Goal: Task Accomplishment & Management: Complete application form

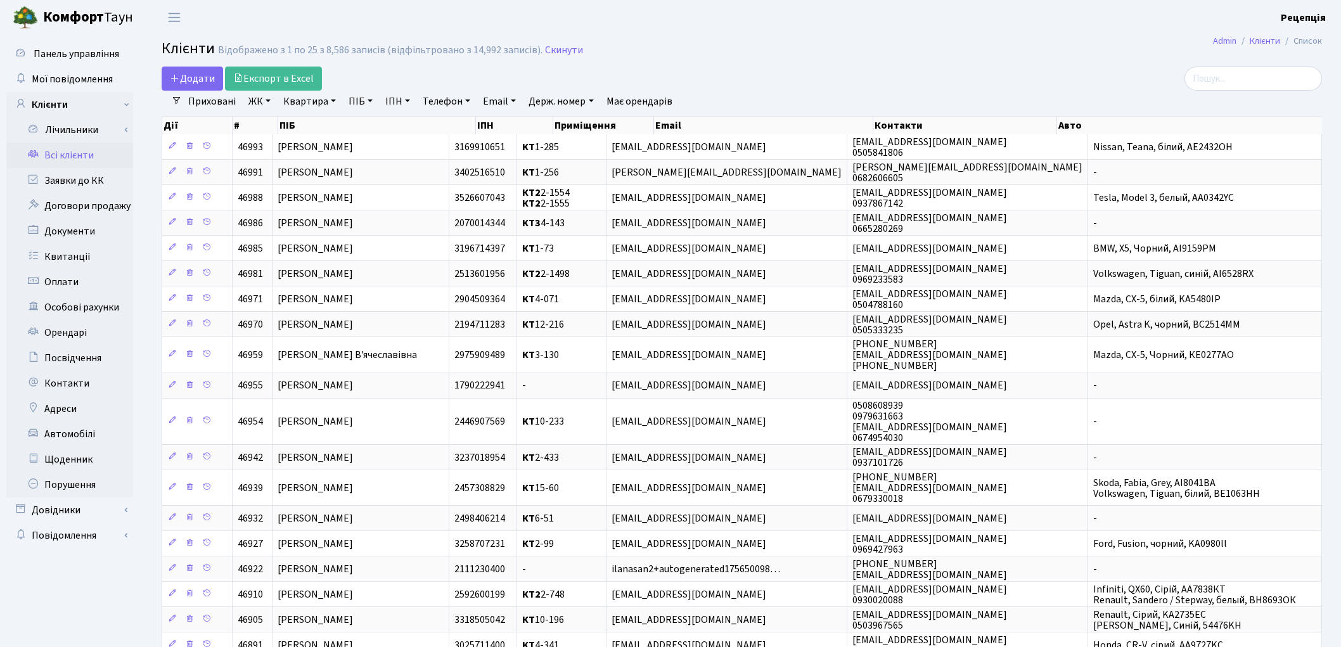
select select "25"
click at [288, 100] on link "Квартира" at bounding box center [309, 102] width 63 height 22
click at [358, 101] on link "ПІБ" at bounding box center [361, 102] width 34 height 22
type input "фірсова"
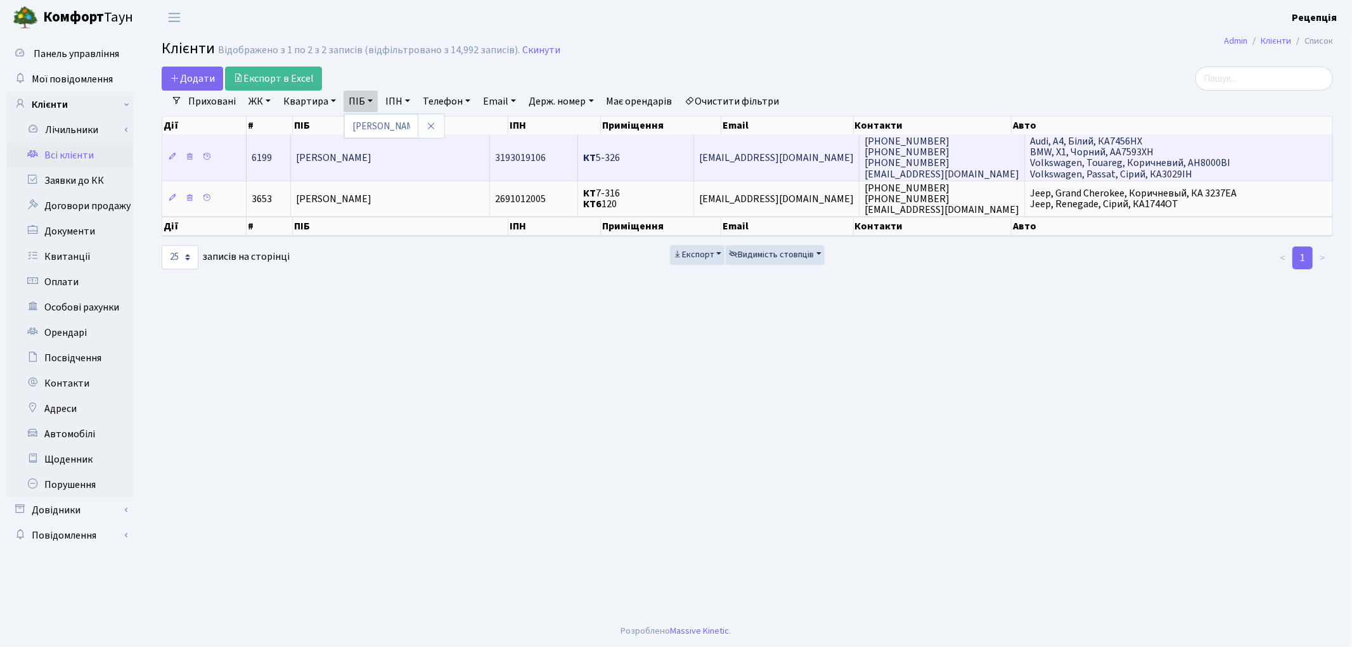
click at [393, 166] on td "Фірсова Ольга Олександрівна" at bounding box center [390, 157] width 199 height 46
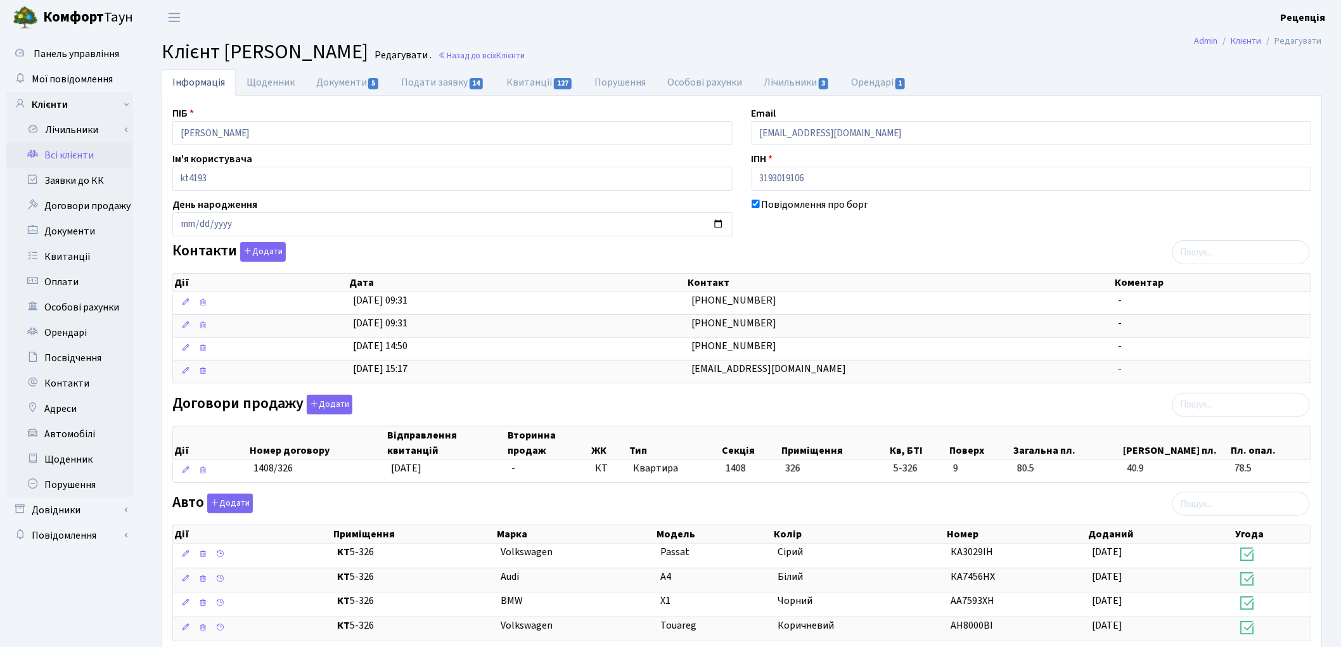
click at [79, 160] on link "Всі клієнти" at bounding box center [69, 155] width 127 height 25
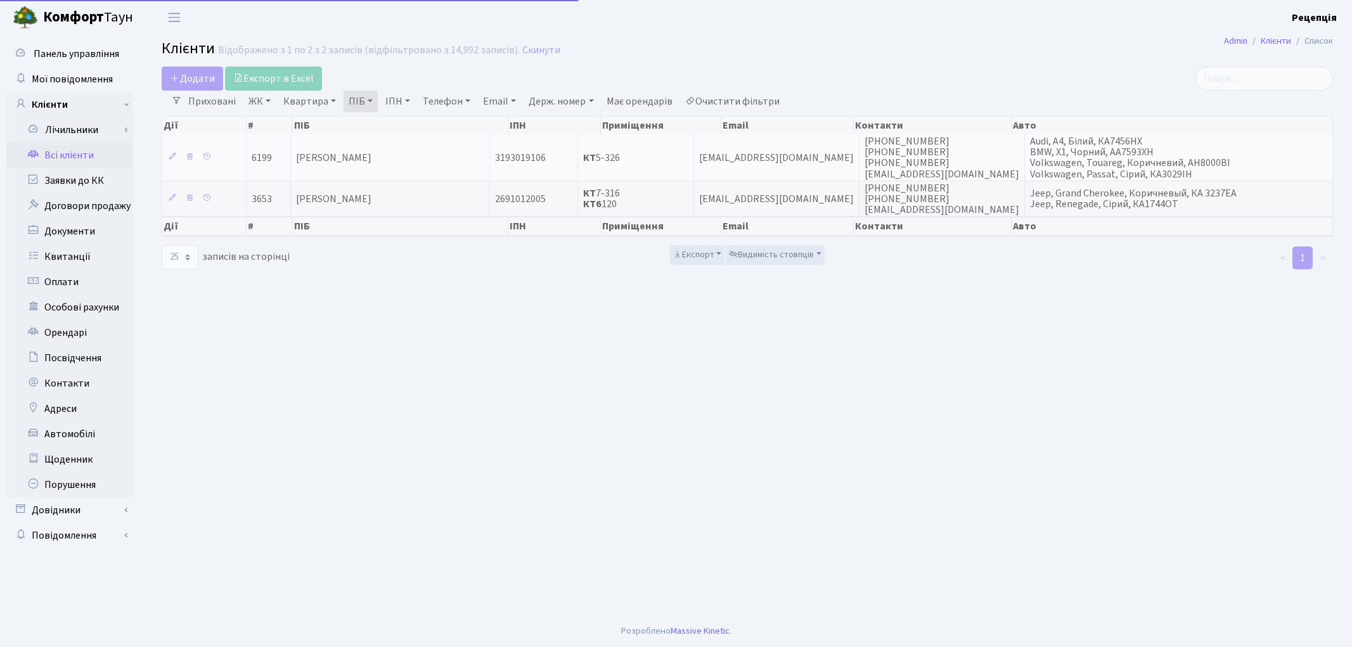
select select "25"
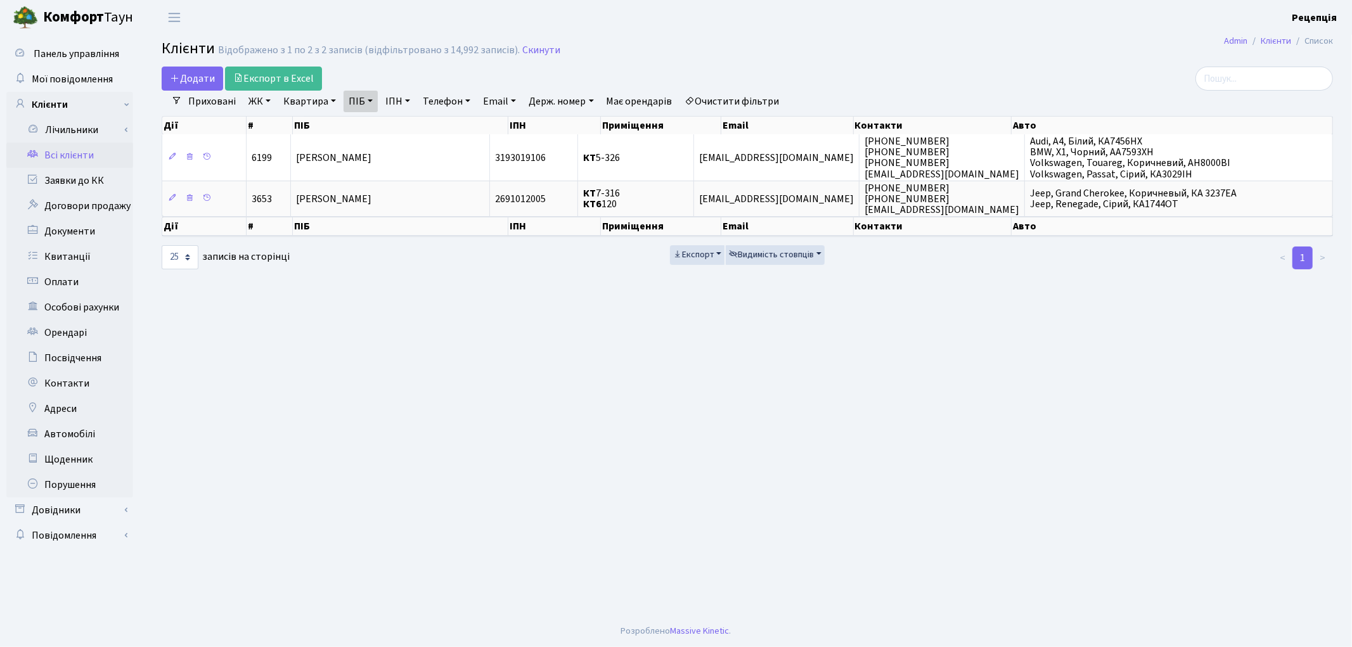
click at [720, 94] on link "Очистити фільтри" at bounding box center [732, 102] width 105 height 22
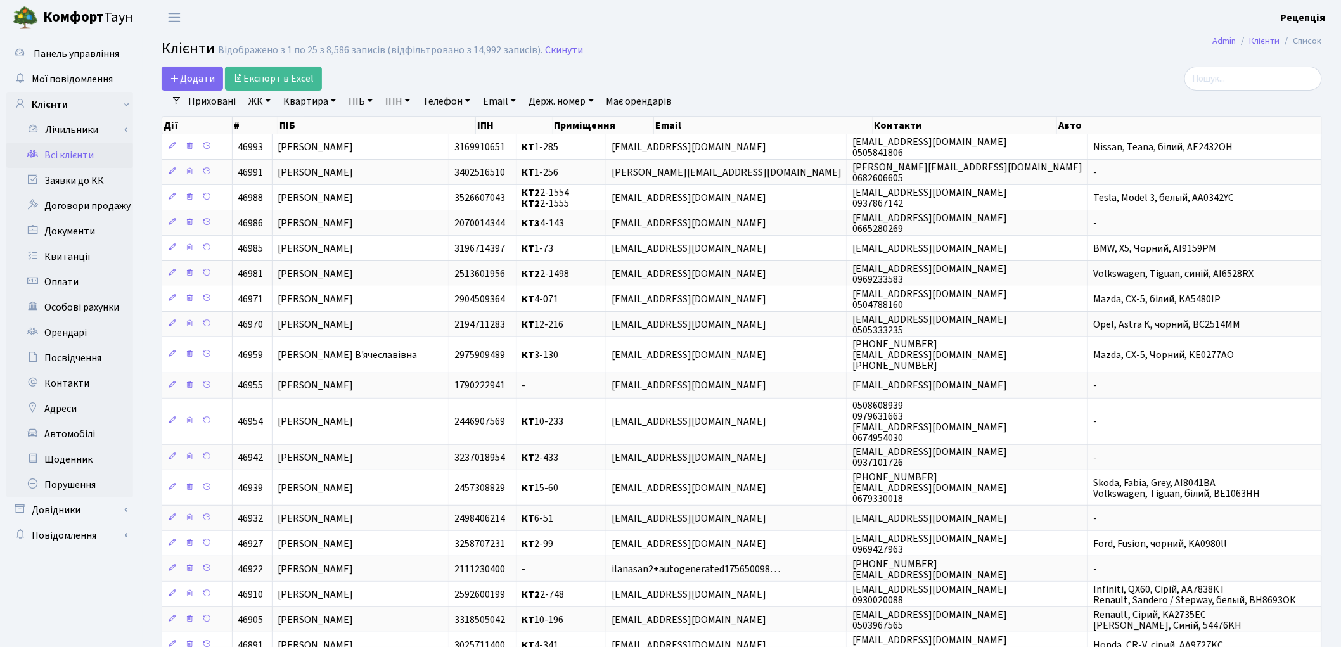
click at [270, 103] on link "ЖК" at bounding box center [259, 102] width 32 height 22
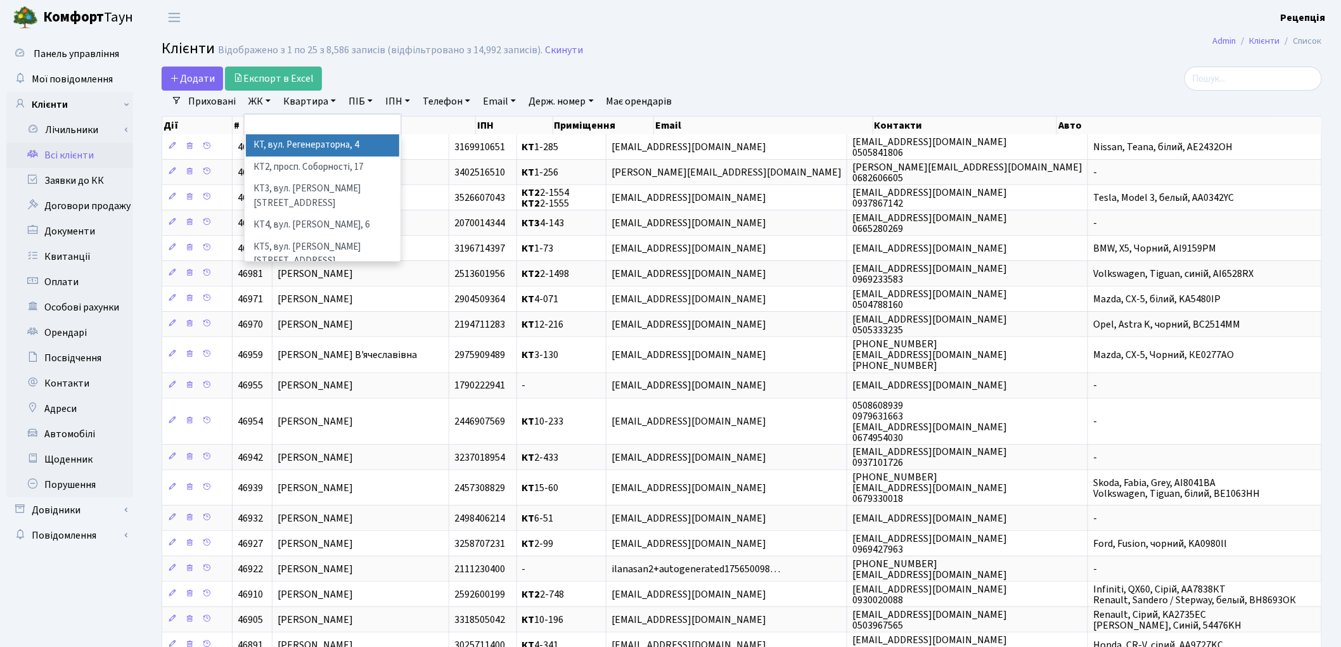
click at [282, 146] on li "КТ, вул. Регенераторна, 4" at bounding box center [322, 145] width 153 height 22
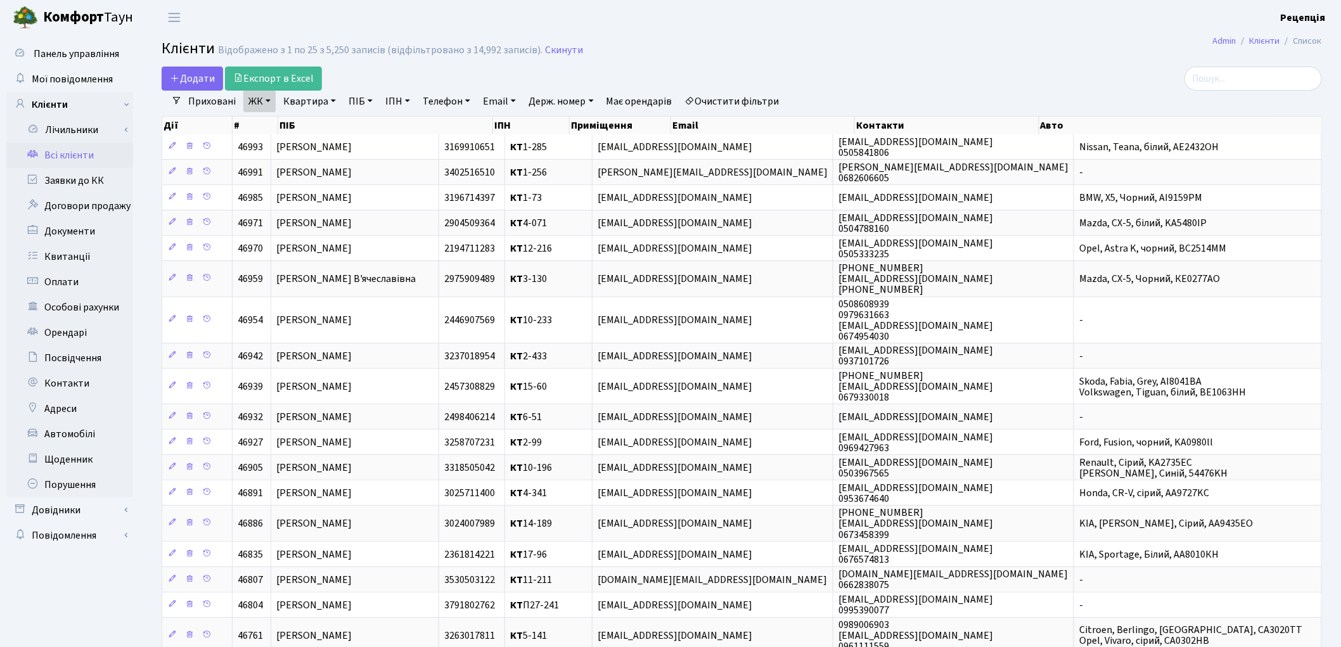
click at [319, 102] on link "Квартира" at bounding box center [309, 102] width 63 height 22
type input "10-31"
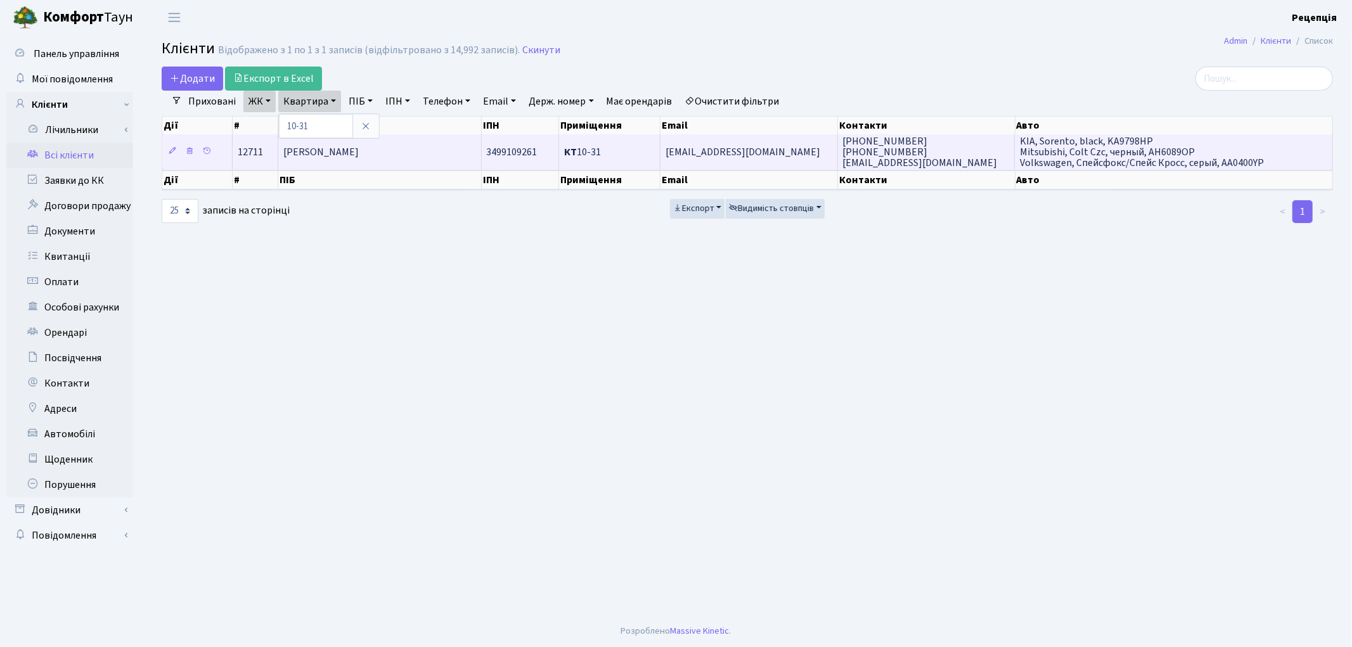
click at [327, 158] on td "Мазманян Маргарита Миколаївна" at bounding box center [379, 151] width 203 height 35
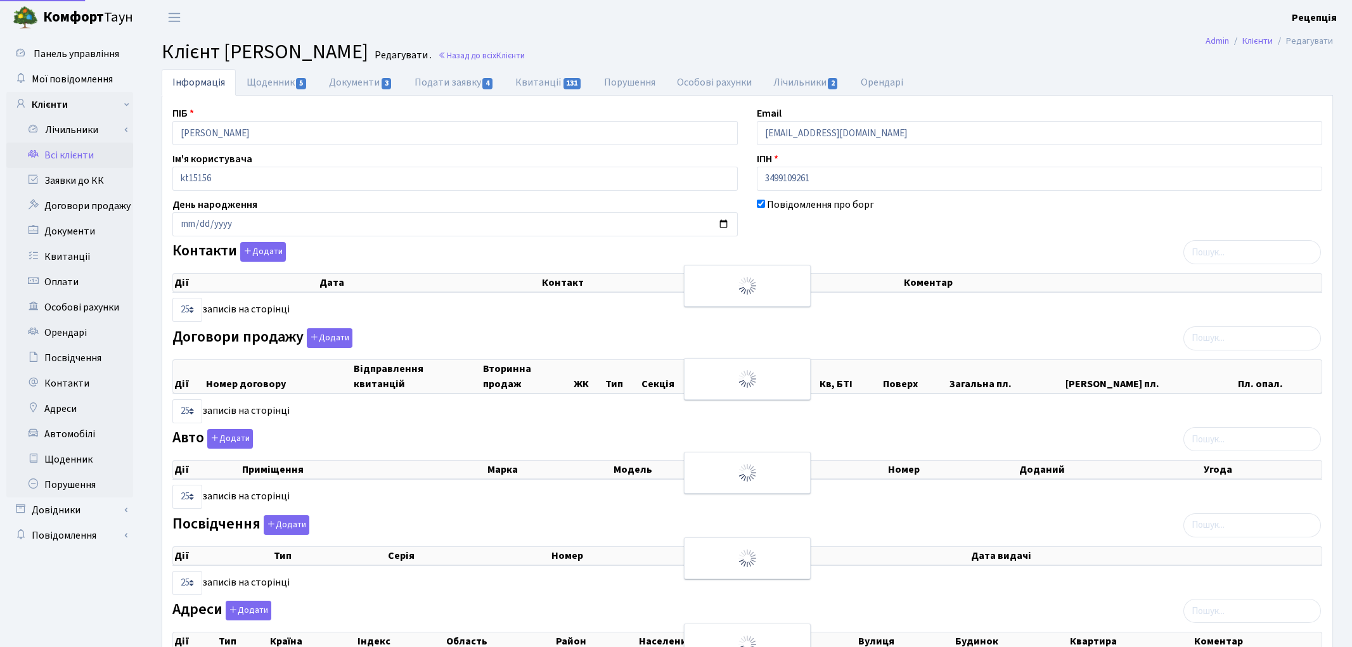
select select "25"
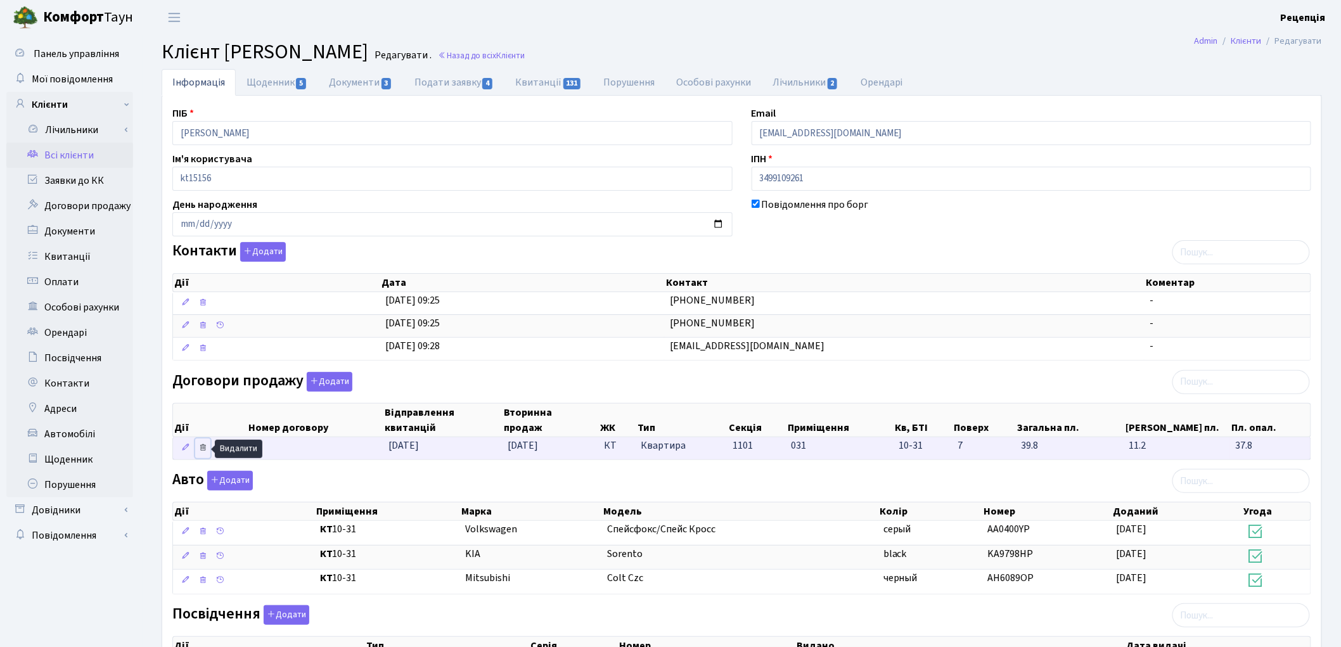
click at [204, 450] on icon at bounding box center [202, 447] width 9 height 9
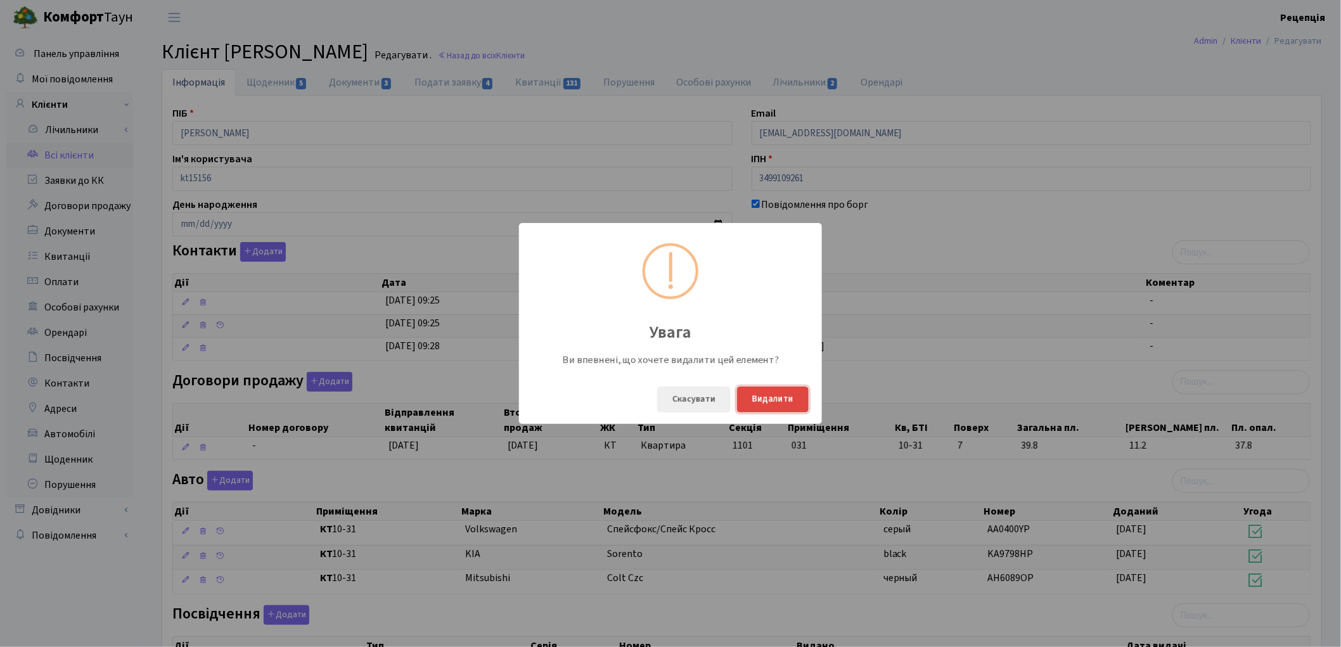
click at [772, 396] on button "Видалити" at bounding box center [773, 400] width 72 height 26
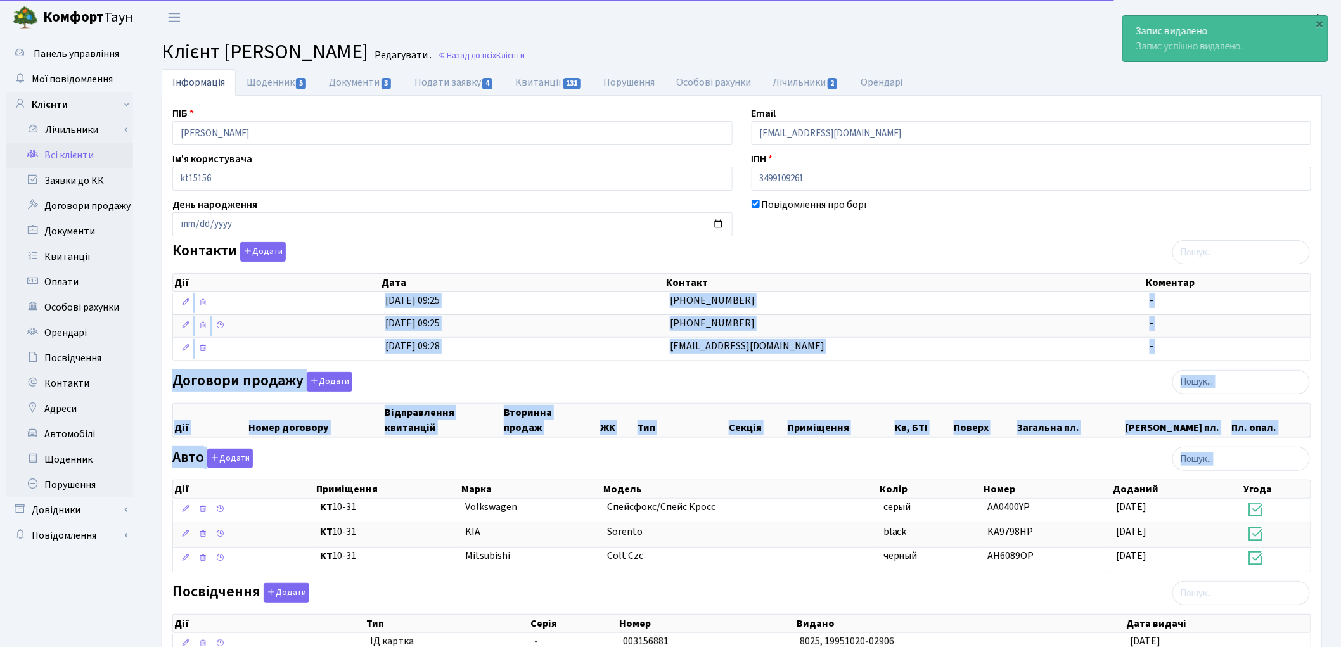
drag, startPoint x: 1352, startPoint y: 415, endPoint x: 1352, endPoint y: 499, distance: 84.3
click at [1341, 499] on html "Комфорт Таун Рецепція Мій обліковий запис Вийти Панель управління Мої повідомле…" at bounding box center [670, 426] width 1341 height 852
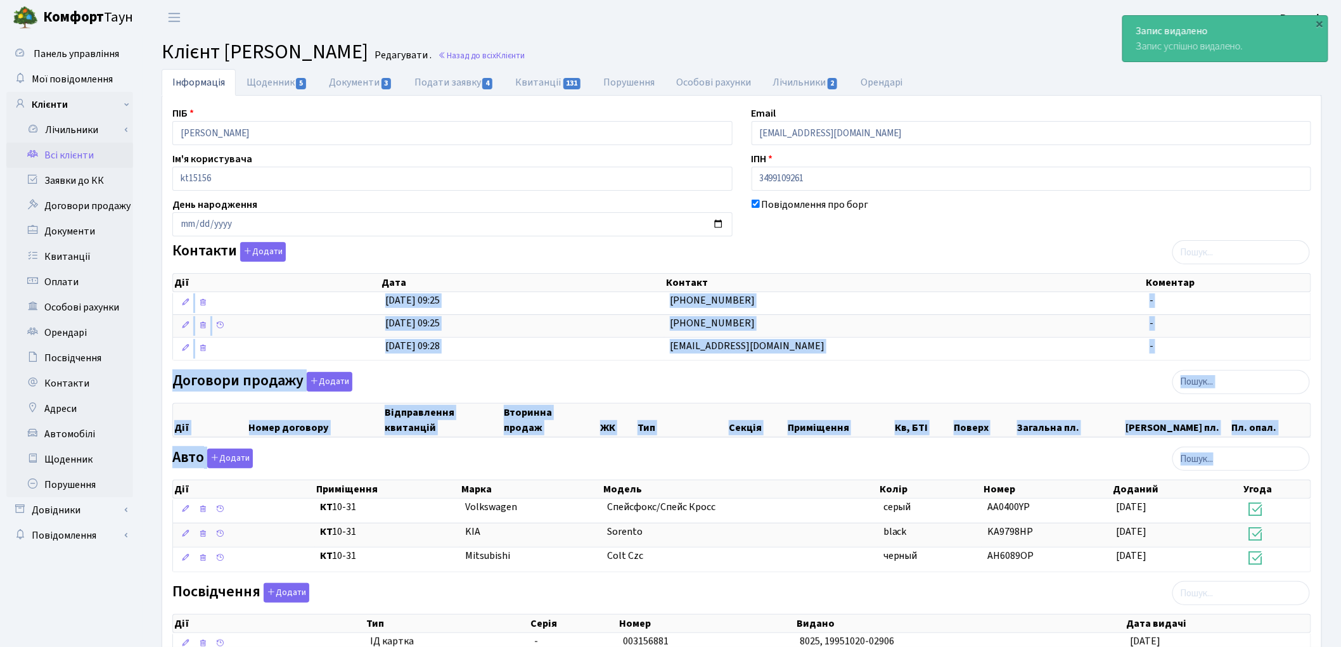
click at [1340, 438] on div "Інформація Щоденник 5 Документи 3 Подати заявку 4 Квитанції 131 Порушення Особо…" at bounding box center [742, 444] width 1199 height 751
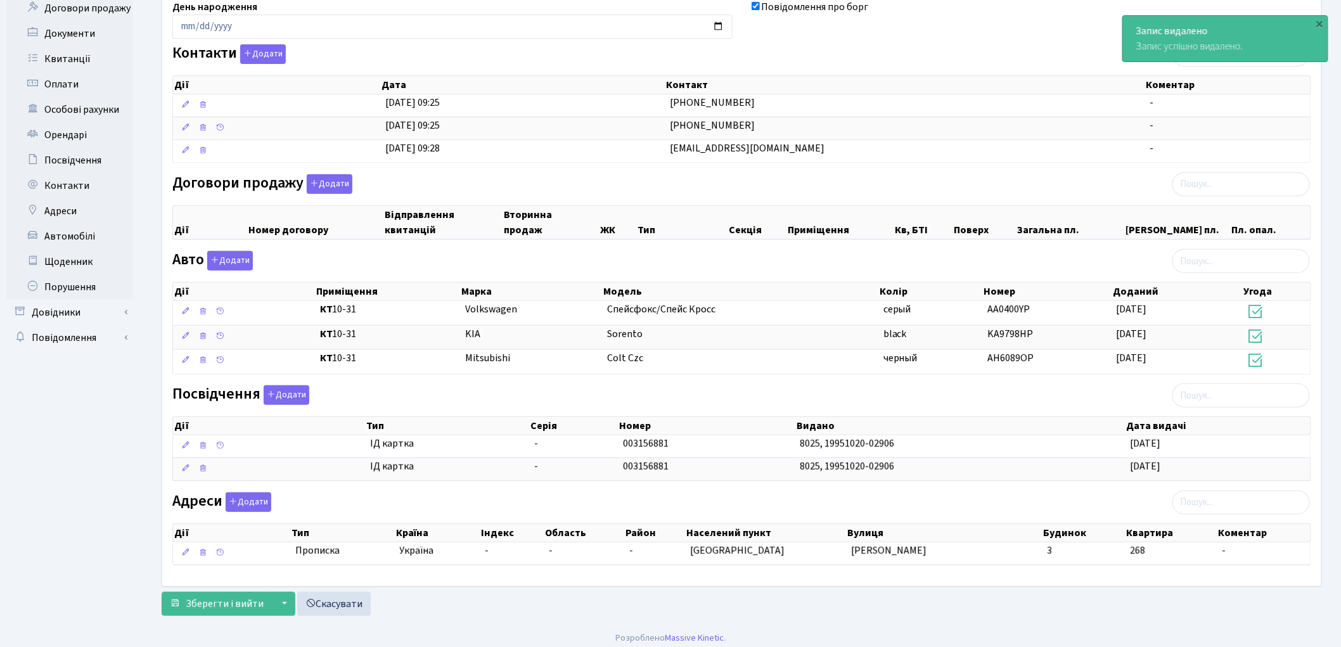
scroll to position [207, 0]
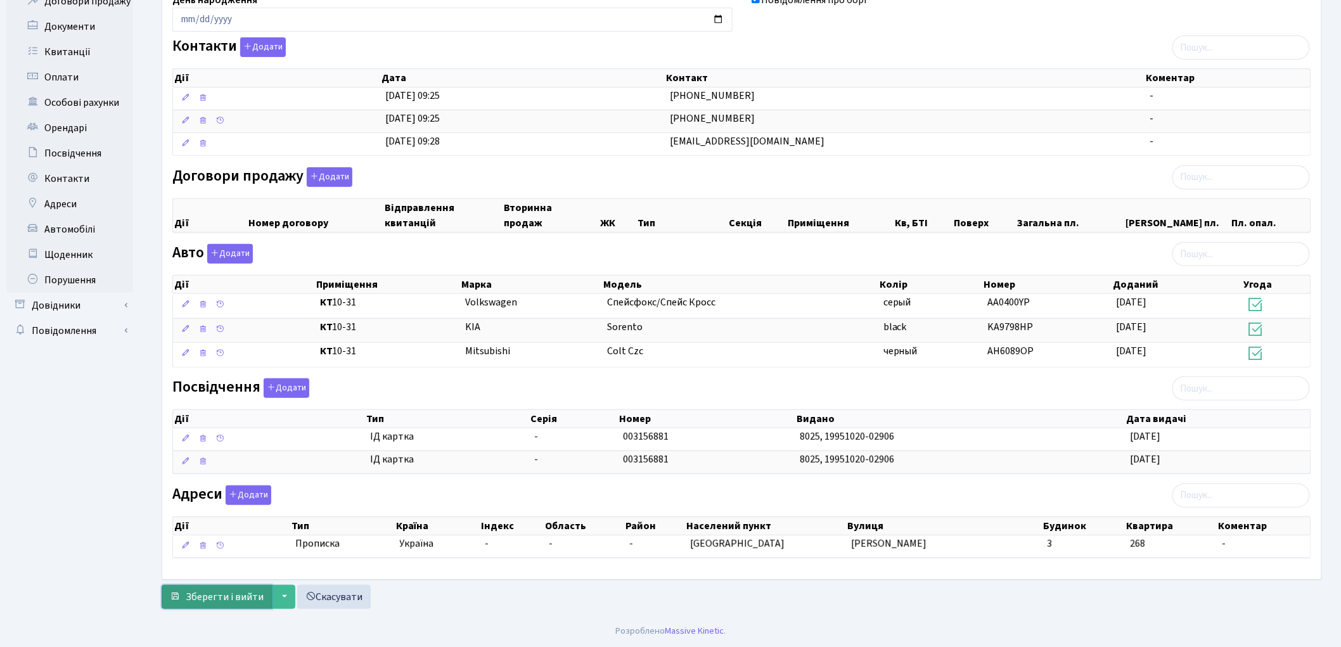
click at [249, 590] on span "Зберегти і вийти" at bounding box center [225, 597] width 78 height 14
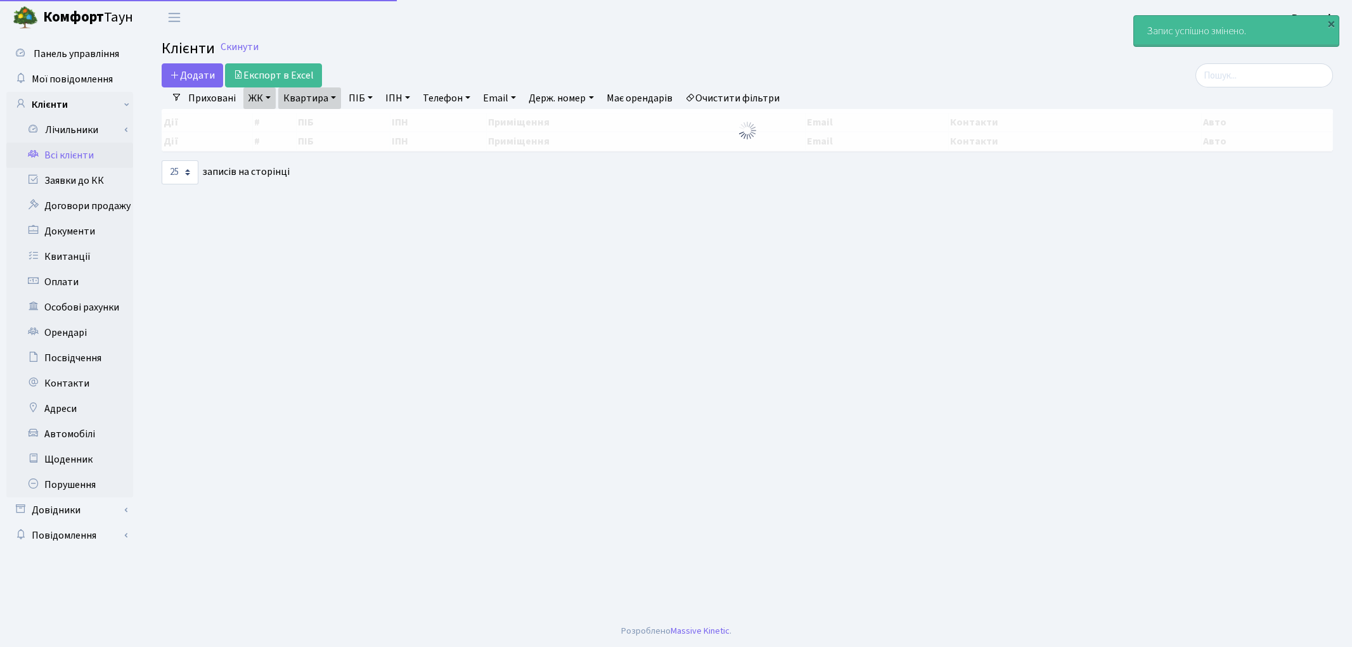
select select "25"
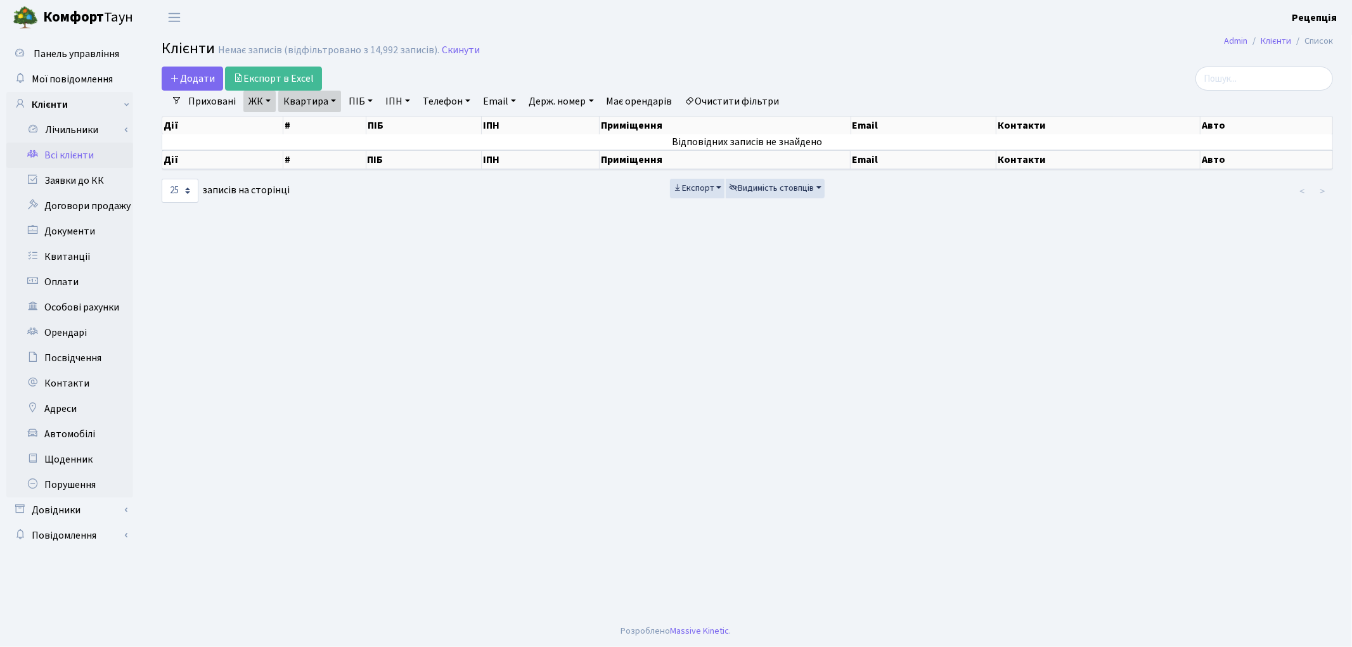
click at [730, 98] on link "Очистити фільтри" at bounding box center [732, 102] width 105 height 22
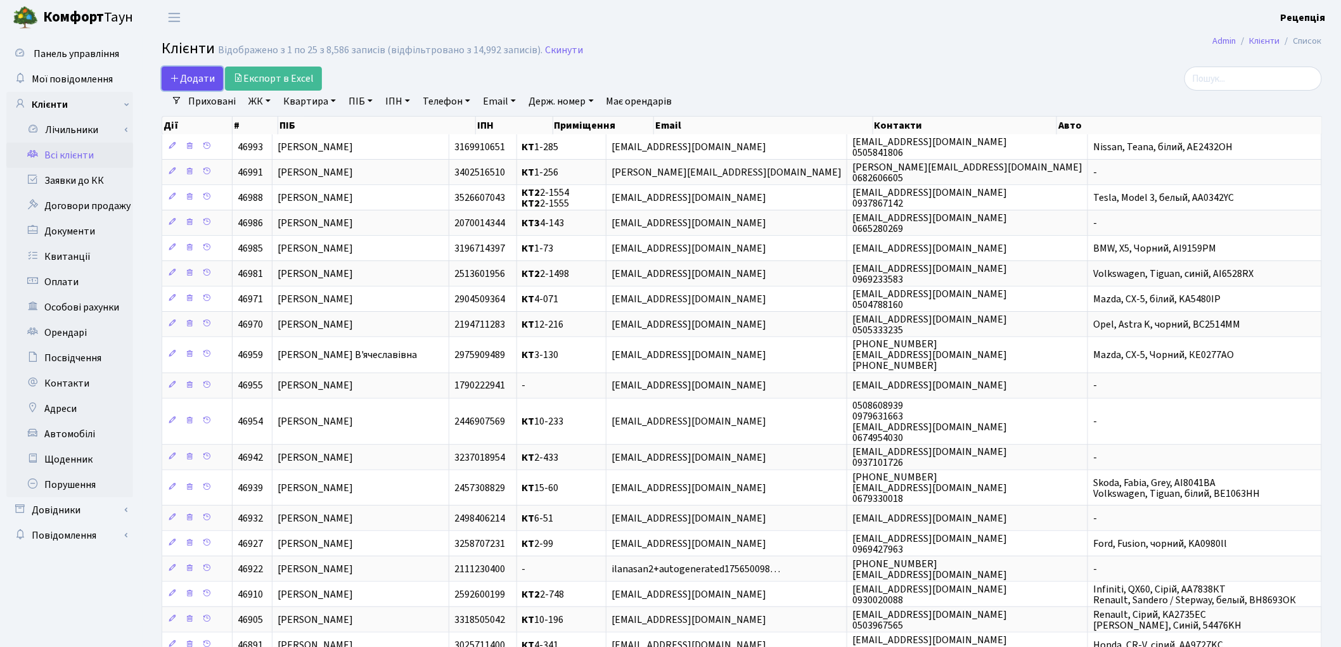
click at [184, 74] on span "Додати" at bounding box center [192, 79] width 45 height 14
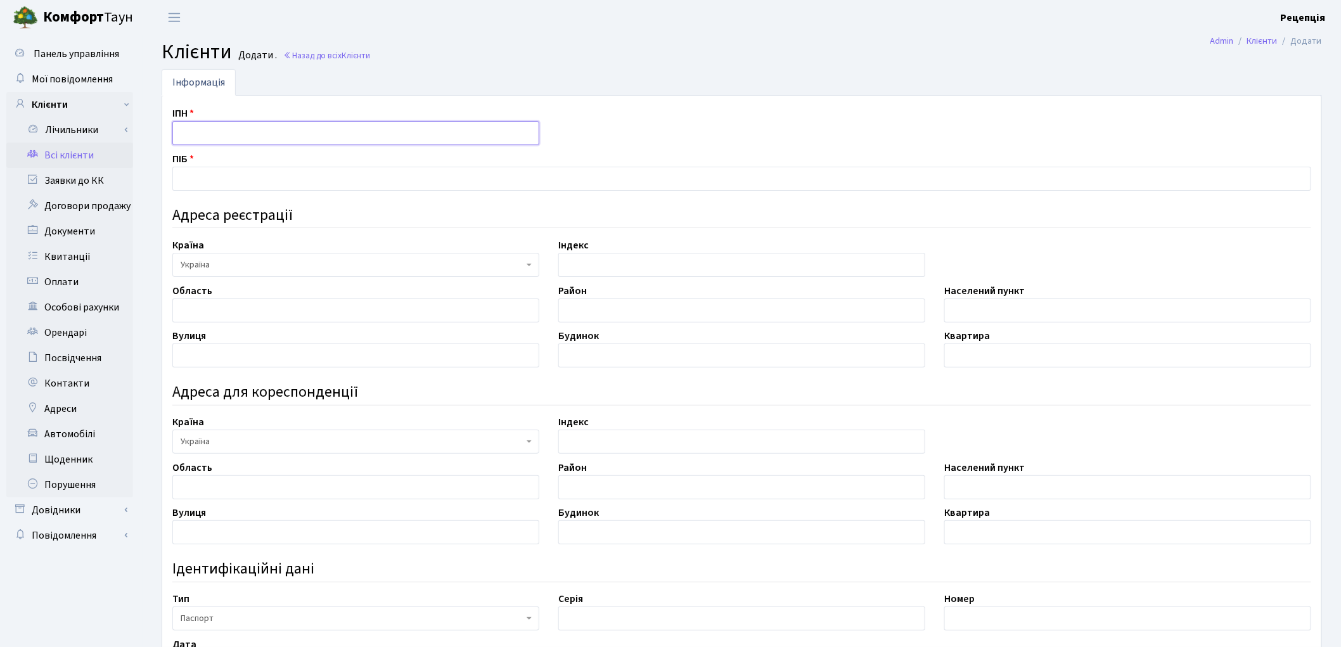
click at [203, 135] on input "text" at bounding box center [355, 133] width 367 height 24
type input "3202914581"
click at [185, 184] on input "text" at bounding box center [741, 179] width 1139 height 24
type input "Фірсова Ольга Сергіївна"
click at [229, 307] on input "text" at bounding box center [355, 311] width 367 height 24
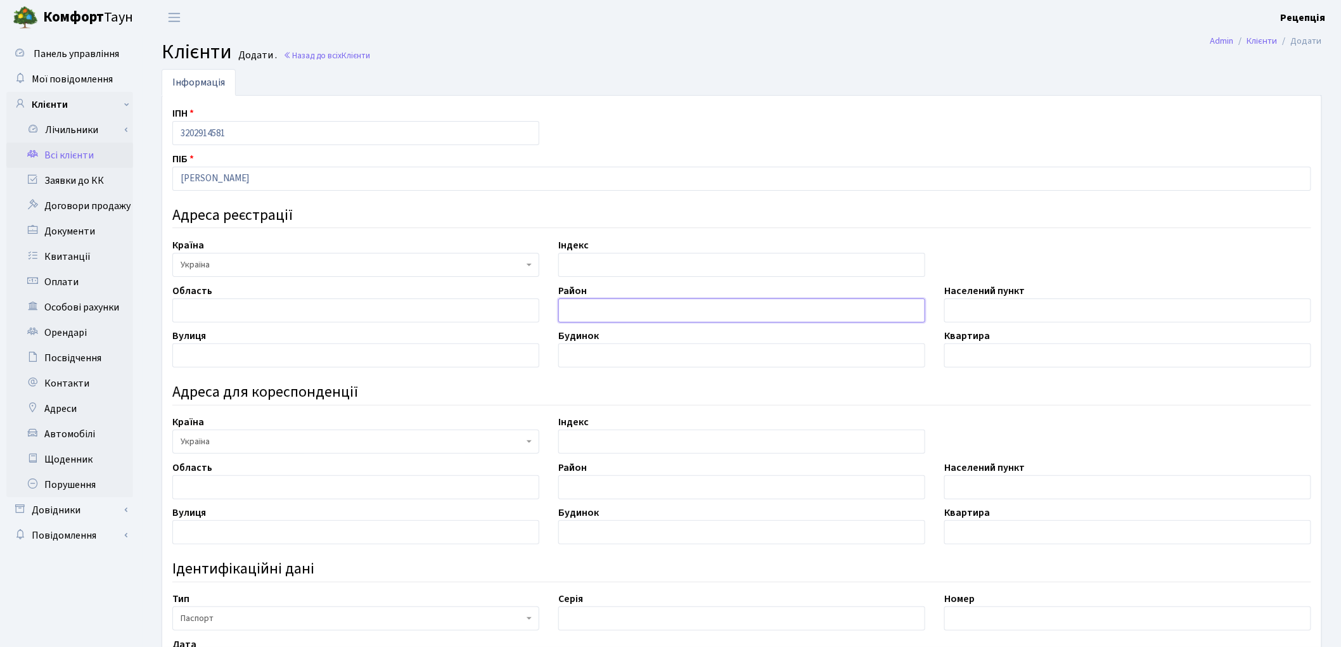
click at [623, 309] on input "text" at bounding box center [741, 311] width 367 height 24
click at [983, 315] on input "text" at bounding box center [1128, 311] width 367 height 24
click at [573, 311] on input "дніпровський" at bounding box center [741, 311] width 367 height 24
type input "Дніпровський"
click at [980, 317] on input "text" at bounding box center [1128, 311] width 367 height 24
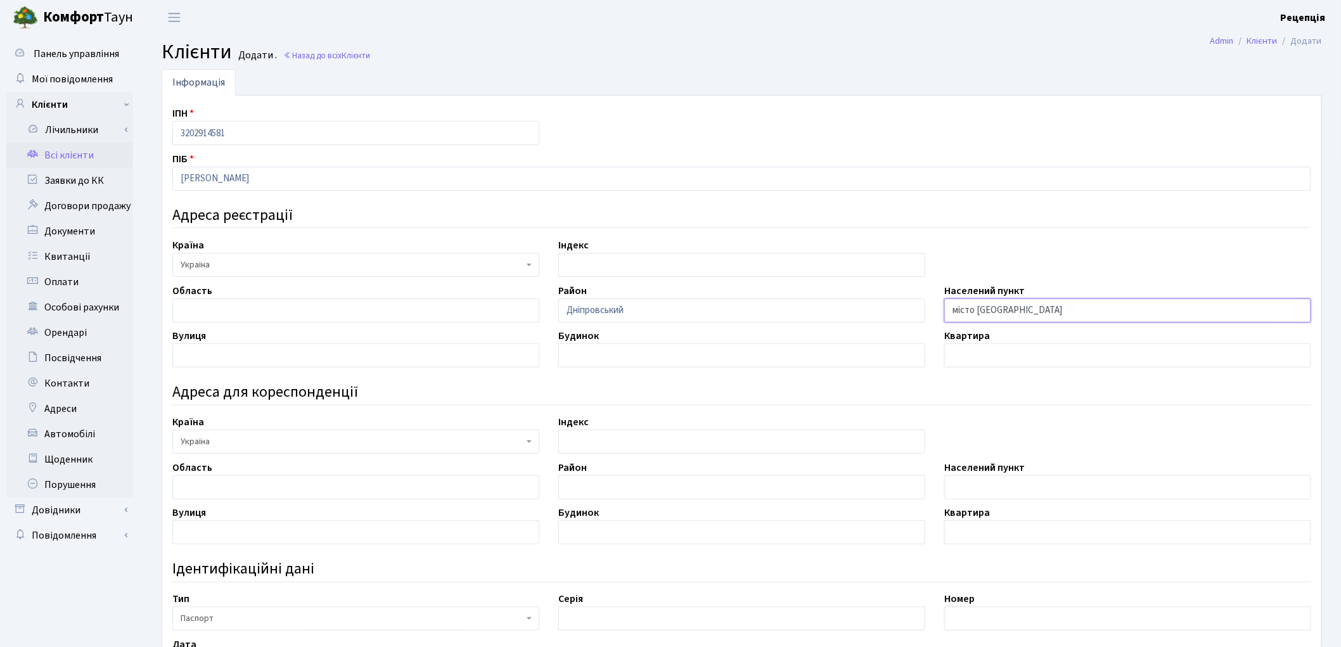
type input "місто Київ"
click at [176, 342] on label "Вулиця" at bounding box center [189, 335] width 34 height 15
click at [176, 355] on input "text" at bounding box center [355, 356] width 367 height 24
type input "Євгена Сверстюка"
click at [633, 360] on input "text" at bounding box center [741, 356] width 367 height 24
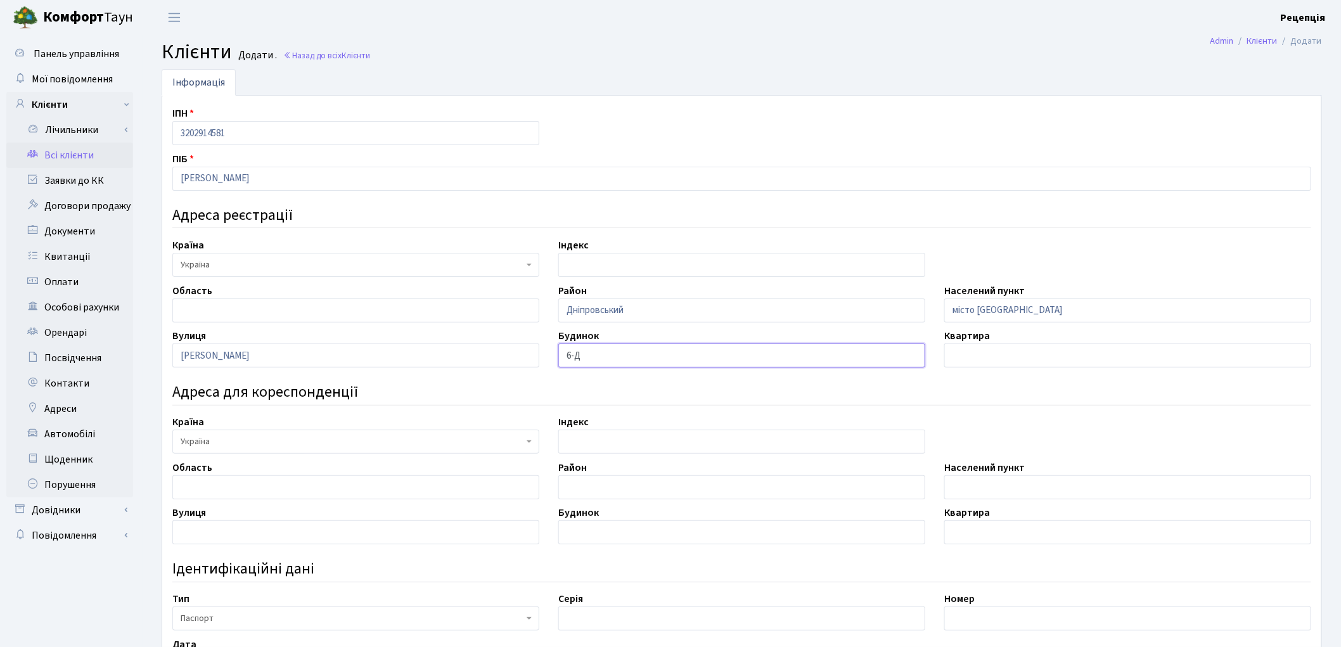
type input "6-Д"
click at [1049, 355] on input "text" at bounding box center [1128, 356] width 367 height 24
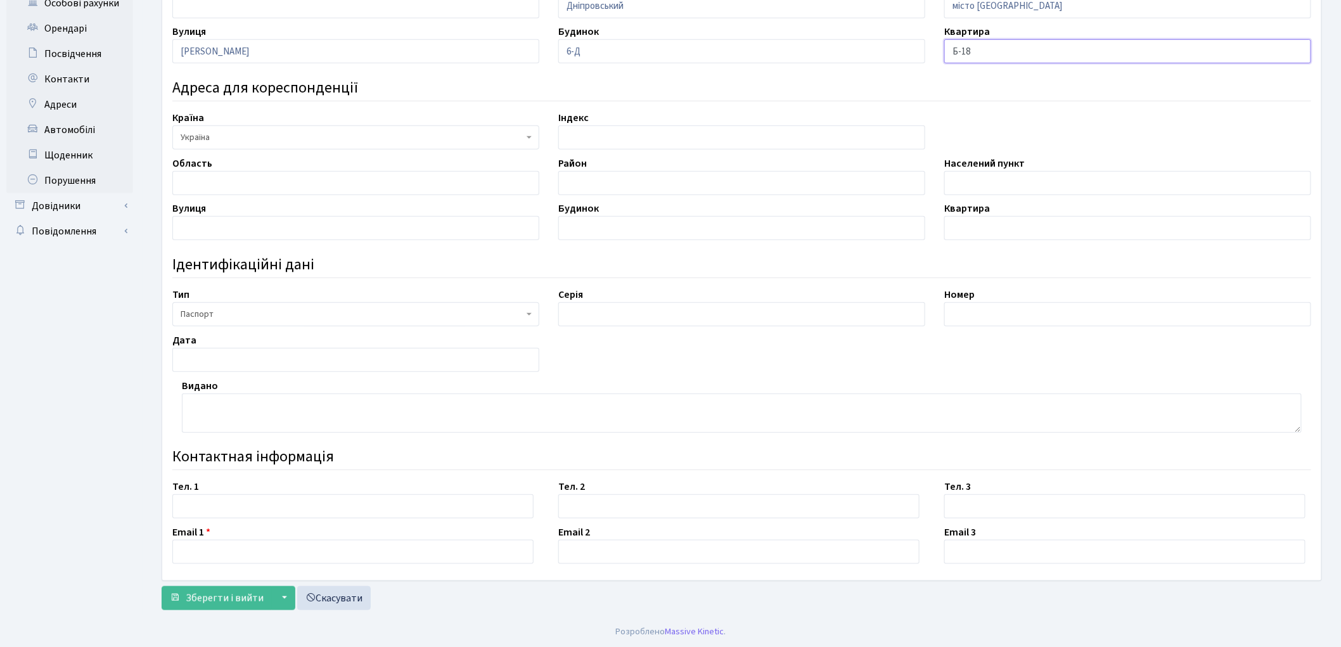
scroll to position [306, 0]
type input "Б-18"
click at [189, 498] on input "text" at bounding box center [352, 506] width 361 height 24
type input "0977763896"
click at [287, 561] on input "text" at bounding box center [352, 551] width 361 height 24
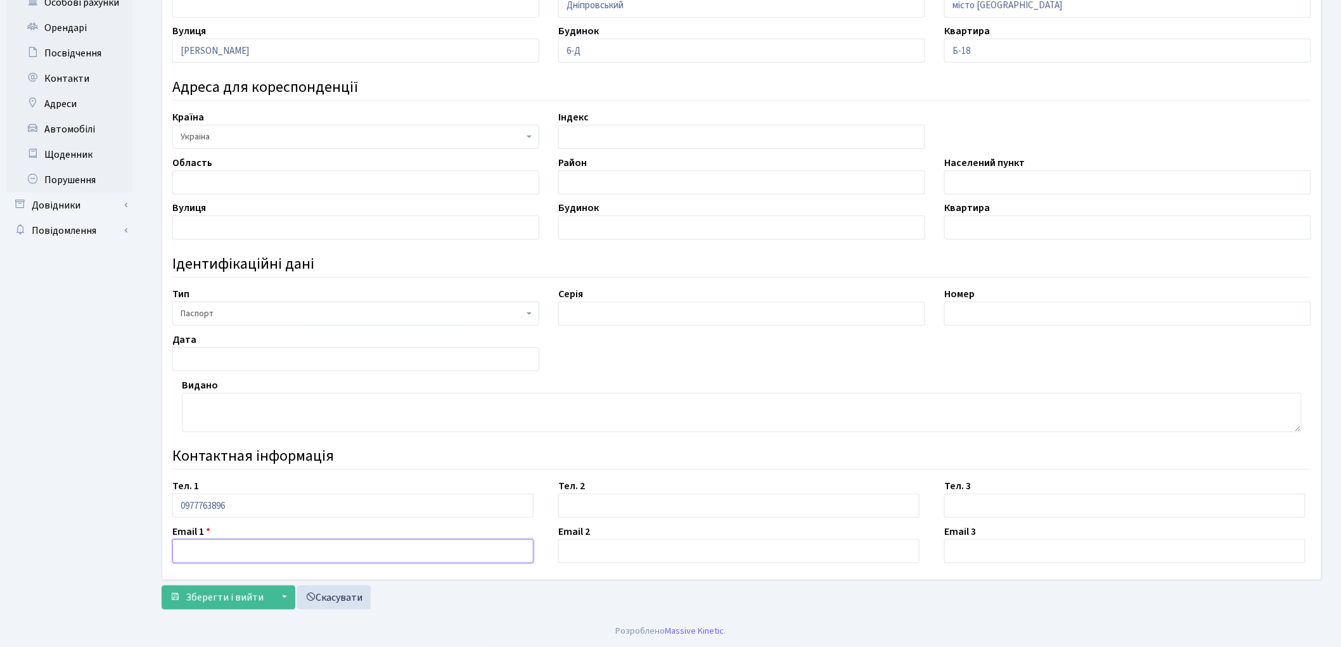
click at [193, 555] on input "text" at bounding box center [352, 551] width 361 height 24
type input "monika1009877@gmail.com"
click at [184, 604] on button "Зберегти і вийти" at bounding box center [217, 598] width 110 height 24
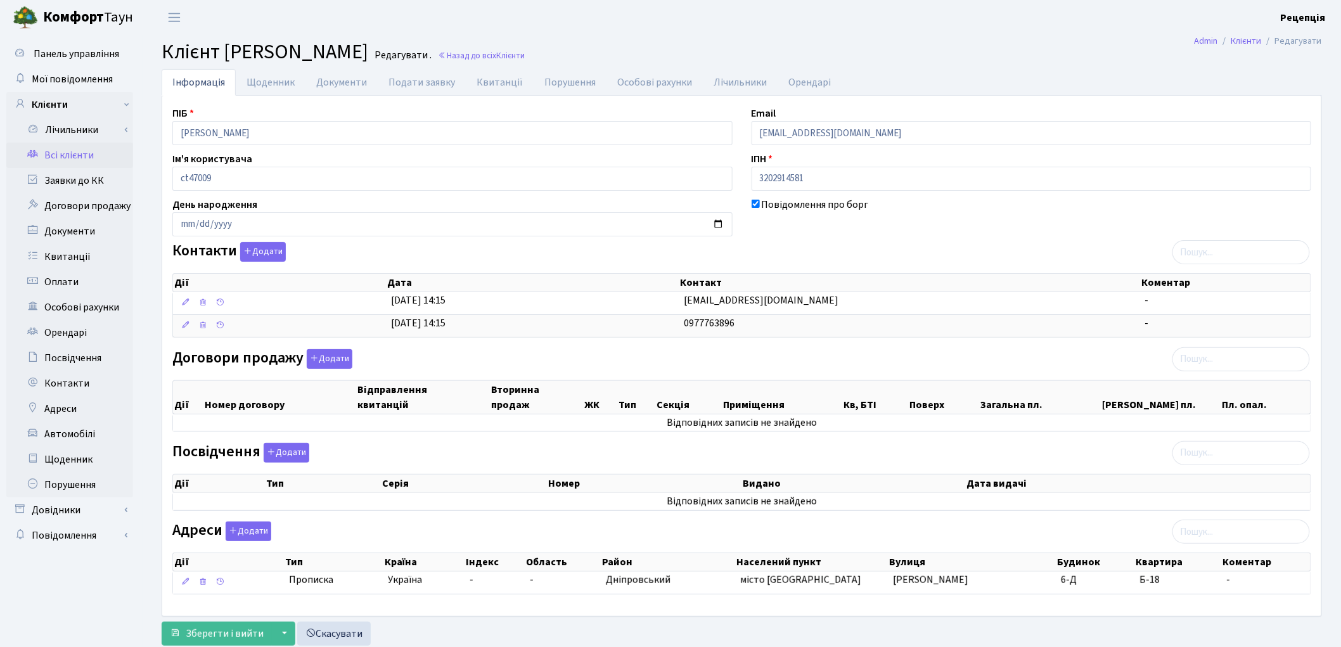
scroll to position [39, 0]
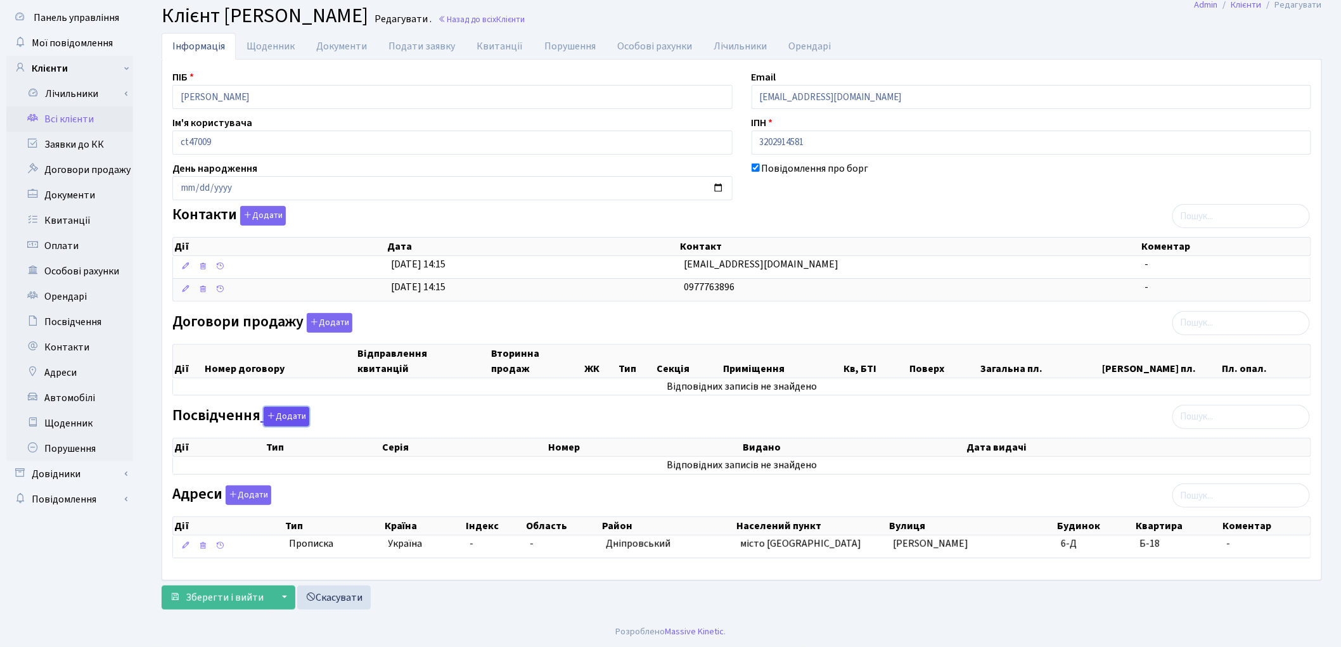
click at [288, 411] on button "Додати" at bounding box center [287, 417] width 46 height 20
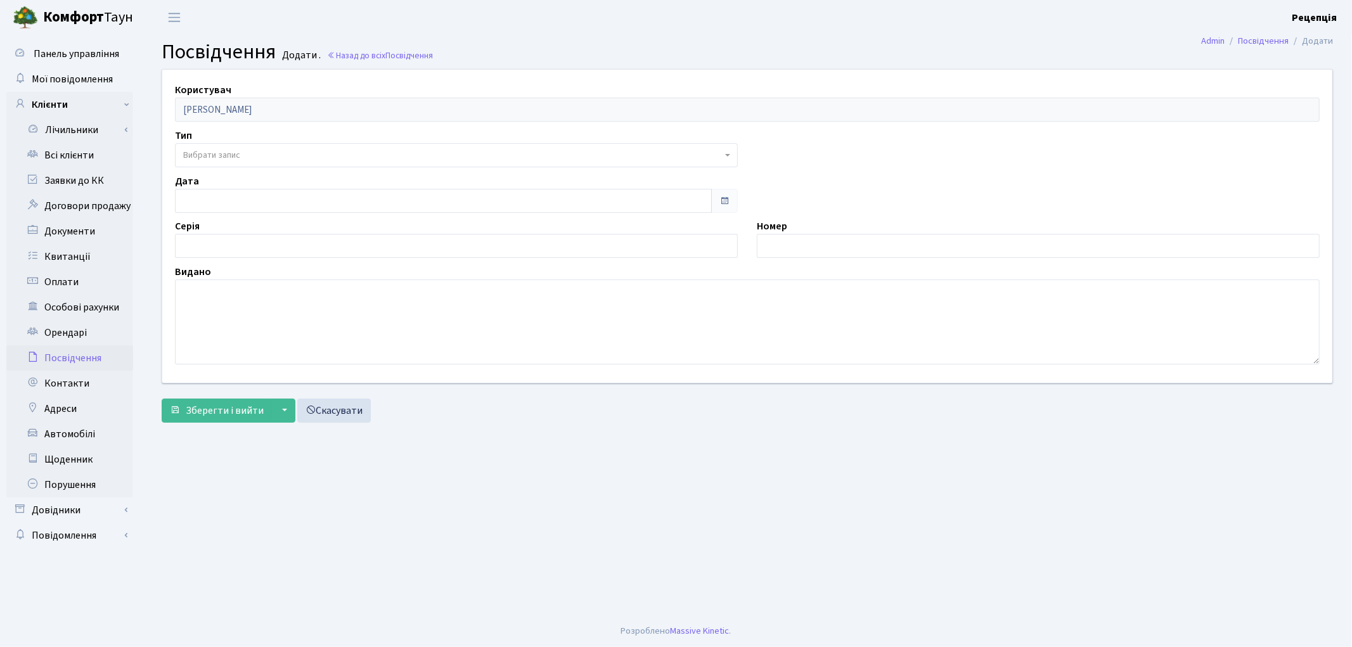
click at [216, 159] on span "Вибрати запис" at bounding box center [211, 155] width 57 height 13
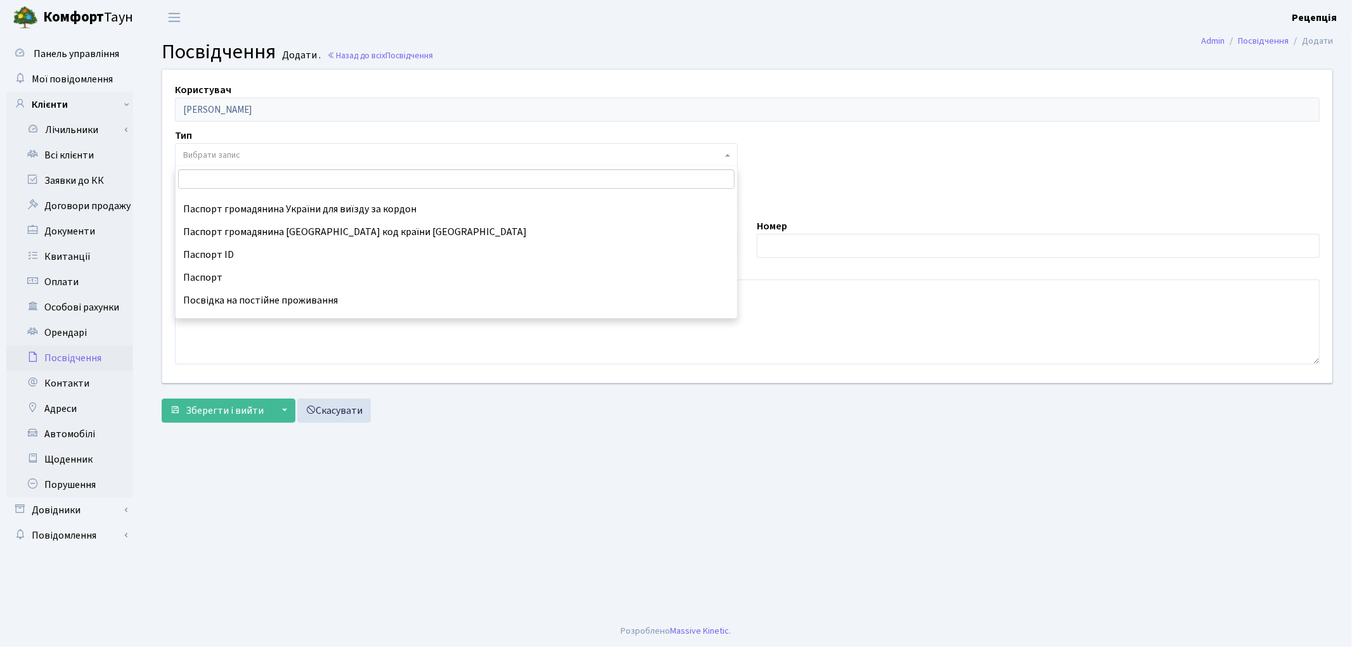
scroll to position [141, 0]
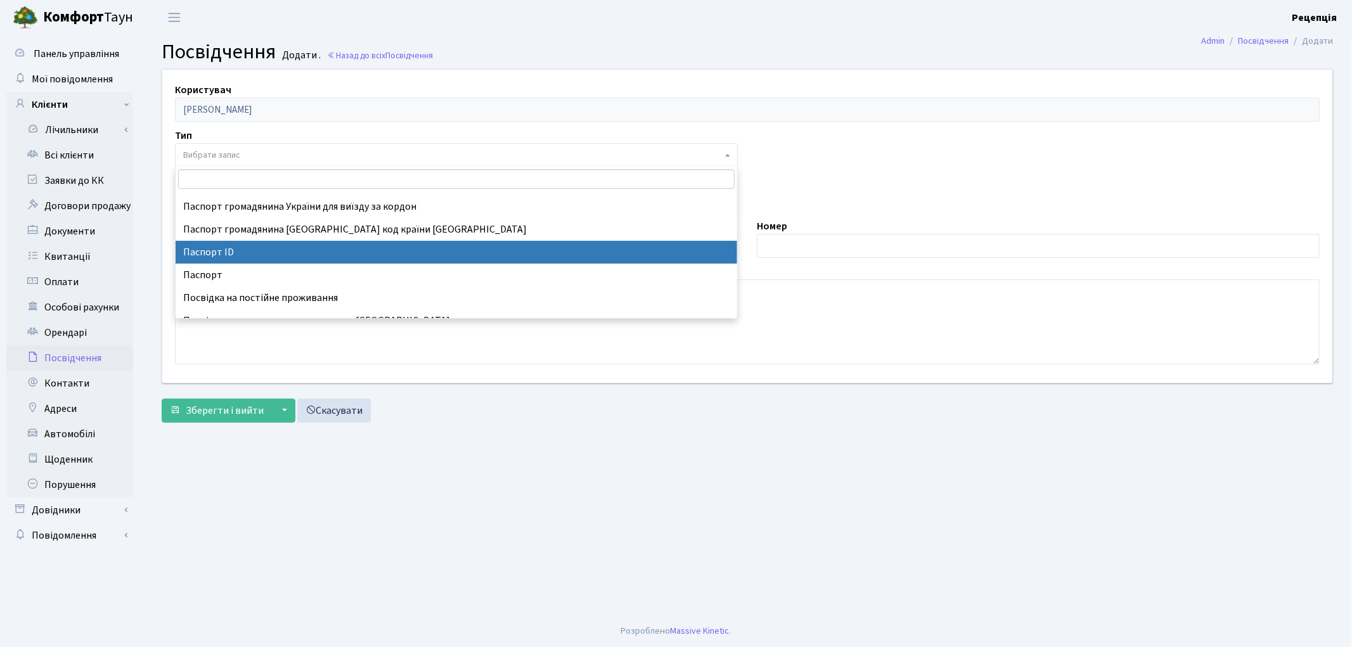
select select "34"
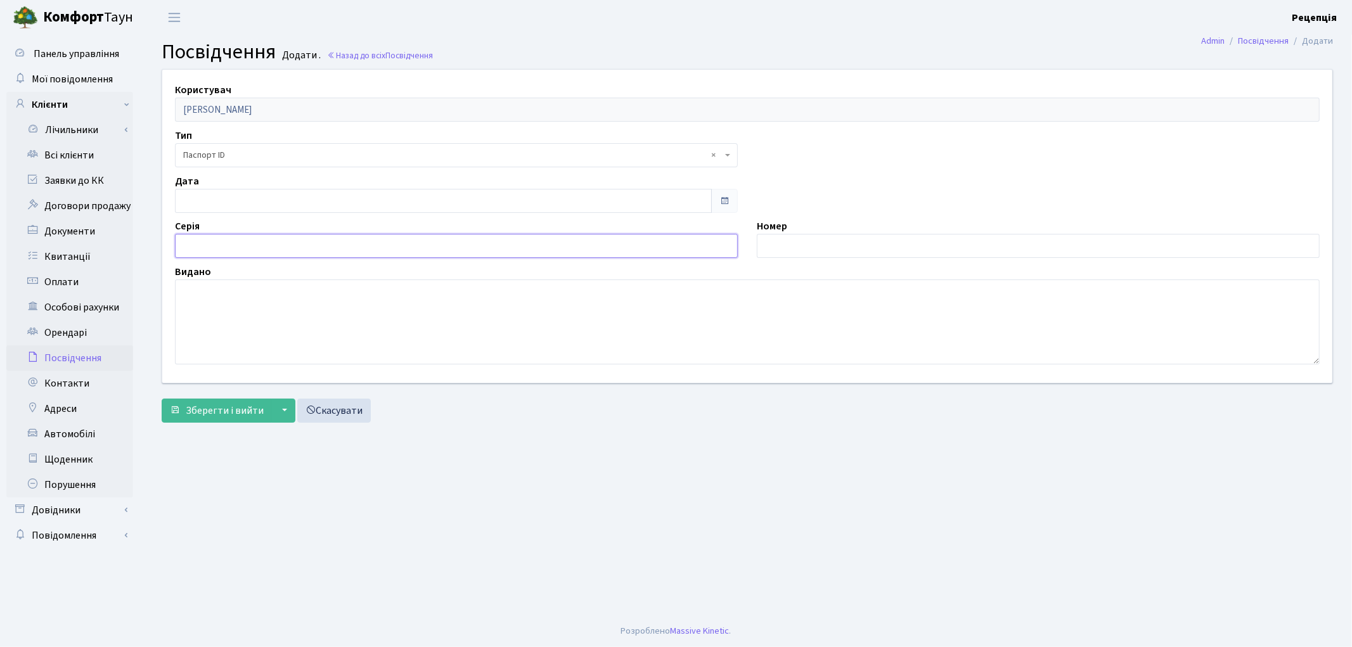
click at [219, 243] on input "text" at bounding box center [456, 246] width 563 height 24
click at [823, 243] on input "text" at bounding box center [1038, 246] width 563 height 24
type input "004388169"
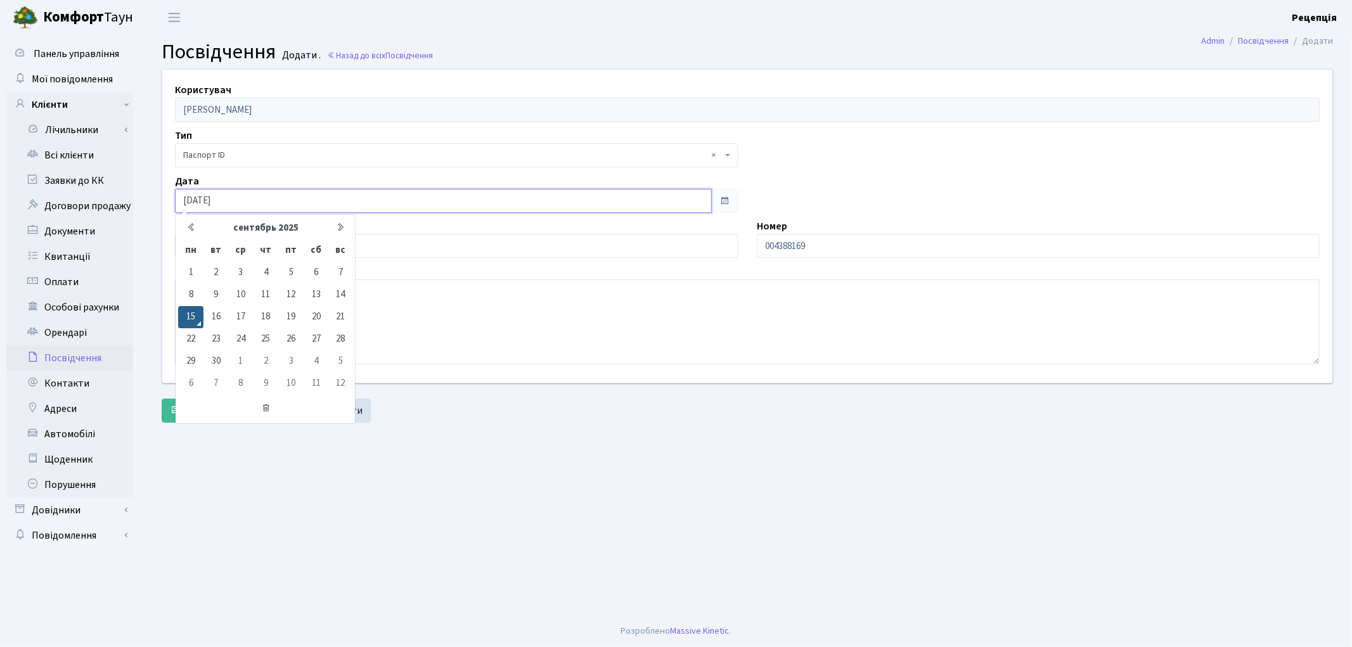
click at [260, 203] on input "15.09.2025" at bounding box center [443, 201] width 537 height 24
type input "1"
type input "26.12.2019"
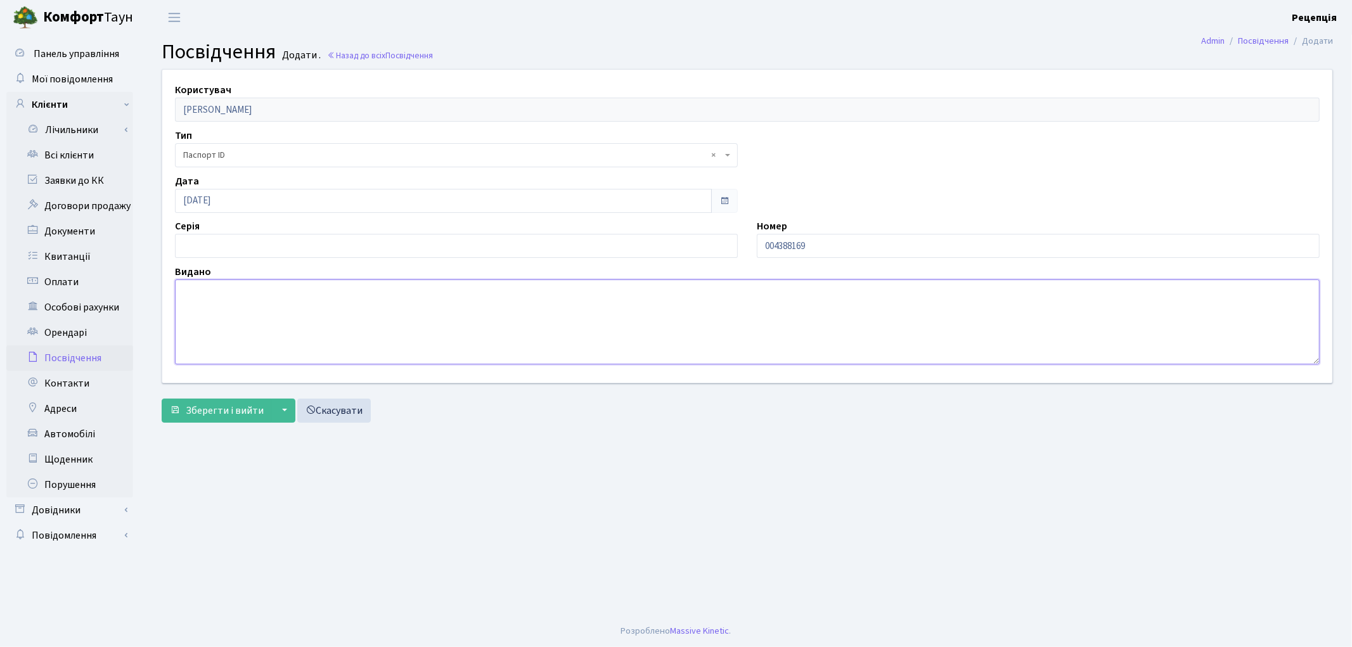
click at [283, 326] on textarea at bounding box center [747, 322] width 1145 height 85
type textarea "8025"
click at [202, 415] on span "Зберегти і вийти" at bounding box center [225, 411] width 78 height 14
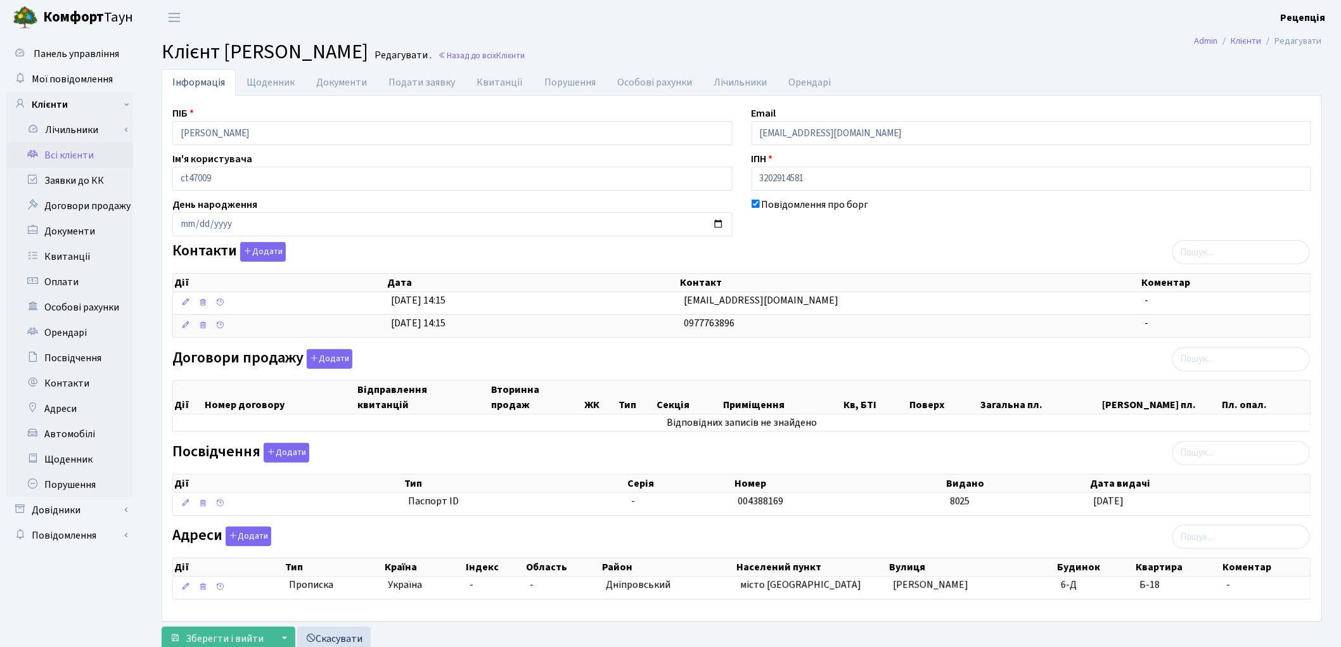
scroll to position [43, 0]
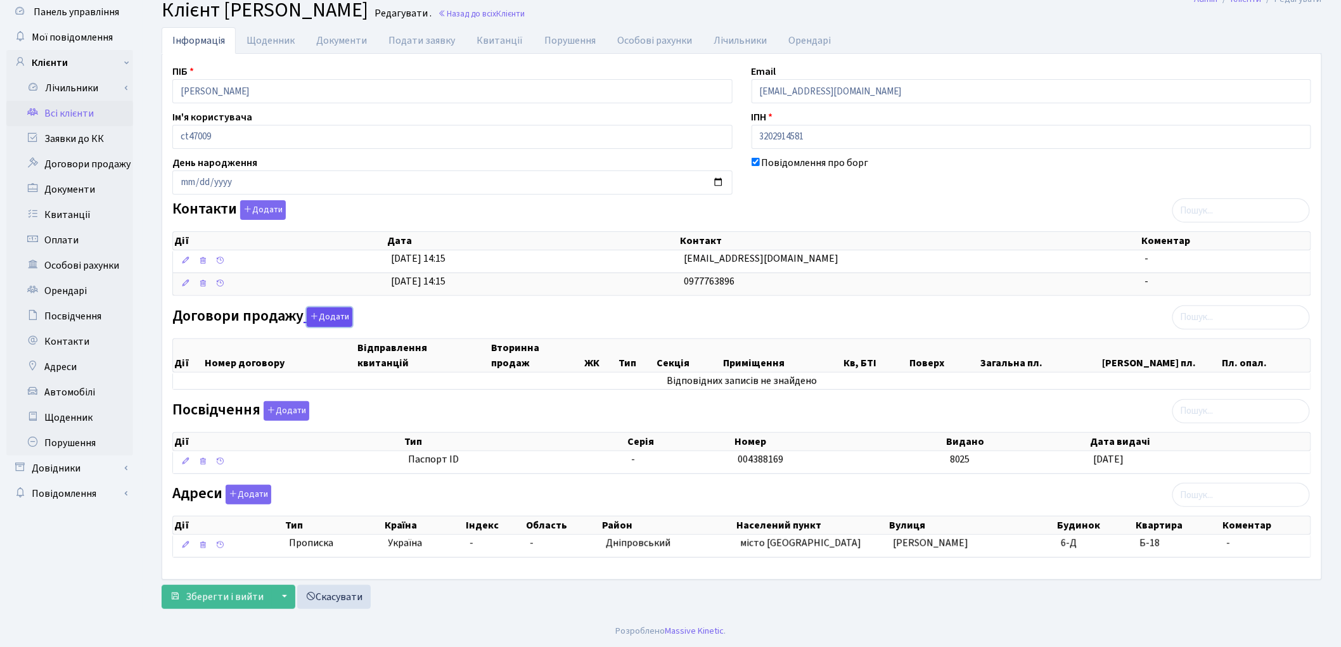
click at [313, 315] on icon "button" at bounding box center [314, 316] width 9 height 9
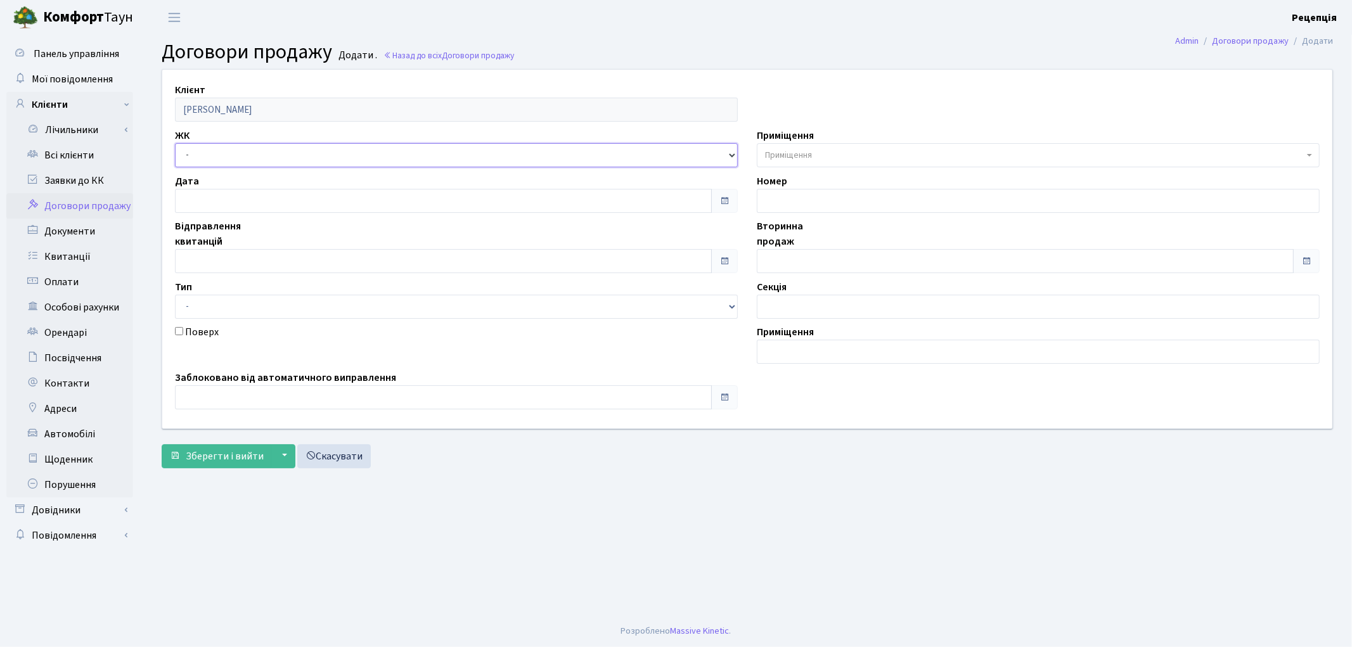
click at [211, 153] on select "- КТ, вул. Регенераторна, 4 КТ2, просп. Соборності, 17 КТ3, вул. Березнева, 16 …" at bounding box center [456, 155] width 563 height 24
select select "271"
click at [175, 143] on select "- КТ, вул. Регенераторна, 4 КТ2, просп. Соборності, 17 КТ3, вул. Березнева, 16 …" at bounding box center [456, 155] width 563 height 24
select select
click at [901, 152] on span "Приміщення" at bounding box center [1034, 155] width 539 height 13
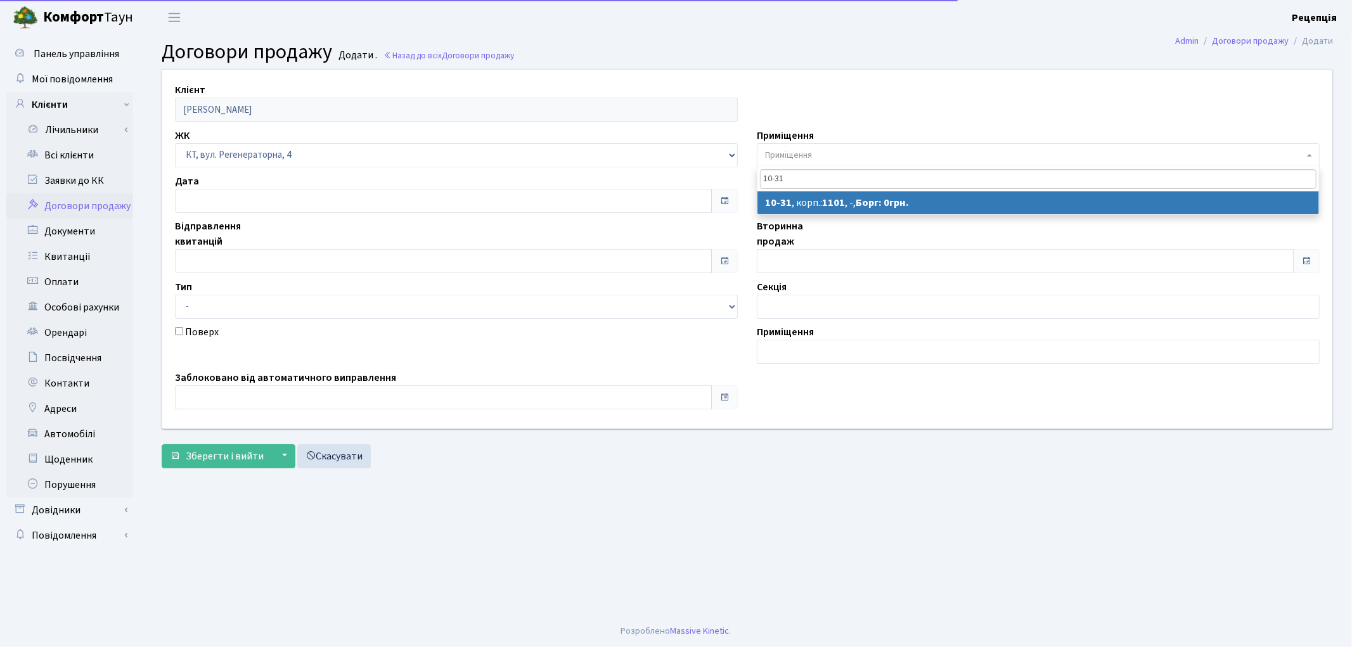
type input "10-31"
select select "6600"
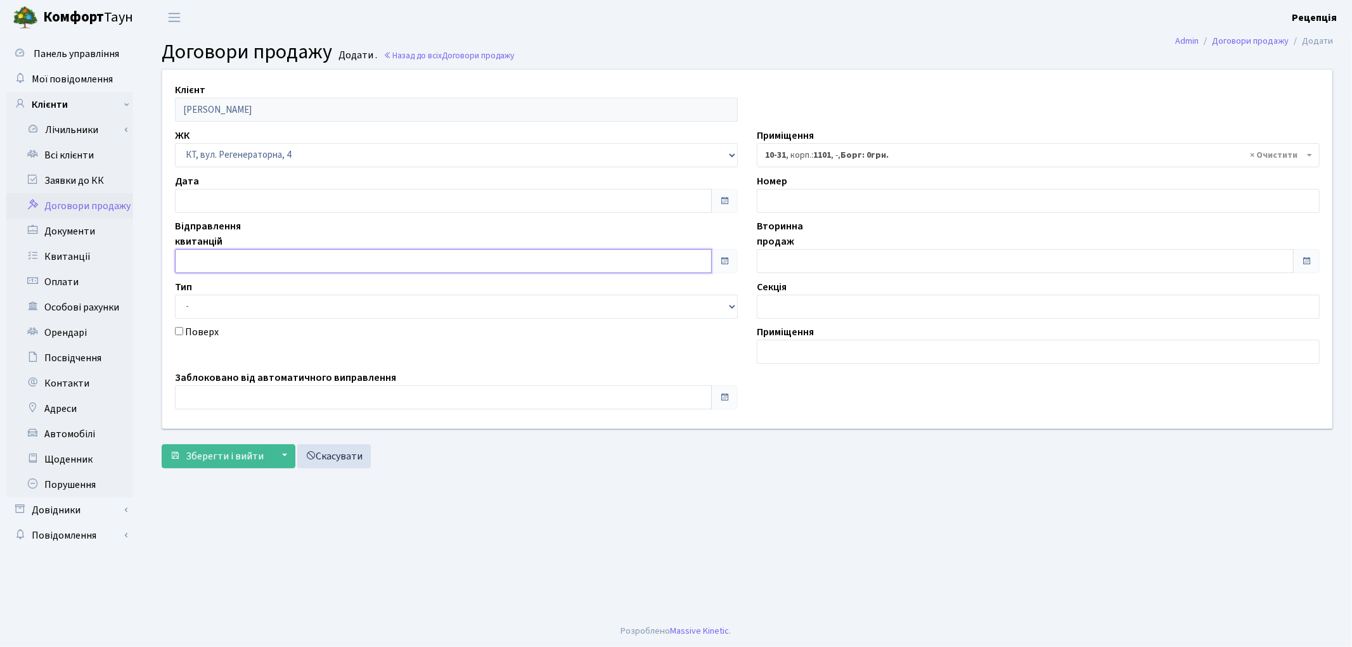
click at [198, 250] on input "text" at bounding box center [443, 261] width 537 height 24
click at [264, 139] on td "5" at bounding box center [263, 140] width 19 height 19
type input "[DATE]"
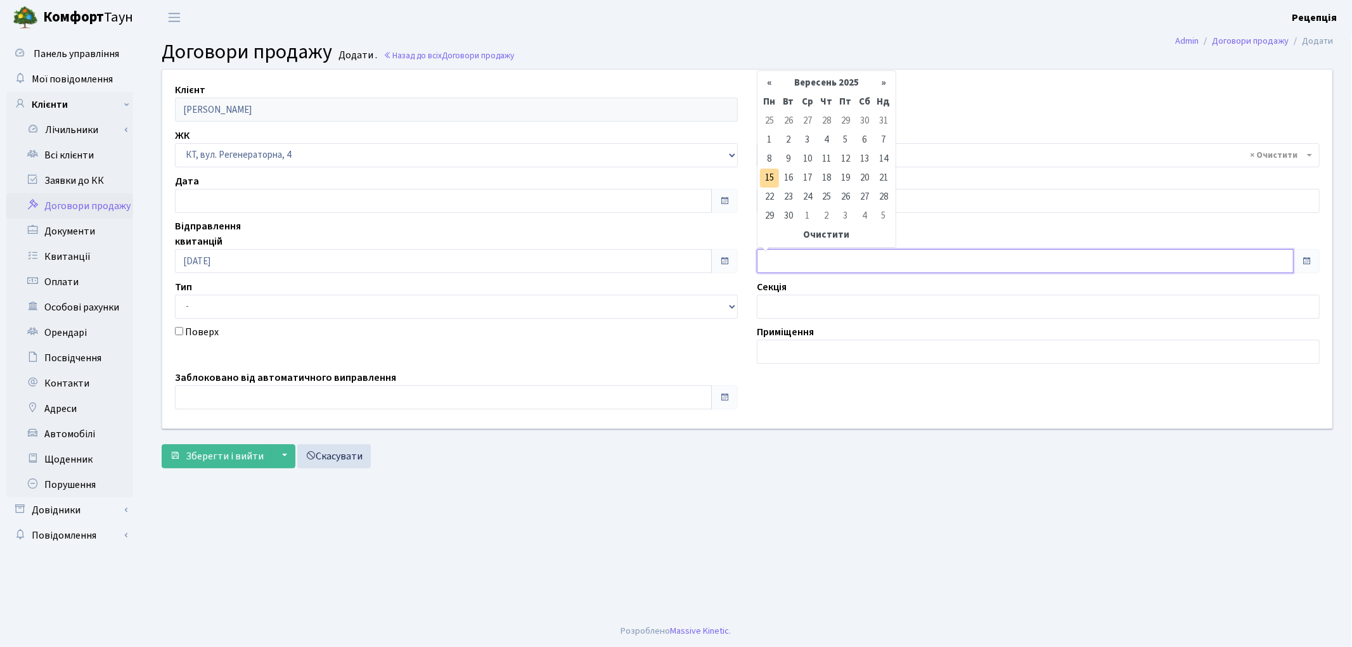
click at [788, 267] on input "text" at bounding box center [1025, 261] width 537 height 24
click at [847, 142] on td "5" at bounding box center [845, 140] width 19 height 19
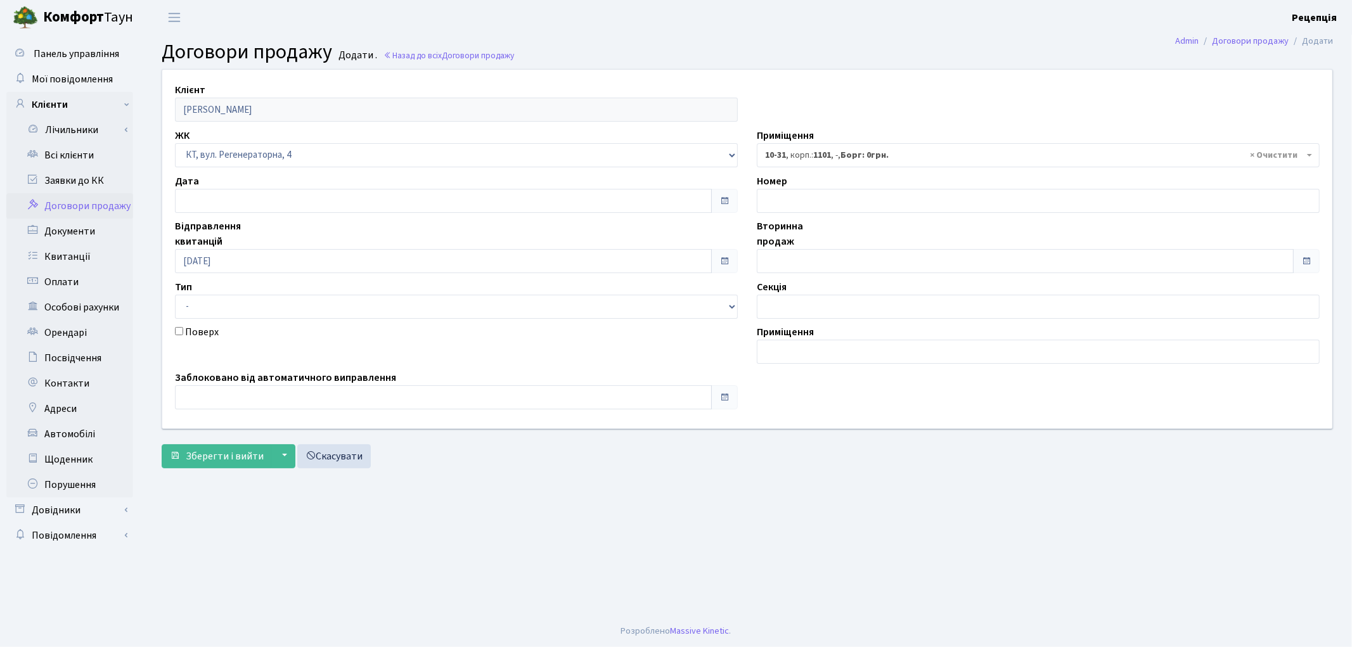
type input "[DATE]"
click at [200, 452] on span "Зберегти і вийти" at bounding box center [225, 456] width 78 height 14
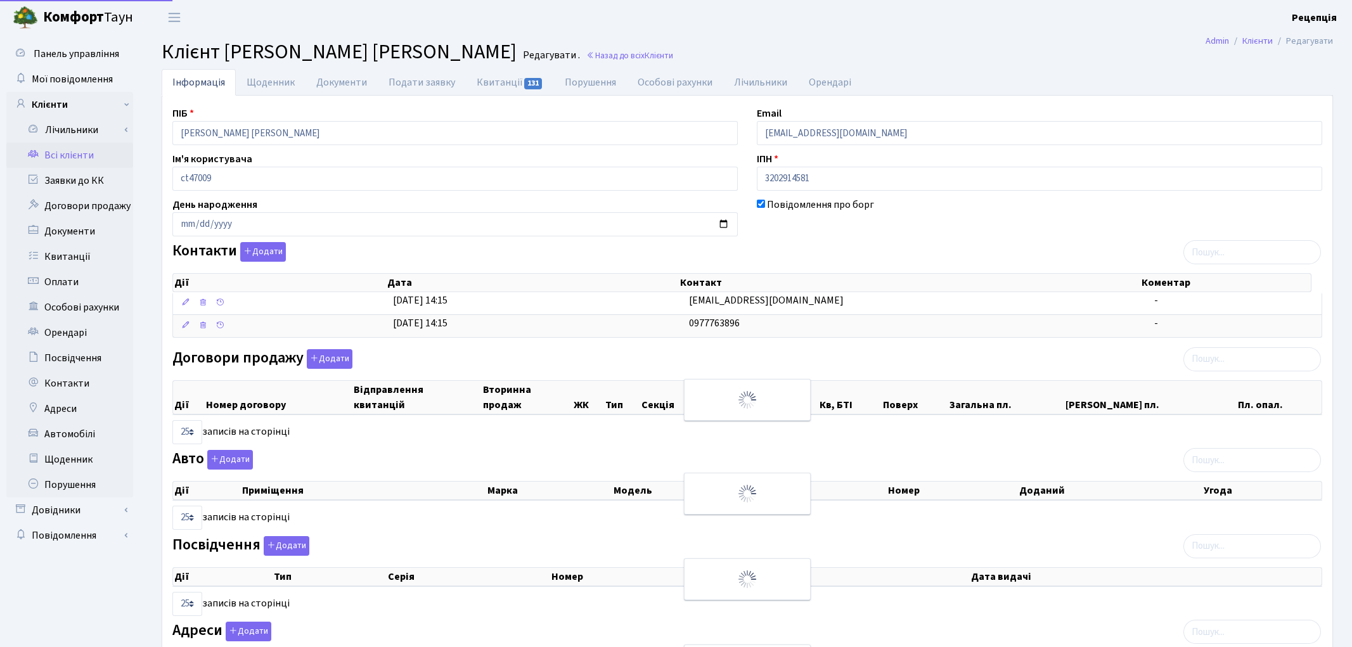
select select "25"
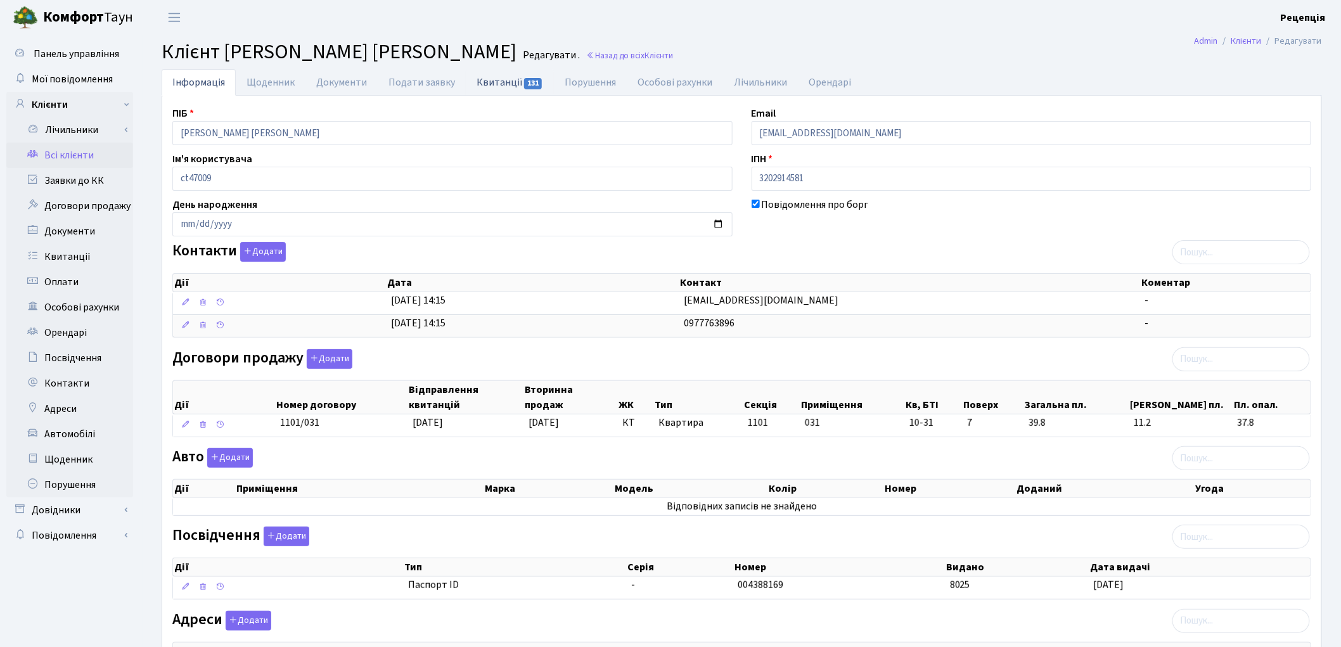
click at [512, 79] on link "Квитанції 131" at bounding box center [510, 82] width 88 height 26
select select "25"
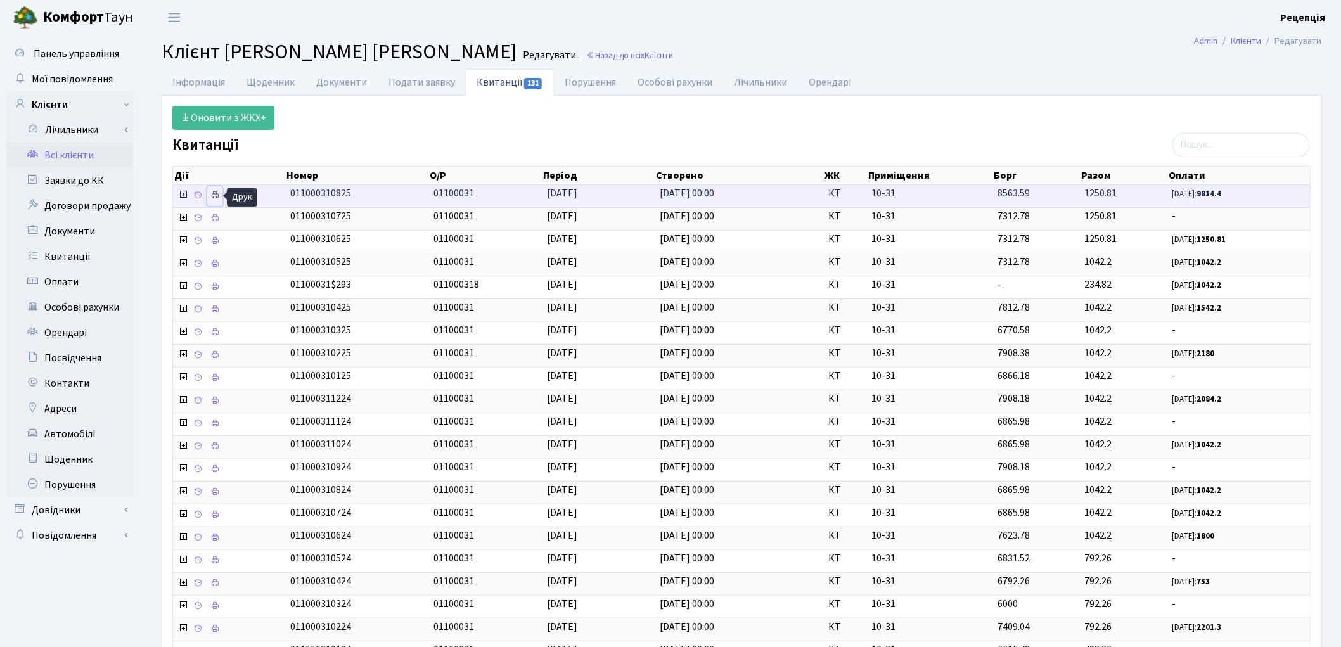
click at [217, 194] on icon at bounding box center [214, 195] width 9 height 9
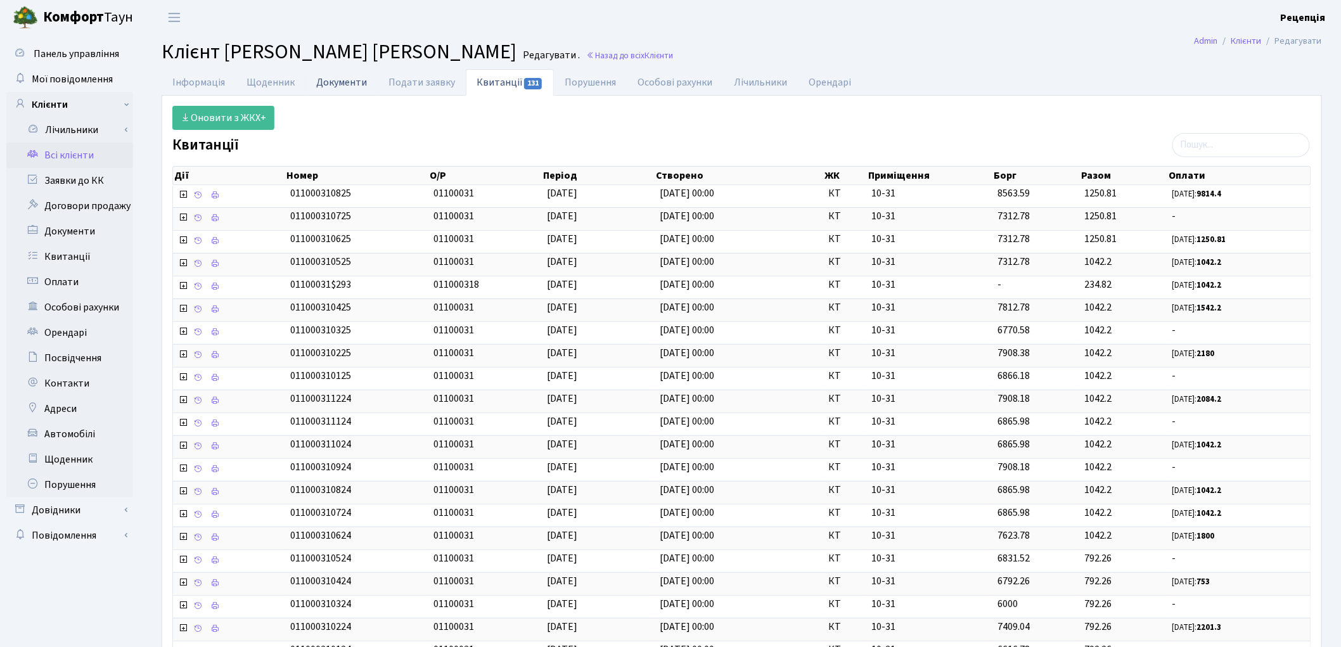
click at [337, 86] on link "Документи" at bounding box center [342, 82] width 72 height 26
select select "25"
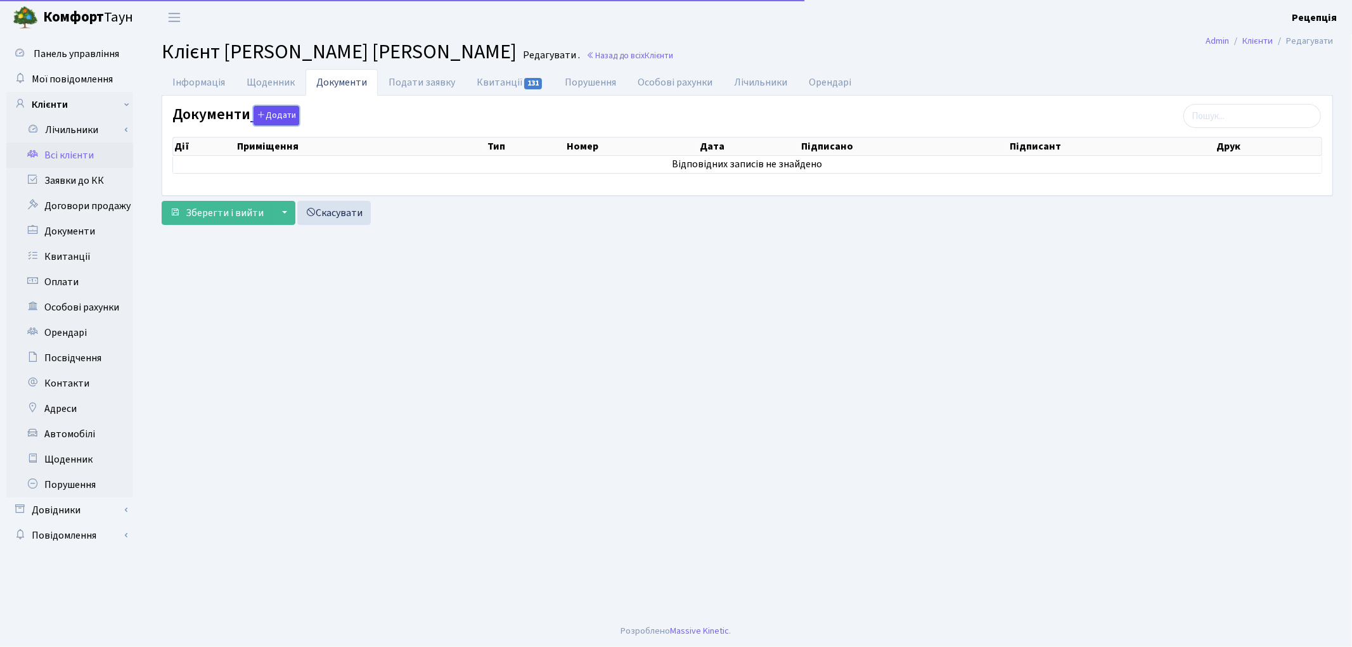
click at [264, 123] on button "Додати" at bounding box center [277, 116] width 46 height 20
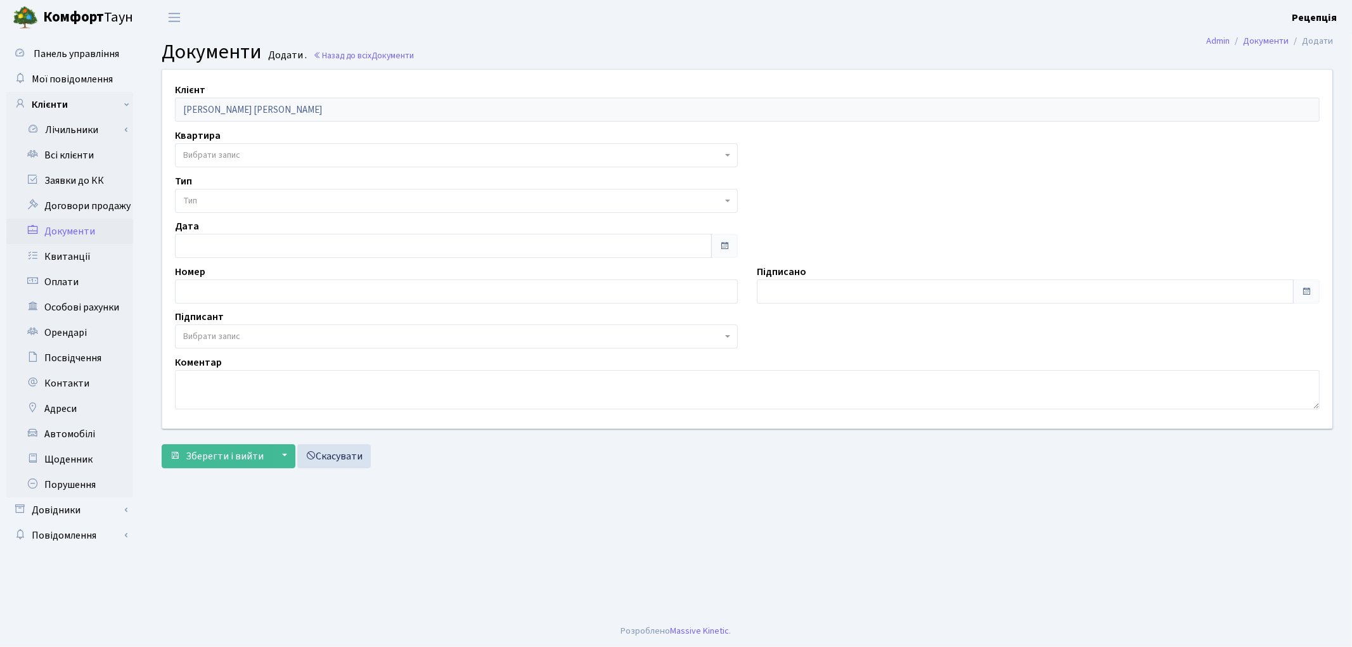
click at [228, 150] on span "Вибрати запис" at bounding box center [211, 155] width 57 height 13
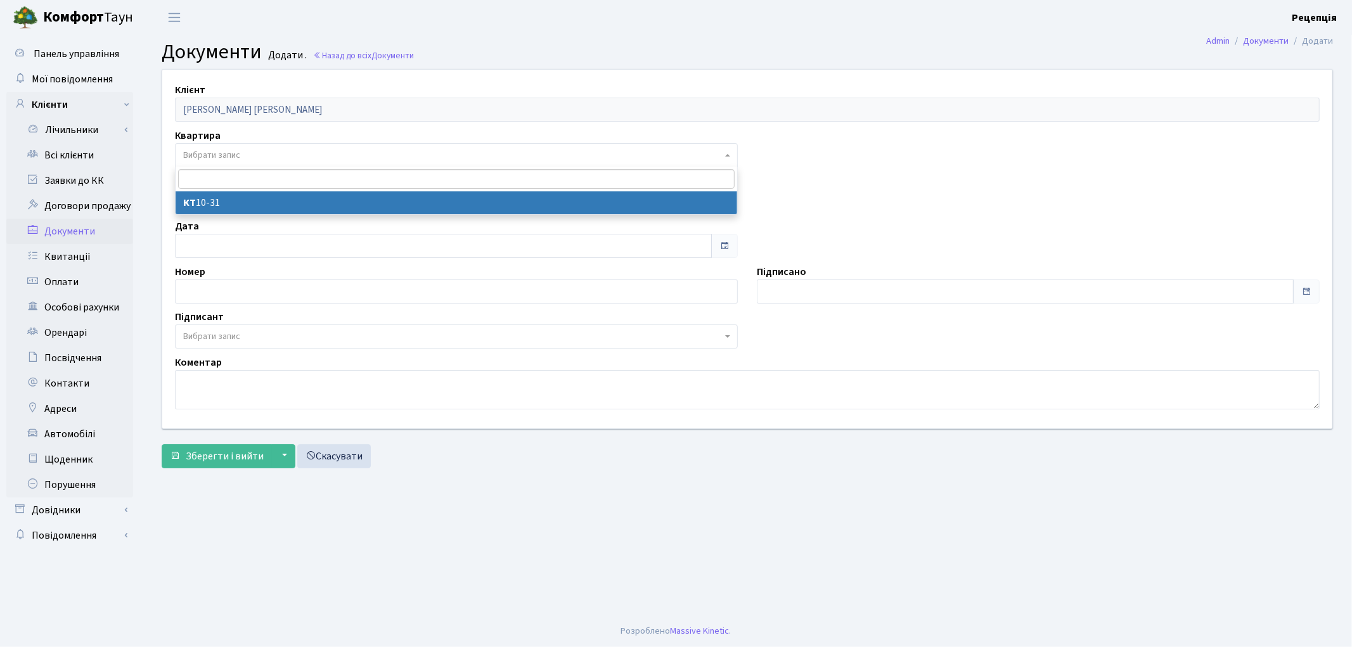
select select "178676"
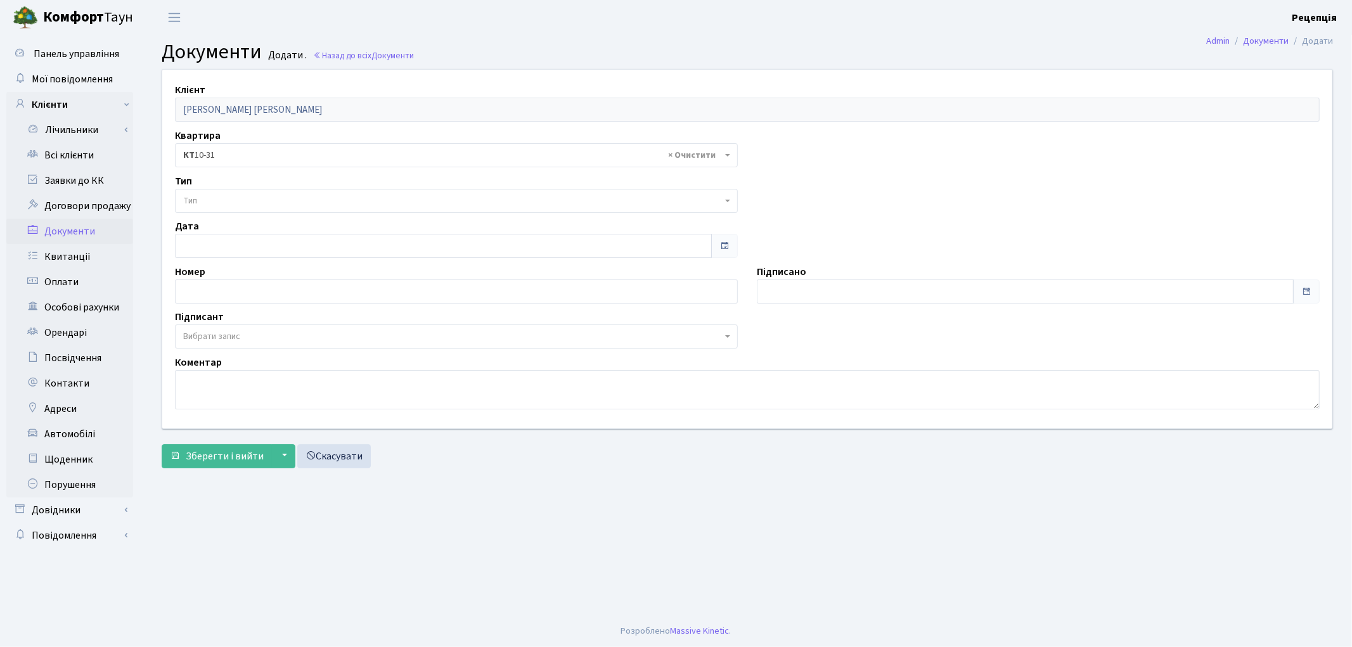
click at [227, 195] on span "Тип" at bounding box center [452, 201] width 539 height 13
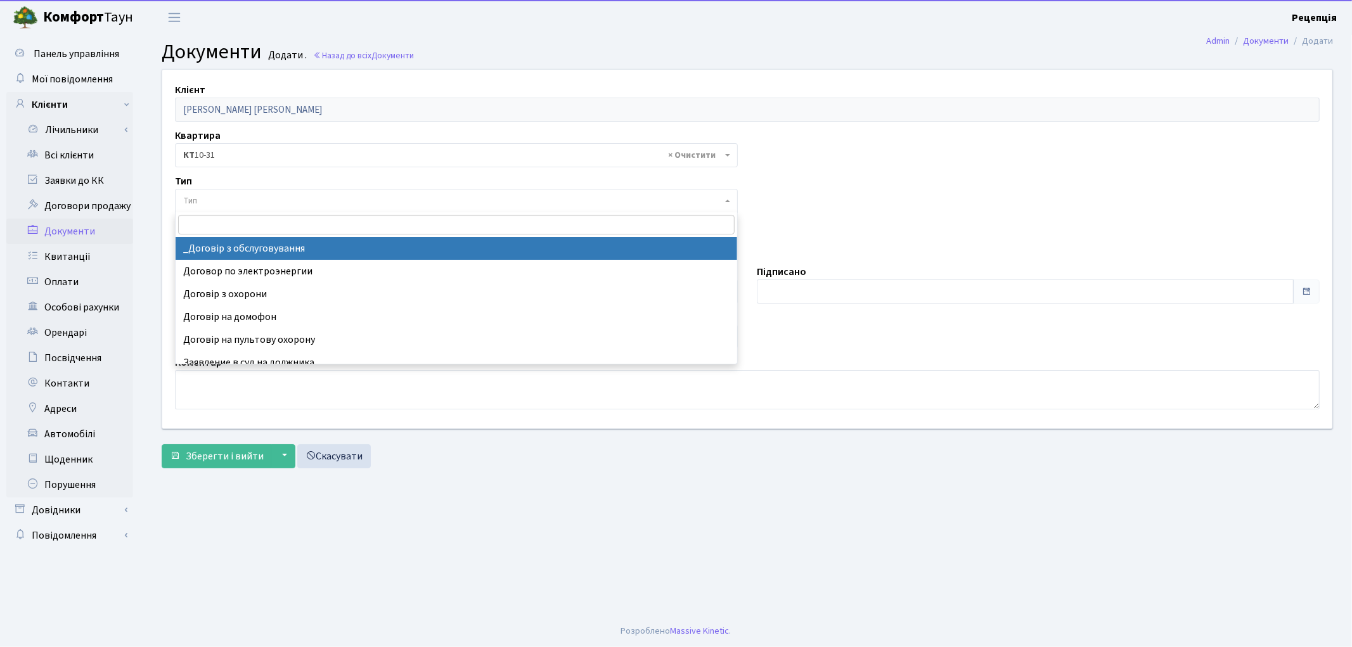
select select "289"
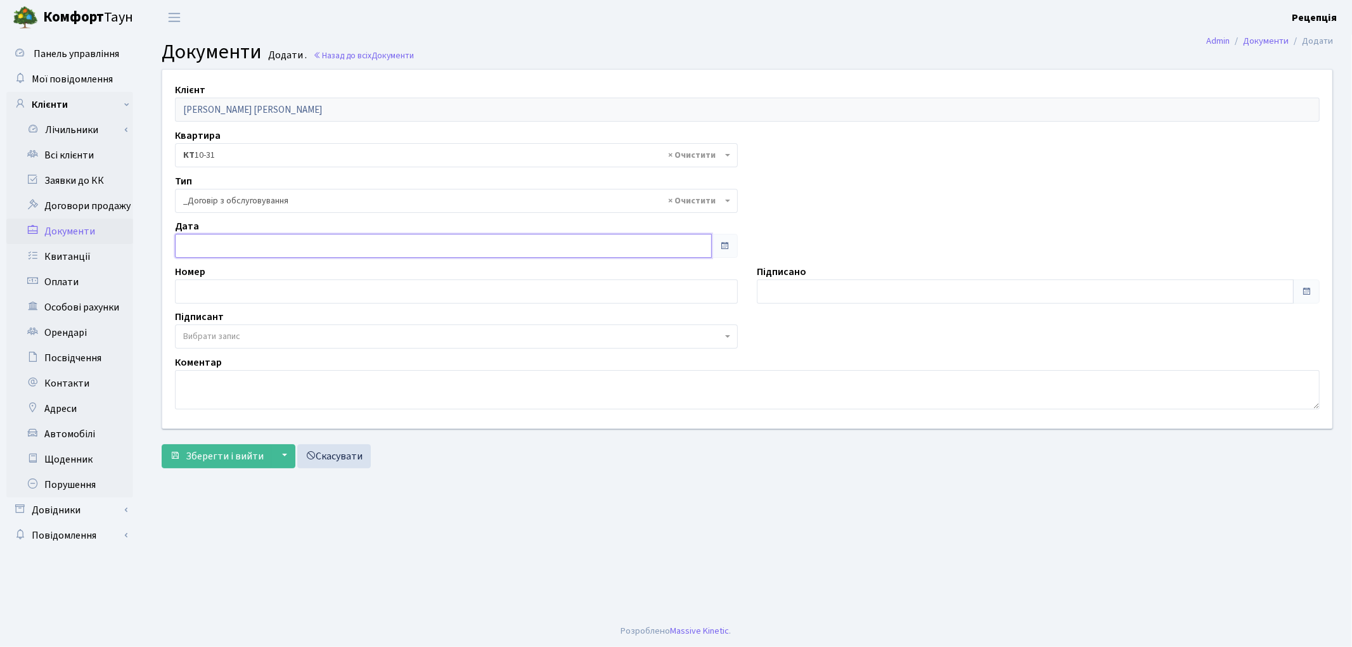
type input "[DATE]"
click at [227, 247] on input "[DATE]" at bounding box center [443, 246] width 537 height 24
type input "[DATE]"
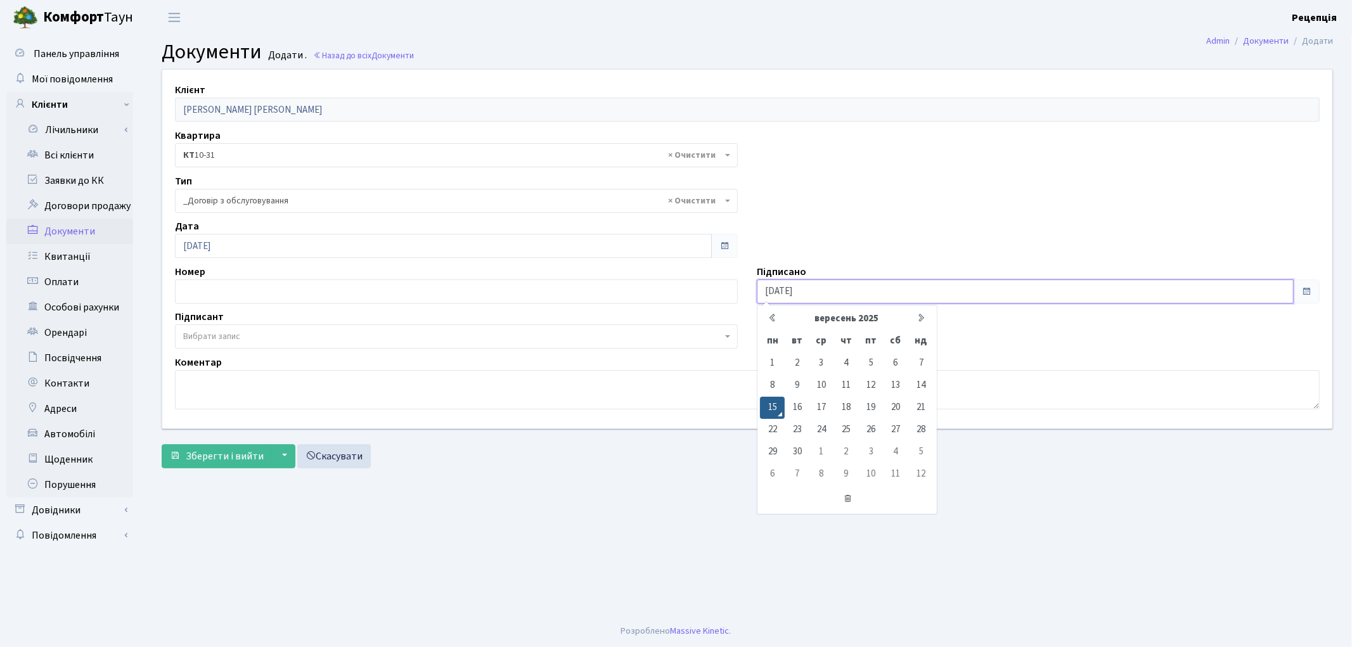
click at [805, 287] on input "[DATE]" at bounding box center [1025, 292] width 537 height 24
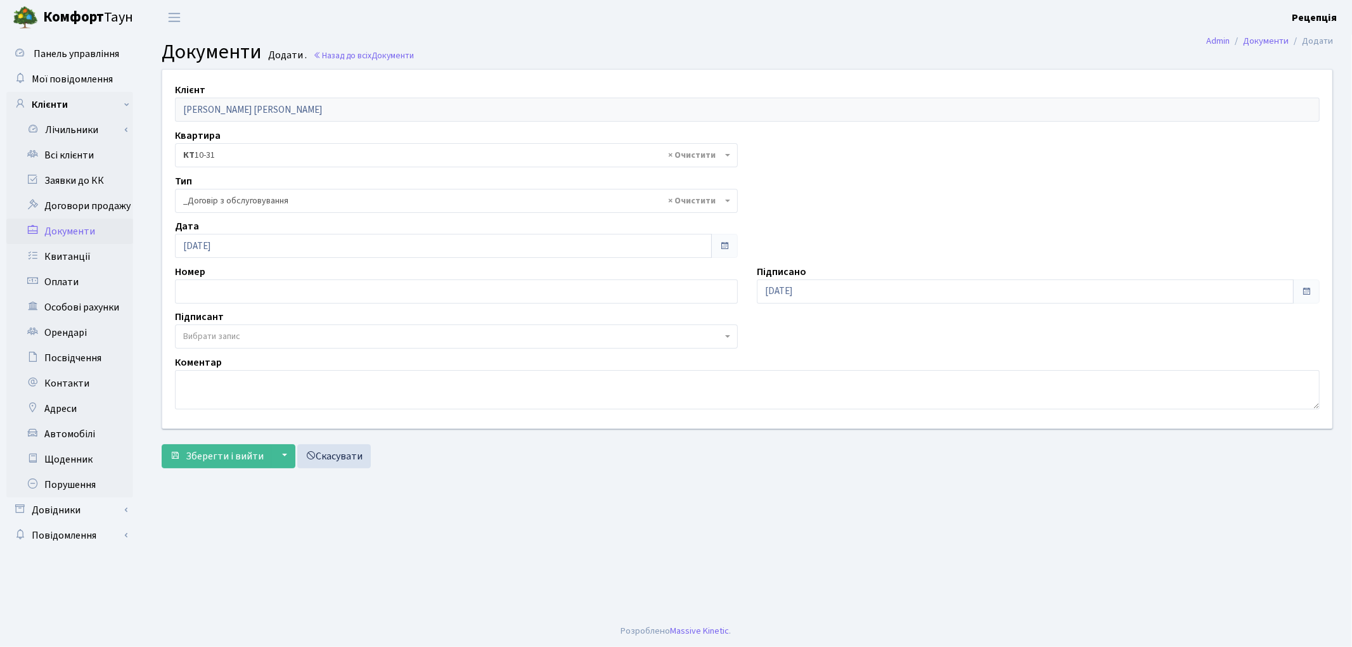
click at [263, 337] on span "Вибрати запис" at bounding box center [452, 336] width 539 height 13
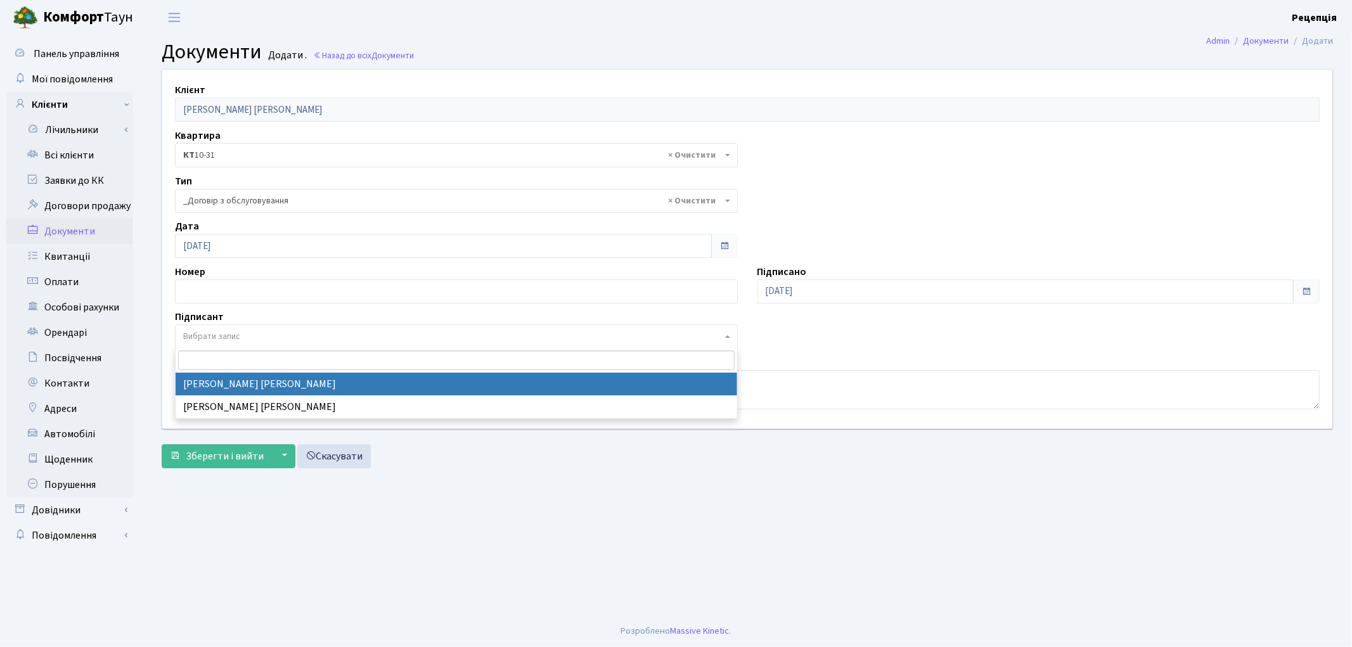
select select "74"
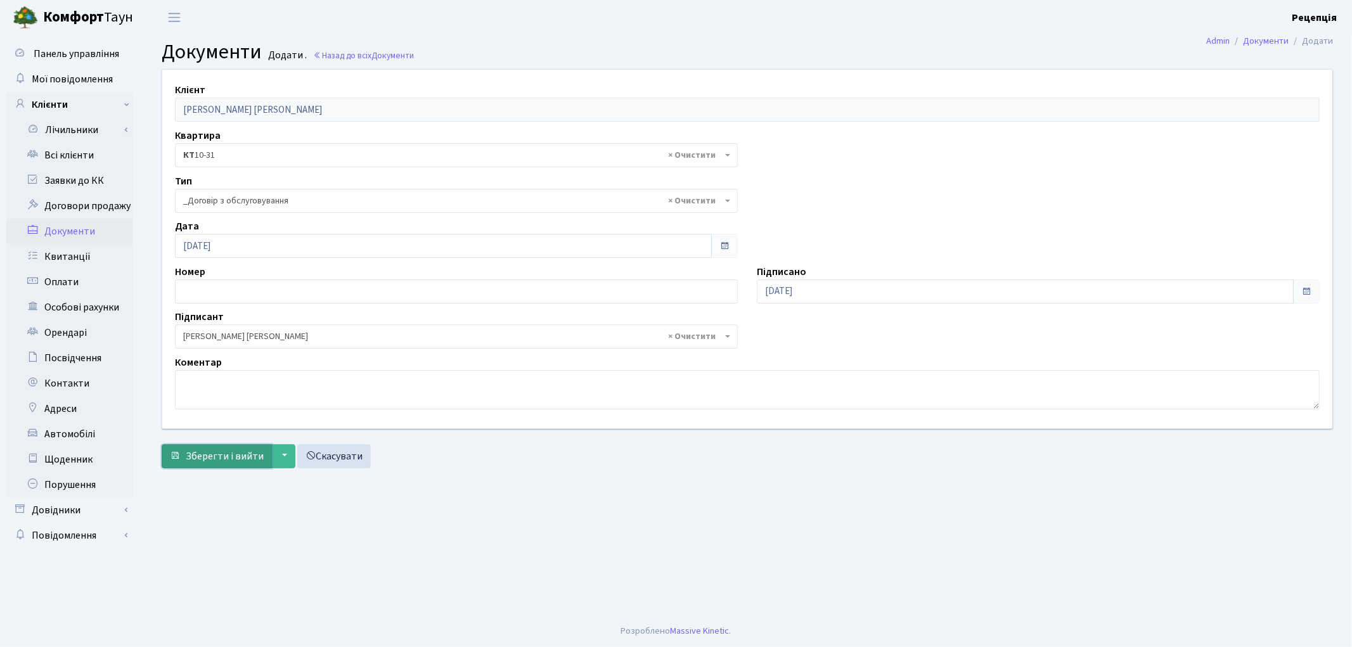
click at [223, 452] on span "Зберегти і вийти" at bounding box center [225, 456] width 78 height 14
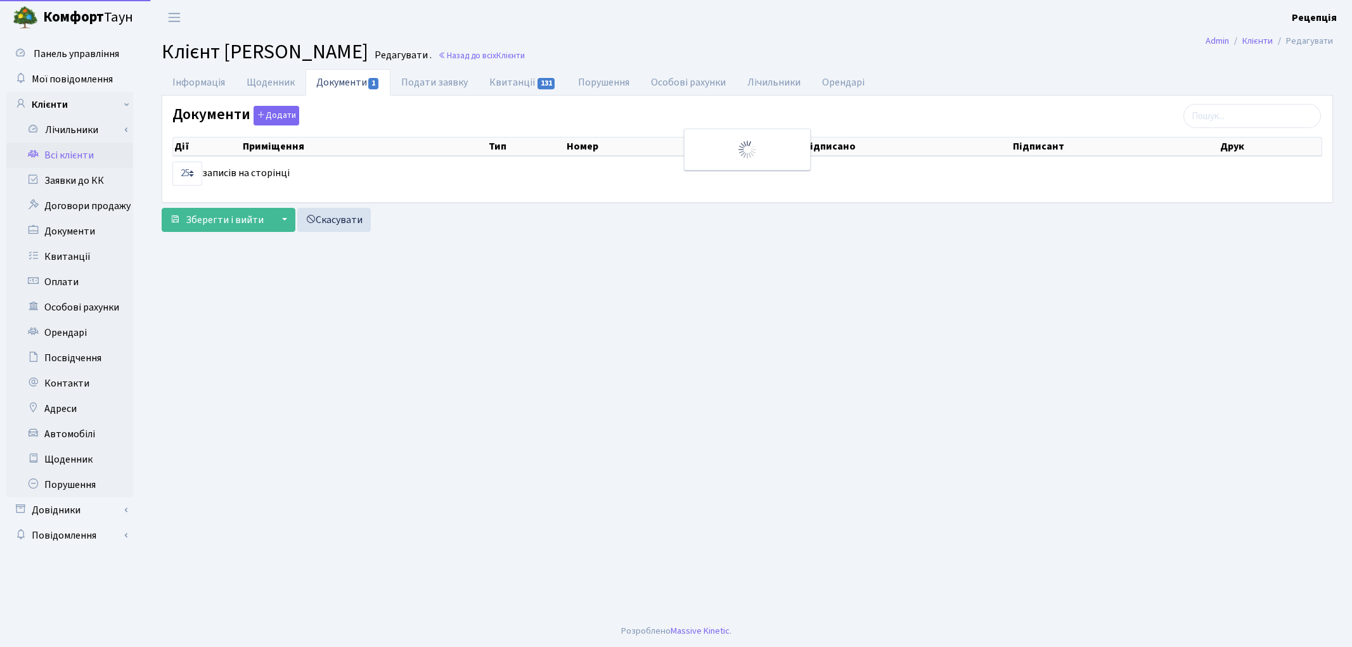
select select "25"
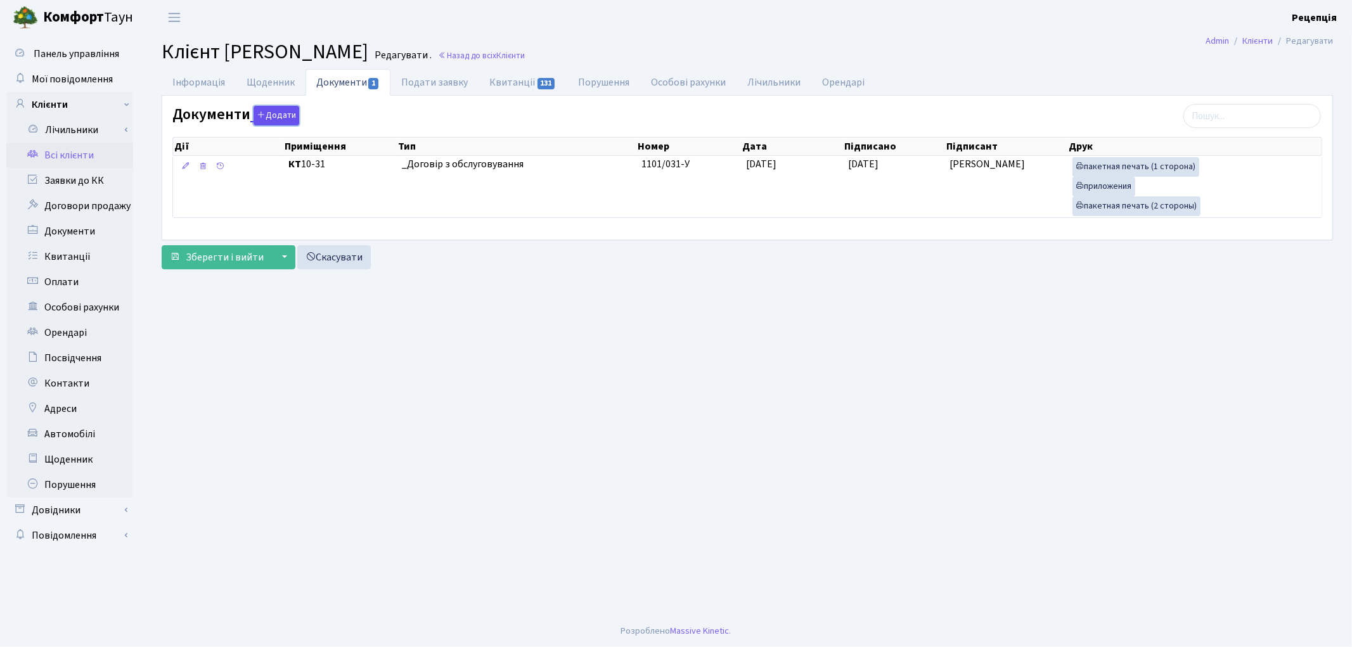
click at [277, 116] on button "Додати" at bounding box center [277, 116] width 46 height 20
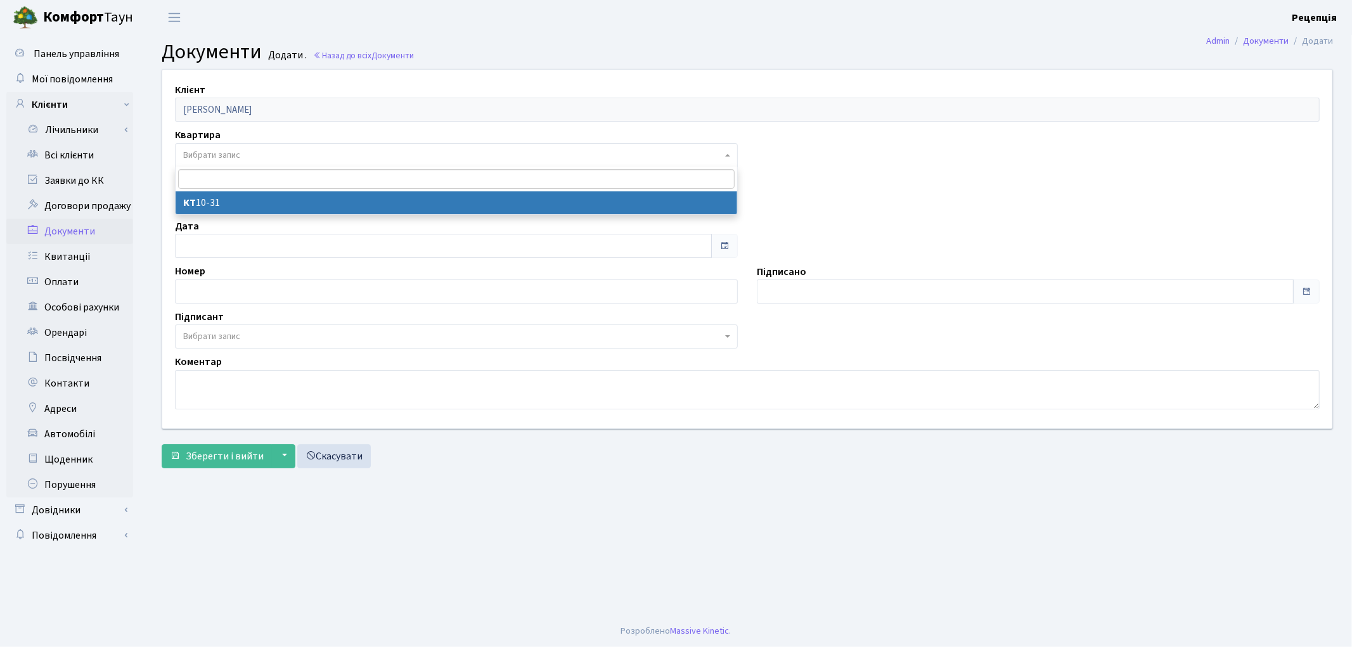
click at [212, 156] on span "Вибрати запис" at bounding box center [211, 155] width 57 height 13
select select "178676"
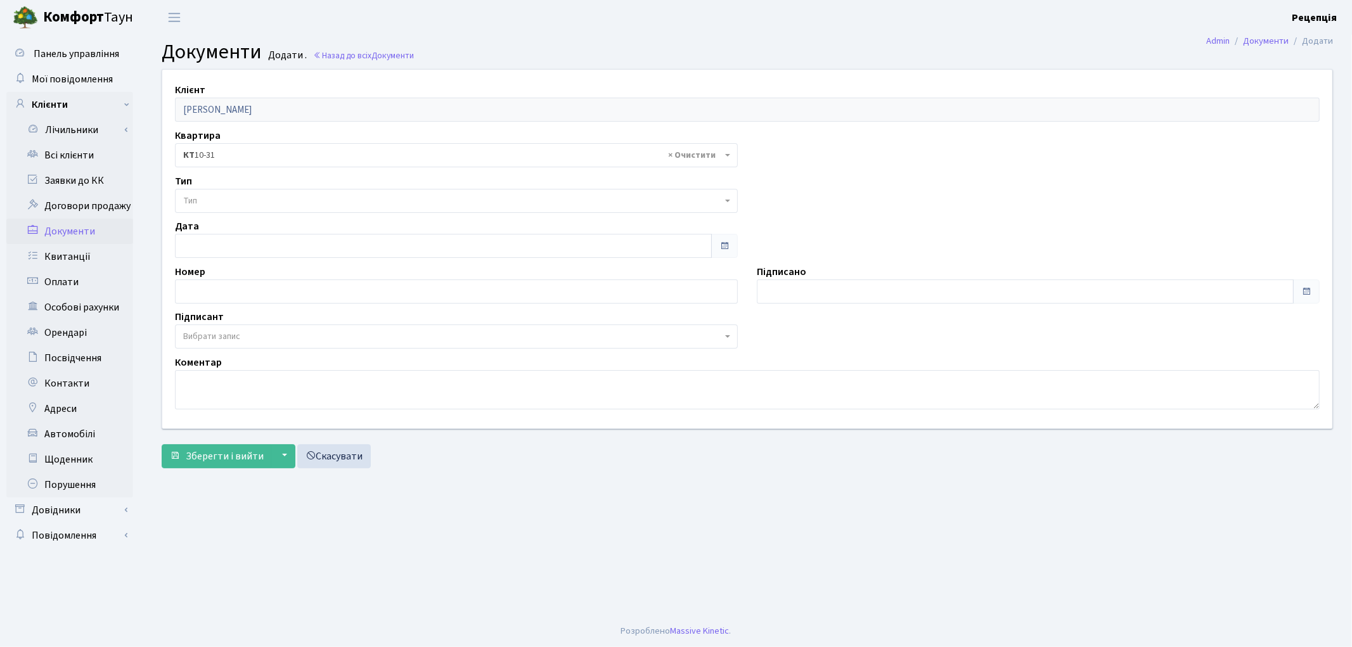
click at [201, 198] on span "Тип" at bounding box center [452, 201] width 539 height 13
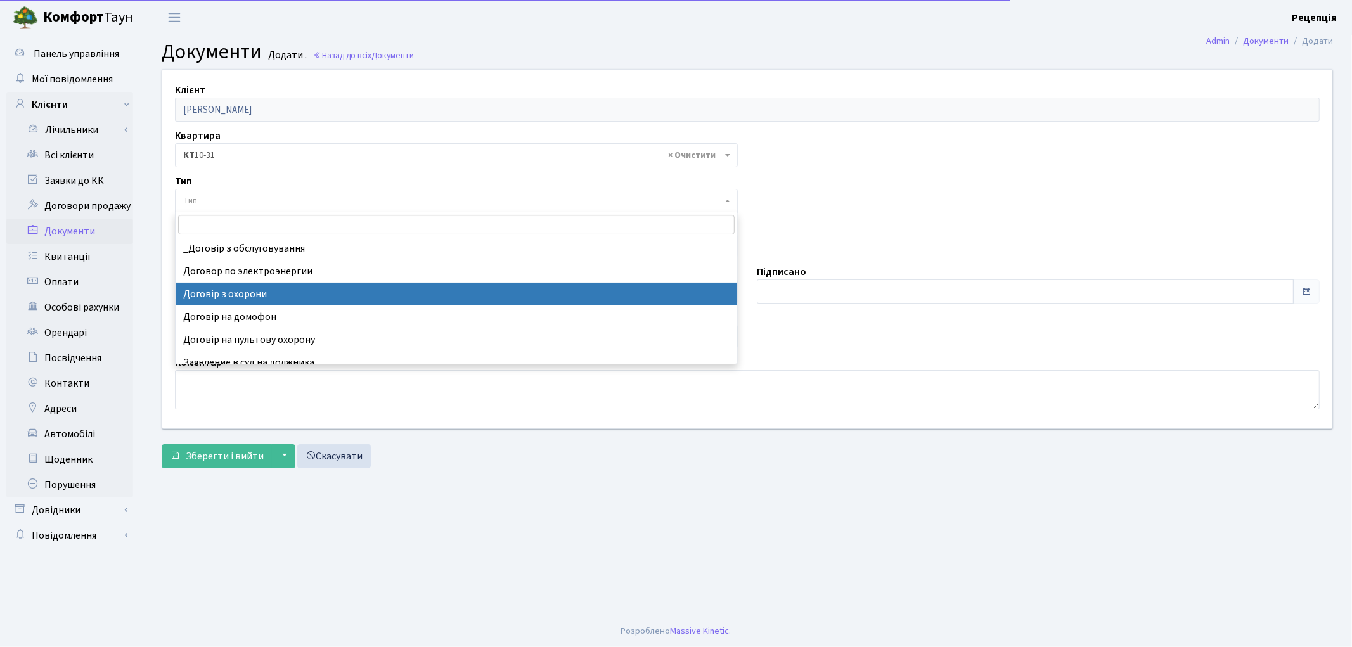
select select "290"
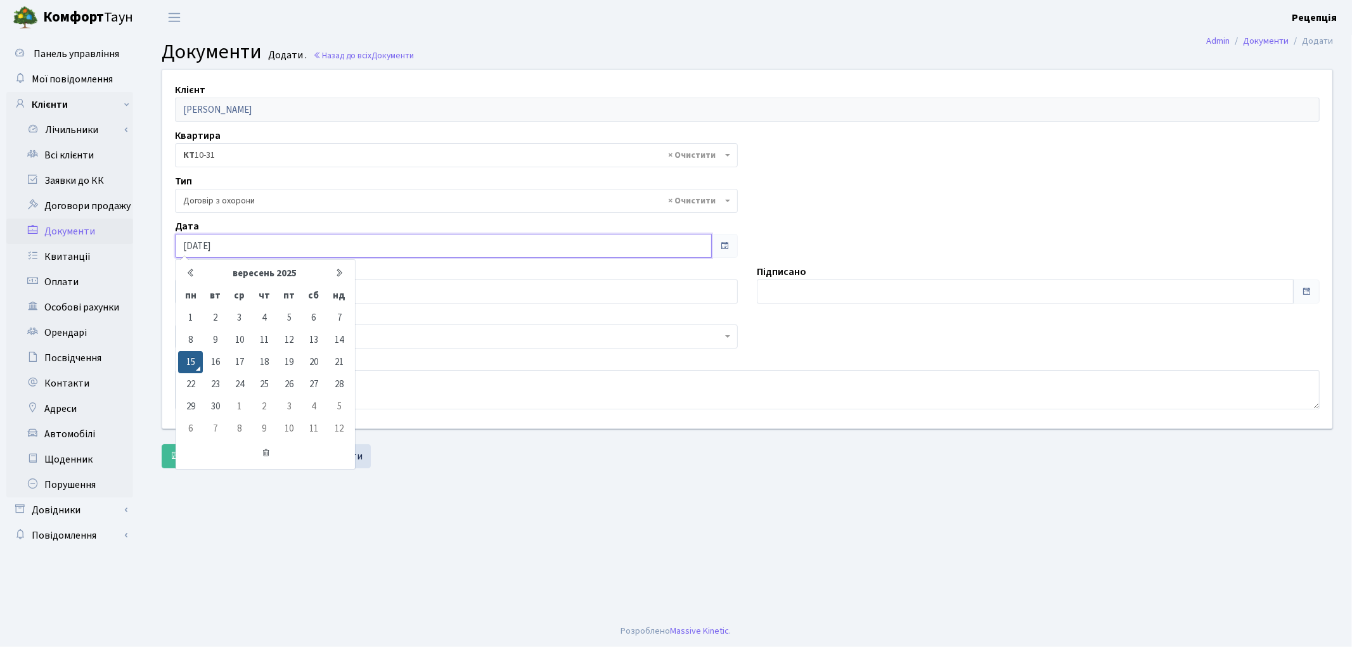
click at [261, 242] on input "[DATE]" at bounding box center [443, 246] width 537 height 24
type input "[DATE]"
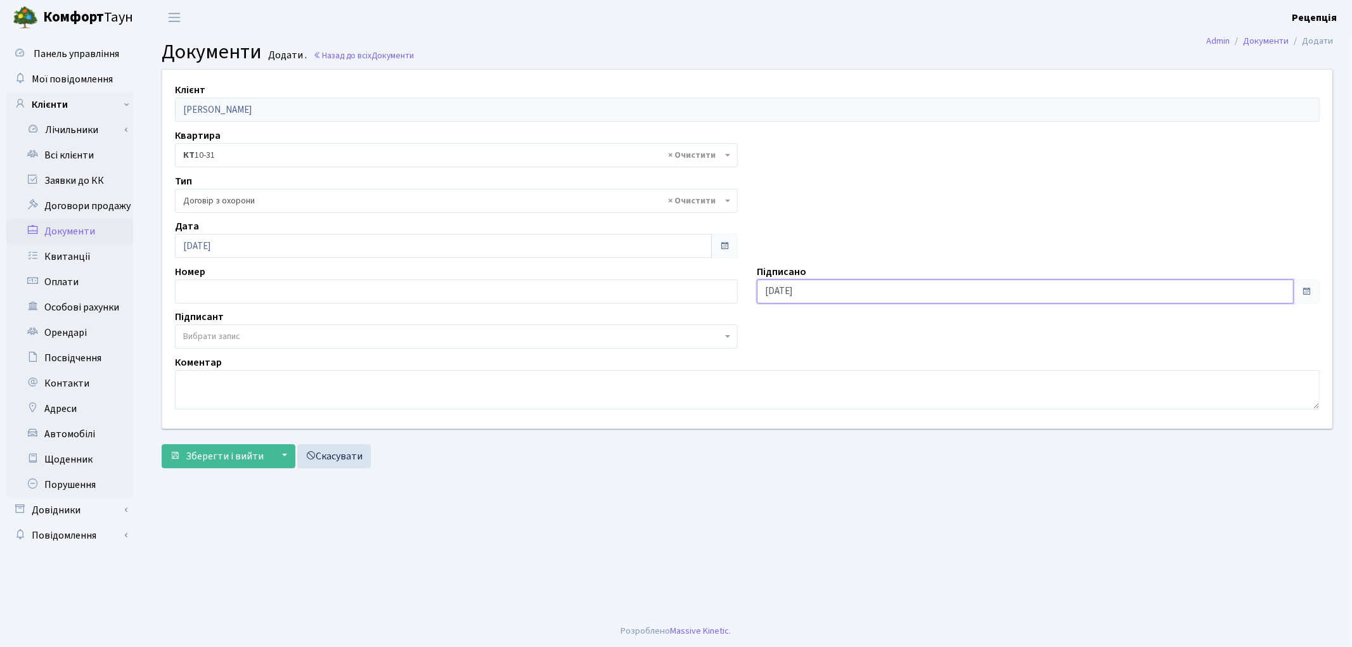
click at [822, 295] on input "[DATE]" at bounding box center [1025, 292] width 537 height 24
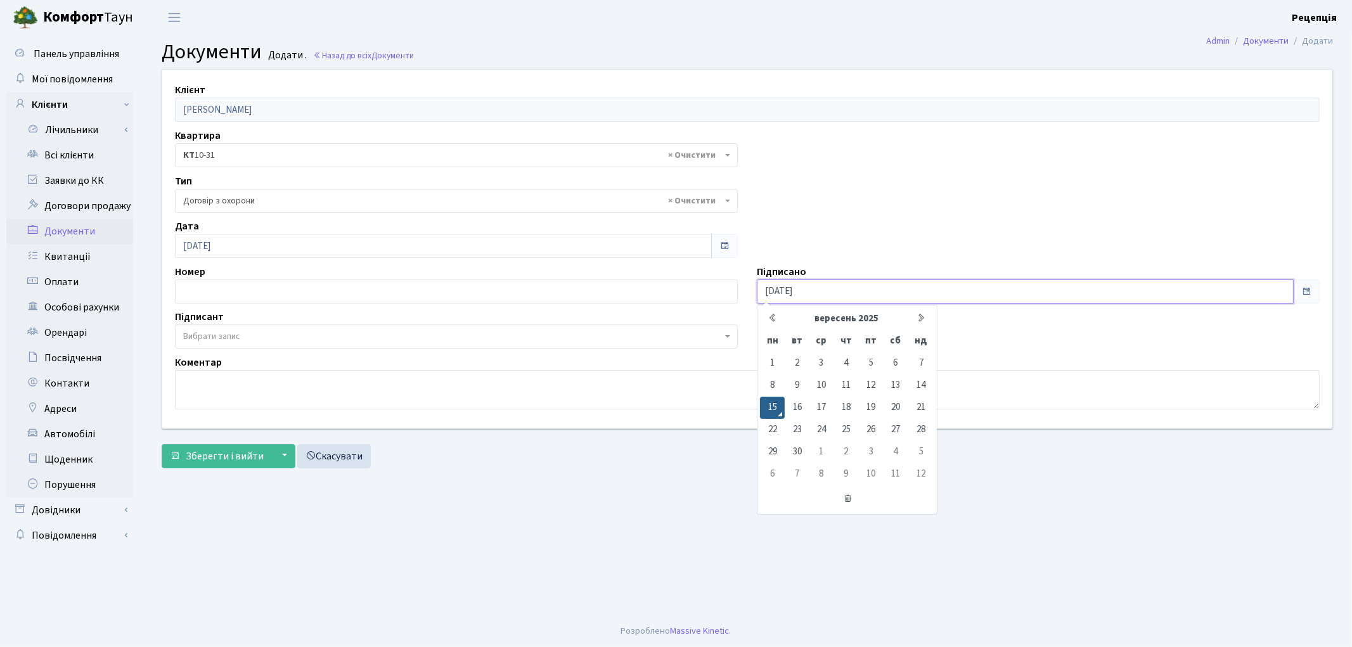
type input "15.09.2020"
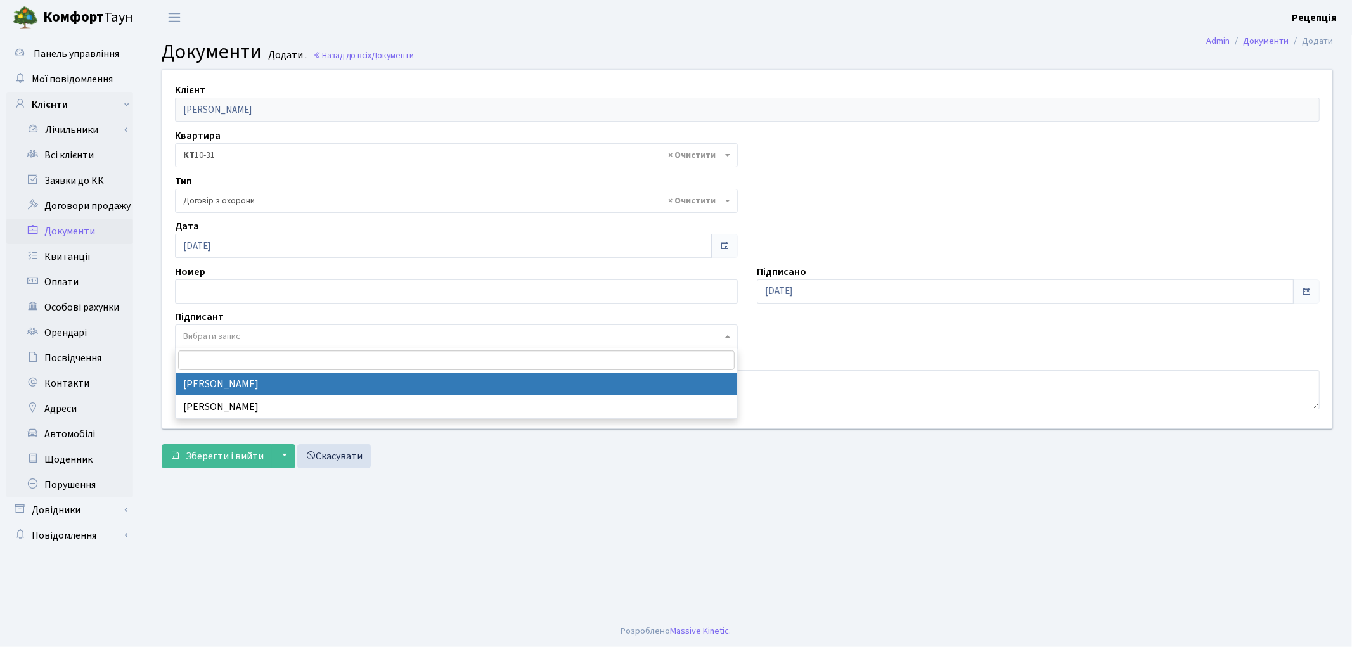
click at [193, 336] on span "Вибрати запис" at bounding box center [211, 336] width 57 height 13
select select "74"
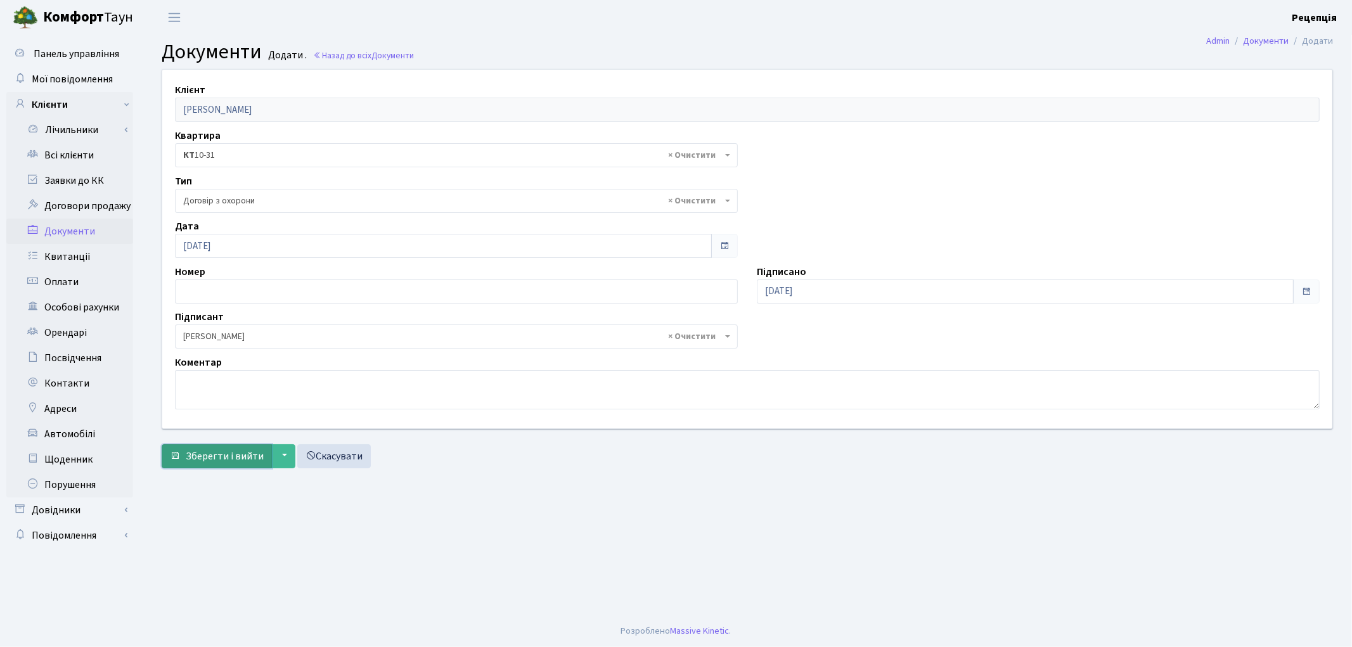
click at [217, 447] on button "Зберегти і вийти" at bounding box center [217, 456] width 110 height 24
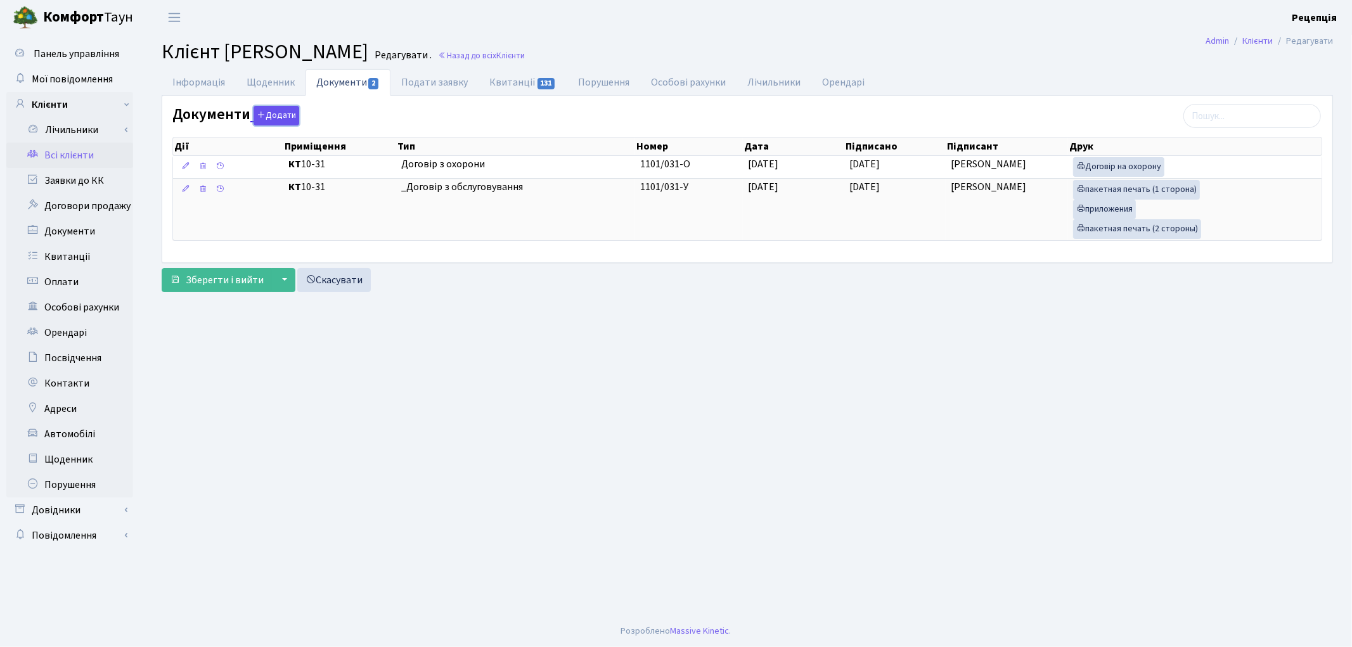
click at [276, 111] on button "Додати" at bounding box center [277, 116] width 46 height 20
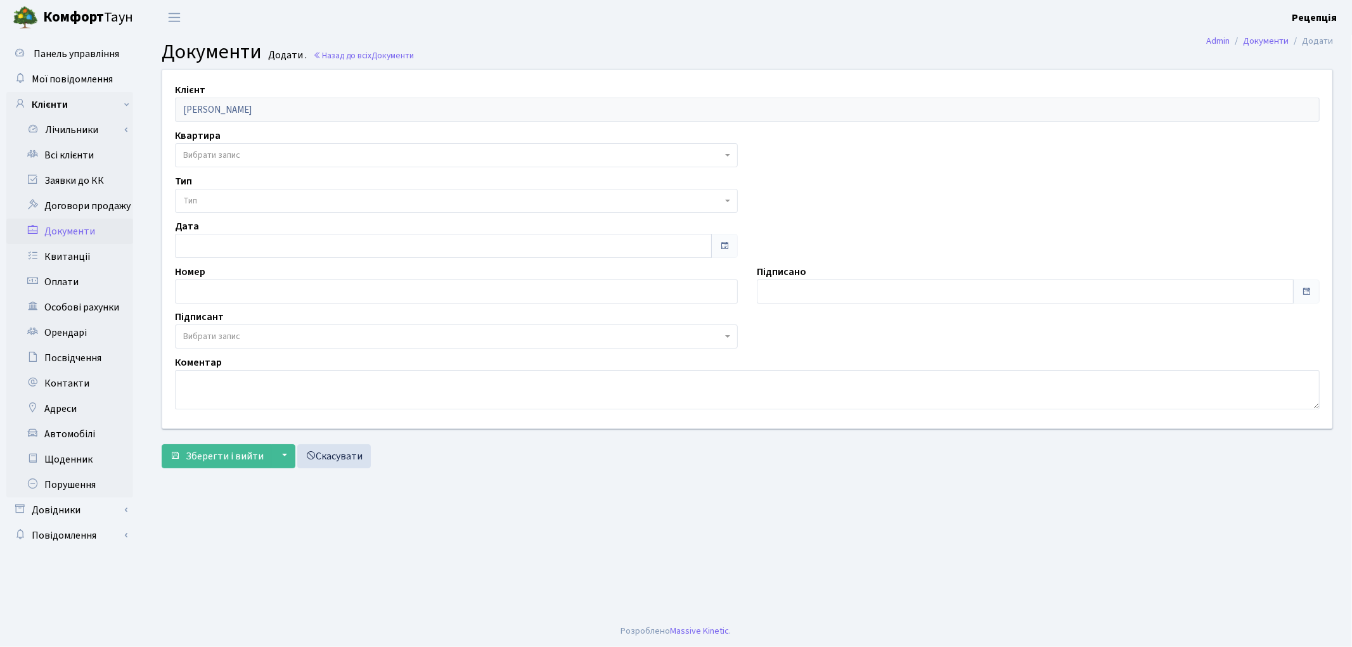
click at [210, 157] on span "Вибрати запис" at bounding box center [211, 155] width 57 height 13
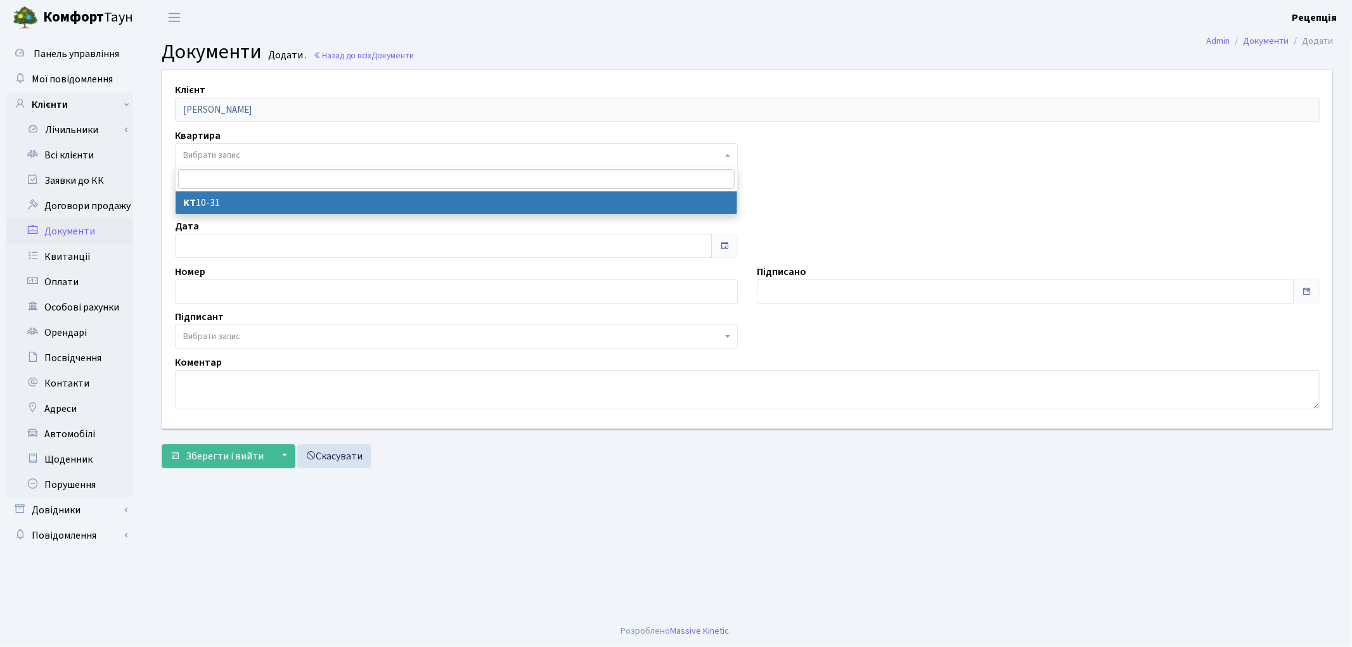
select select "178676"
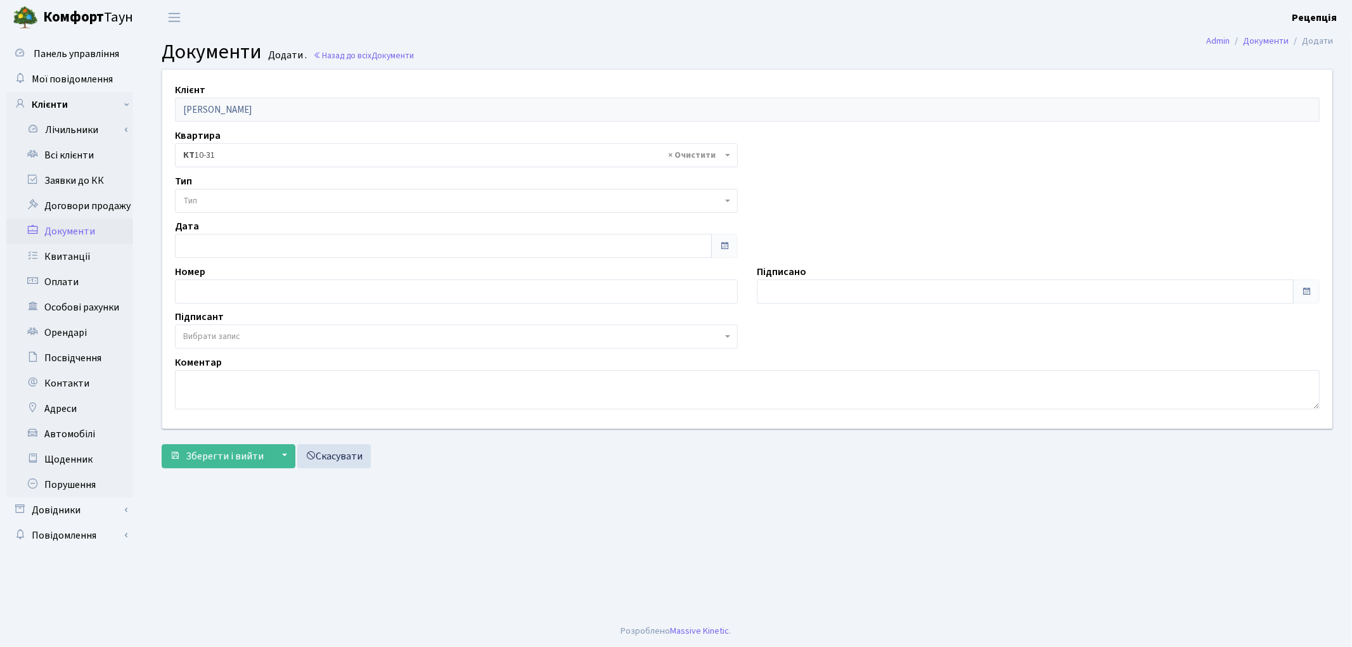
click at [219, 200] on span "Тип" at bounding box center [452, 201] width 539 height 13
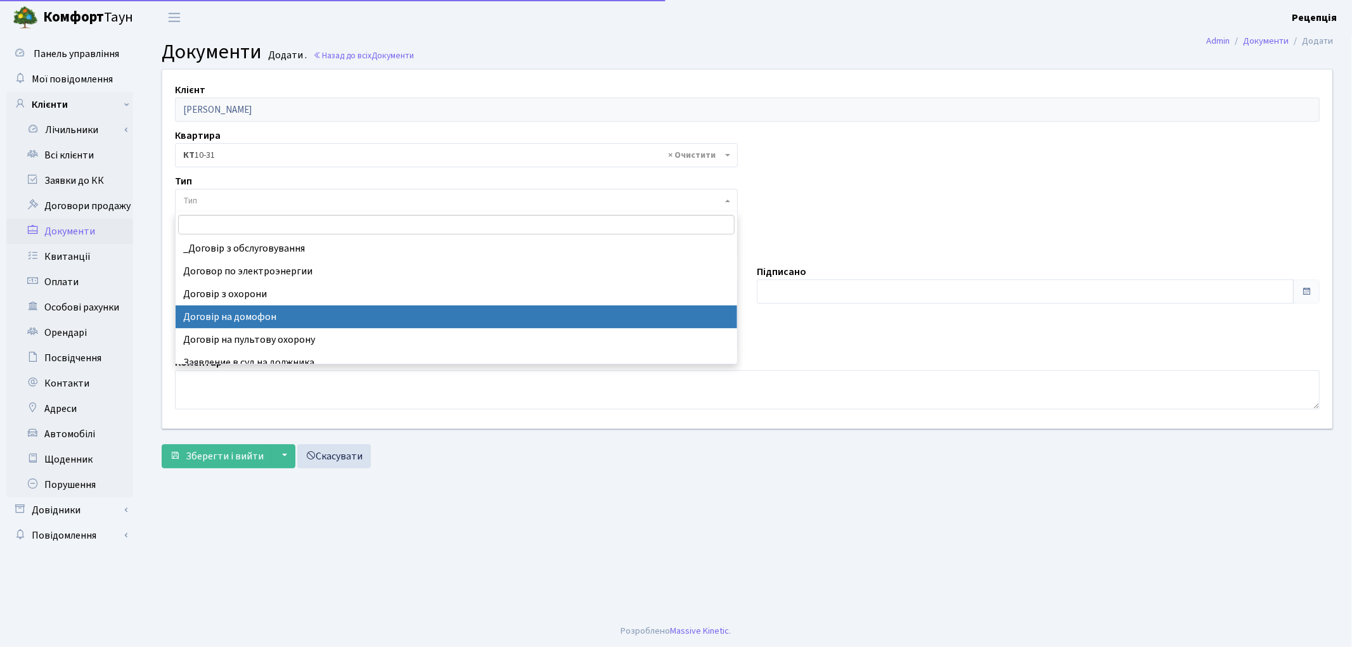
select select "292"
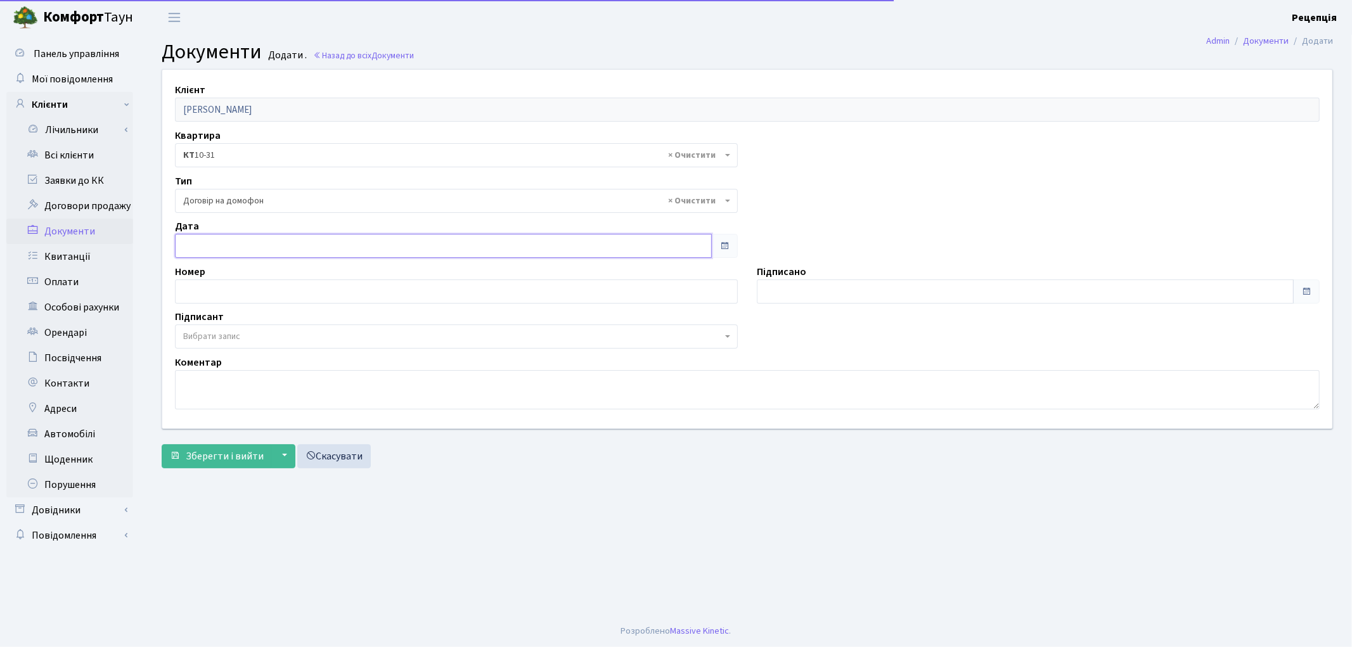
click at [237, 249] on input "text" at bounding box center [443, 246] width 537 height 24
type input "[DATE]"
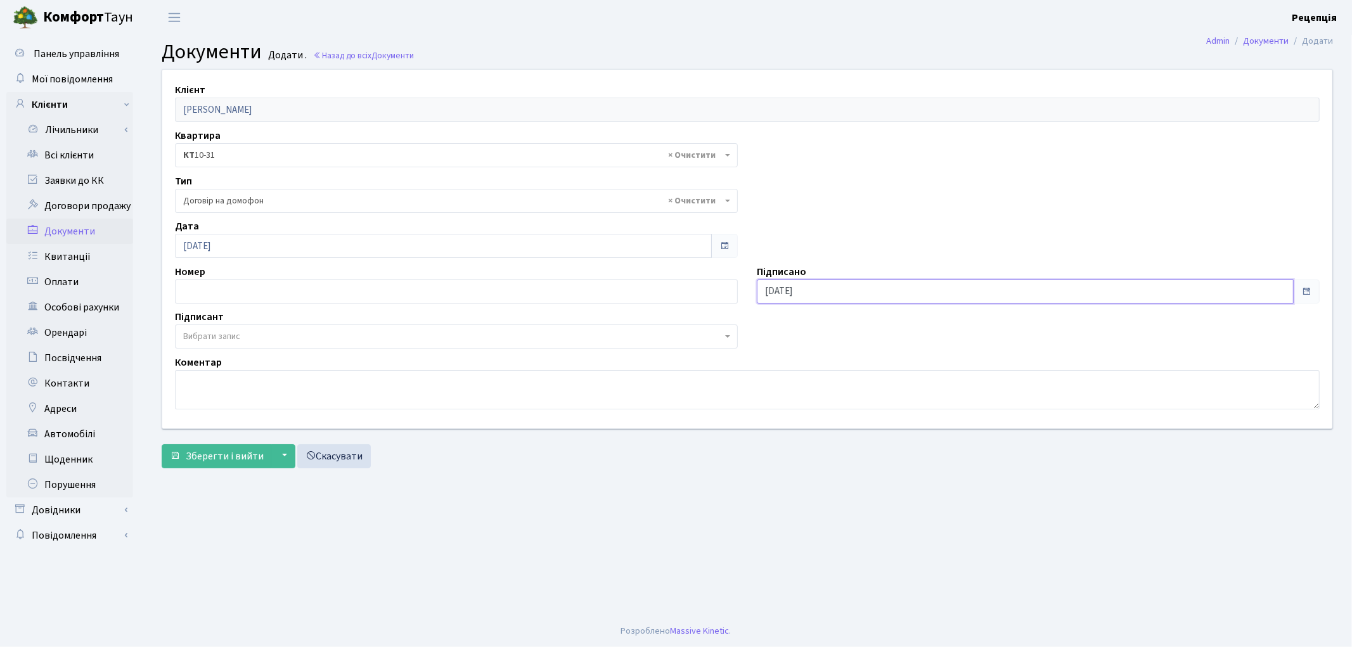
click at [862, 292] on input "[DATE]" at bounding box center [1025, 292] width 537 height 24
click at [195, 339] on span "Вибрати запис" at bounding box center [211, 336] width 57 height 13
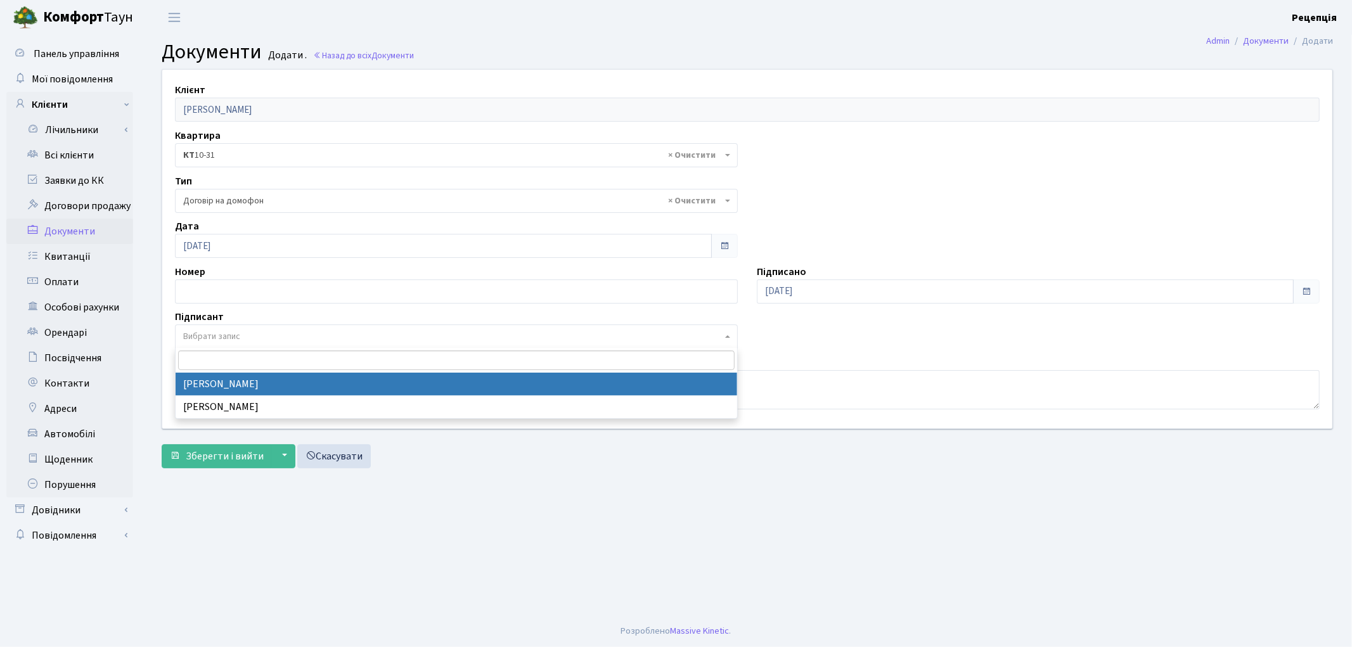
select select "74"
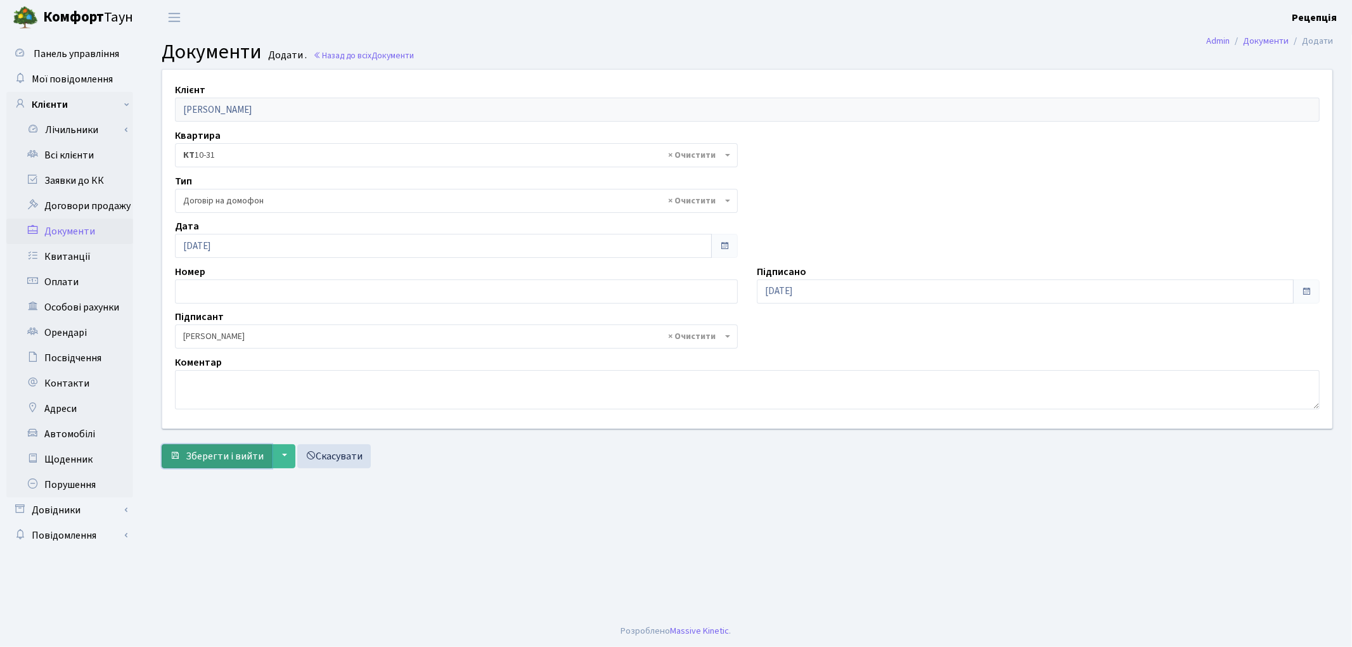
click at [203, 452] on span "Зберегти і вийти" at bounding box center [225, 456] width 78 height 14
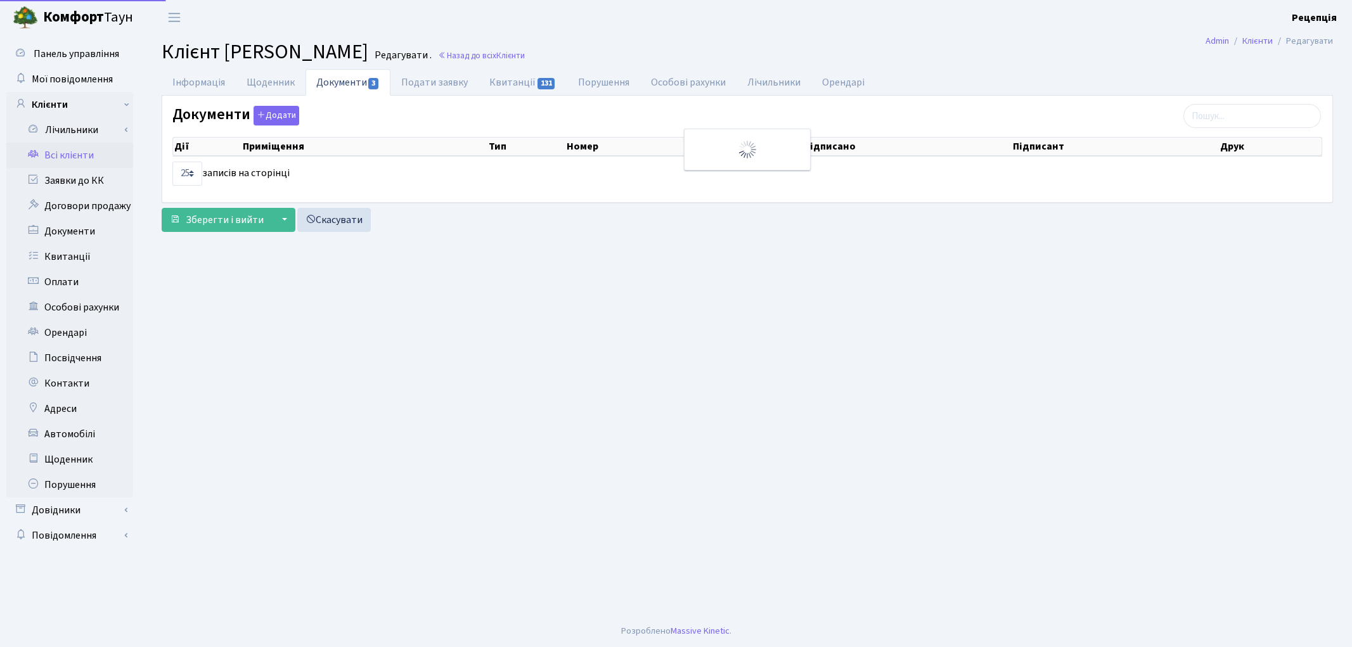
select select "25"
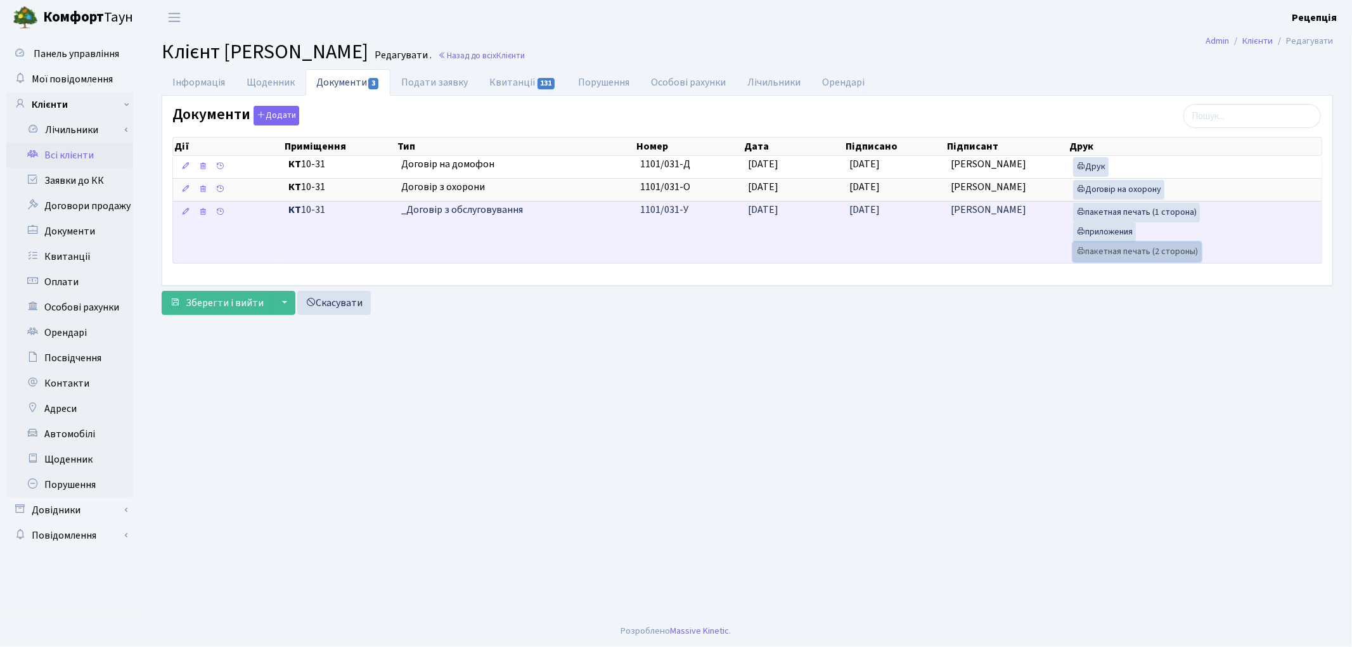
click at [1102, 250] on link "пакетная печать (2 стороны)" at bounding box center [1137, 252] width 128 height 20
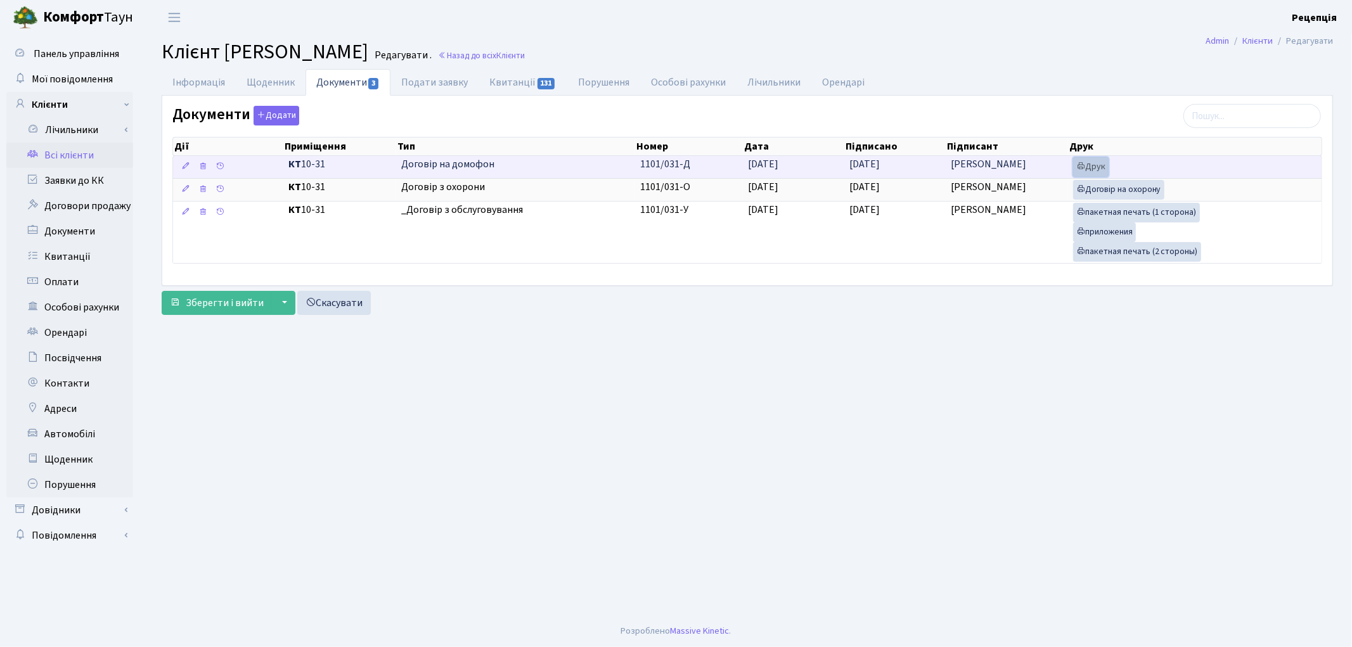
click at [1095, 160] on link "Друк" at bounding box center [1091, 167] width 36 height 20
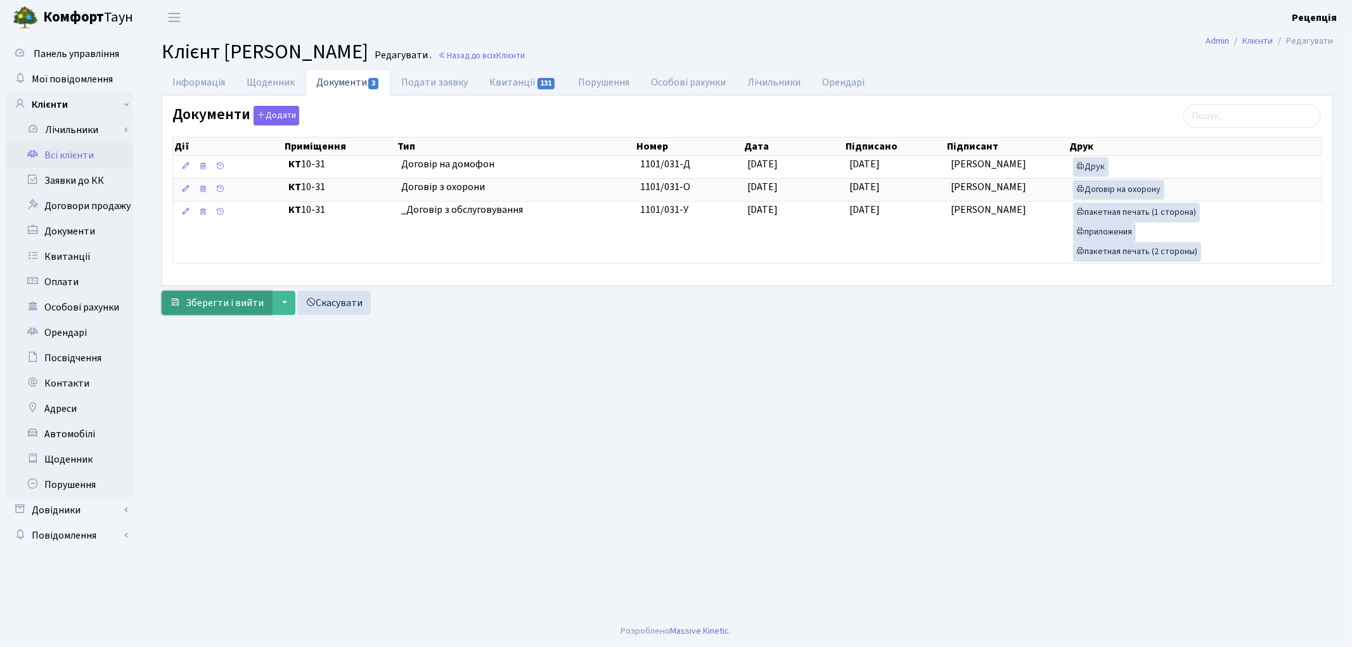
click at [244, 302] on span "Зберегти і вийти" at bounding box center [225, 303] width 78 height 14
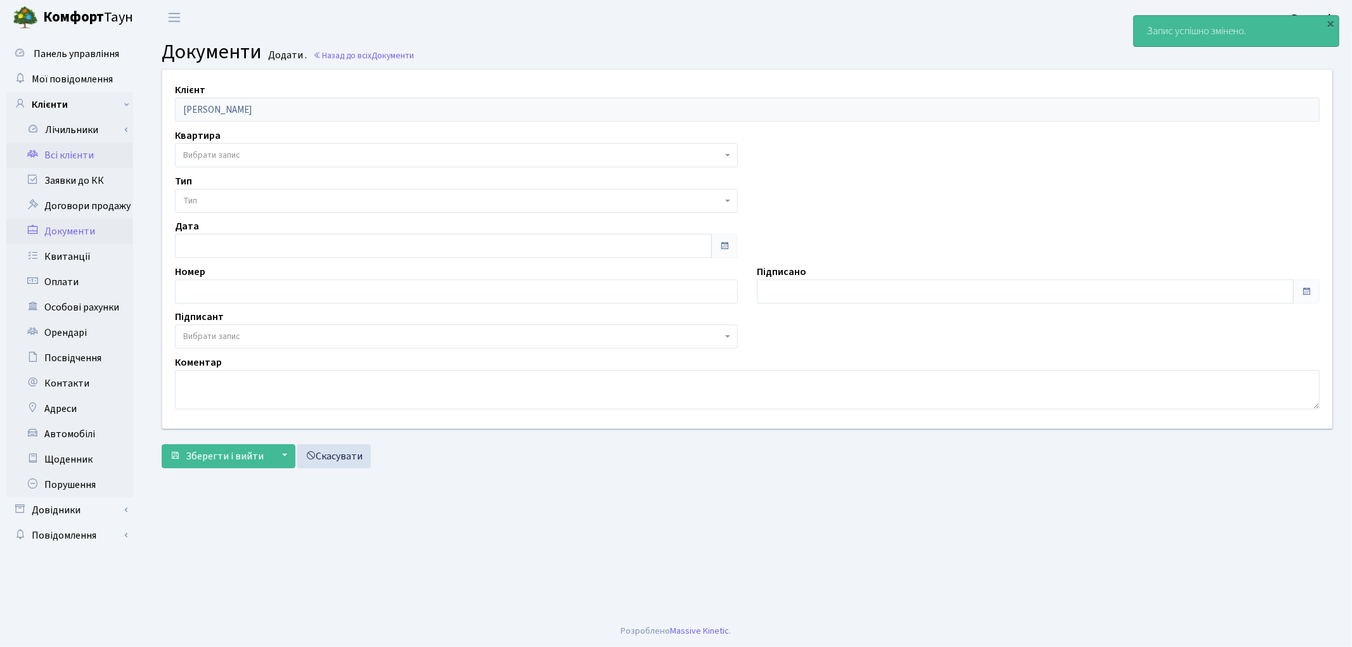
click at [74, 154] on link "Всі клієнти" at bounding box center [69, 155] width 127 height 25
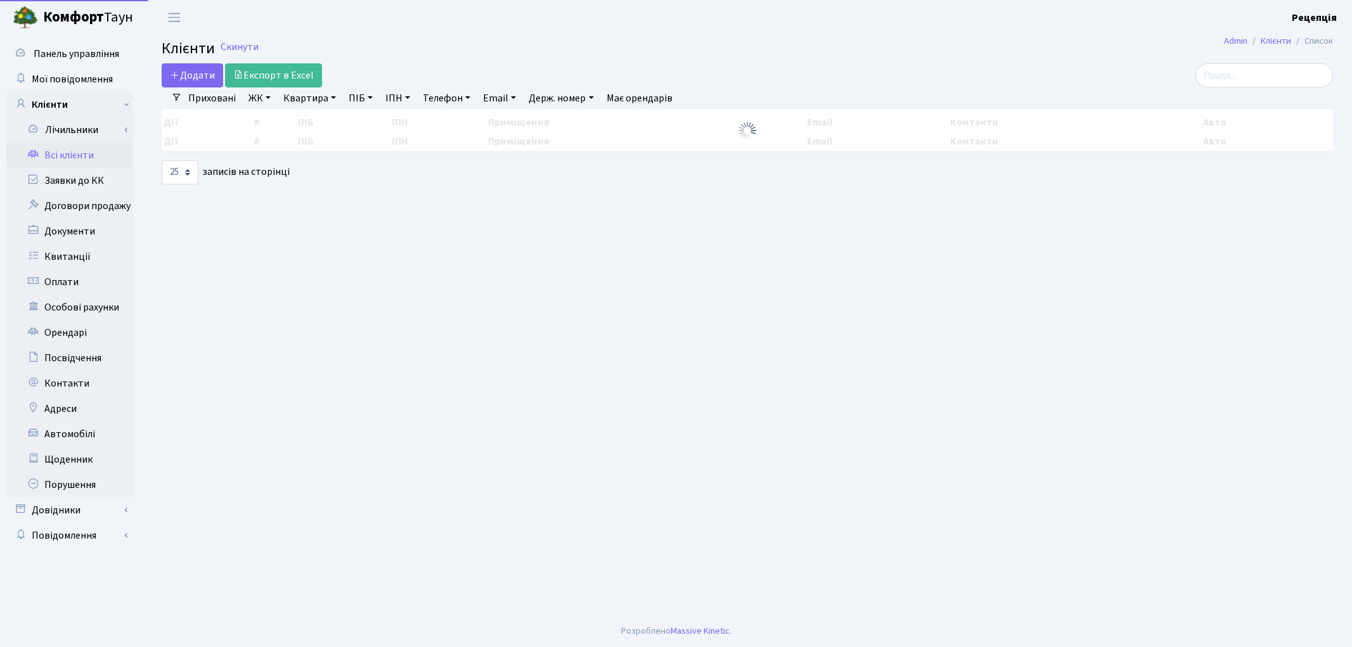
select select "25"
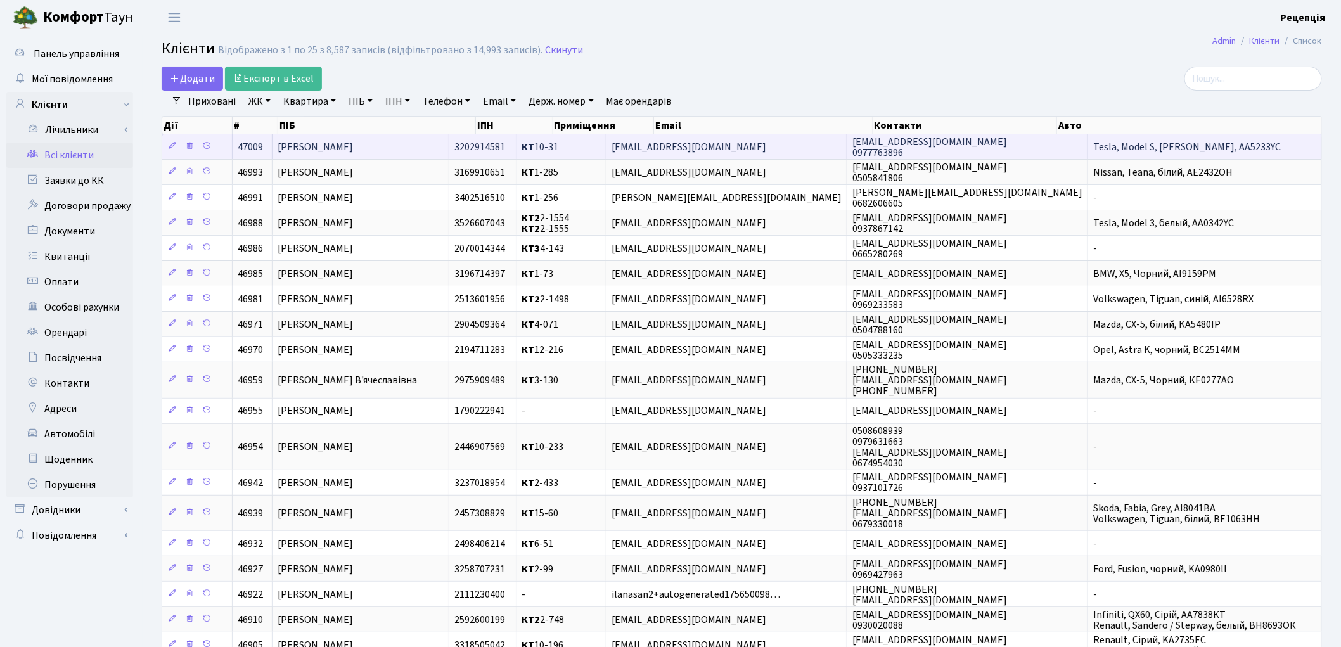
click at [423, 146] on td "[PERSON_NAME]" at bounding box center [361, 146] width 177 height 25
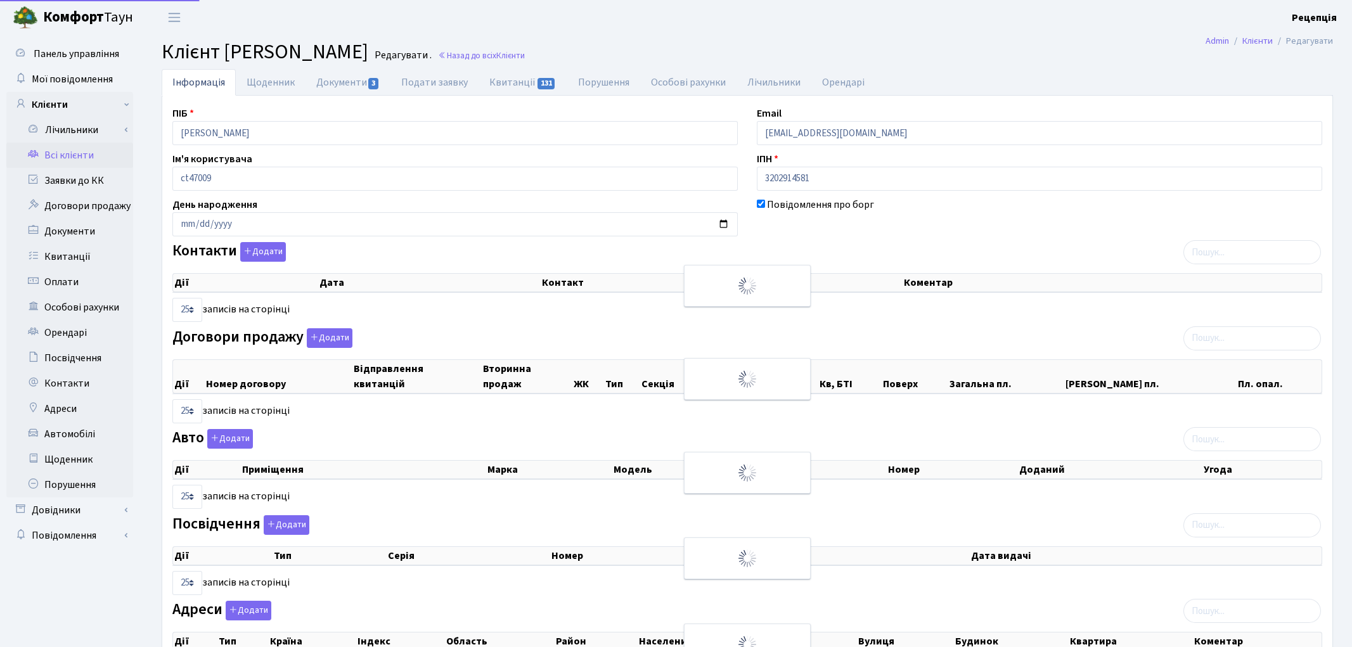
select select "25"
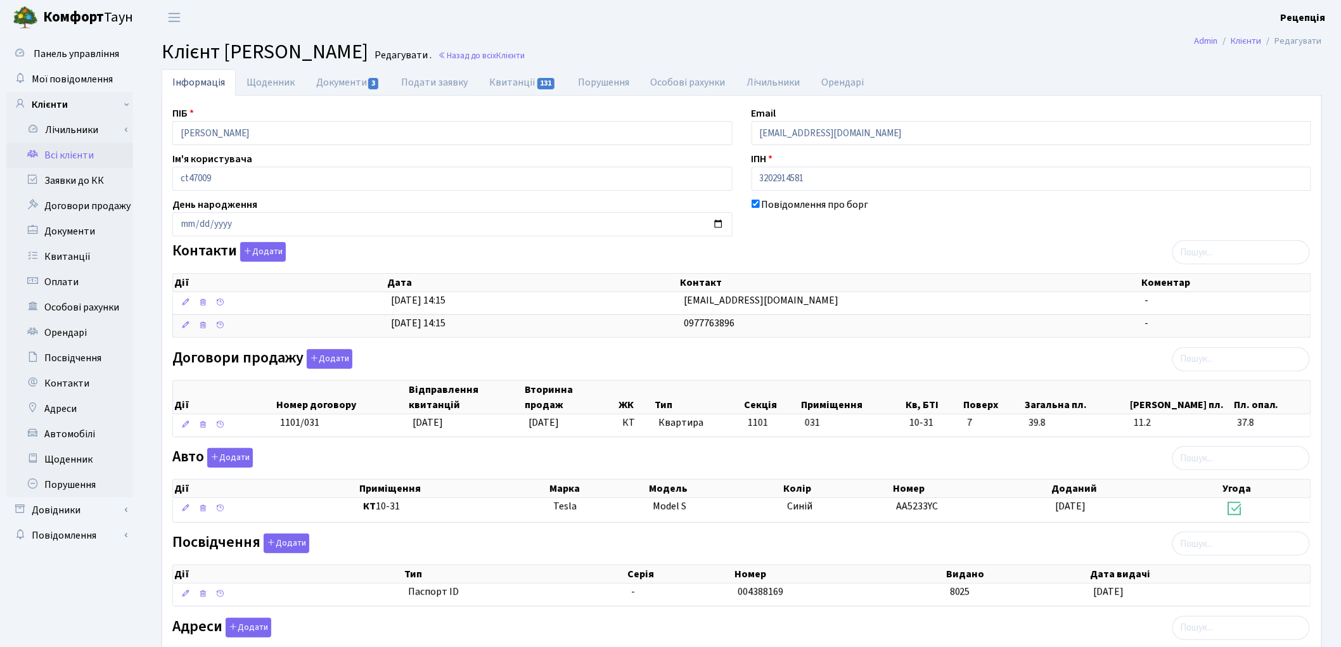
click at [54, 151] on link "Всі клієнти" at bounding box center [69, 155] width 127 height 25
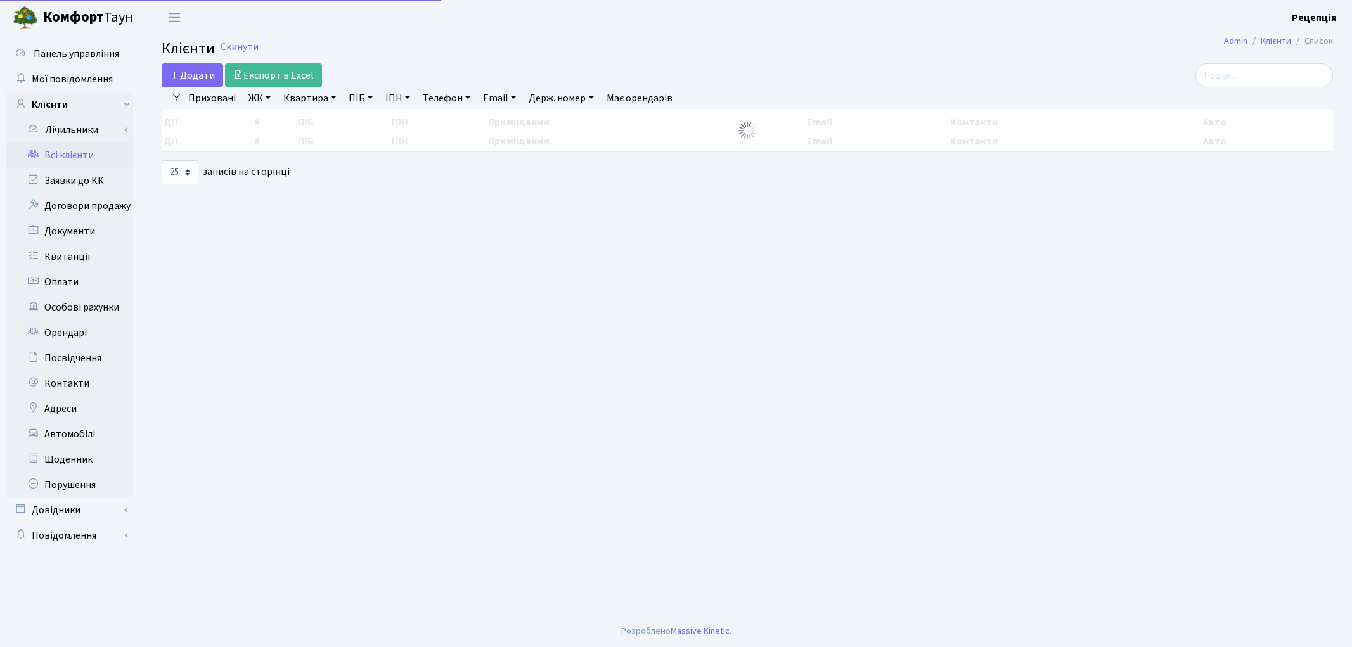
select select "25"
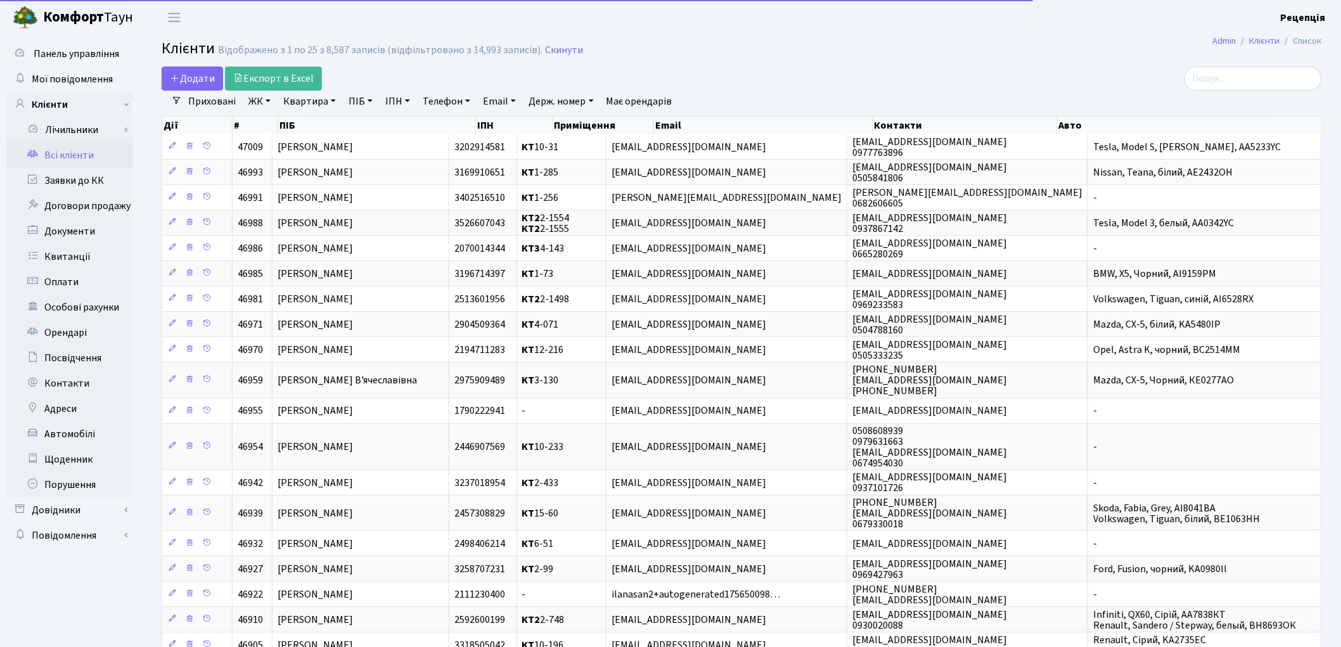
click at [648, 61] on h2 "Клієнти Відображено з 1 по 25 з 8,587 записів (відфільтровано з 14,993 записів)…" at bounding box center [742, 51] width 1161 height 22
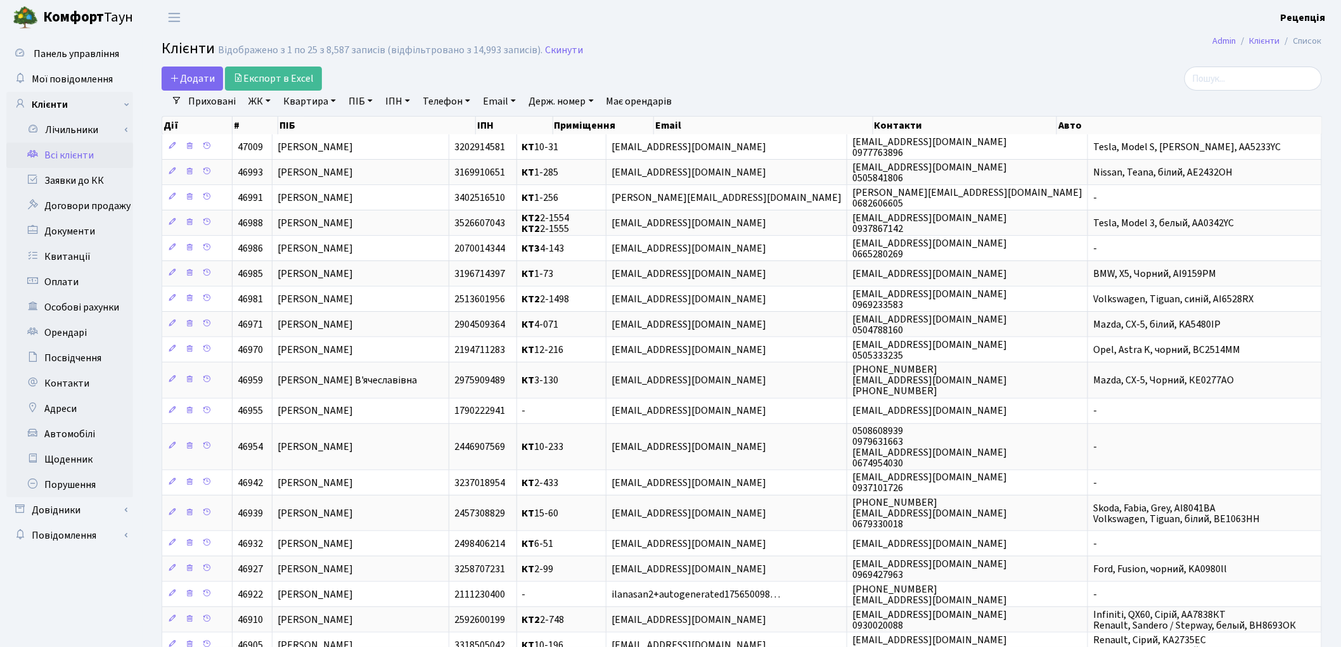
click at [848, 48] on h2 "Клієнти Відображено з 1 по 25 з 8,587 записів (відфільтровано з 14,993 записів)…" at bounding box center [742, 51] width 1161 height 22
click at [263, 105] on link "ЖК" at bounding box center [259, 102] width 32 height 22
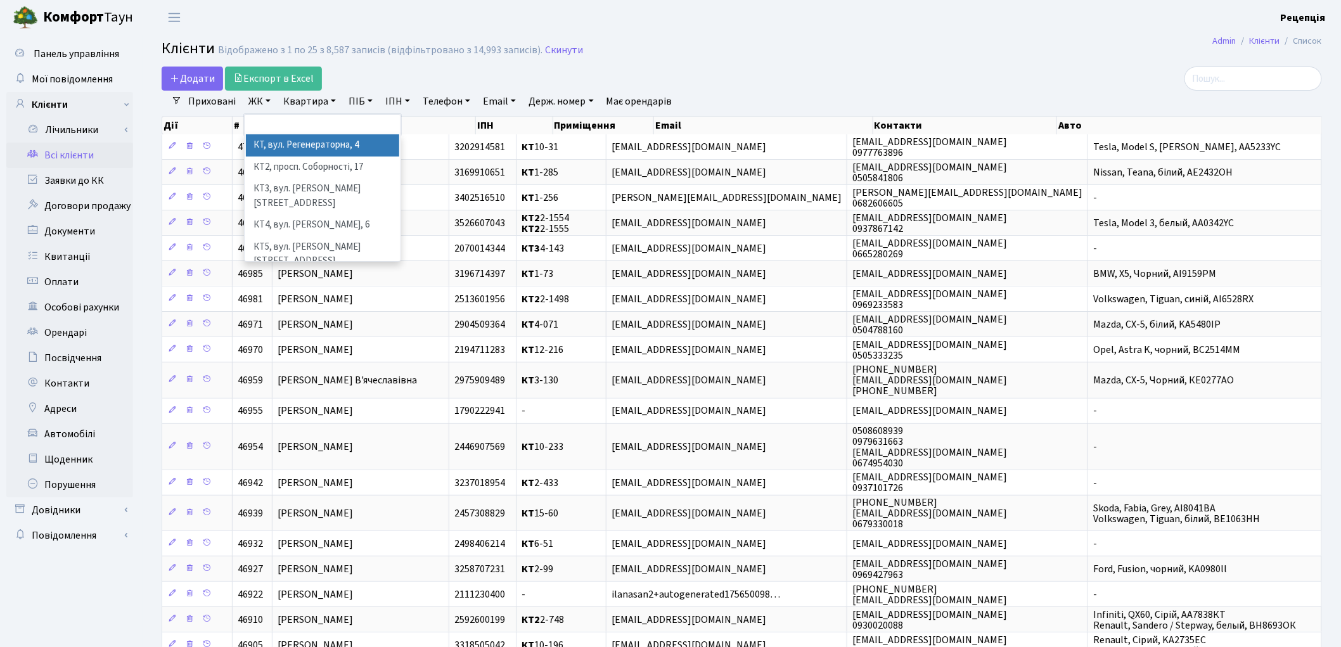
click at [288, 155] on li "КТ, вул. Регенераторна, 4" at bounding box center [322, 145] width 153 height 22
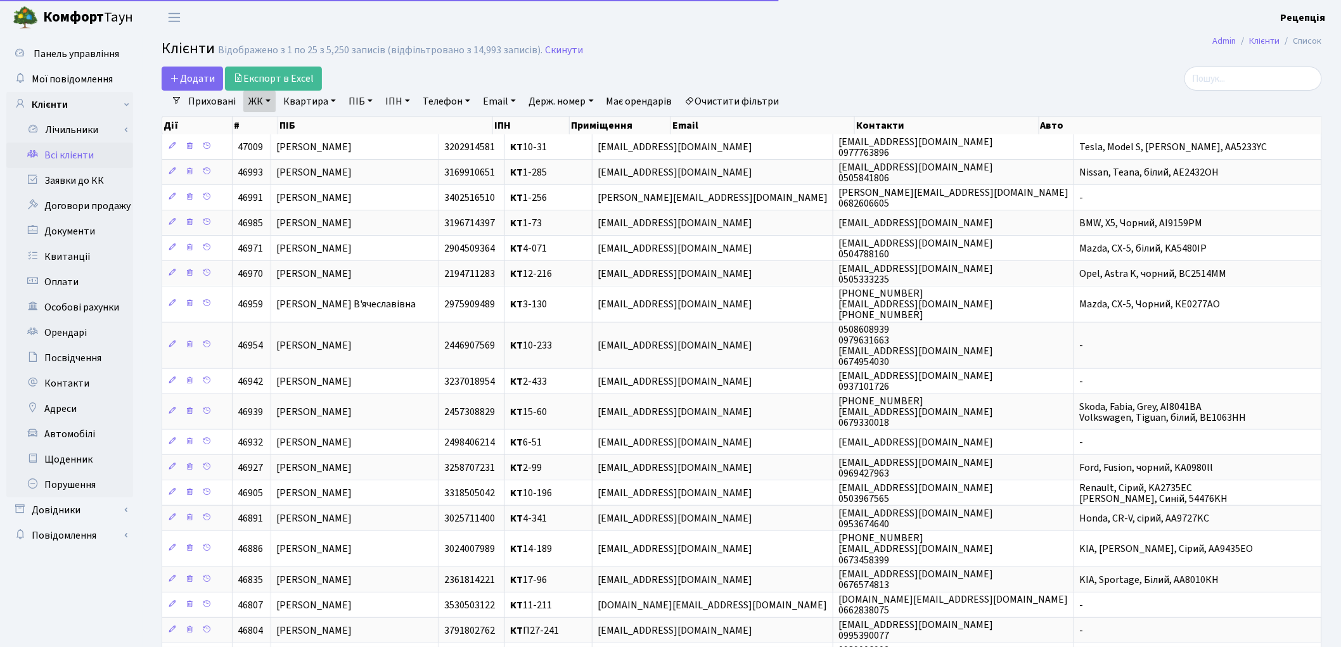
click at [303, 100] on link "Квартира" at bounding box center [309, 102] width 63 height 22
type input "11-4"
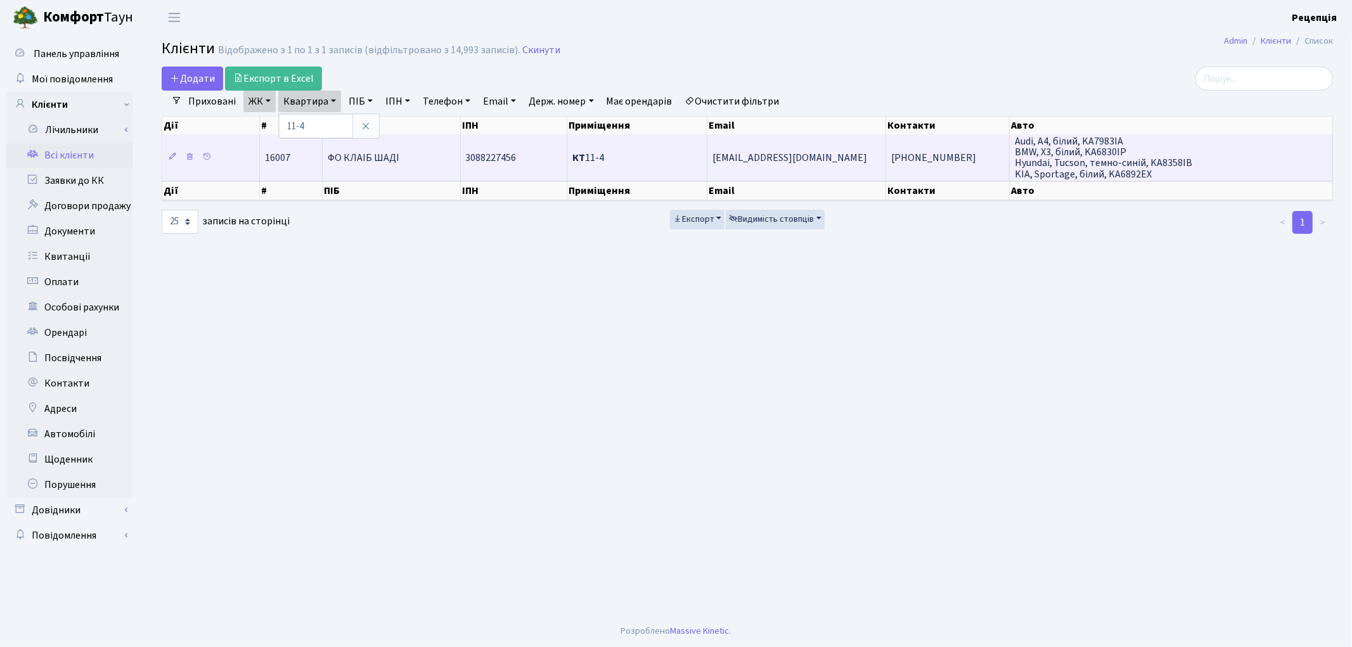
click at [403, 160] on td "ФО КЛАІБ ШАДІ" at bounding box center [392, 157] width 138 height 46
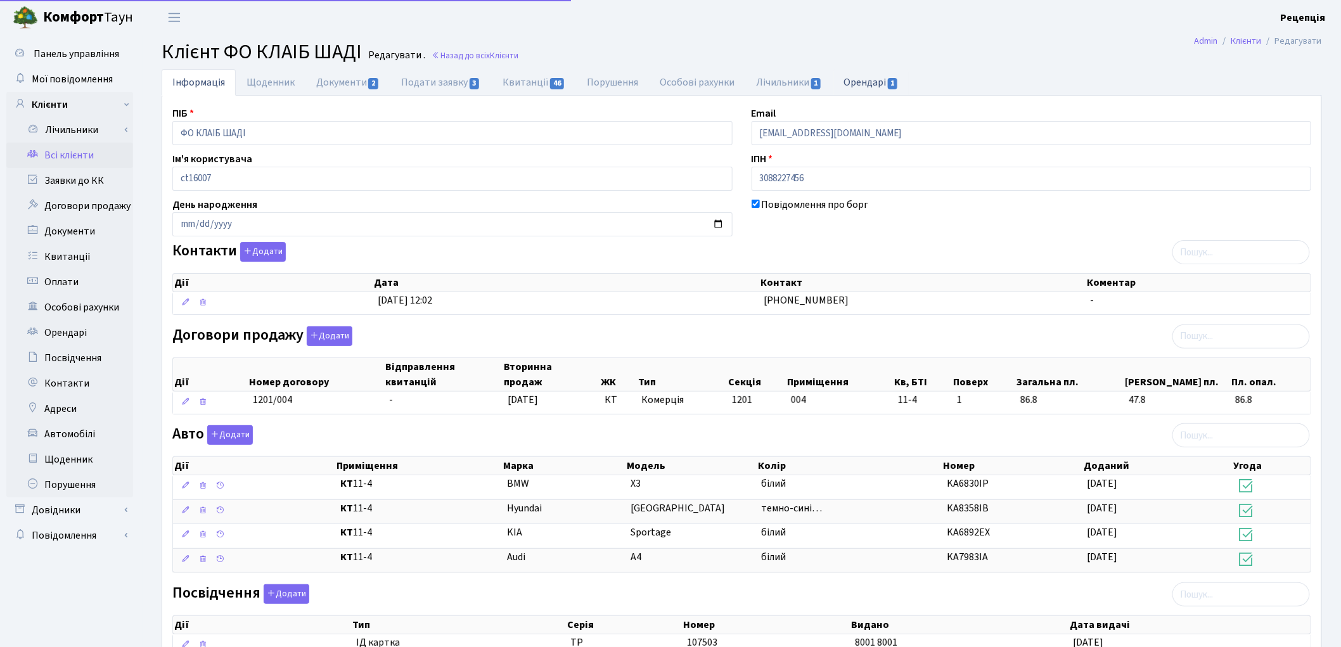
click at [892, 86] on span "1" at bounding box center [893, 83] width 10 height 11
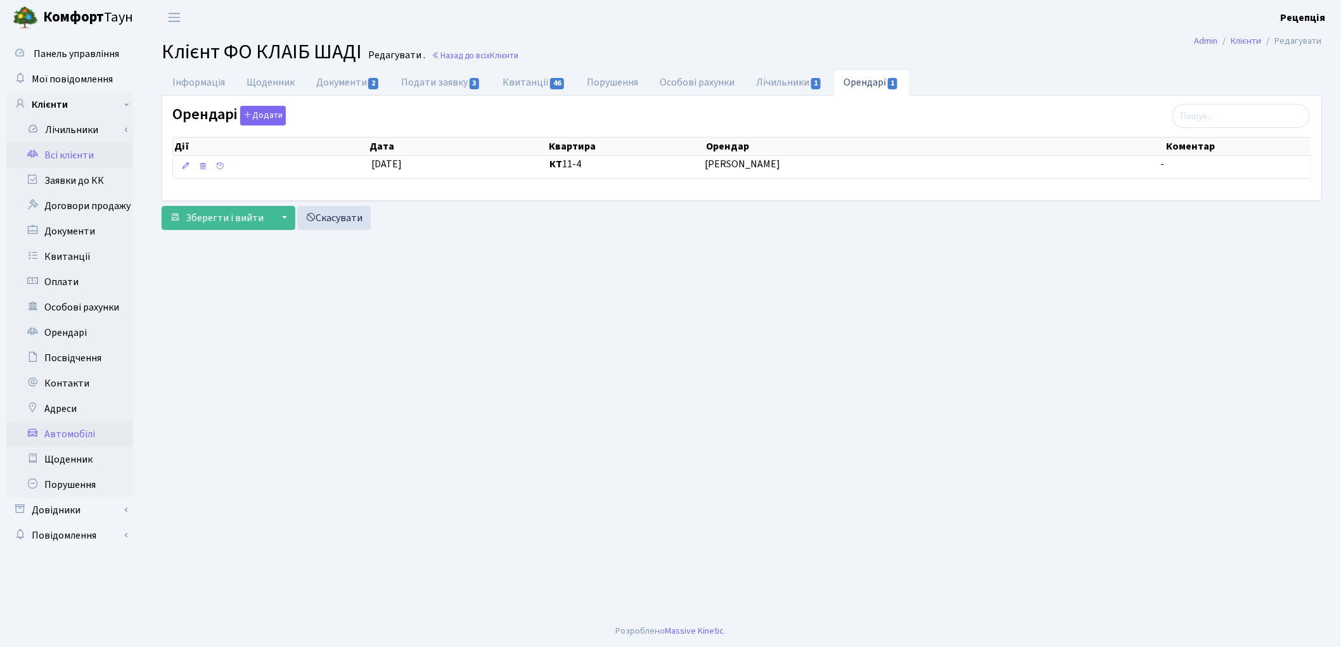
click at [77, 437] on link "Автомобілі" at bounding box center [69, 434] width 127 height 25
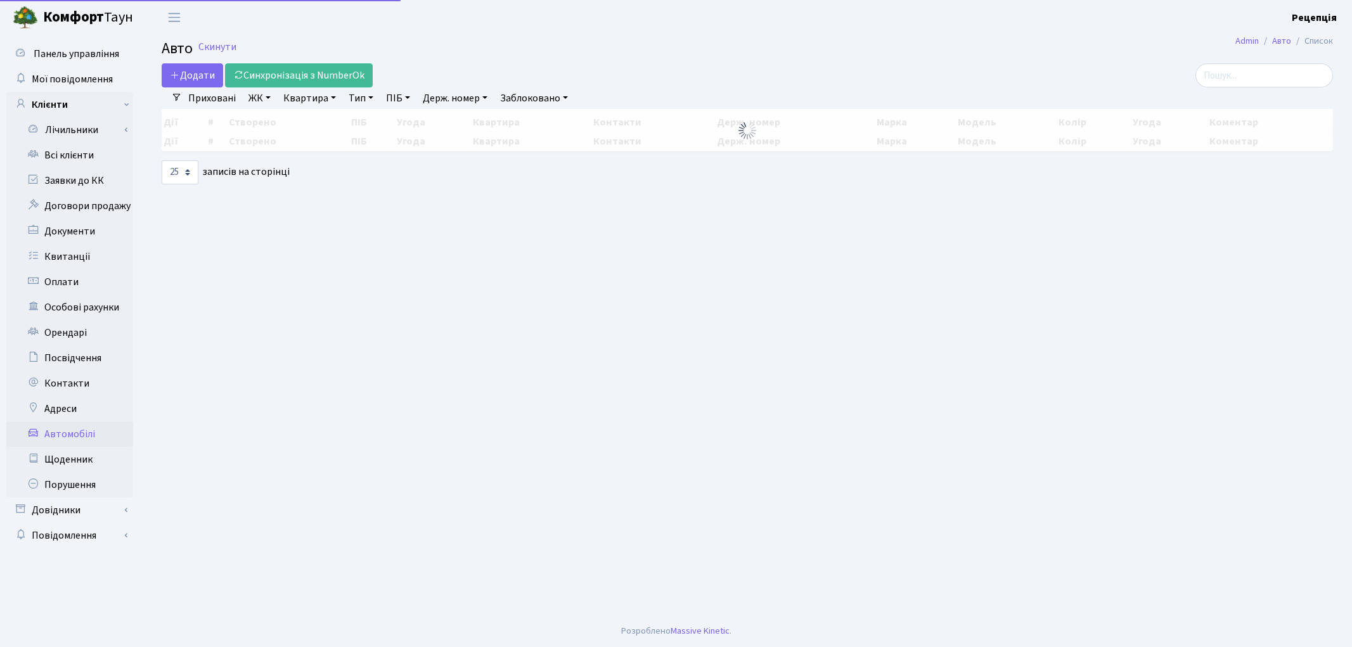
select select "25"
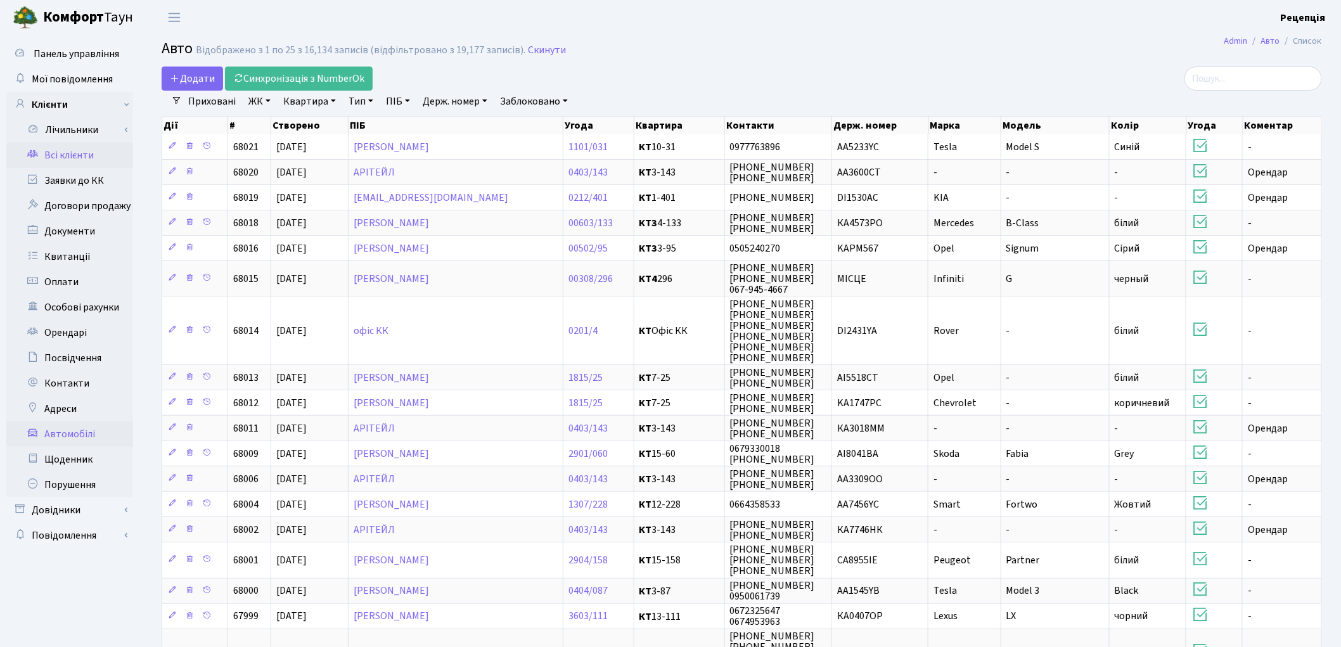
click at [113, 148] on link "Всі клієнти" at bounding box center [69, 155] width 127 height 25
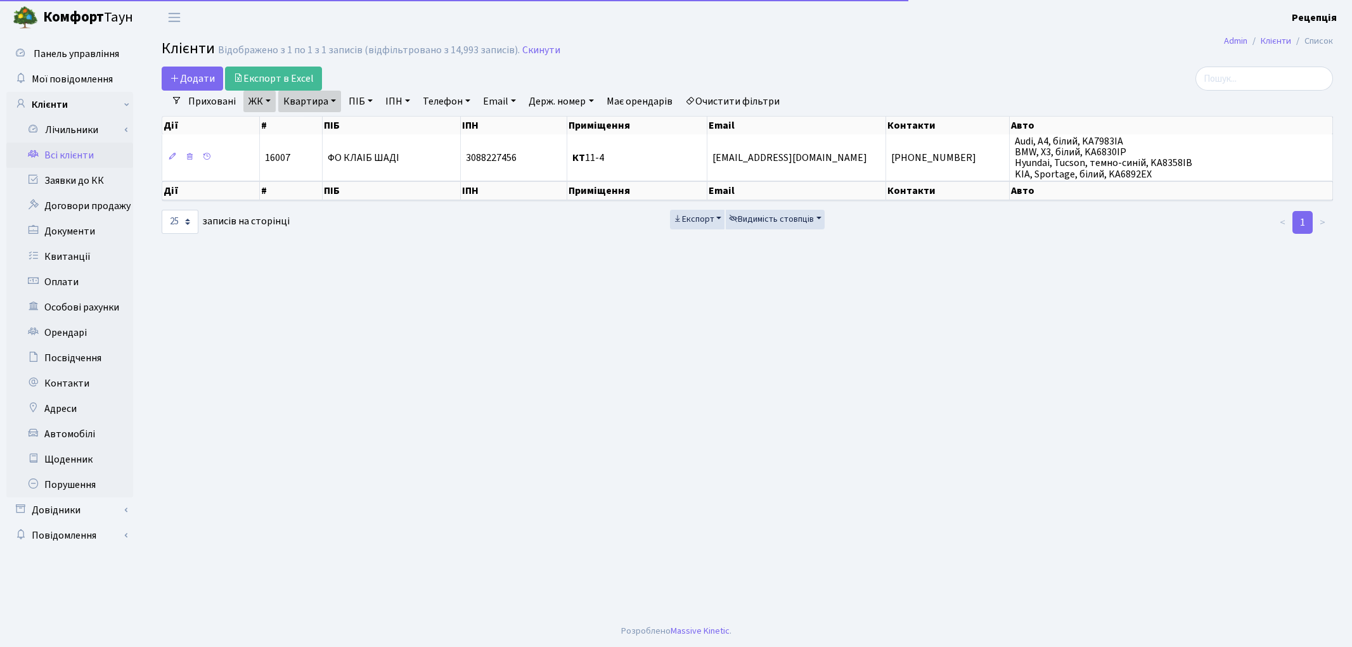
select select "25"
click at [745, 97] on link "Очистити фільтри" at bounding box center [732, 102] width 105 height 22
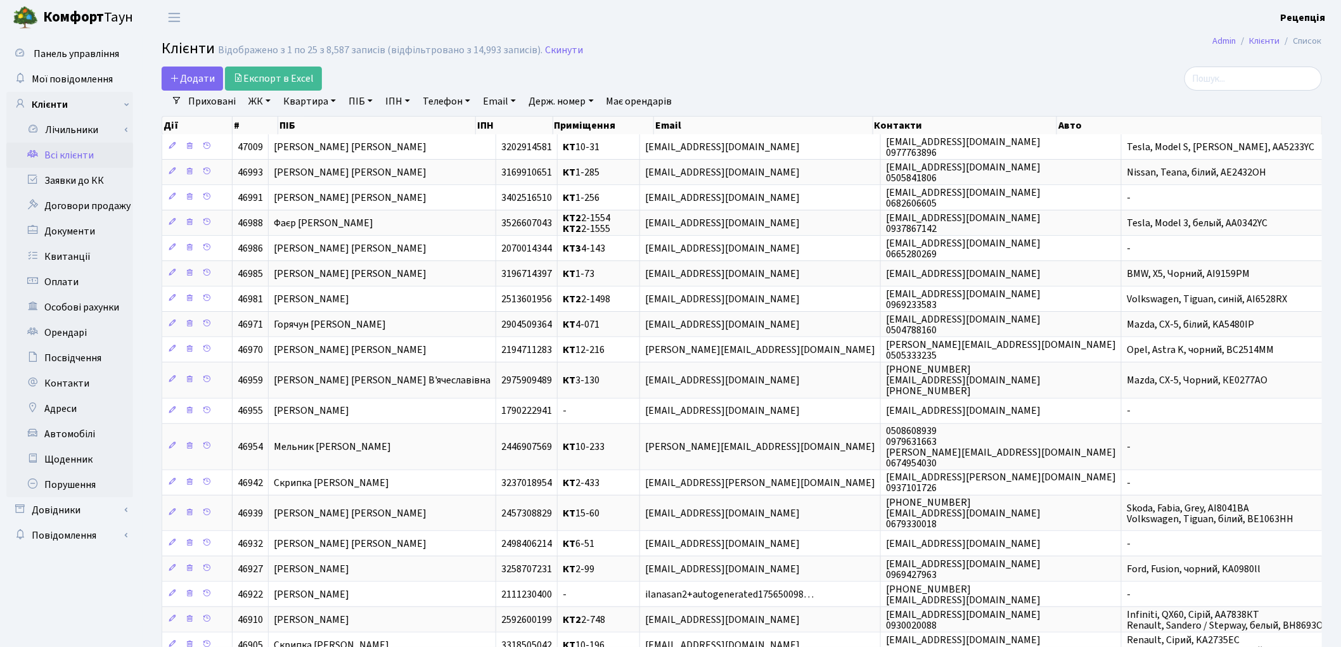
click at [362, 105] on link "ПІБ" at bounding box center [361, 102] width 34 height 22
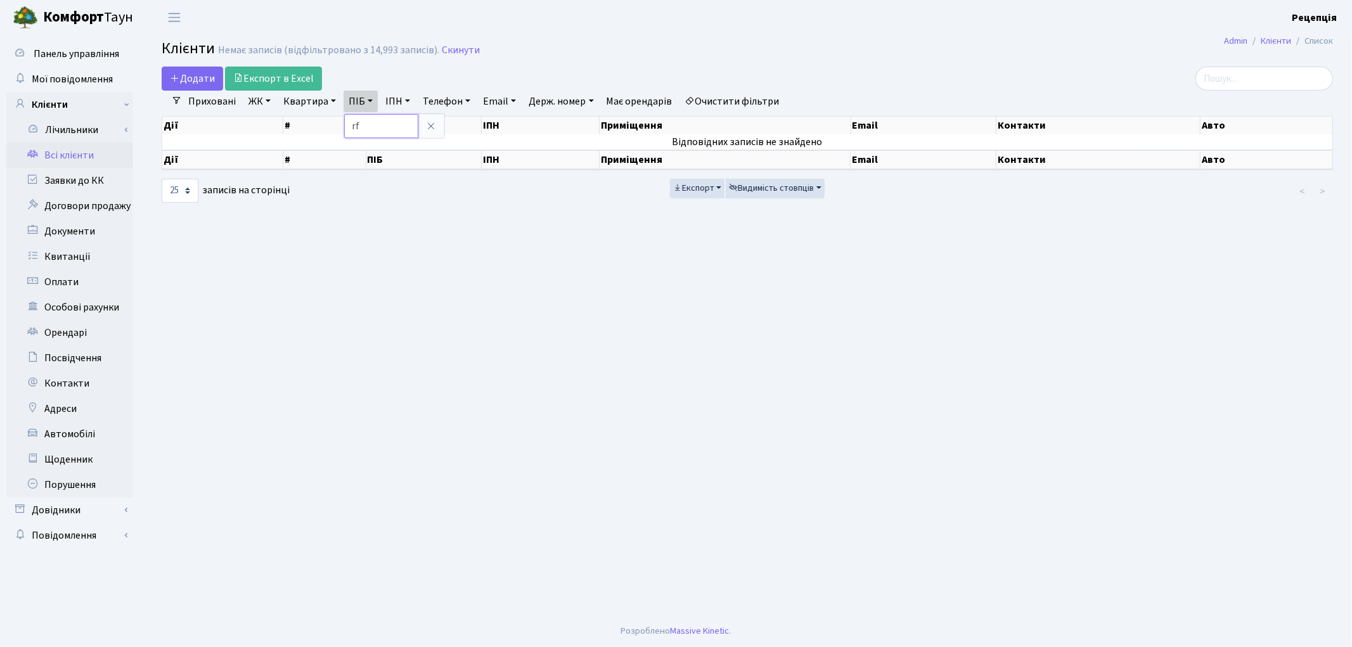
type input "r"
type input "калі"
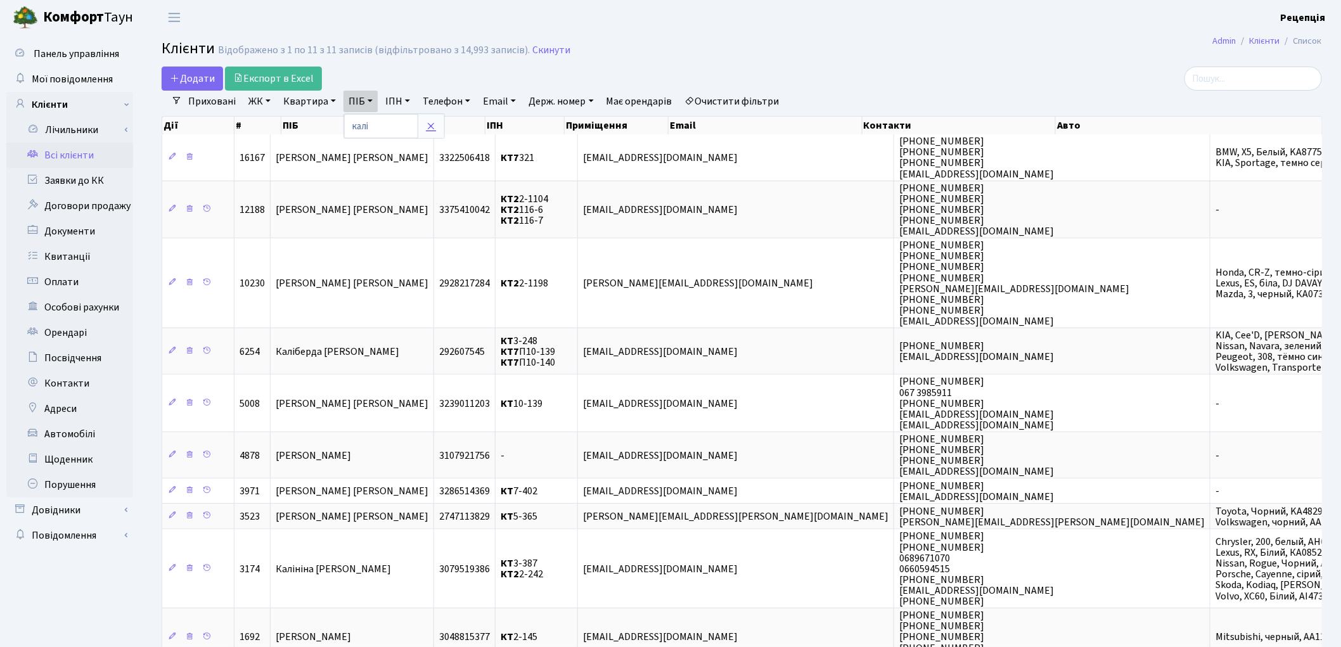
click at [432, 130] on icon at bounding box center [431, 126] width 10 height 10
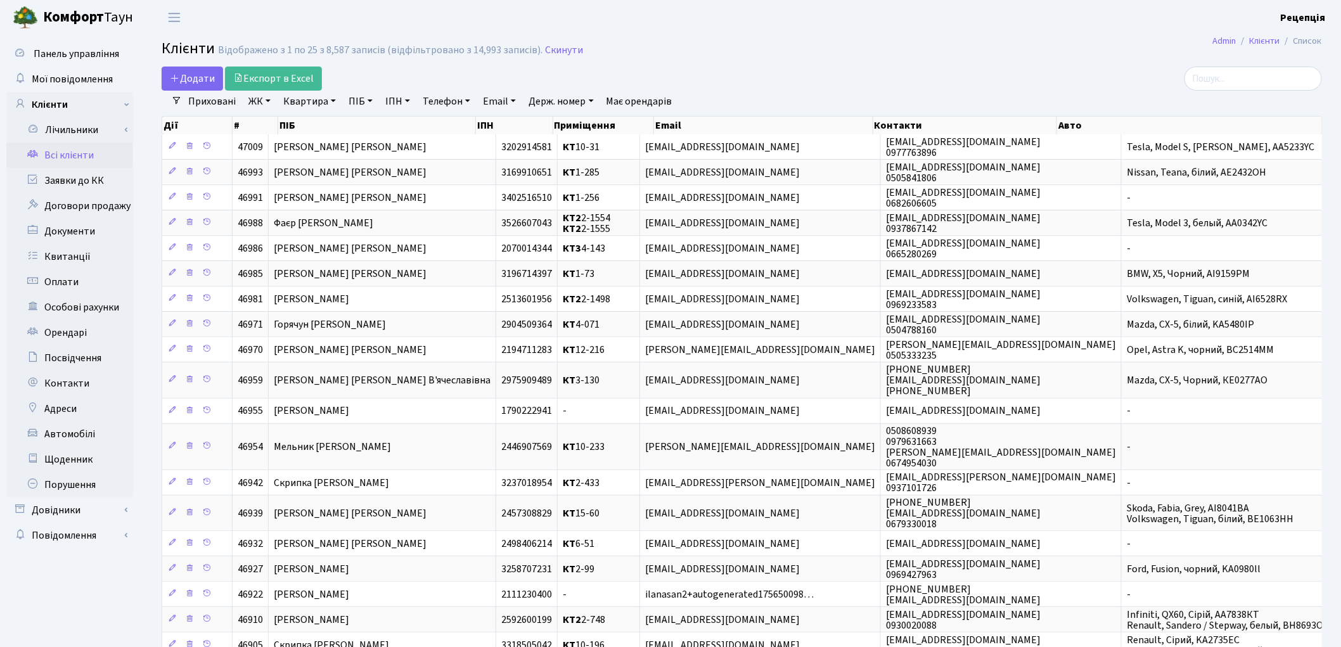
click at [356, 104] on link "ПІБ" at bounding box center [361, 102] width 34 height 22
click at [370, 121] on input "text" at bounding box center [381, 126] width 74 height 24
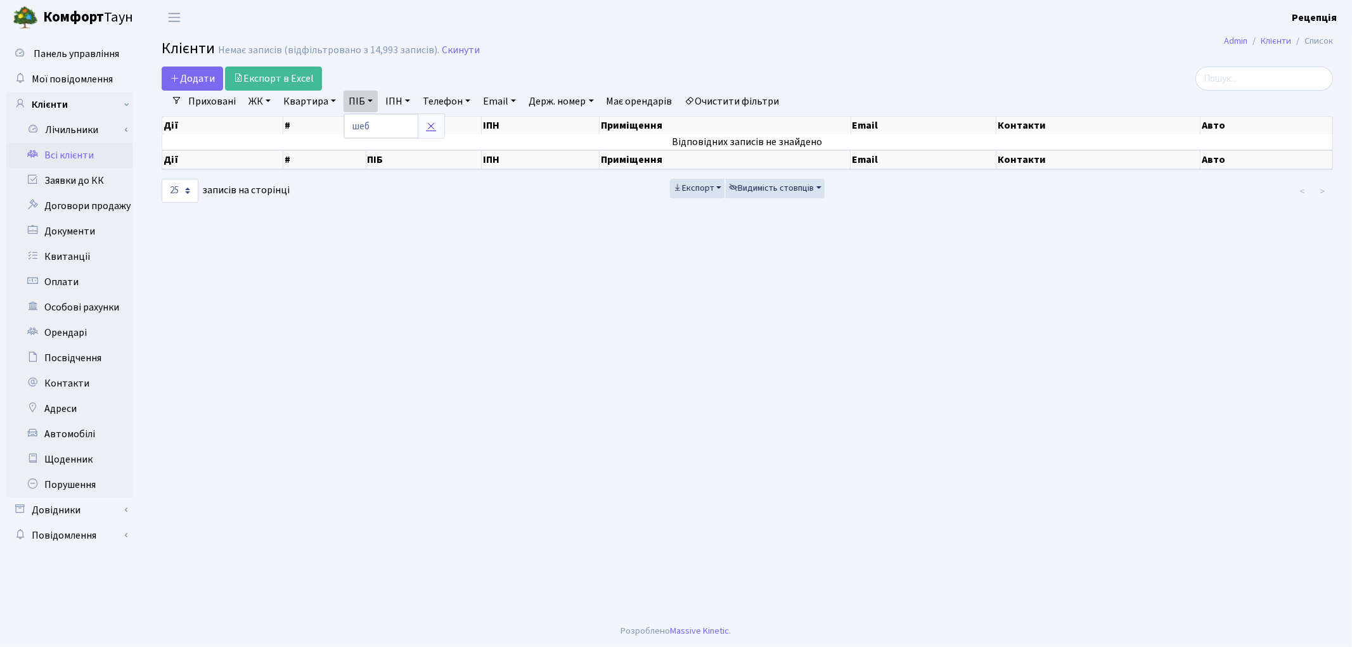
click at [429, 124] on icon at bounding box center [431, 126] width 10 height 10
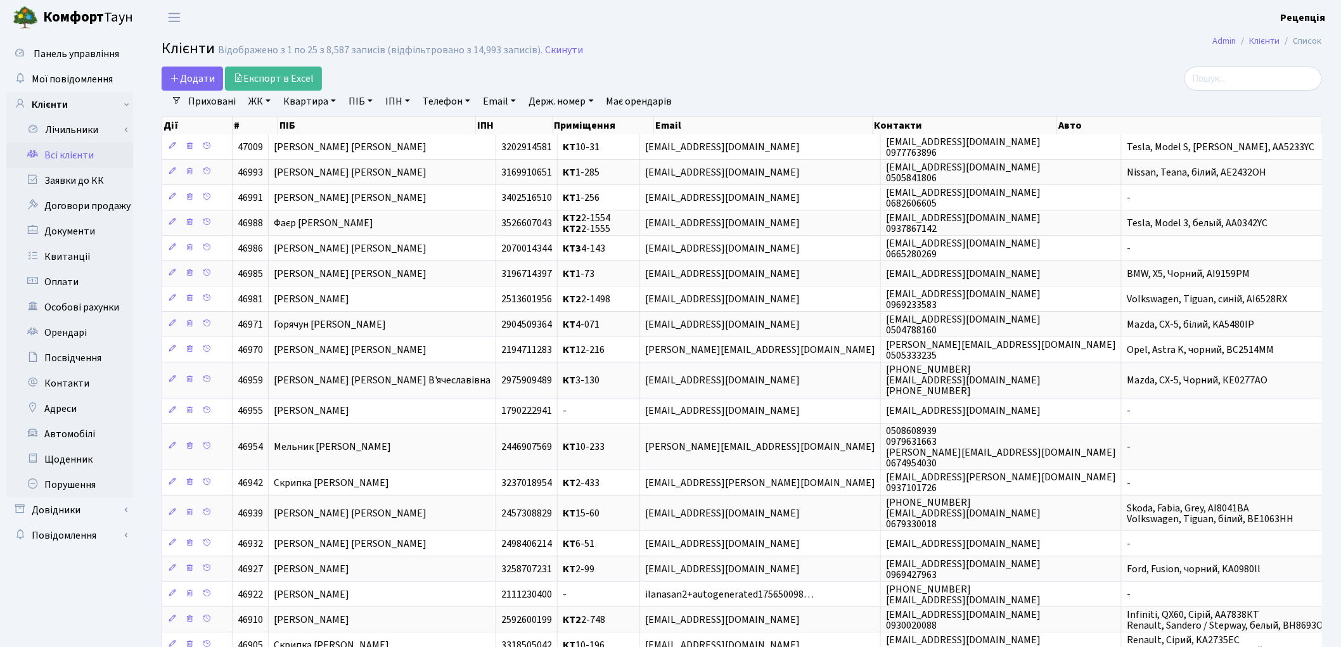
click at [629, 107] on link "Має орендарів" at bounding box center [640, 102] width 76 height 22
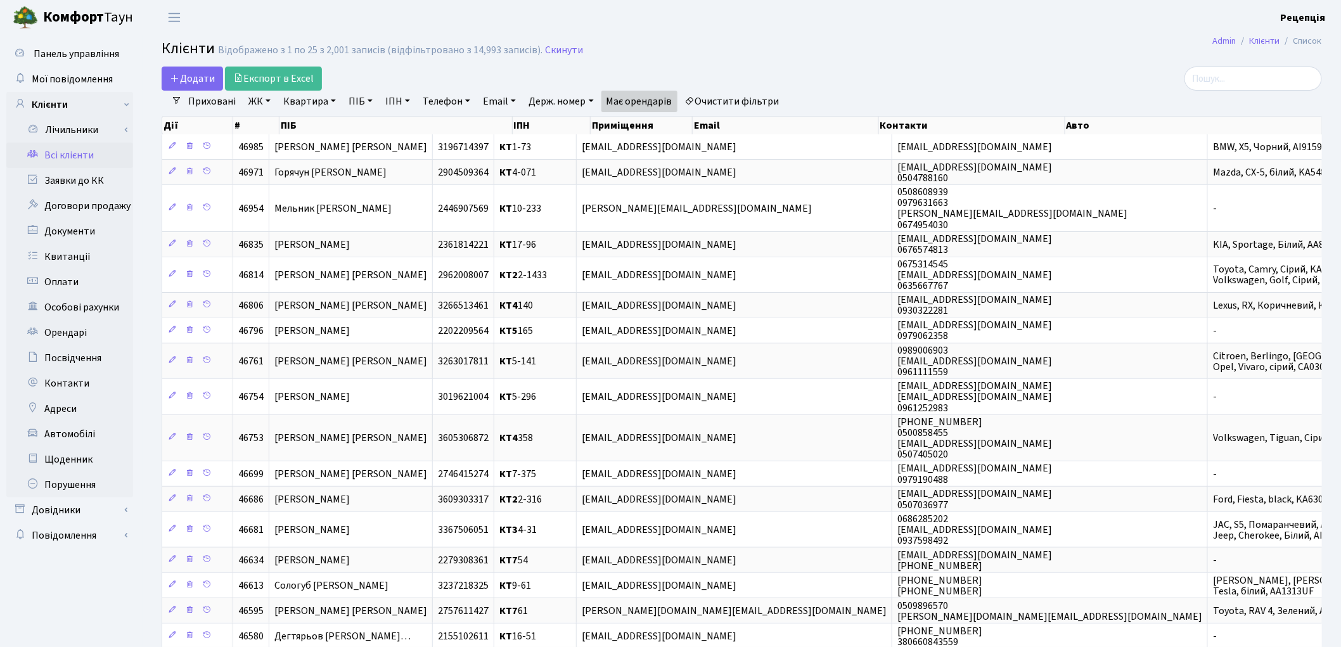
click at [368, 105] on link "ПІБ" at bounding box center [361, 102] width 34 height 22
click at [375, 124] on input "text" at bounding box center [381, 126] width 74 height 24
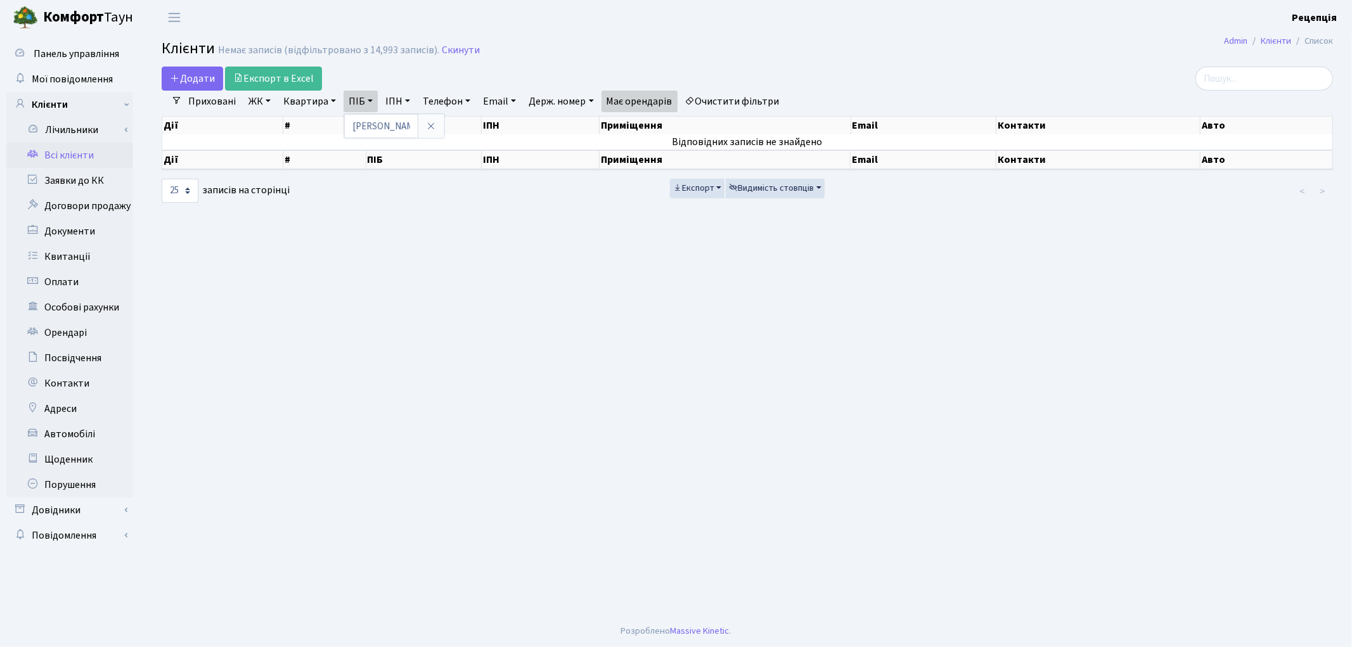
click at [746, 95] on link "Очистити фільтри" at bounding box center [732, 102] width 105 height 22
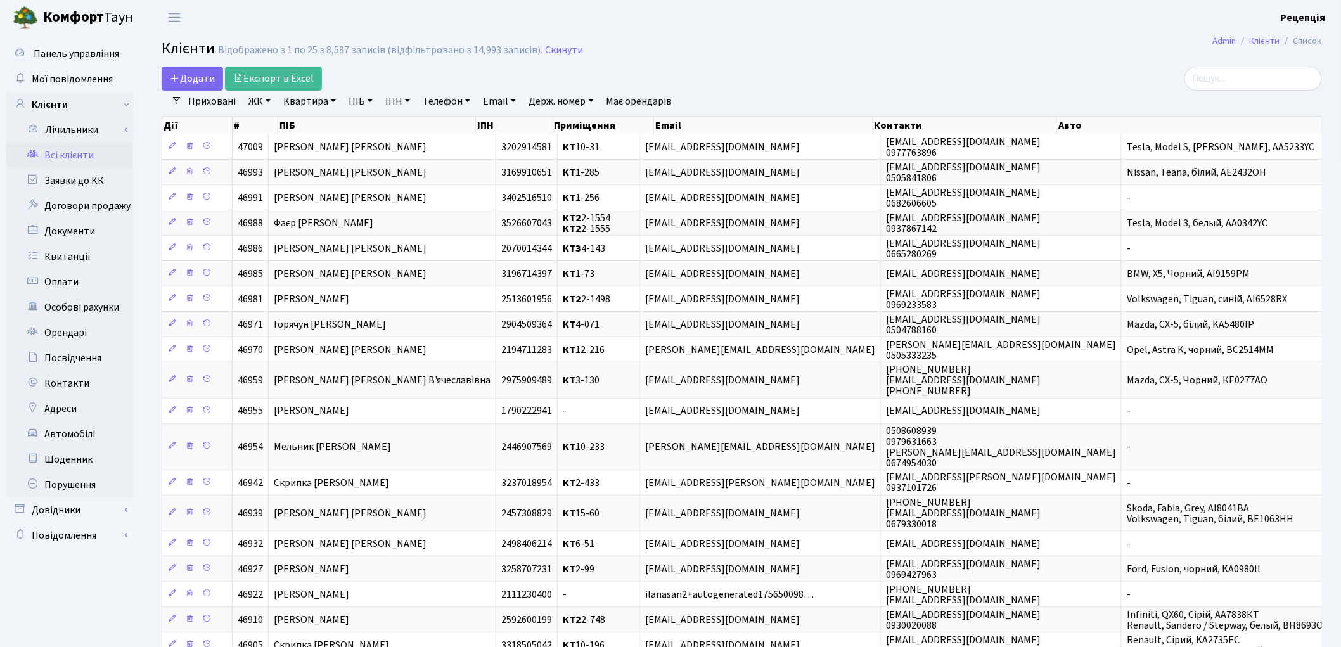
click at [356, 103] on link "ПІБ" at bounding box center [361, 102] width 34 height 22
type input "фоп"
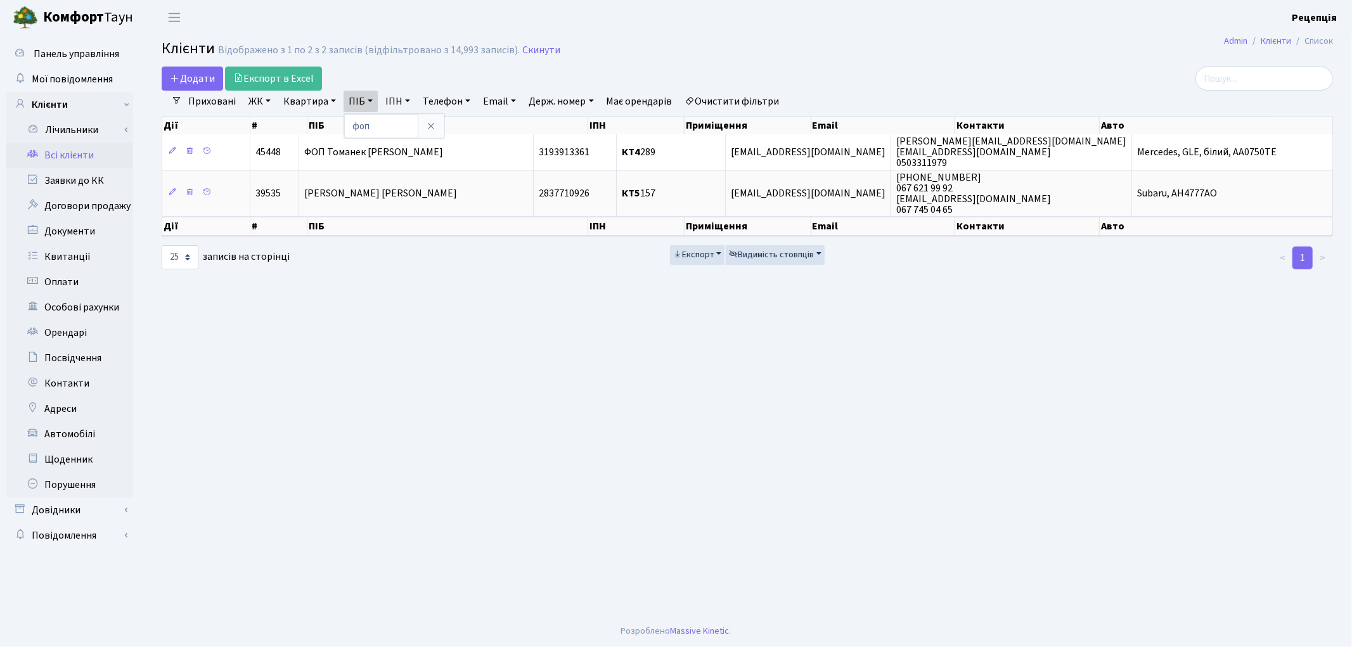
click at [755, 101] on link "Очистити фільтри" at bounding box center [732, 102] width 105 height 22
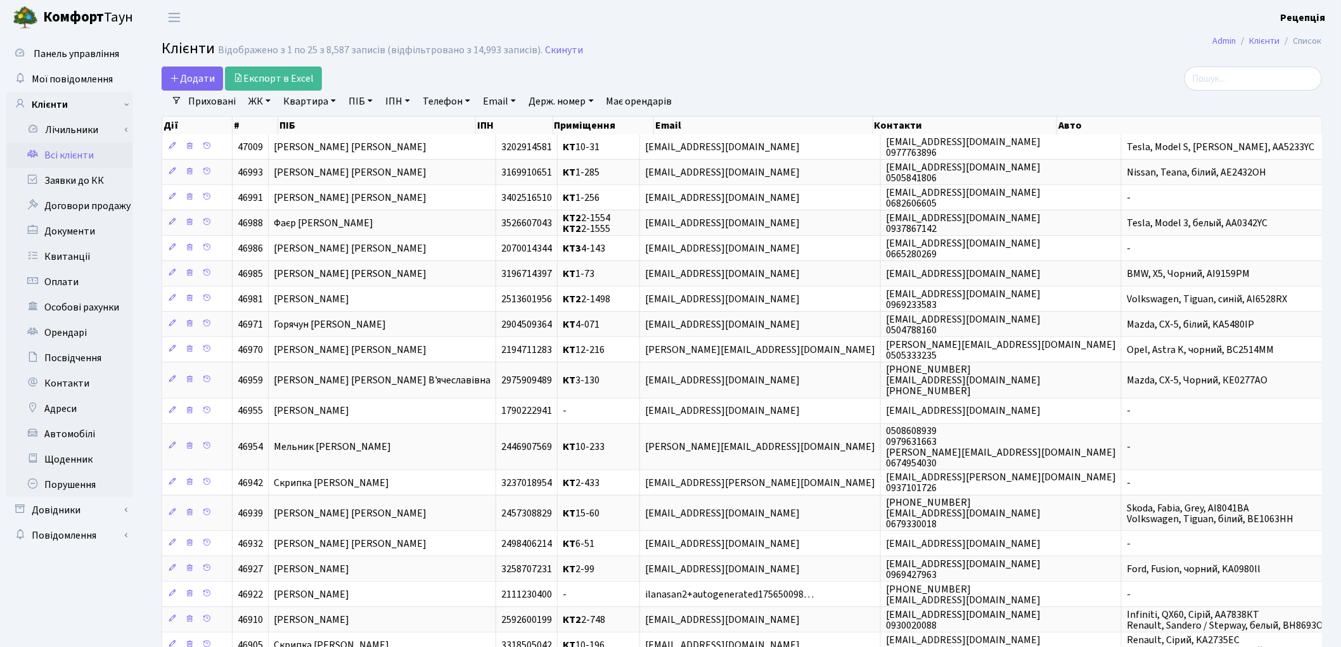
click at [257, 109] on link "ЖК" at bounding box center [259, 102] width 32 height 22
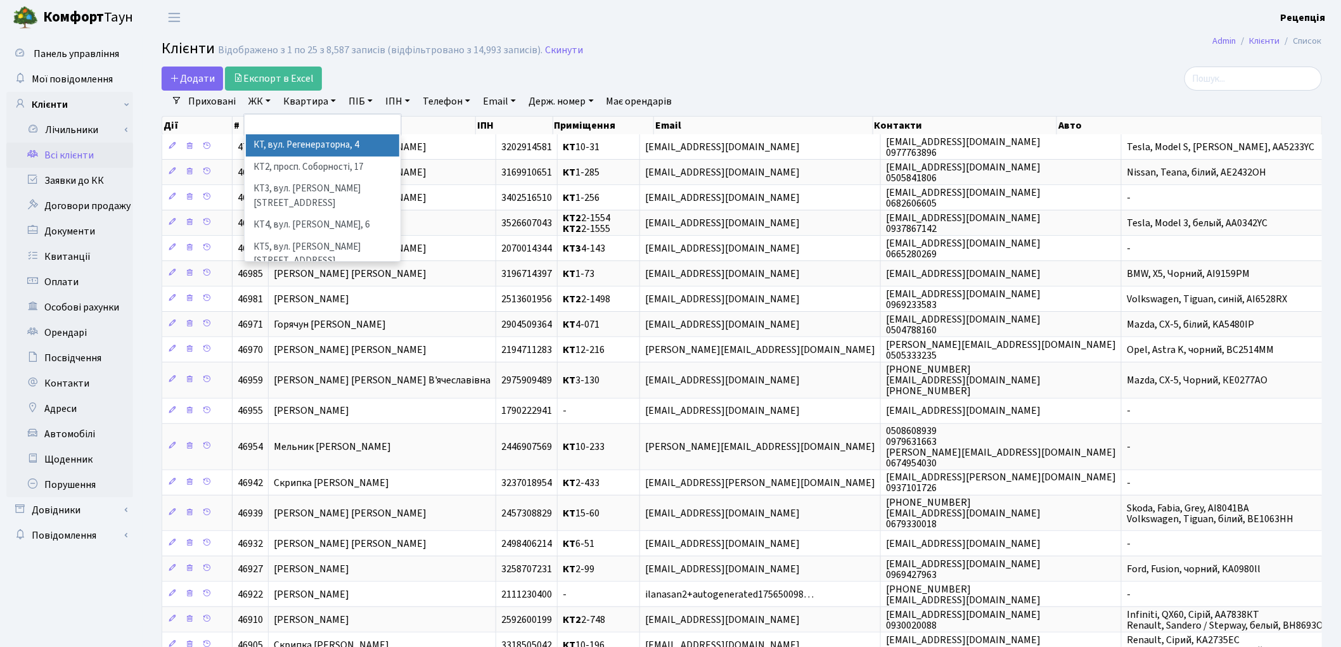
click at [275, 141] on li "КТ, вул. Регенераторна, 4" at bounding box center [322, 145] width 153 height 22
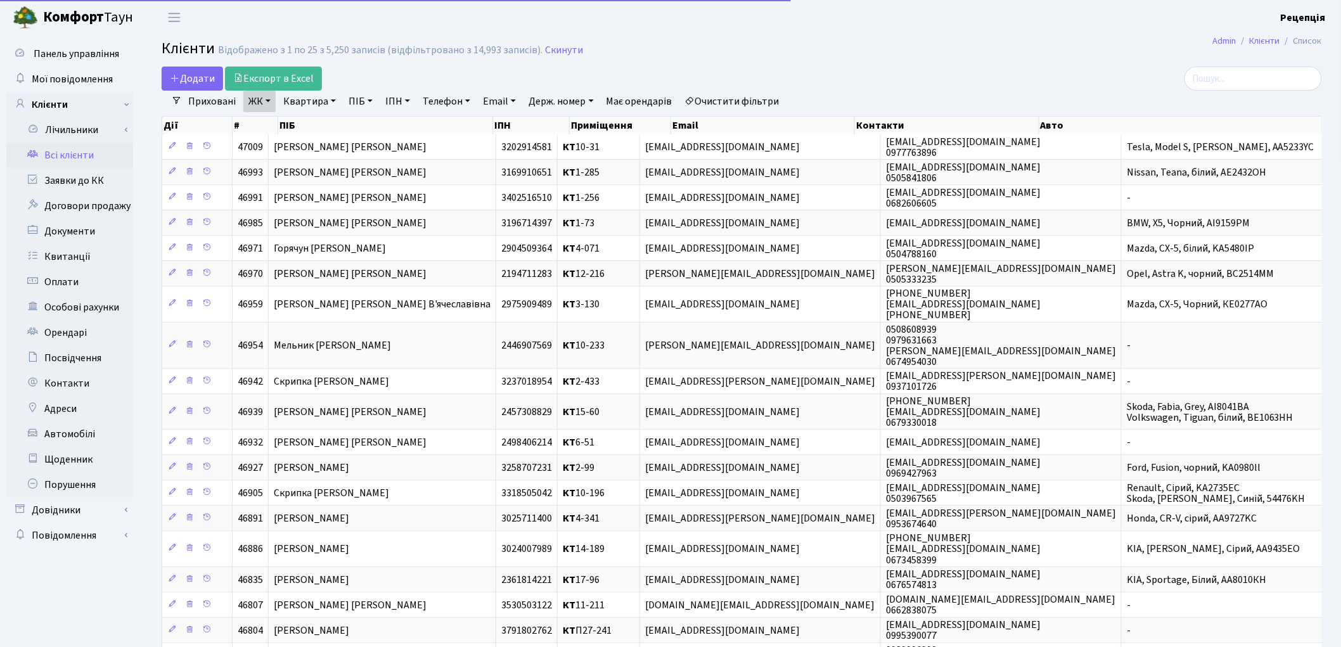
click at [312, 104] on link "Квартира" at bounding box center [309, 102] width 63 height 22
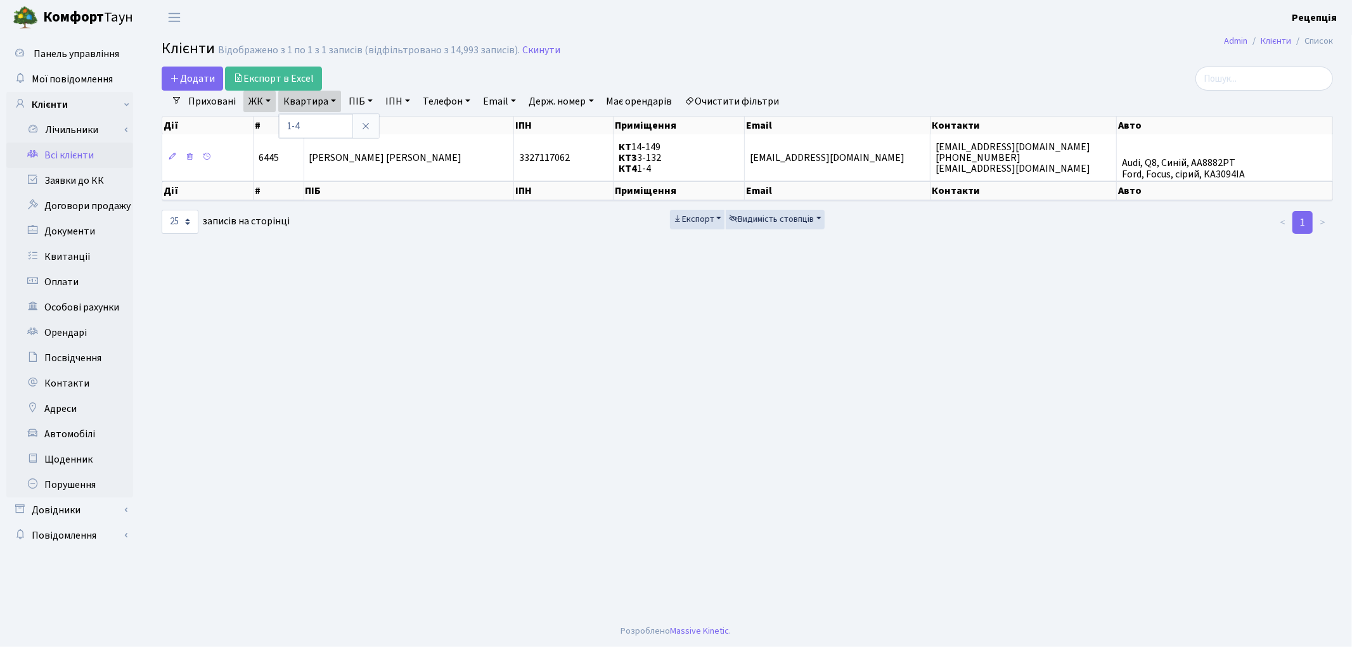
click at [730, 99] on link "Очистити фільтри" at bounding box center [732, 102] width 105 height 22
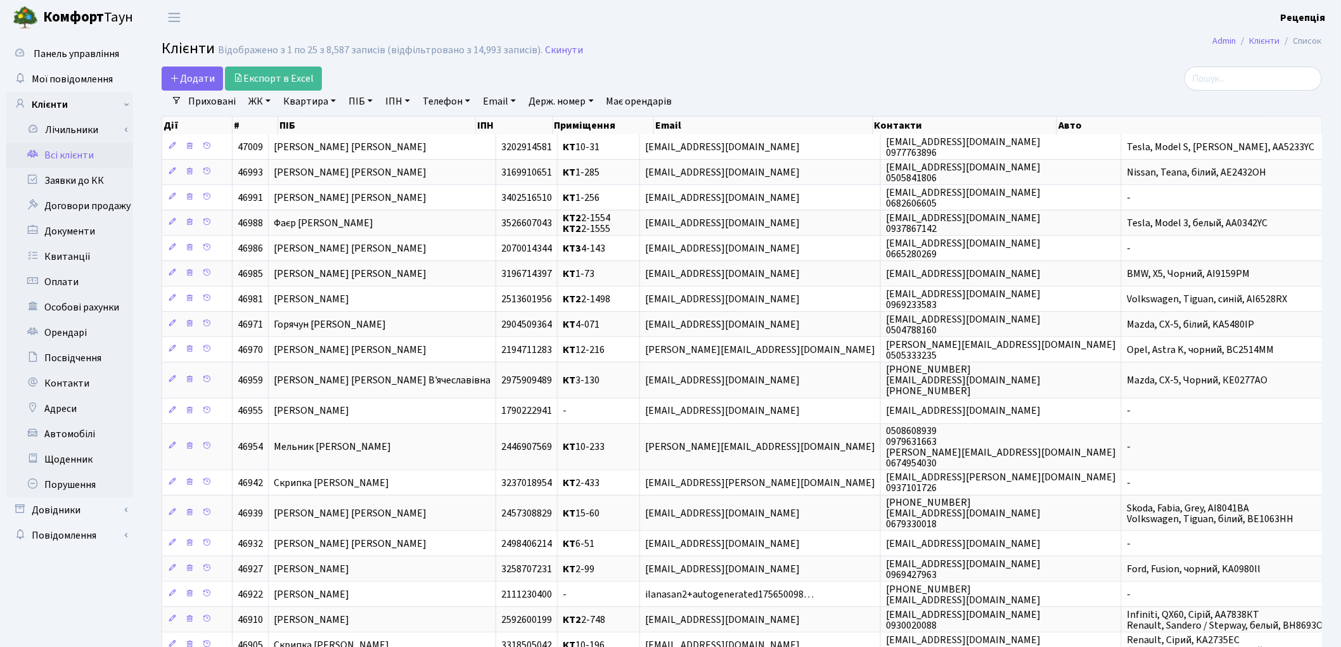
click at [260, 105] on link "ЖК" at bounding box center [259, 102] width 32 height 22
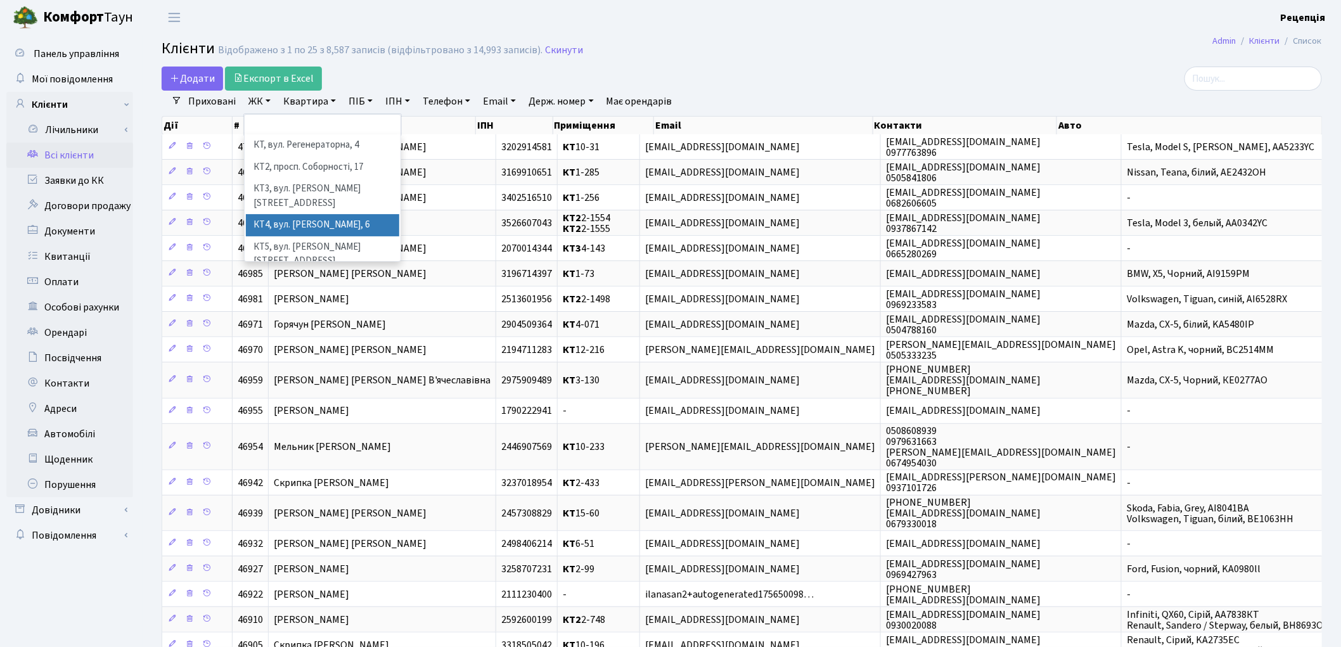
click at [328, 217] on li "КТ4, вул. [PERSON_NAME], 6" at bounding box center [322, 225] width 153 height 22
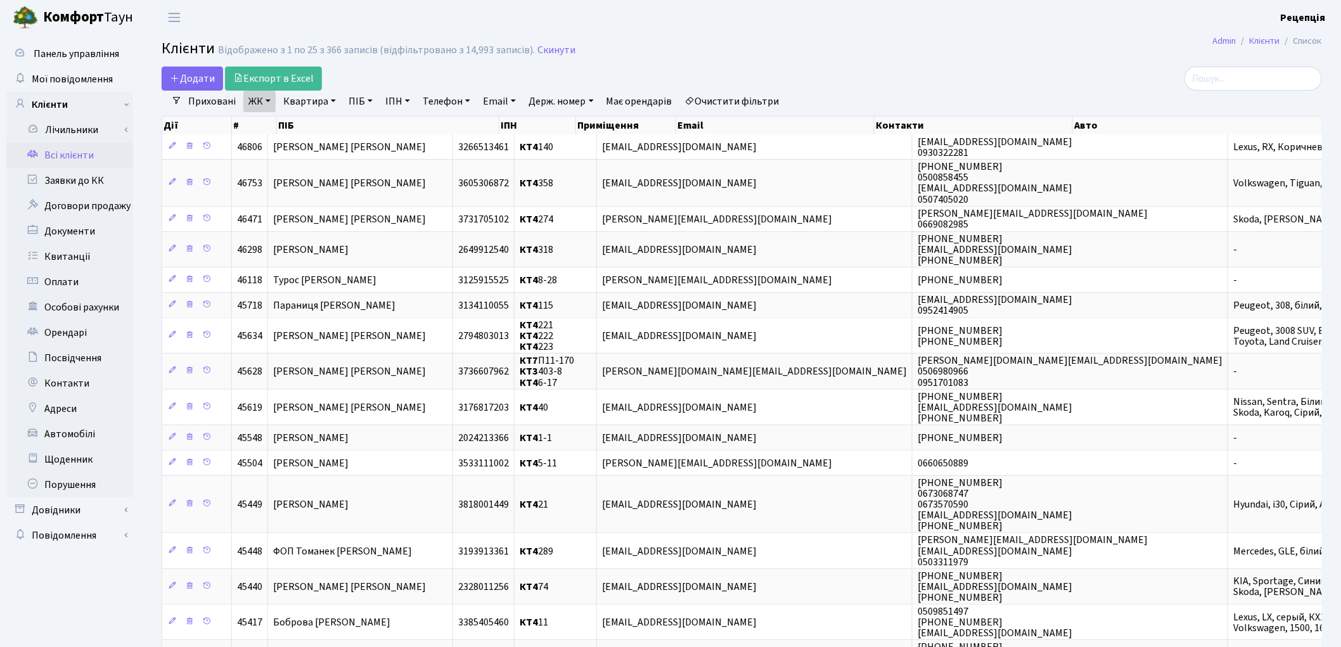
click at [320, 112] on div "Дії # ПІБ ІПН Приміщення Email Контакти Авто" at bounding box center [742, 123] width 1161 height 22
click at [315, 99] on link "Квартира" at bounding box center [309, 102] width 63 height 22
type input "208"
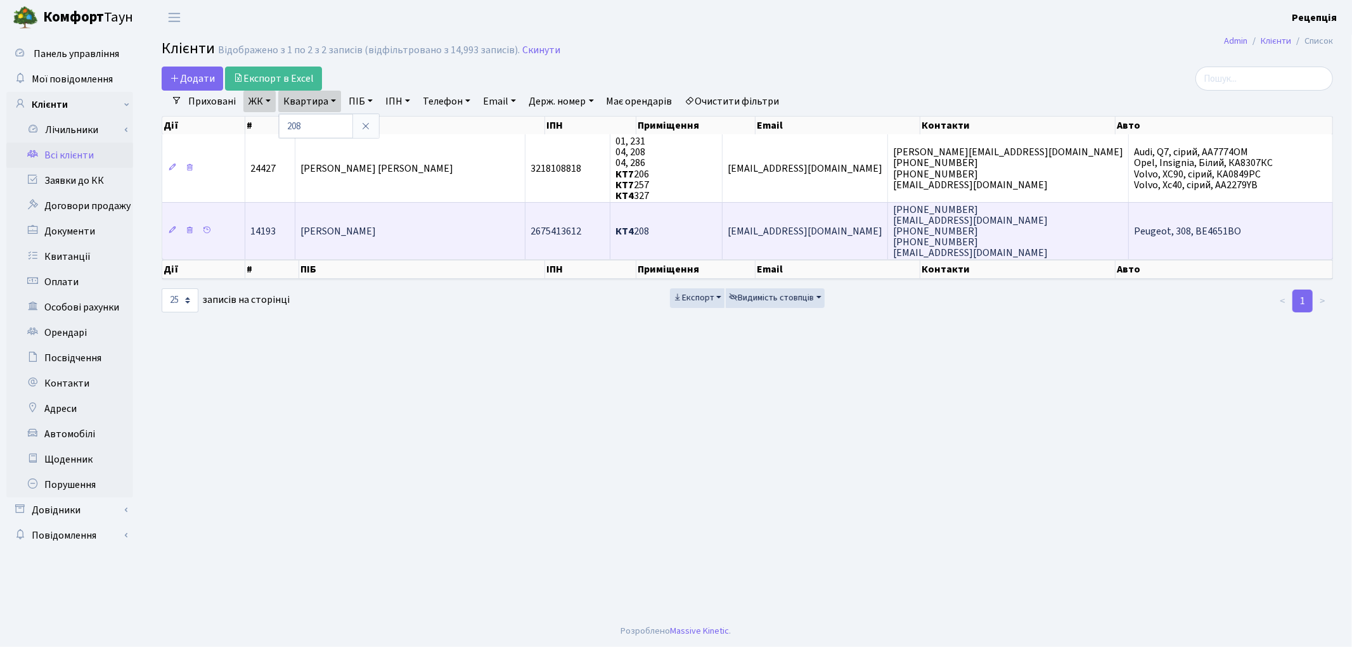
click at [501, 238] on td "Романчак Михайло Іванович" at bounding box center [410, 231] width 230 height 58
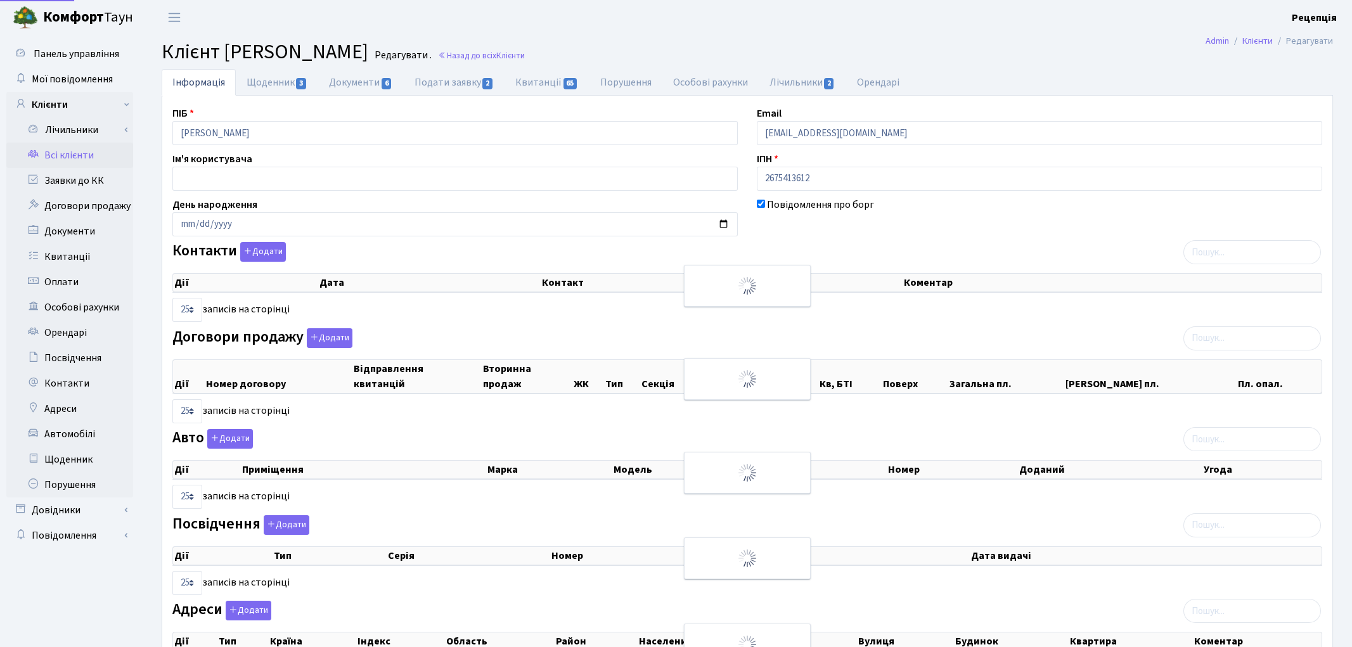
select select "25"
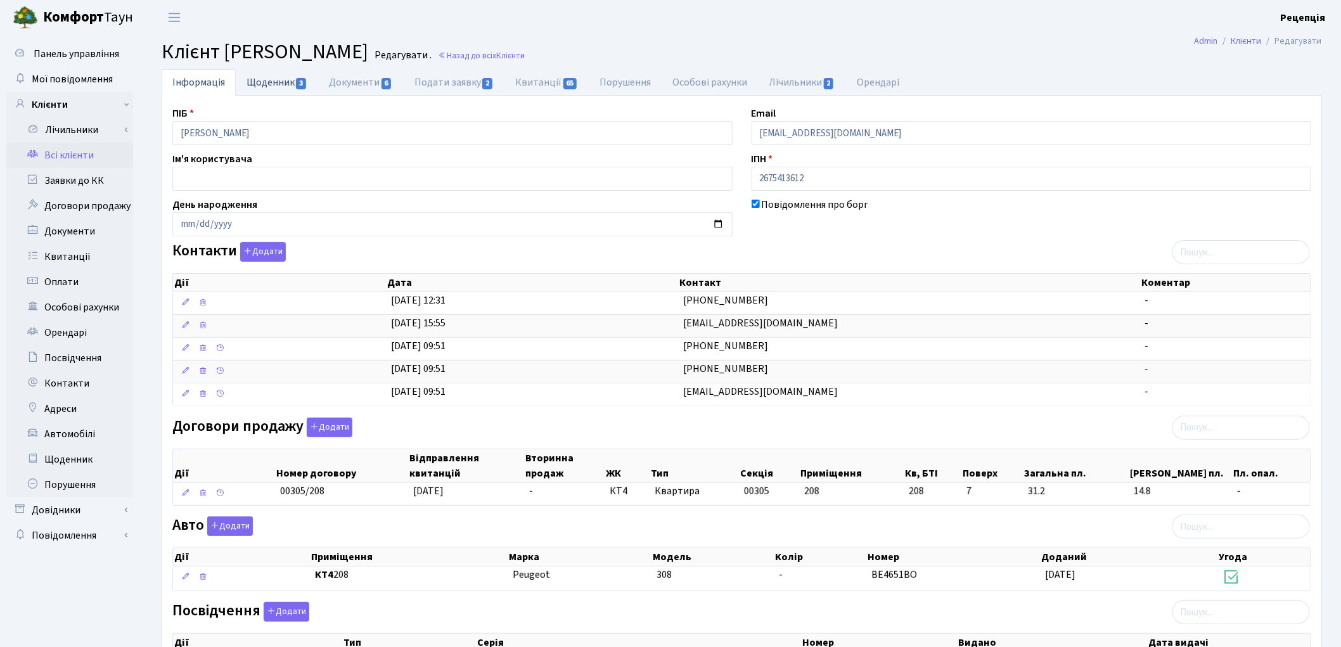
click at [278, 87] on link "Щоденник 3" at bounding box center [277, 82] width 82 height 26
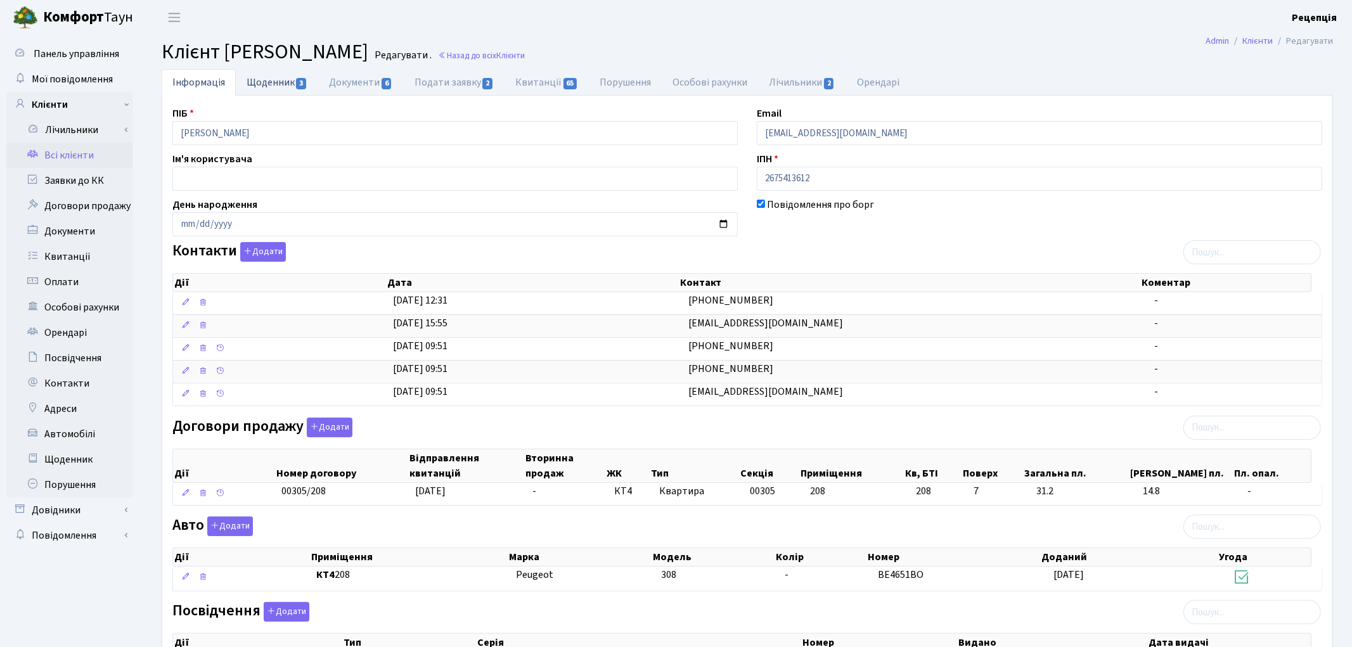
select select "25"
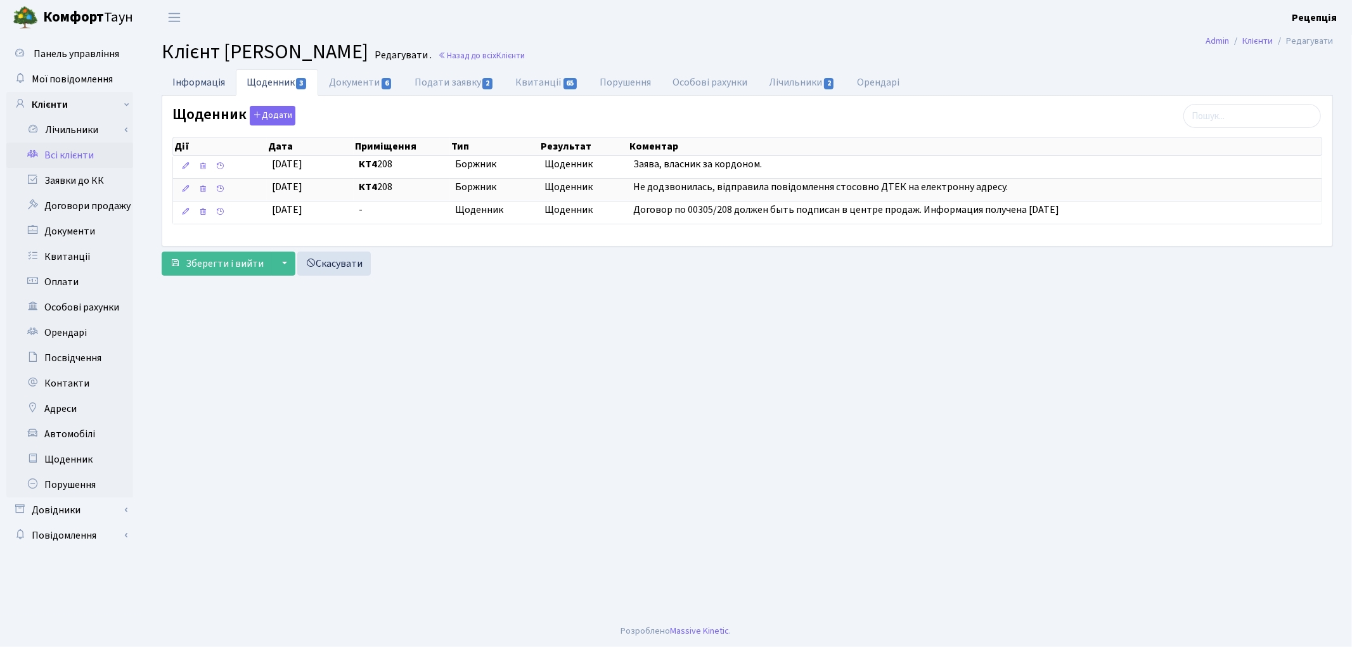
click at [219, 82] on link "Інформація" at bounding box center [199, 82] width 74 height 26
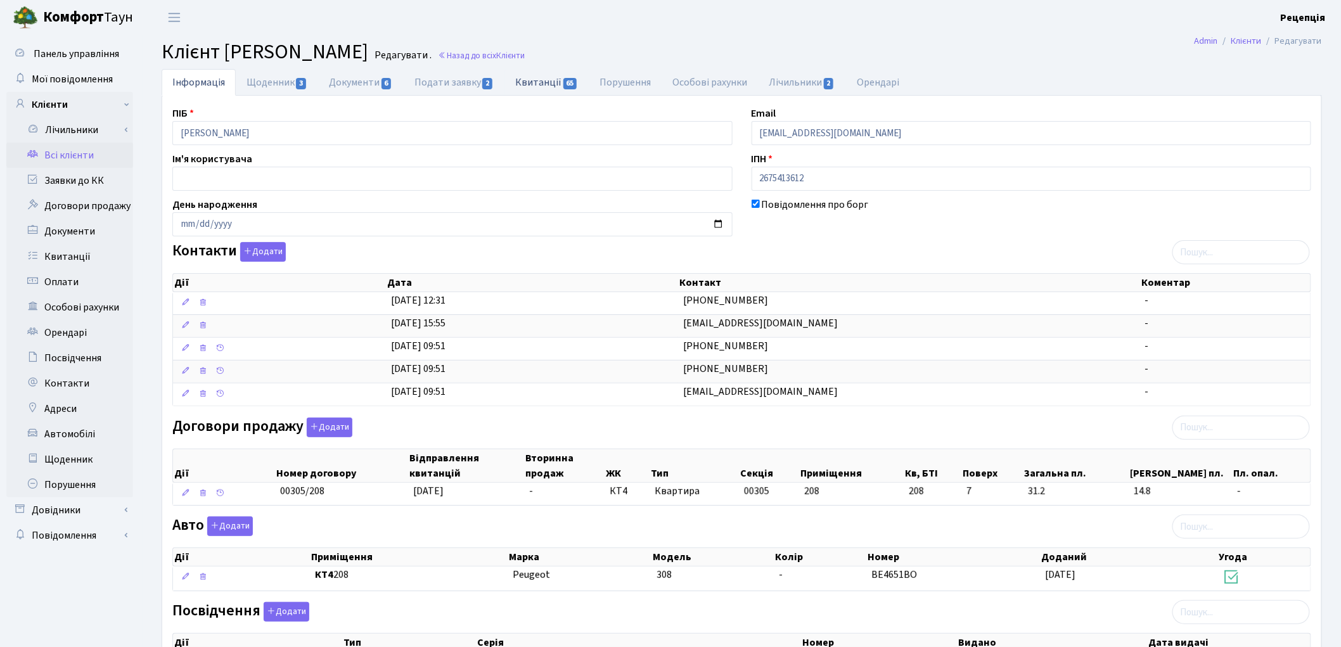
click at [526, 86] on link "Квитанції 65" at bounding box center [547, 82] width 84 height 26
select select "25"
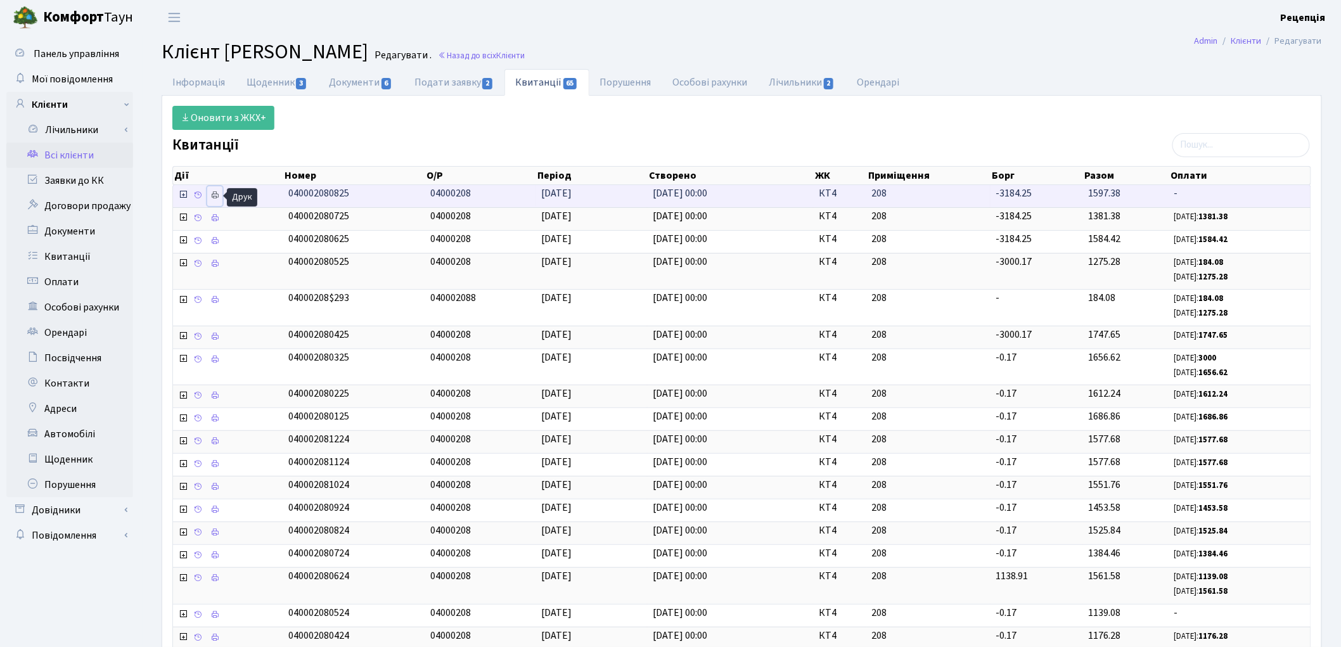
click at [214, 198] on icon at bounding box center [214, 195] width 9 height 9
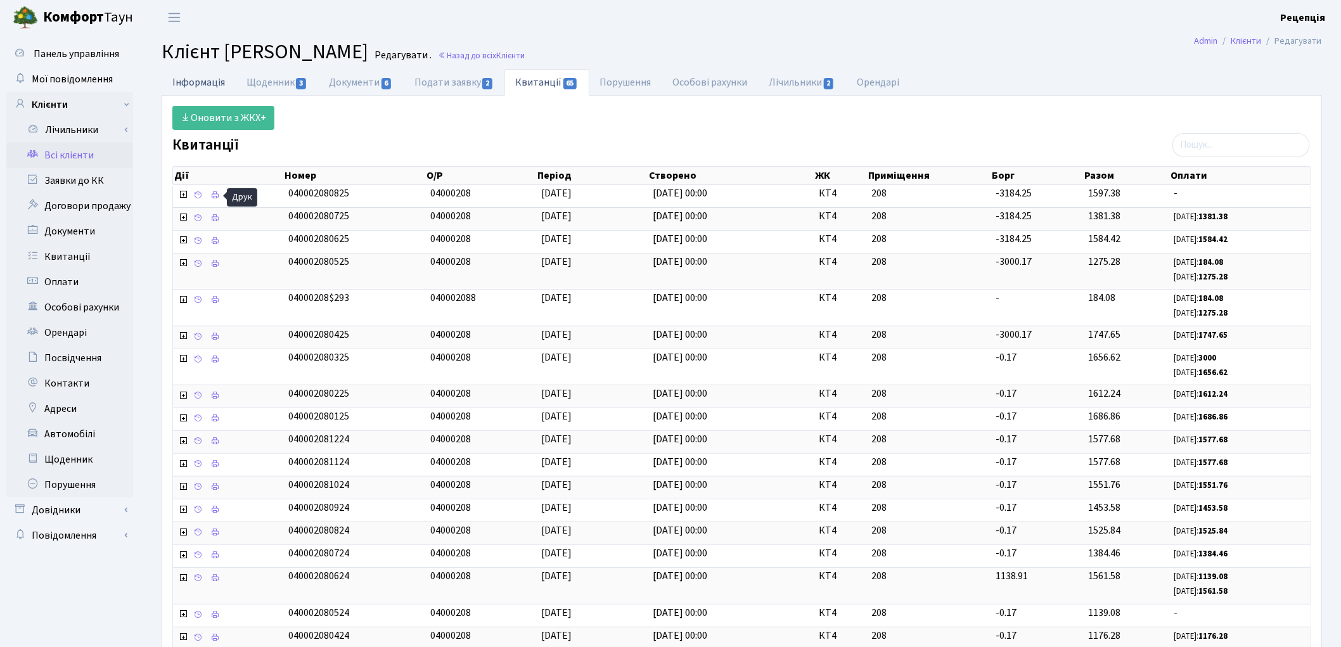
click at [188, 79] on link "Інформація" at bounding box center [199, 82] width 74 height 26
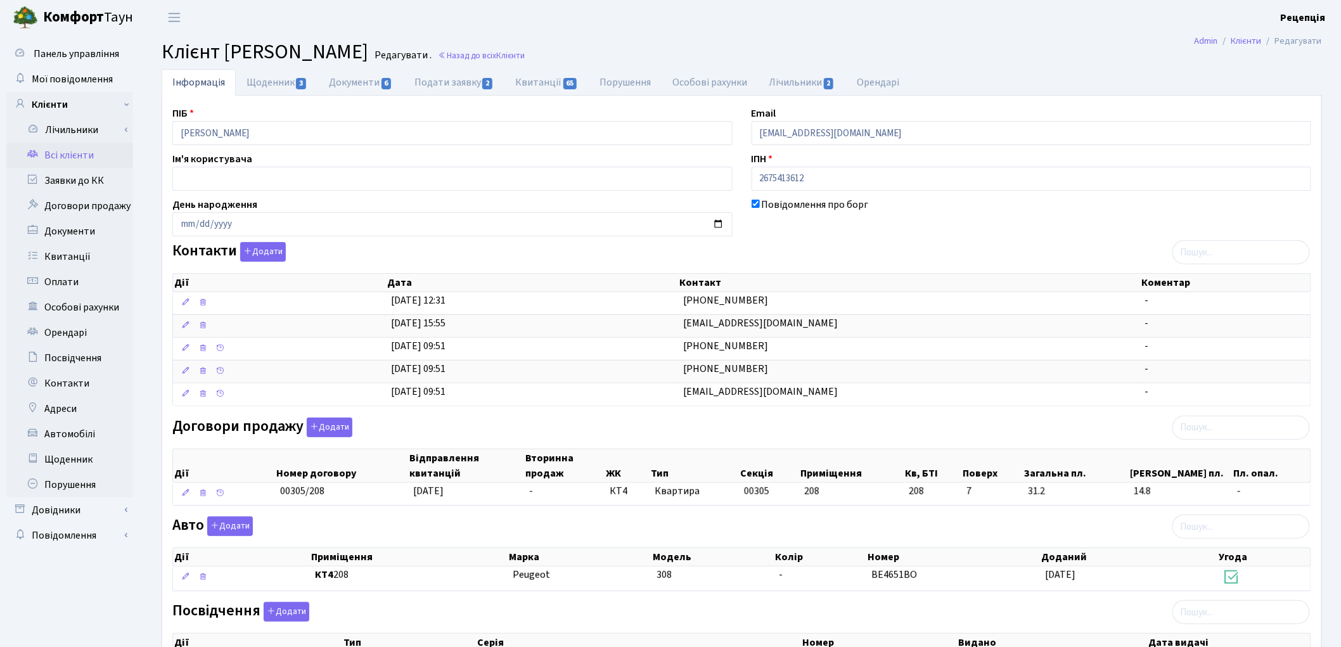
click at [86, 151] on link "Всі клієнти" at bounding box center [69, 155] width 127 height 25
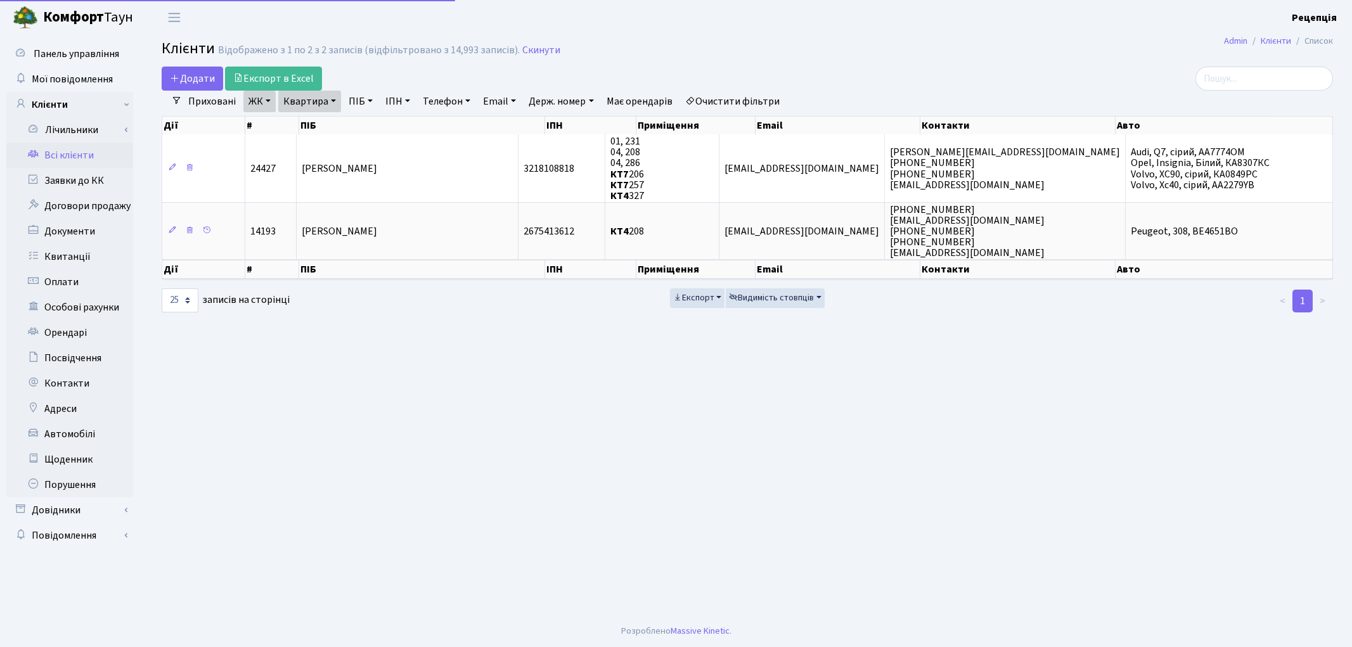
select select "25"
click at [768, 93] on link "Очистити фільтри" at bounding box center [732, 102] width 105 height 22
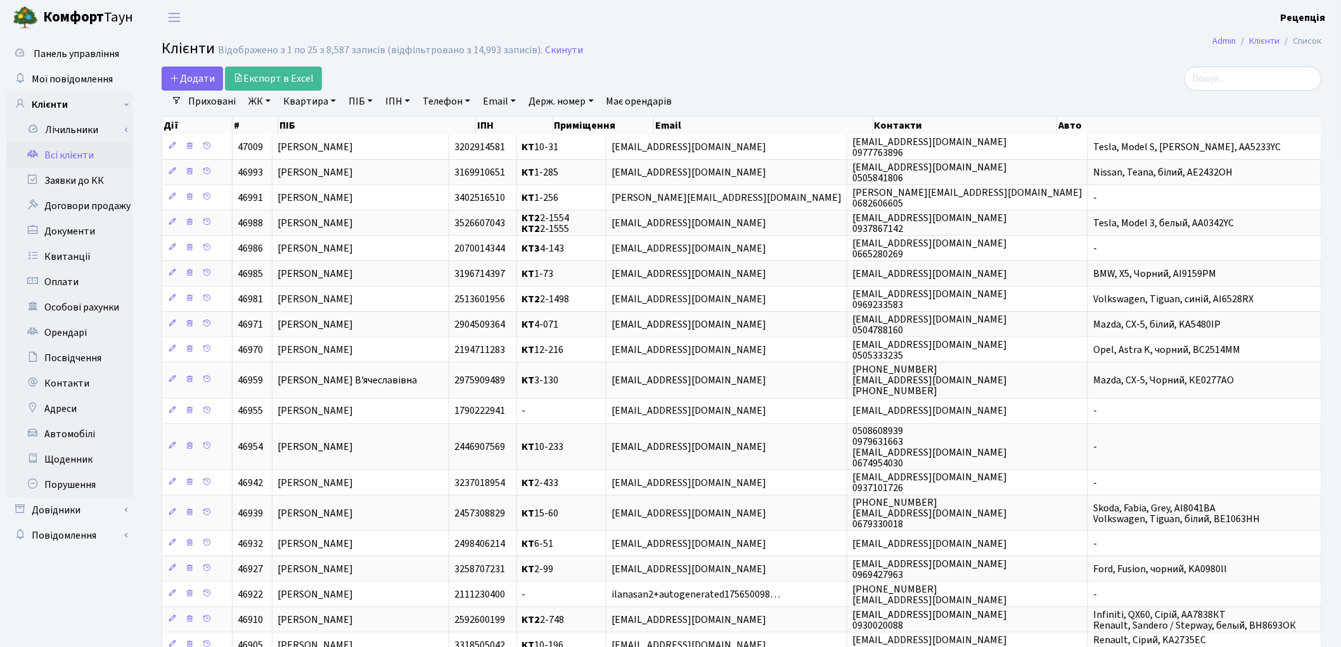
click at [354, 100] on link "ПІБ" at bounding box center [361, 102] width 34 height 22
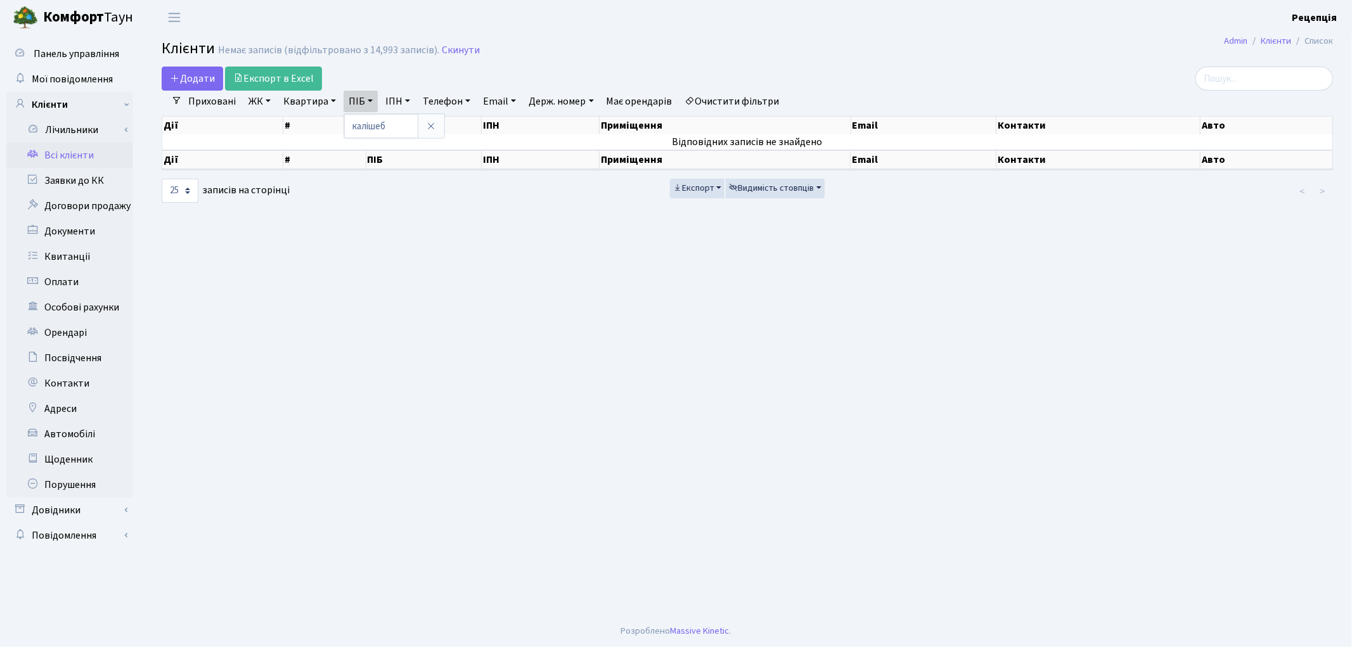
click at [730, 96] on link "Очистити фільтри" at bounding box center [732, 102] width 105 height 22
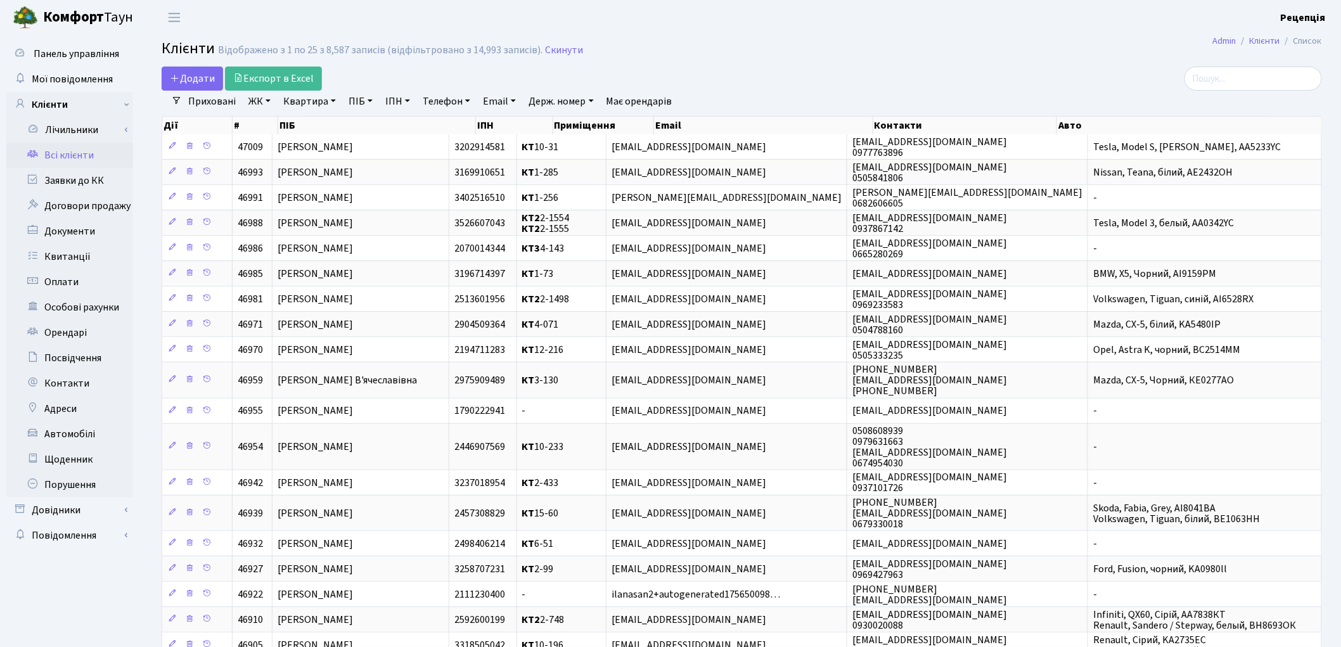
click at [350, 100] on link "ПІБ" at bounding box center [361, 102] width 34 height 22
type input "логвінова"
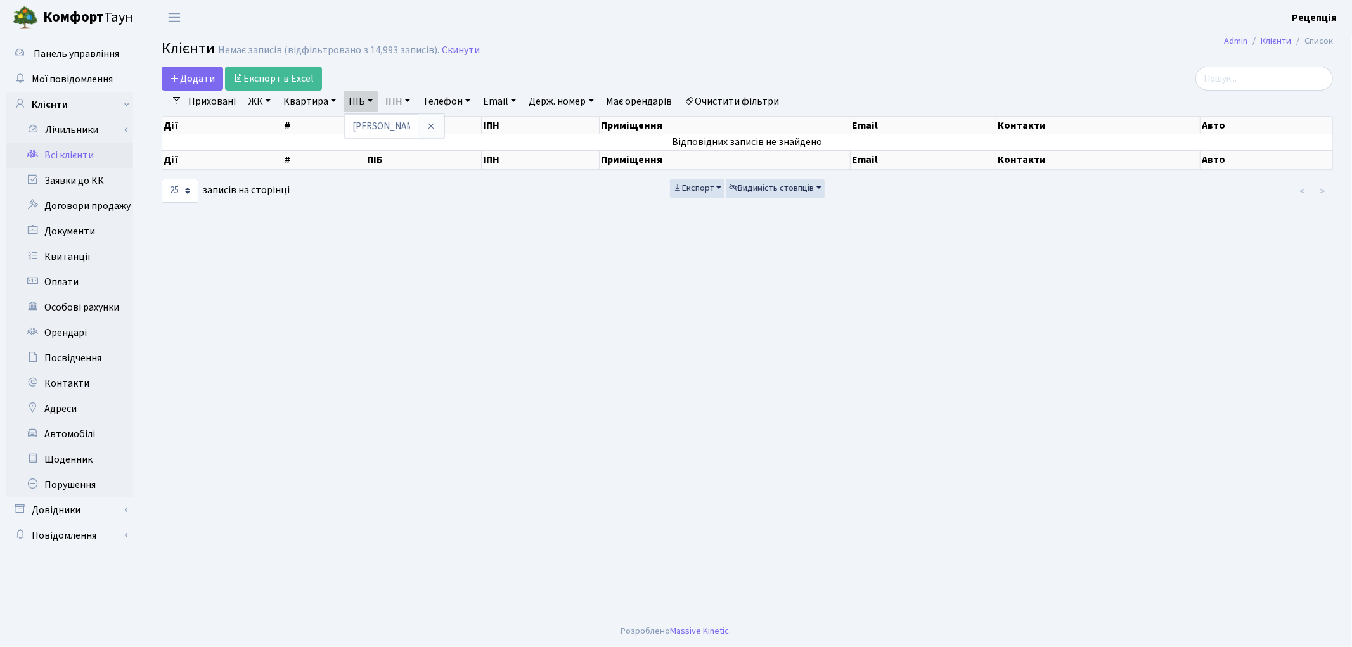
click at [746, 100] on link "Очистити фільтри" at bounding box center [732, 102] width 105 height 22
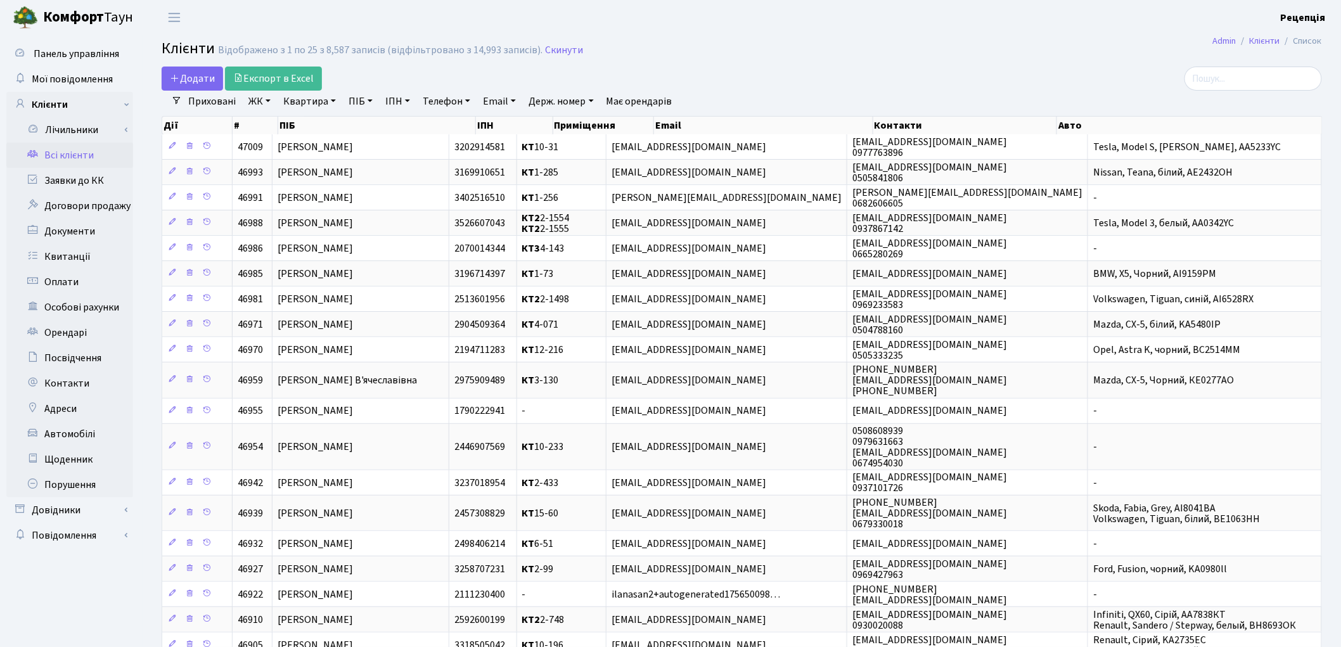
click at [62, 156] on link "Всі клієнти" at bounding box center [69, 155] width 127 height 25
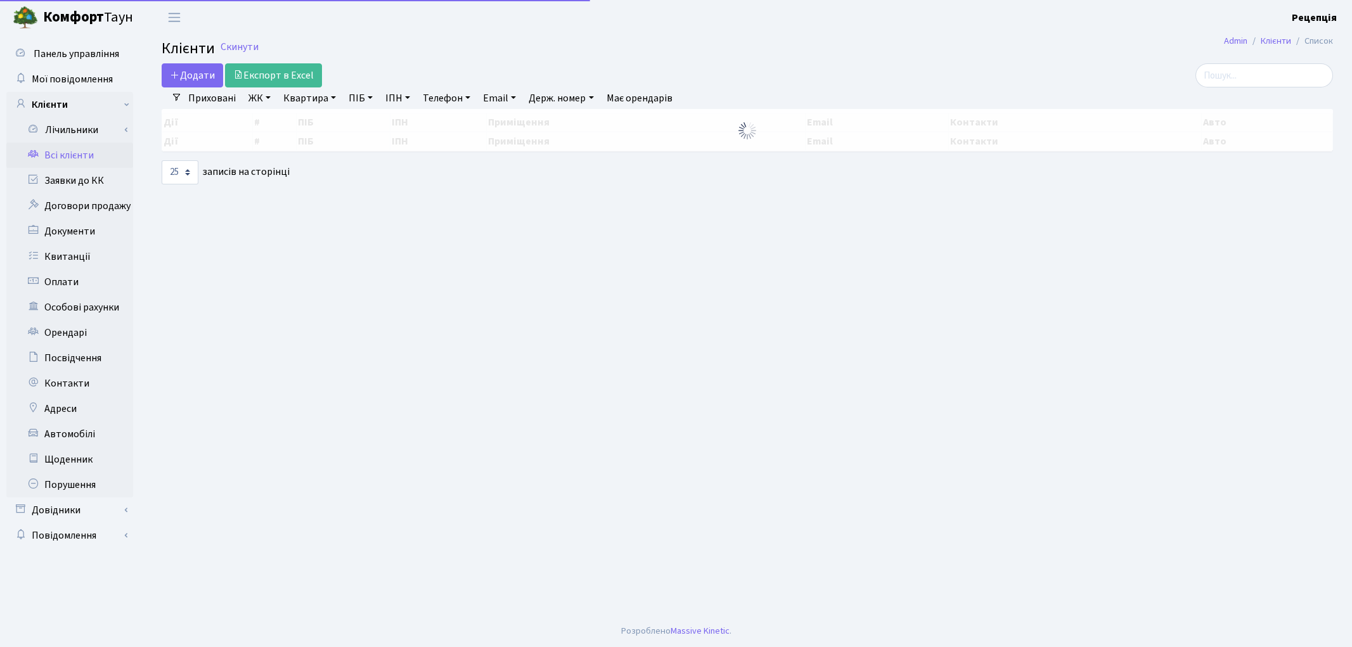
select select "25"
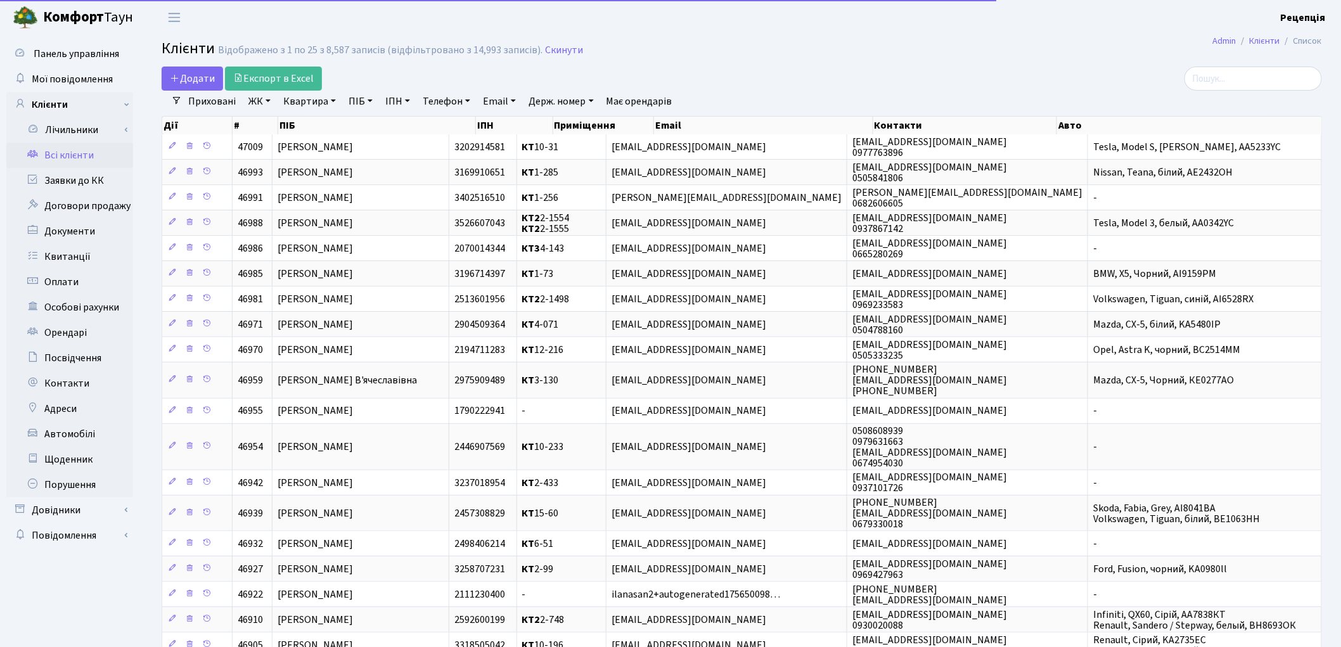
click at [713, 75] on div "Додати Експорт в Excel" at bounding box center [546, 79] width 768 height 24
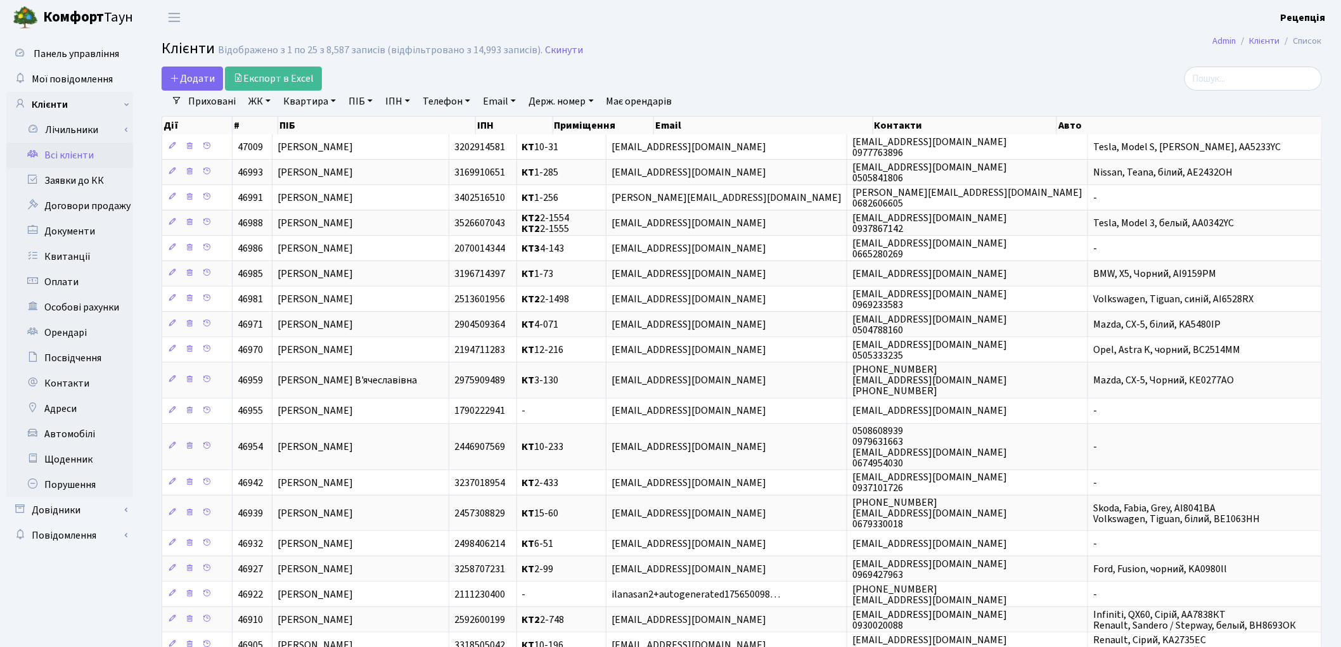
click at [366, 96] on link "ПІБ" at bounding box center [361, 102] width 34 height 22
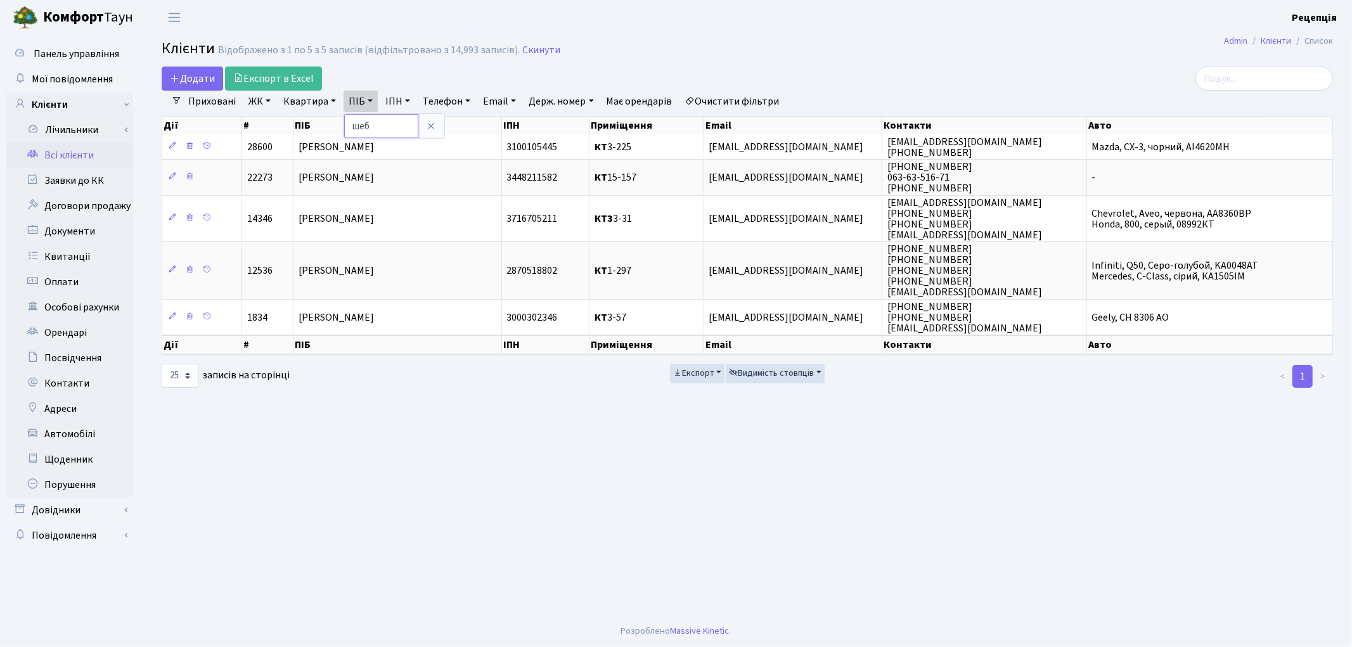
type input "шеб"
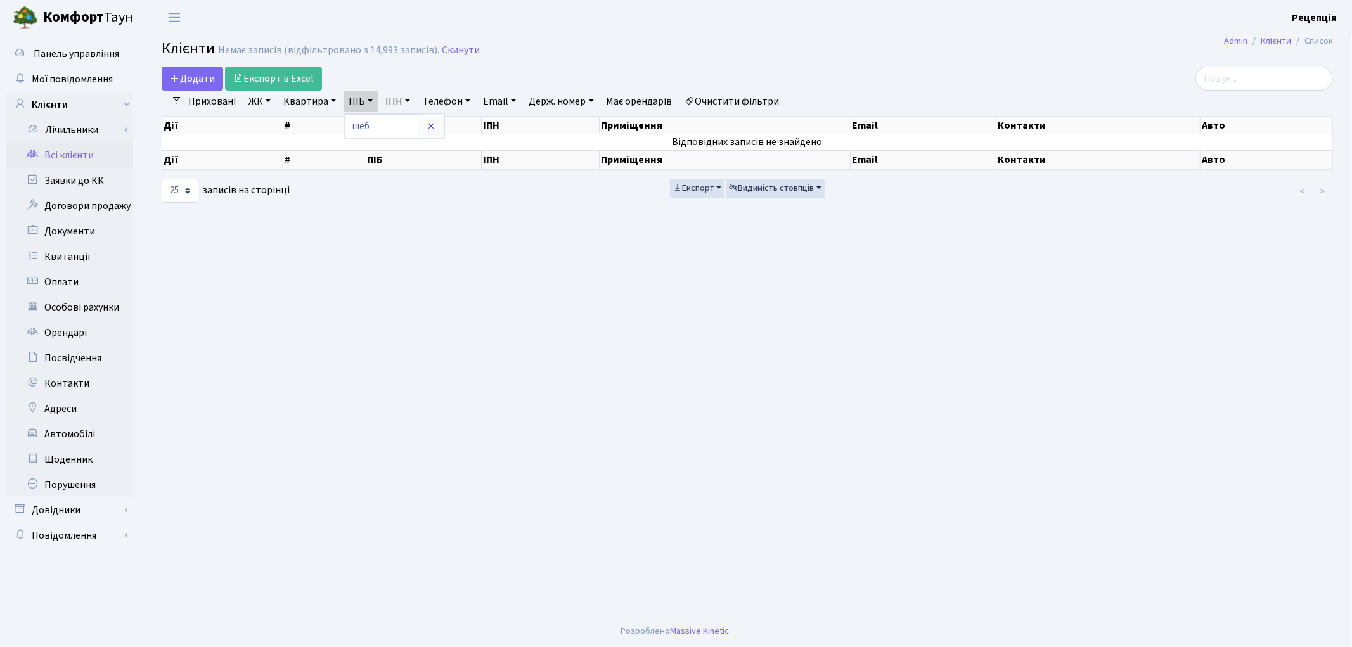
click at [429, 127] on icon at bounding box center [431, 126] width 10 height 10
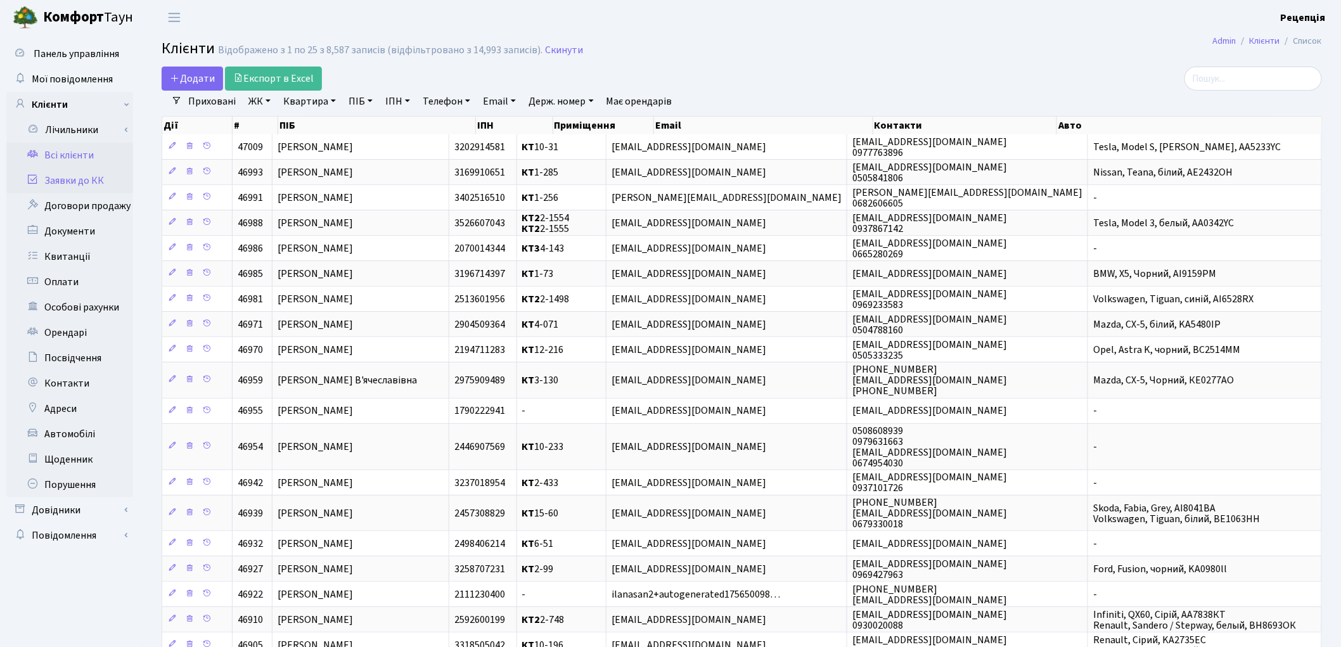
click at [68, 184] on link "Заявки до КК" at bounding box center [69, 180] width 127 height 25
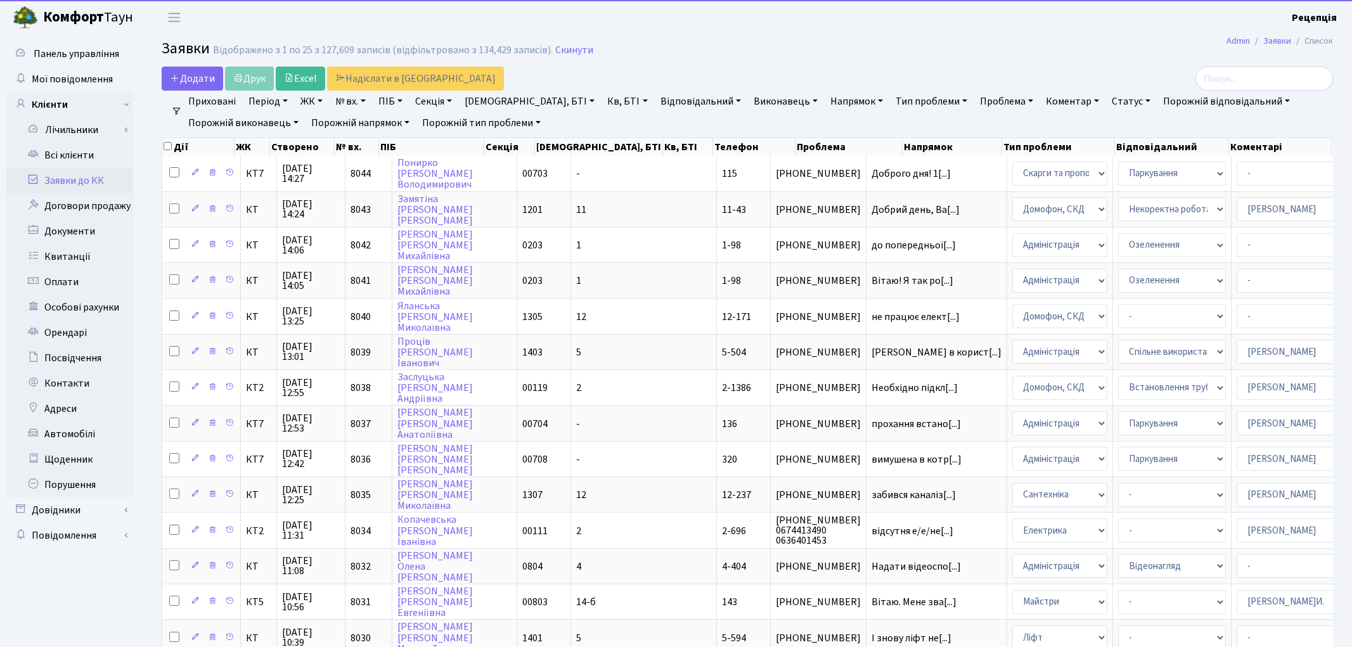
select select "25"
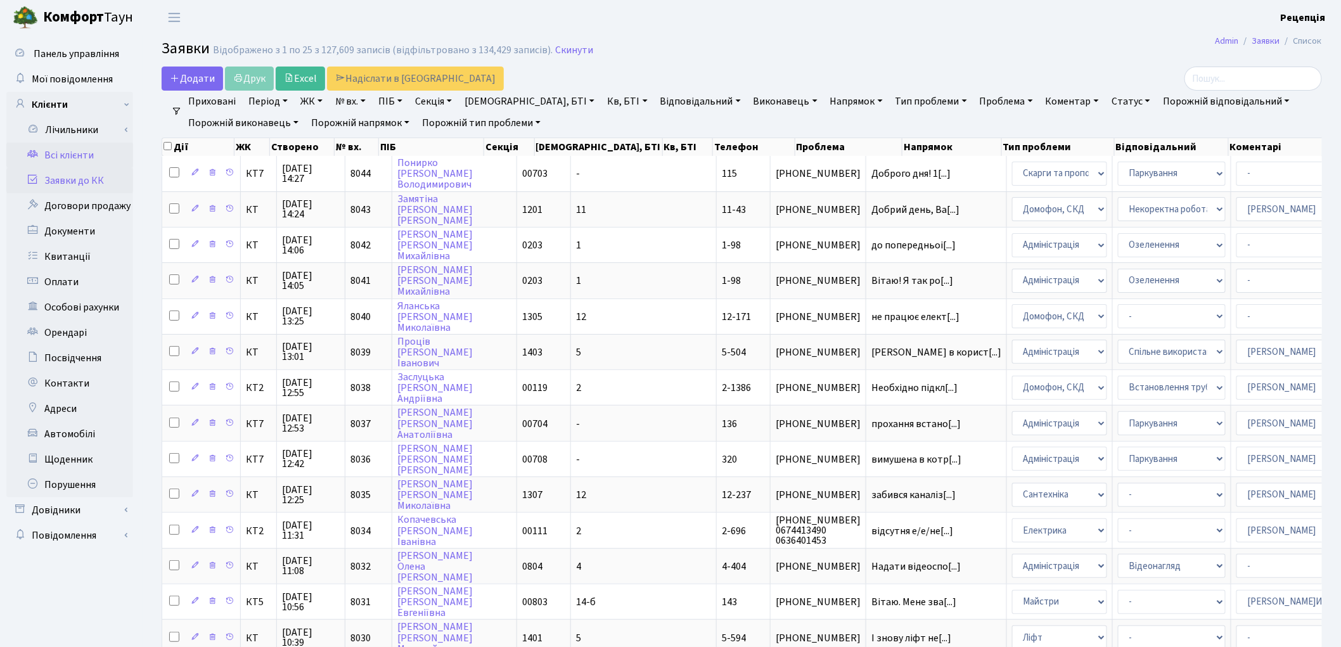
click at [86, 150] on link "Всі клієнти" at bounding box center [69, 155] width 127 height 25
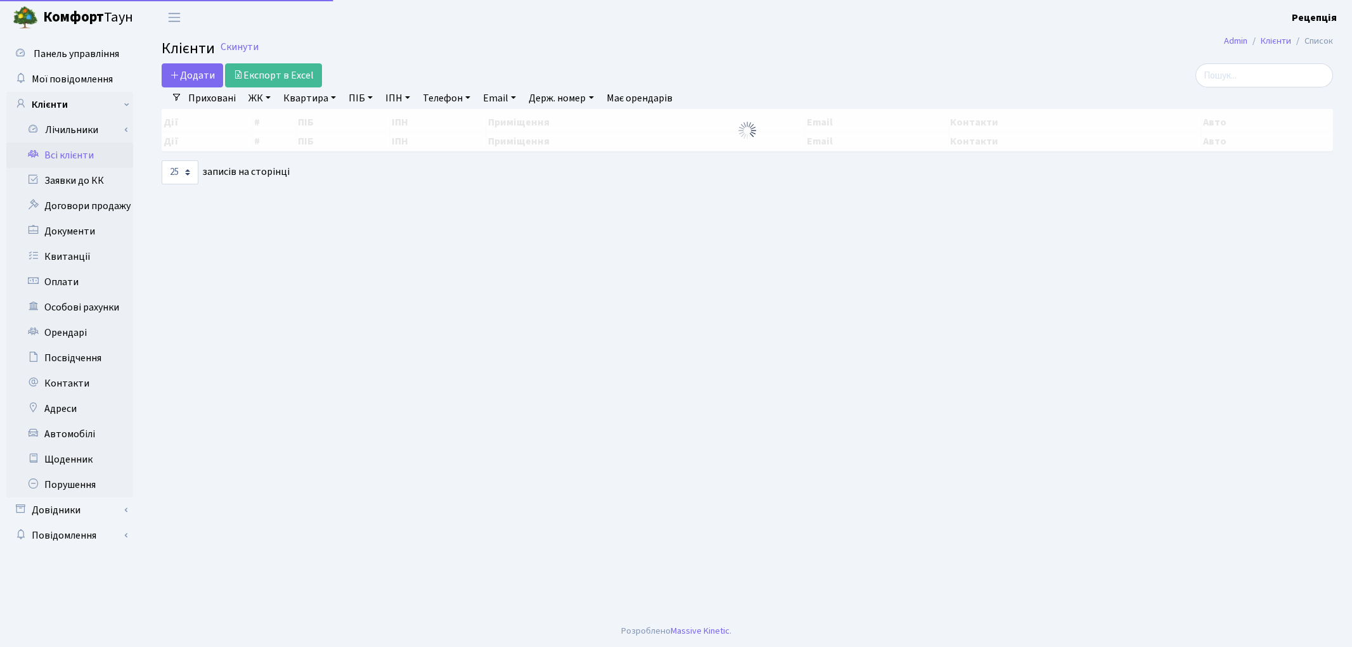
select select "25"
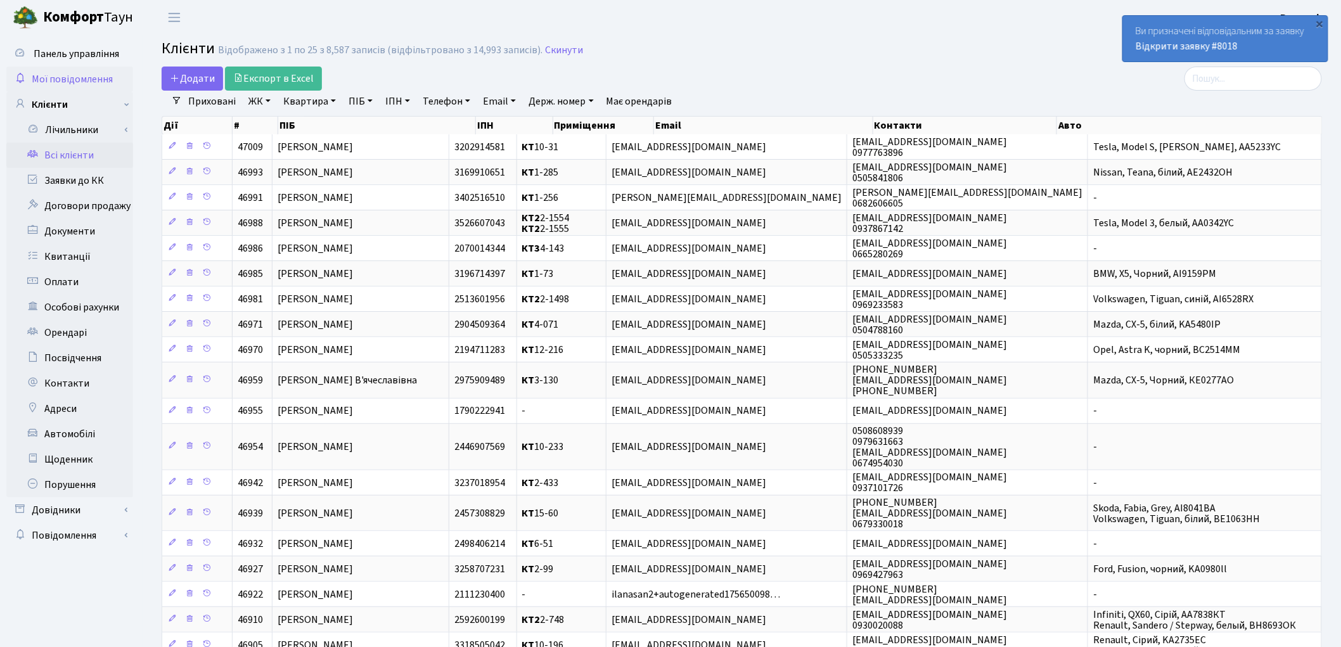
click at [64, 77] on span "Мої повідомлення" at bounding box center [72, 79] width 81 height 14
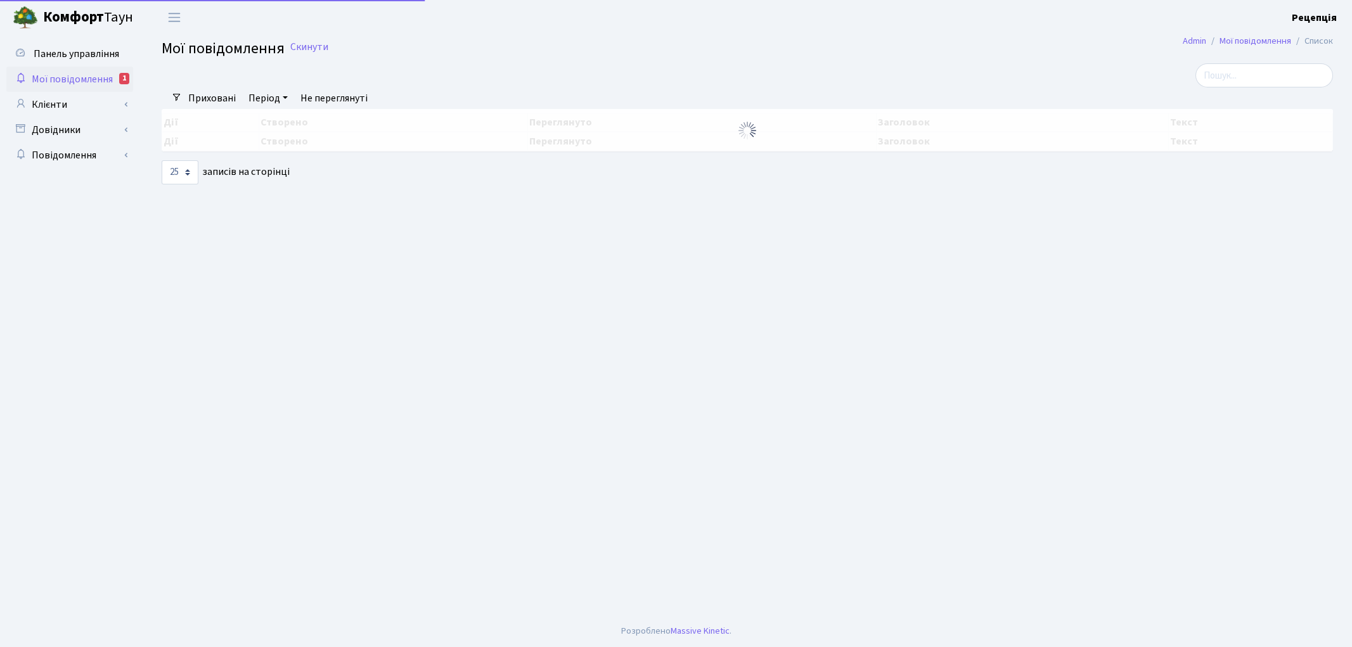
select select "25"
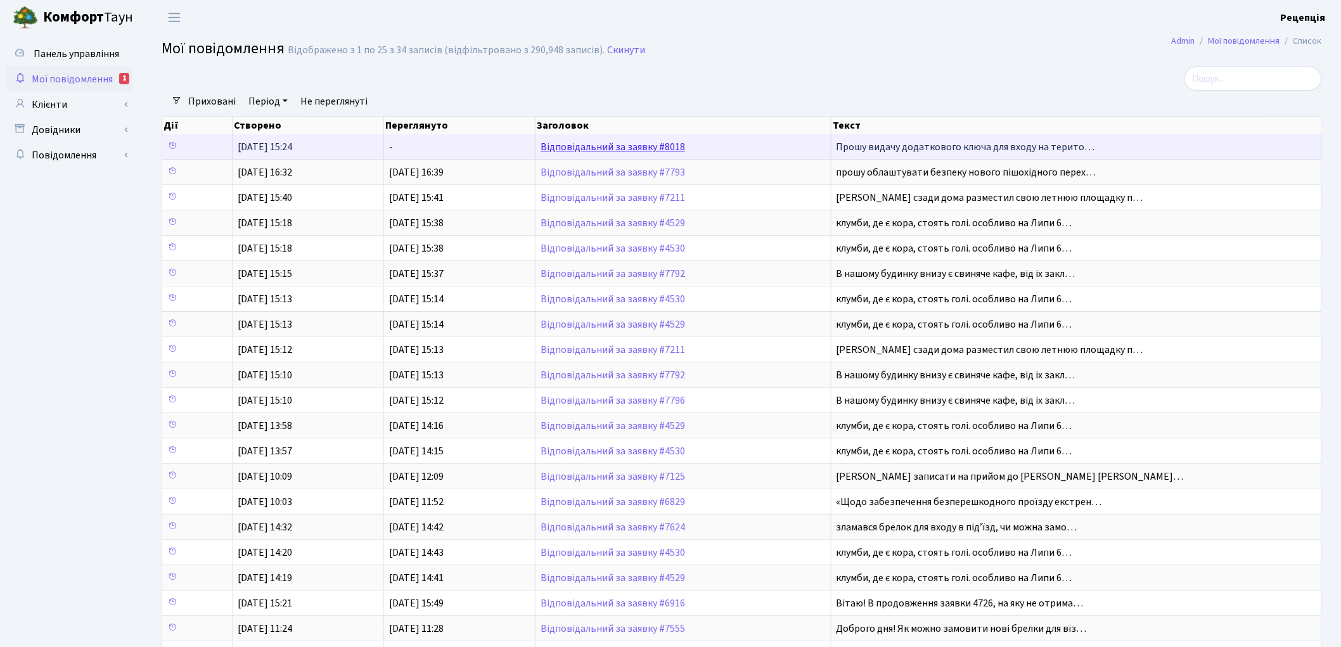
click at [616, 146] on link "Відповідальний за заявку #8018" at bounding box center [613, 147] width 145 height 14
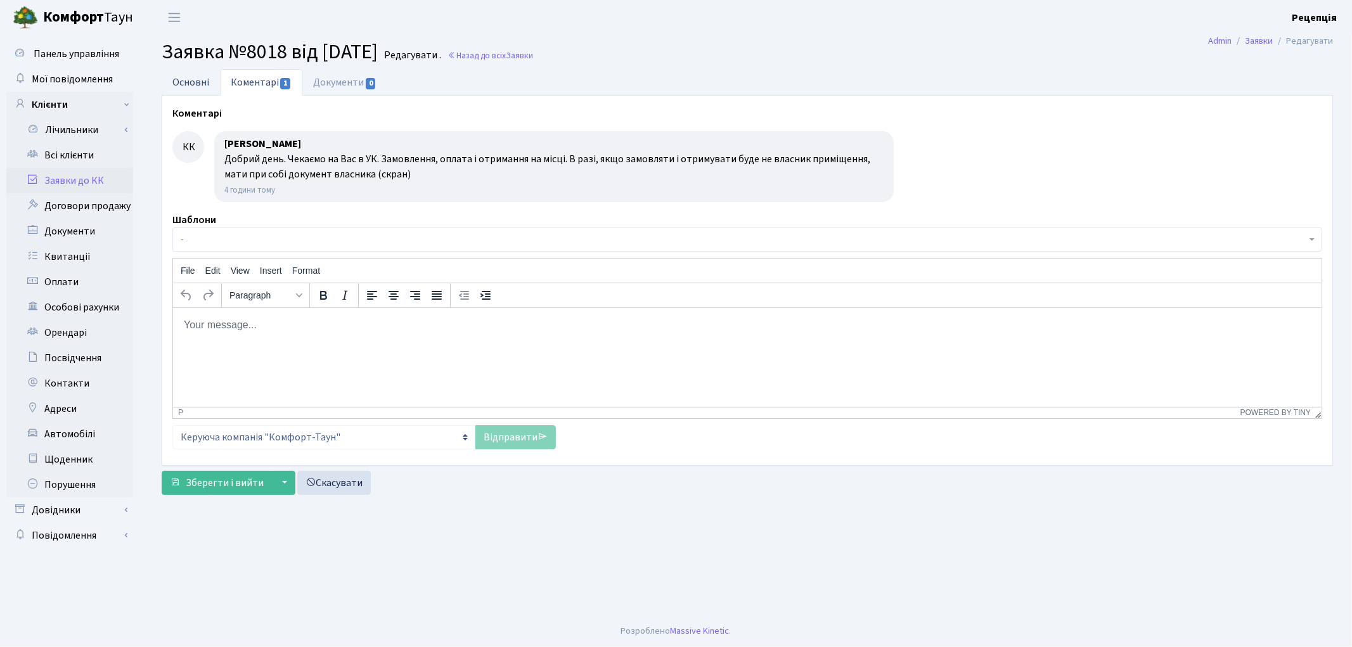
click at [178, 84] on link "Основні" at bounding box center [191, 82] width 58 height 26
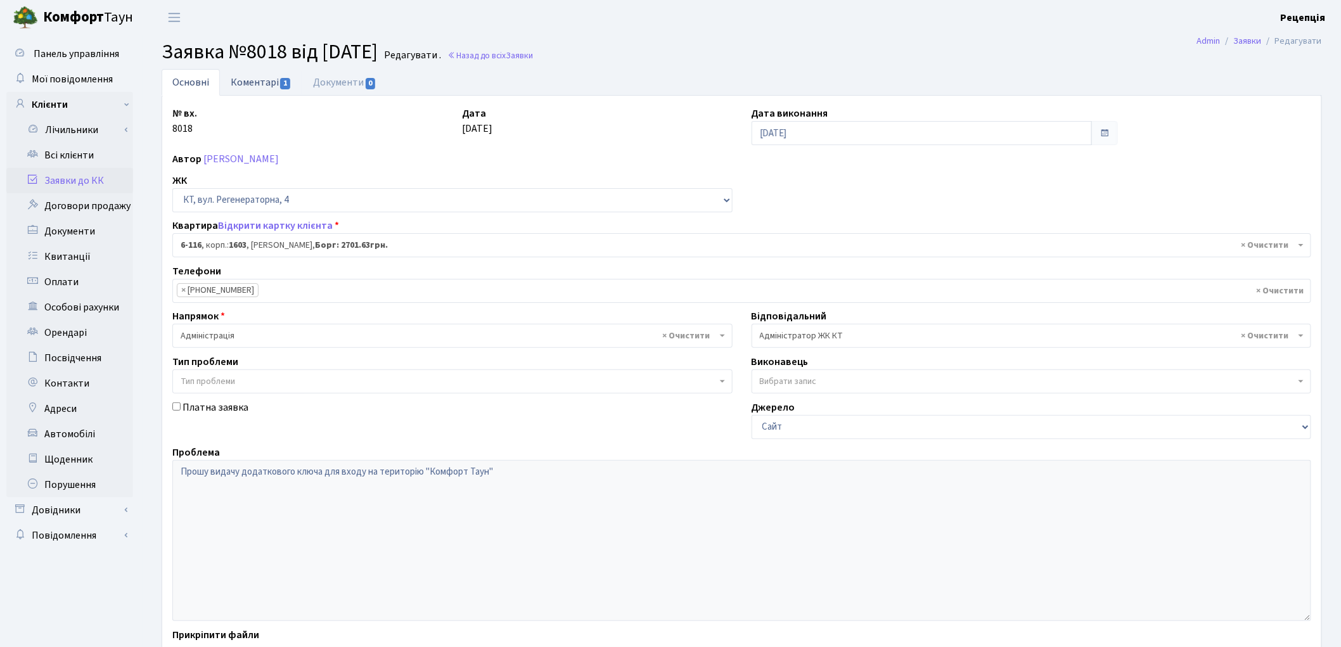
click at [262, 75] on link "Коментарі 1" at bounding box center [261, 82] width 82 height 26
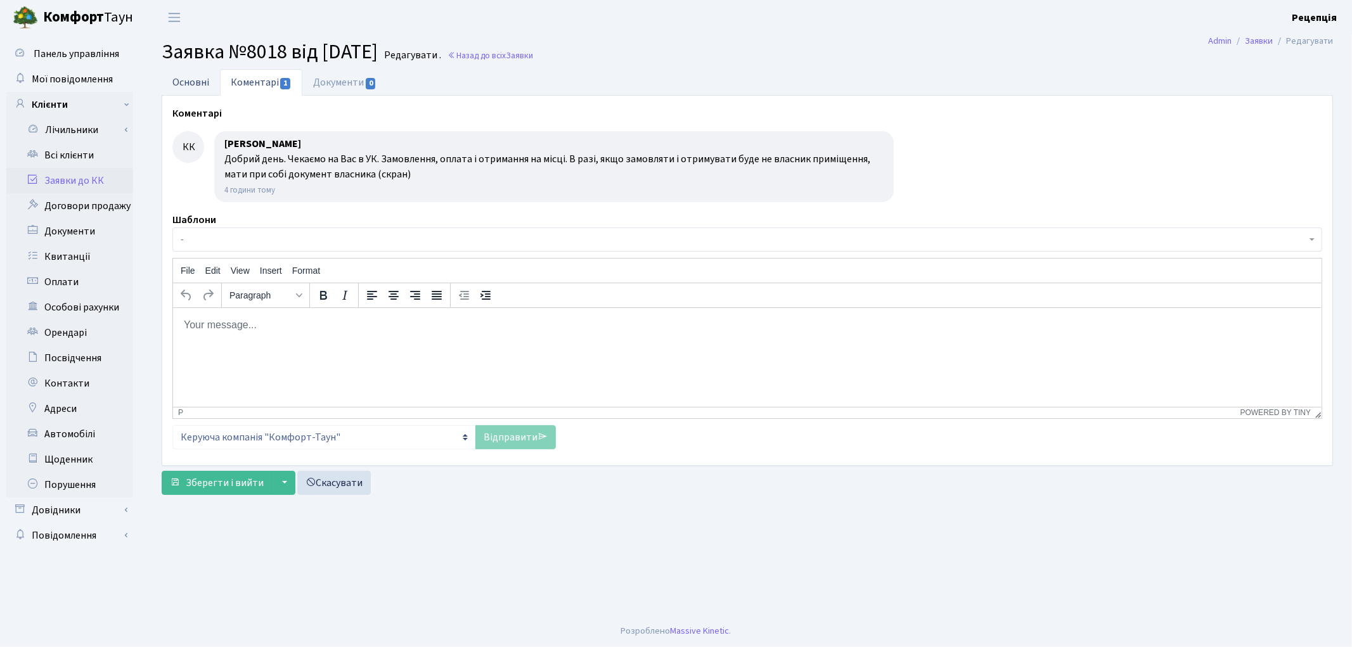
click at [179, 80] on link "Основні" at bounding box center [191, 82] width 58 height 26
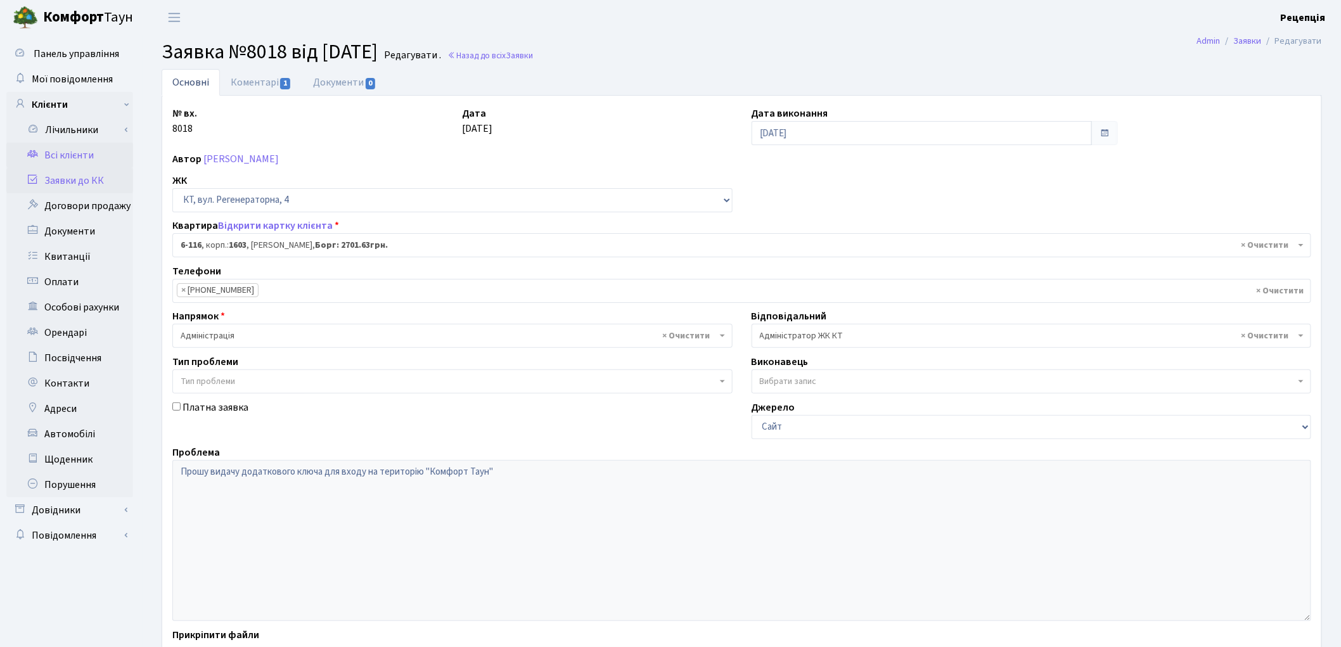
click at [63, 151] on link "Всі клієнти" at bounding box center [69, 155] width 127 height 25
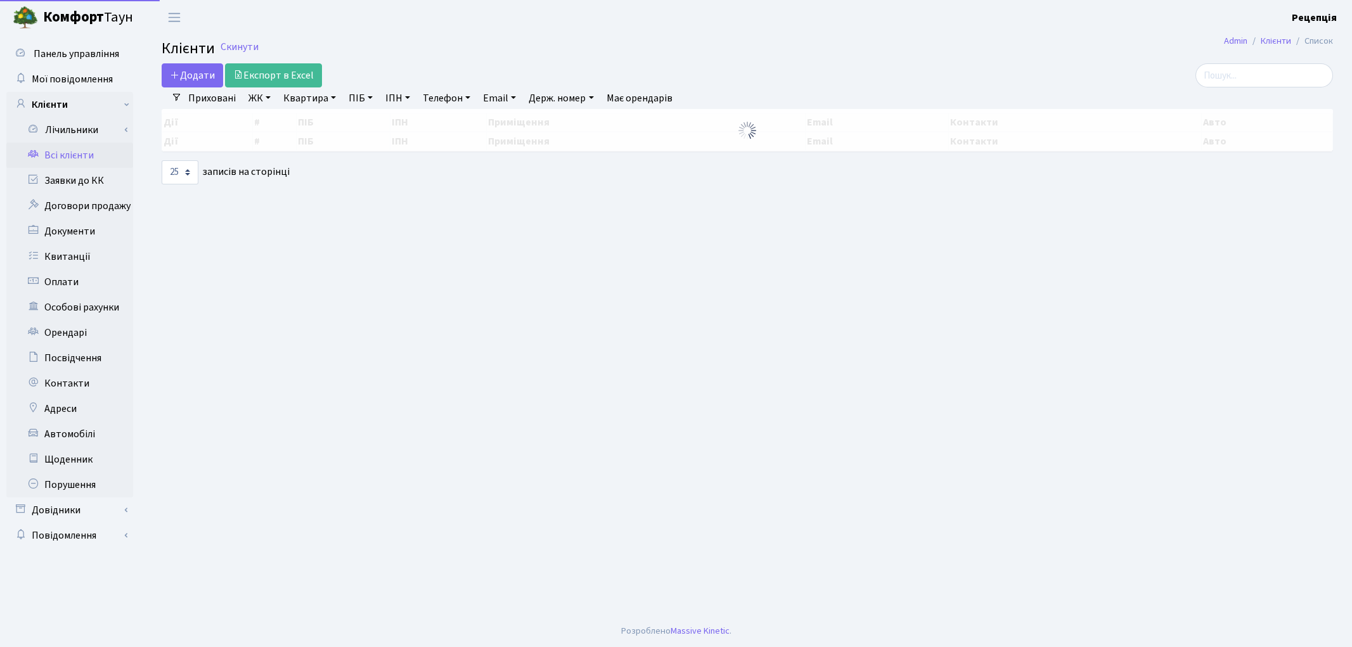
select select "25"
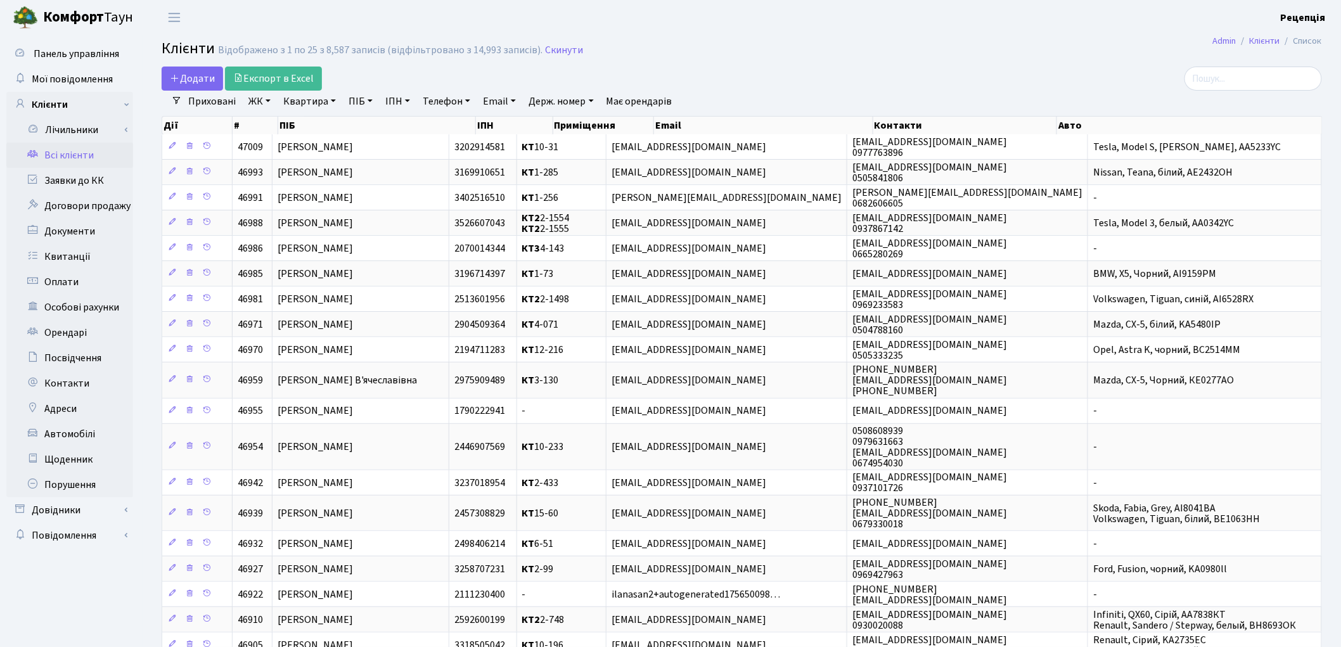
click at [369, 97] on link "ПІБ" at bounding box center [361, 102] width 34 height 22
type input "[DEMOGRAPHIC_DATA]"
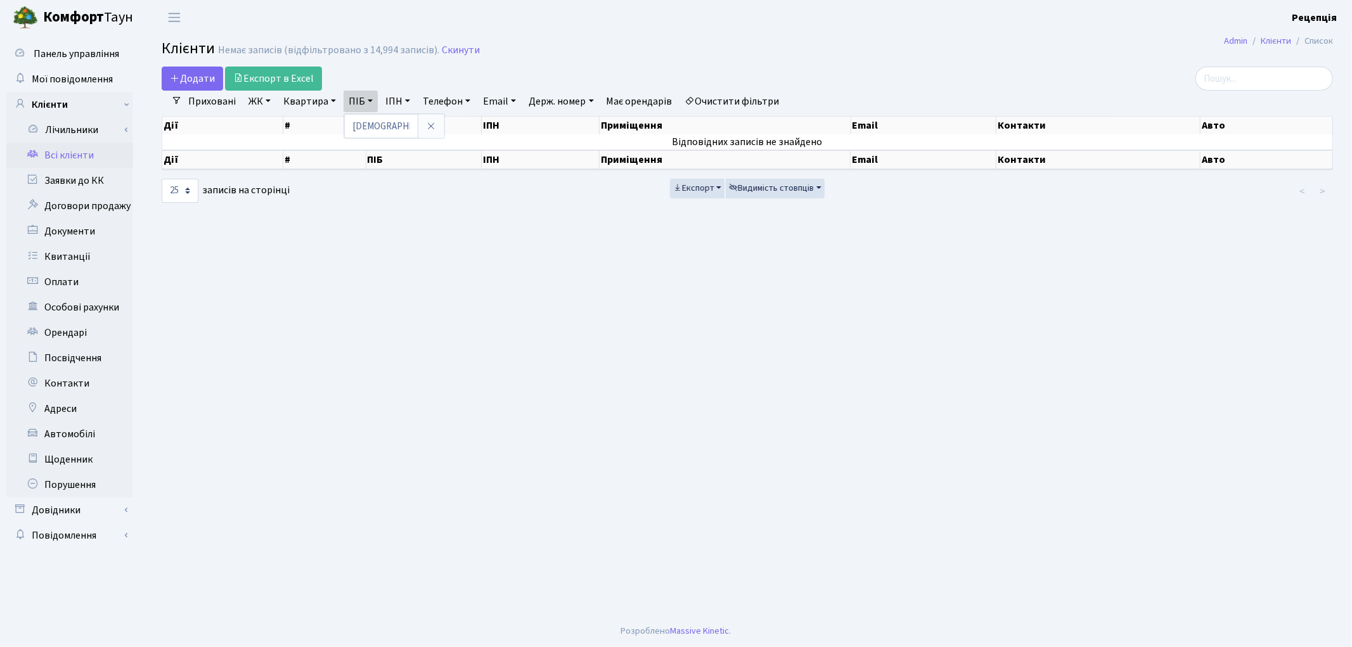
click at [761, 94] on link "Очистити фільтри" at bounding box center [732, 102] width 105 height 22
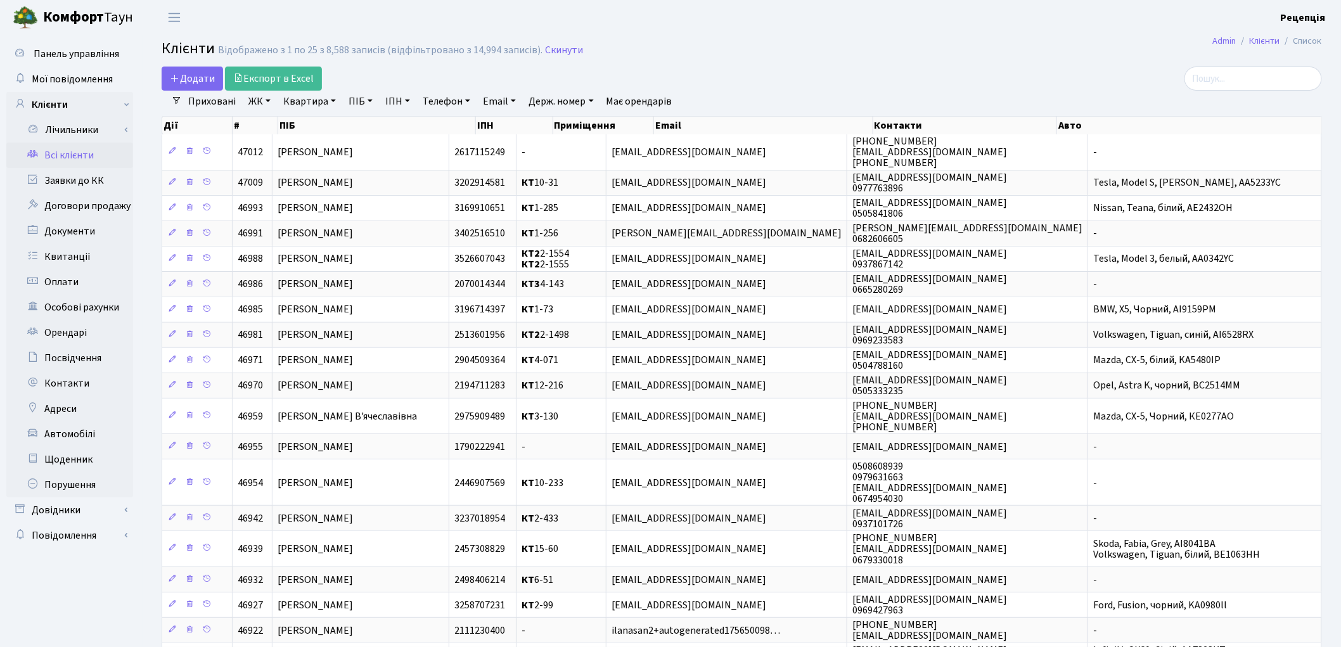
click at [365, 99] on link "ПІБ" at bounding box center [361, 102] width 34 height 22
type input "каіб"
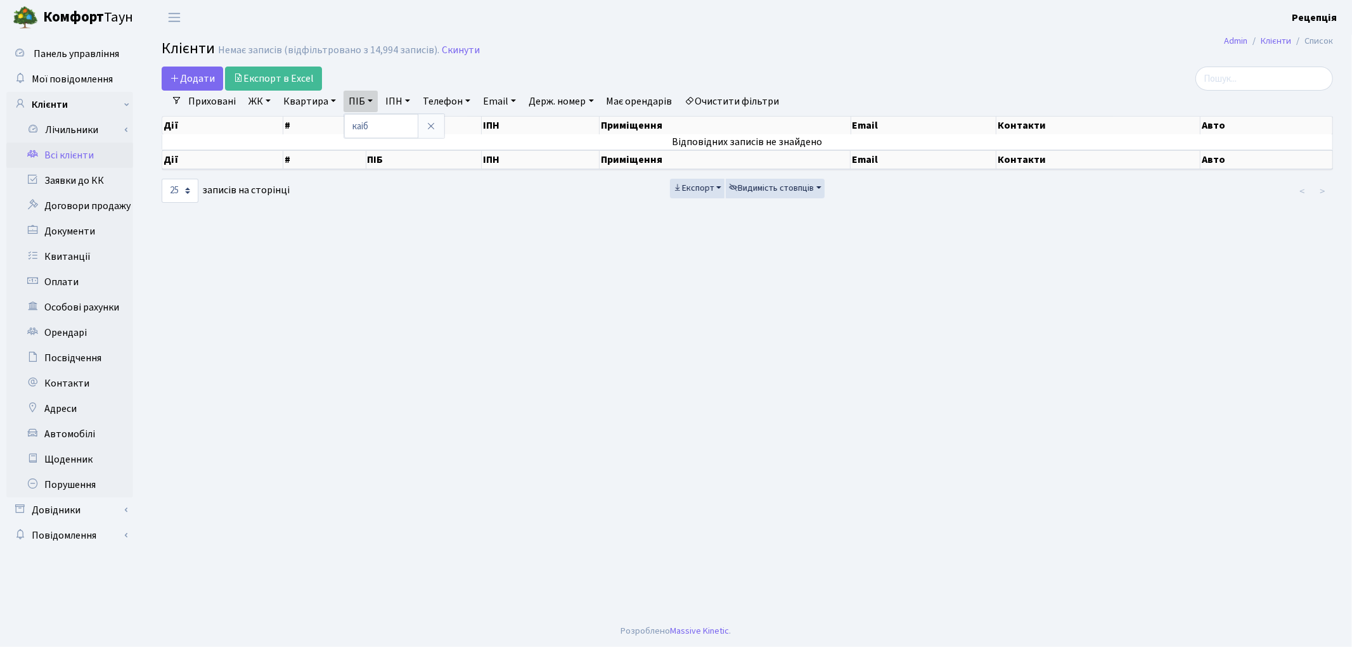
click at [718, 108] on link "Очистити фільтри" at bounding box center [732, 102] width 105 height 22
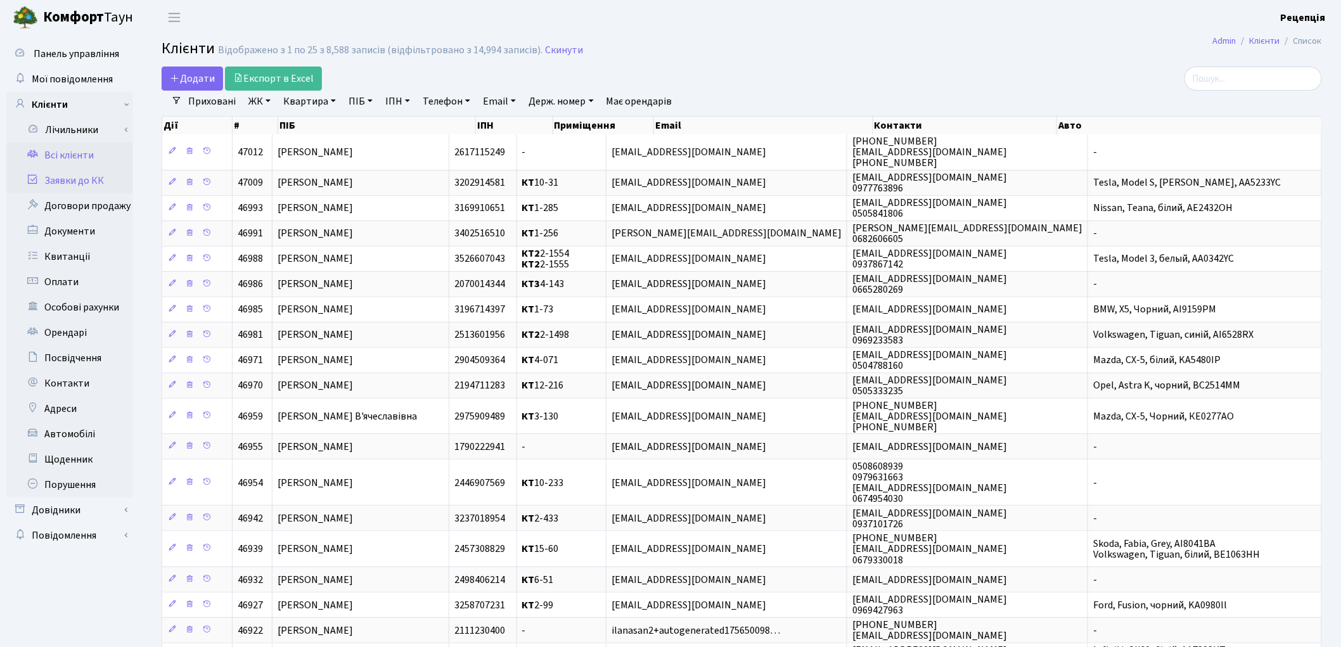
click at [68, 176] on link "Заявки до КК" at bounding box center [69, 180] width 127 height 25
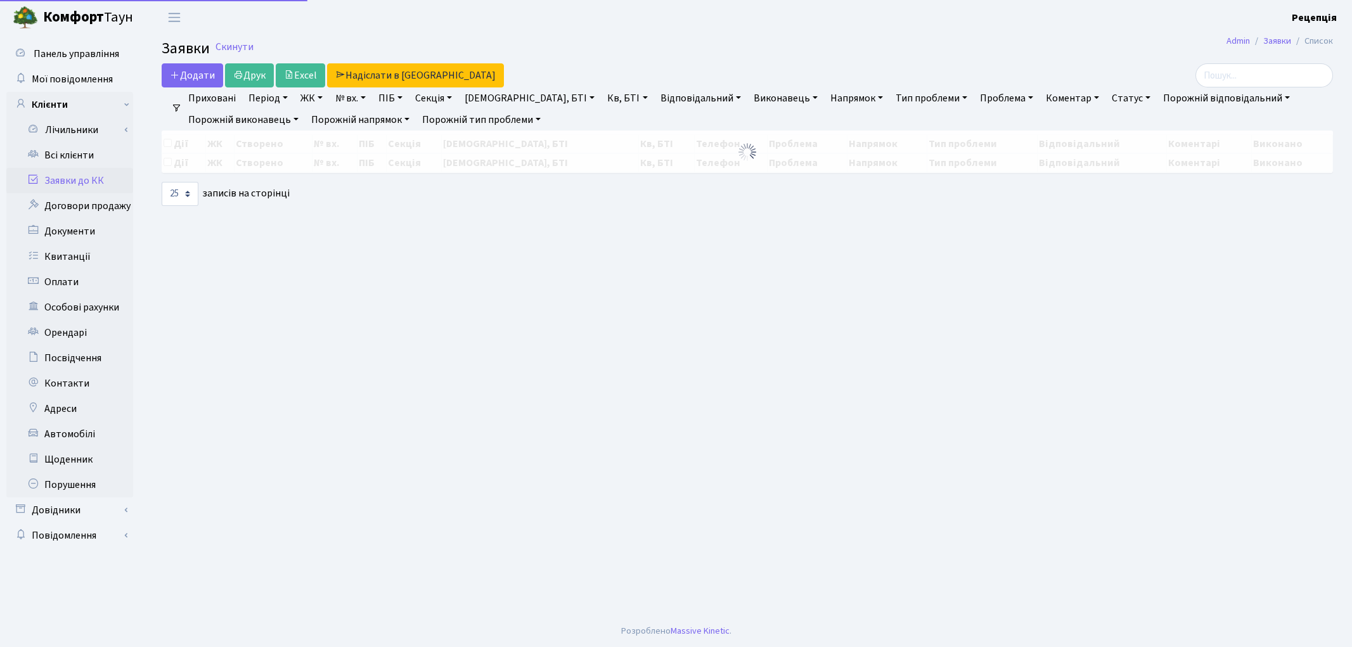
select select "25"
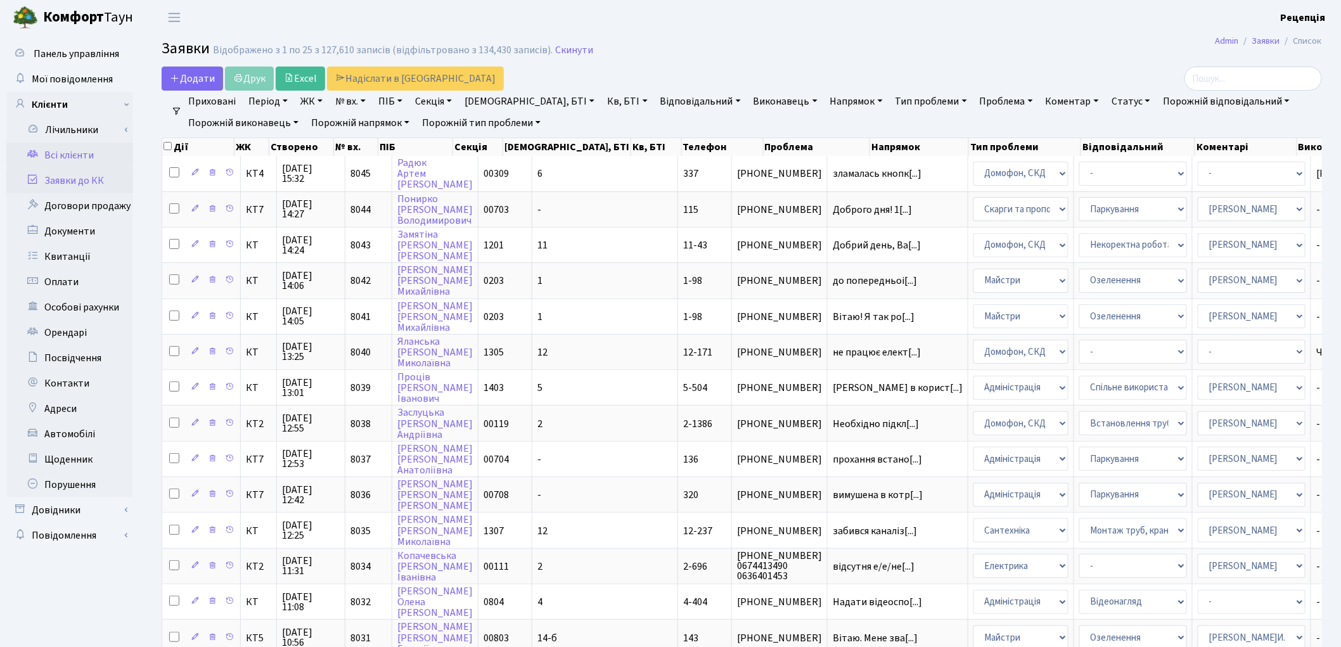
click at [92, 151] on link "Всі клієнти" at bounding box center [69, 155] width 127 height 25
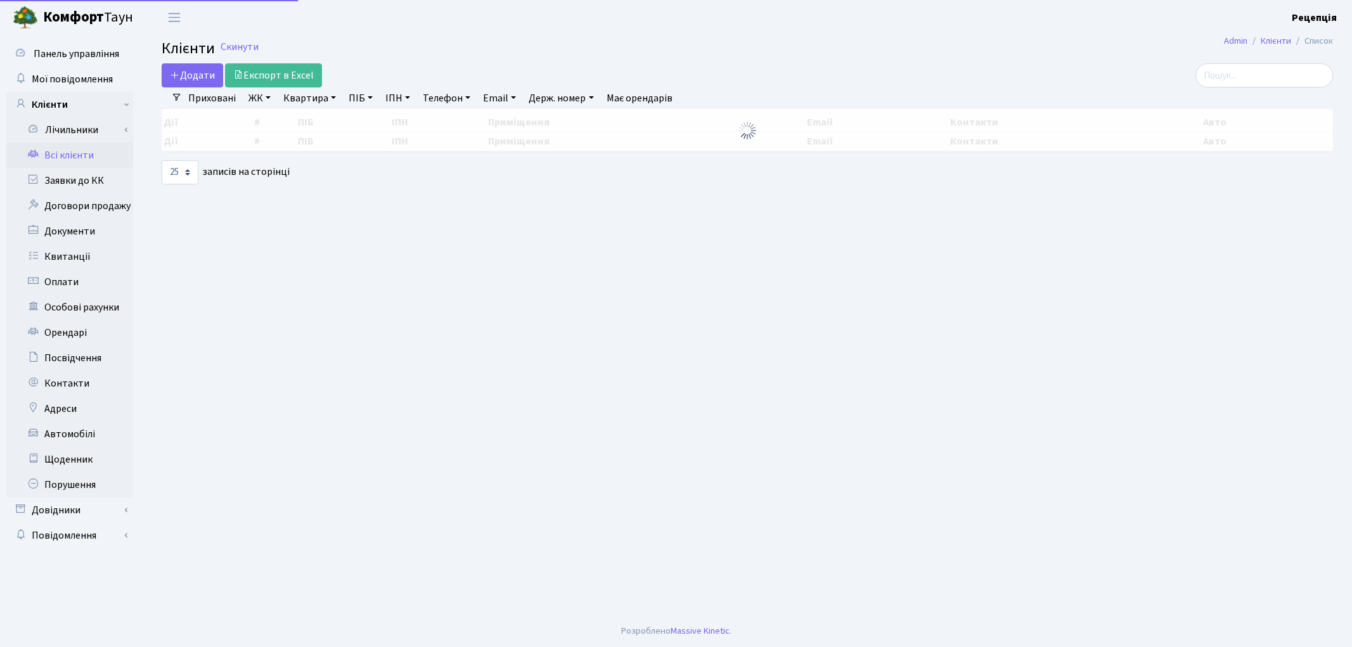
select select "25"
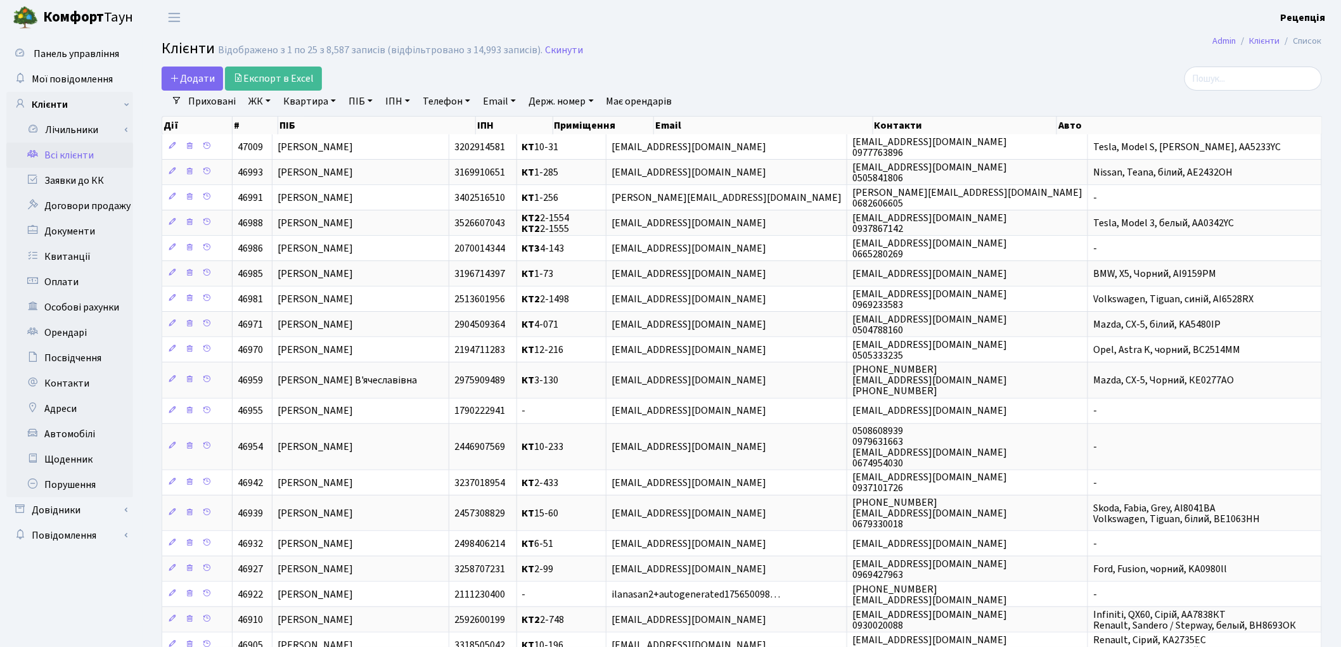
click at [358, 104] on link "ПІБ" at bounding box center [361, 102] width 34 height 22
type input "олійник"
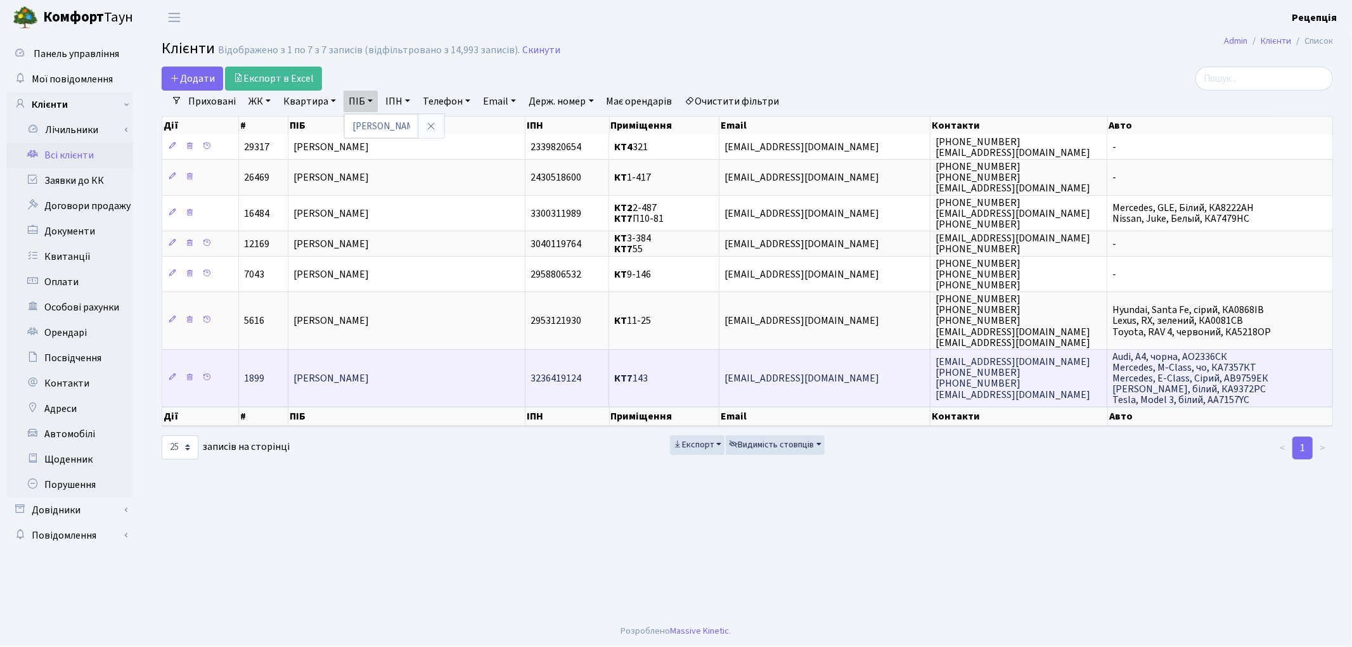
click at [369, 371] on span "Олійник [PERSON_NAME]" at bounding box center [331, 378] width 75 height 14
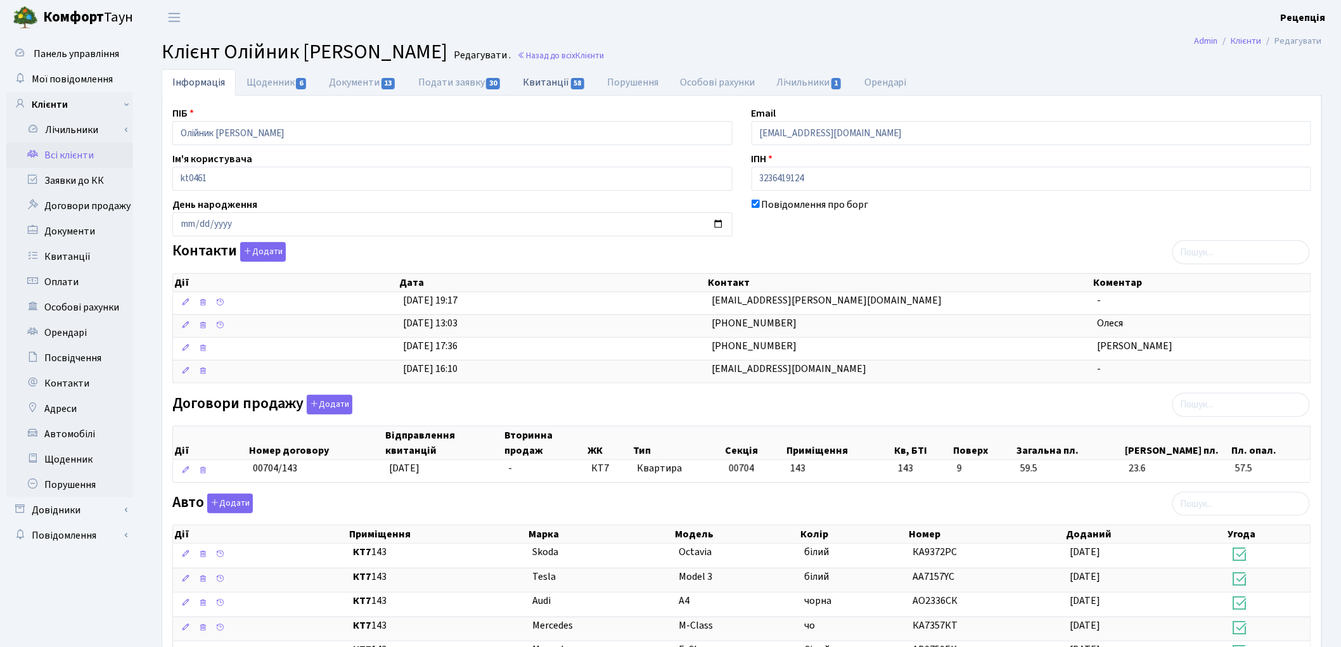
click at [527, 79] on link "Квитанції 58" at bounding box center [554, 82] width 84 height 26
select select "25"
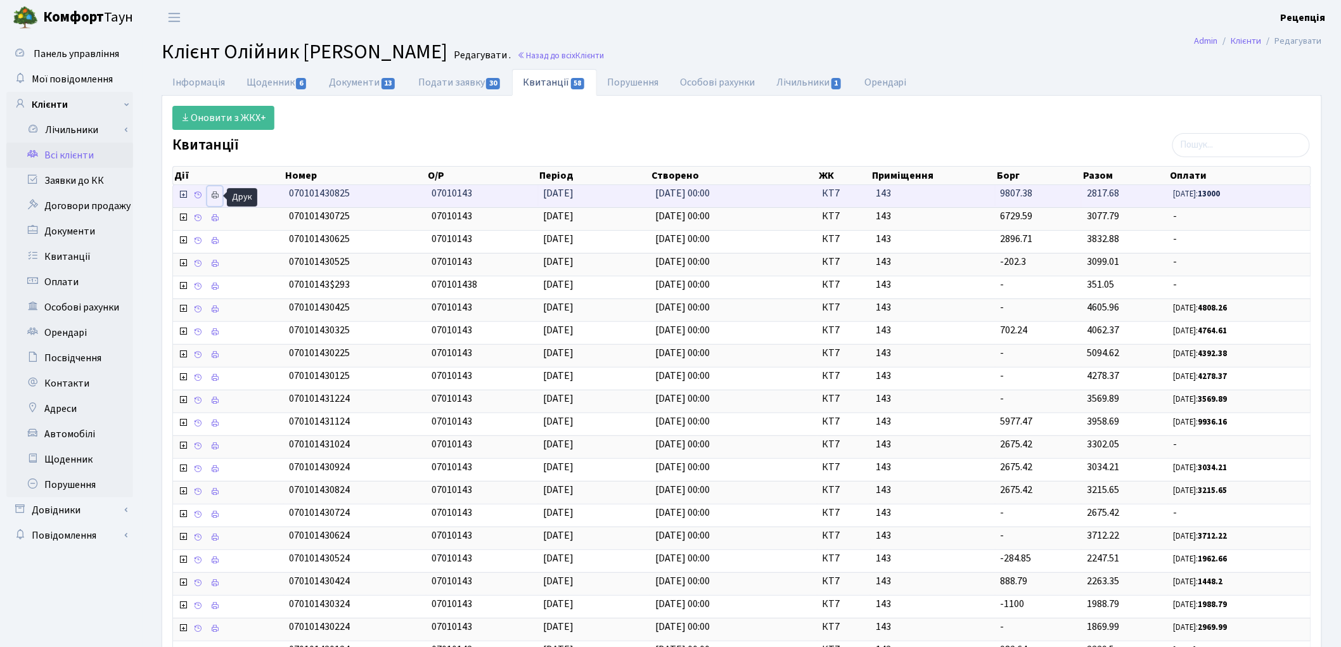
click at [214, 197] on icon at bounding box center [214, 195] width 9 height 9
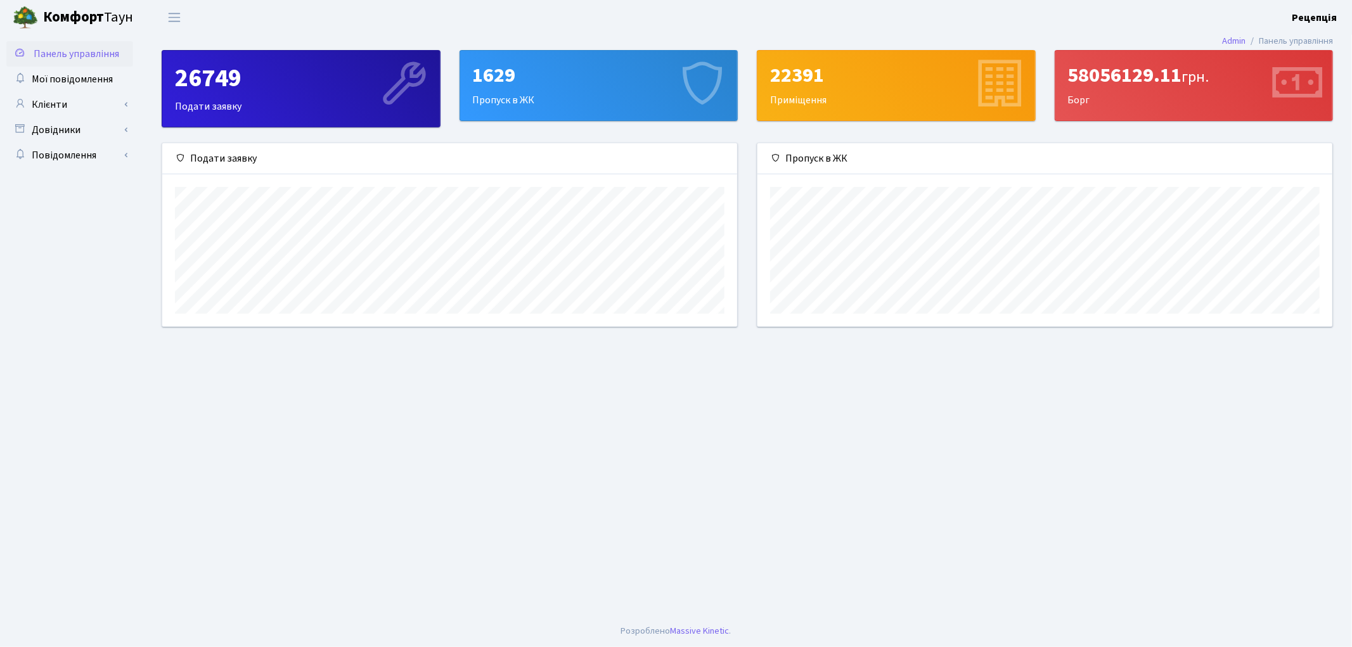
scroll to position [183, 575]
click at [34, 98] on link "Клієнти" at bounding box center [69, 104] width 127 height 25
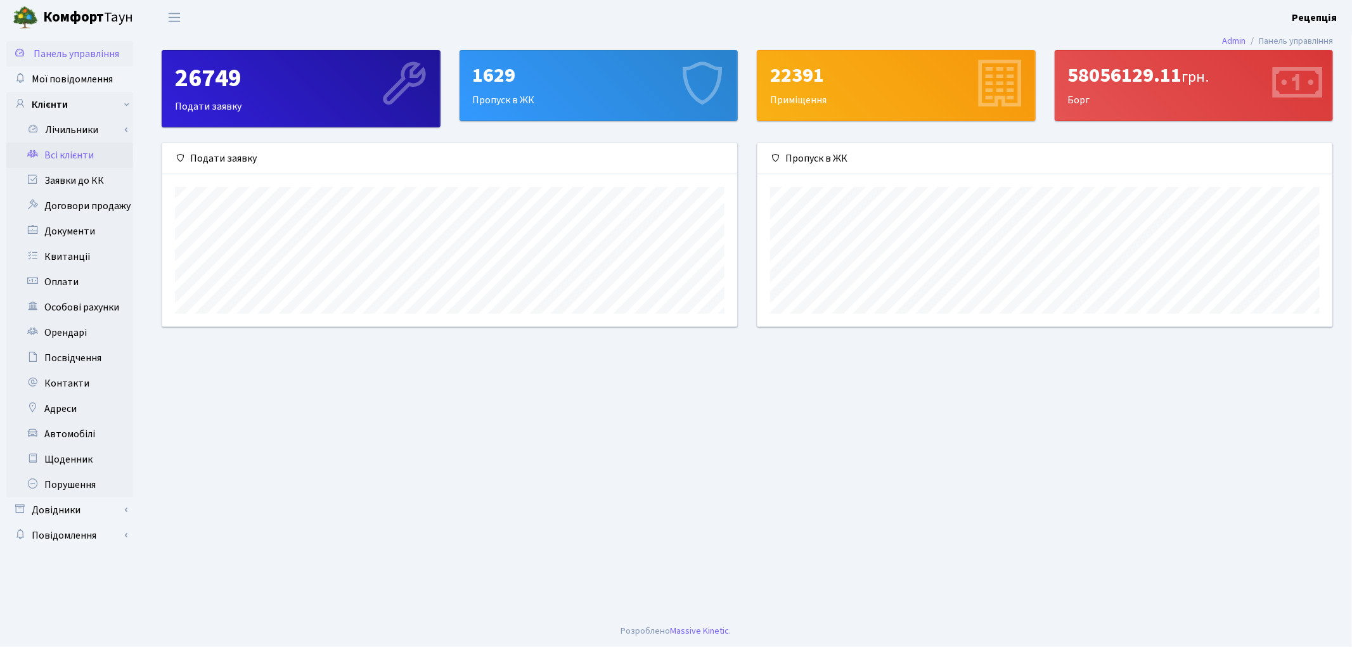
click at [48, 148] on link "Всі клієнти" at bounding box center [69, 155] width 127 height 25
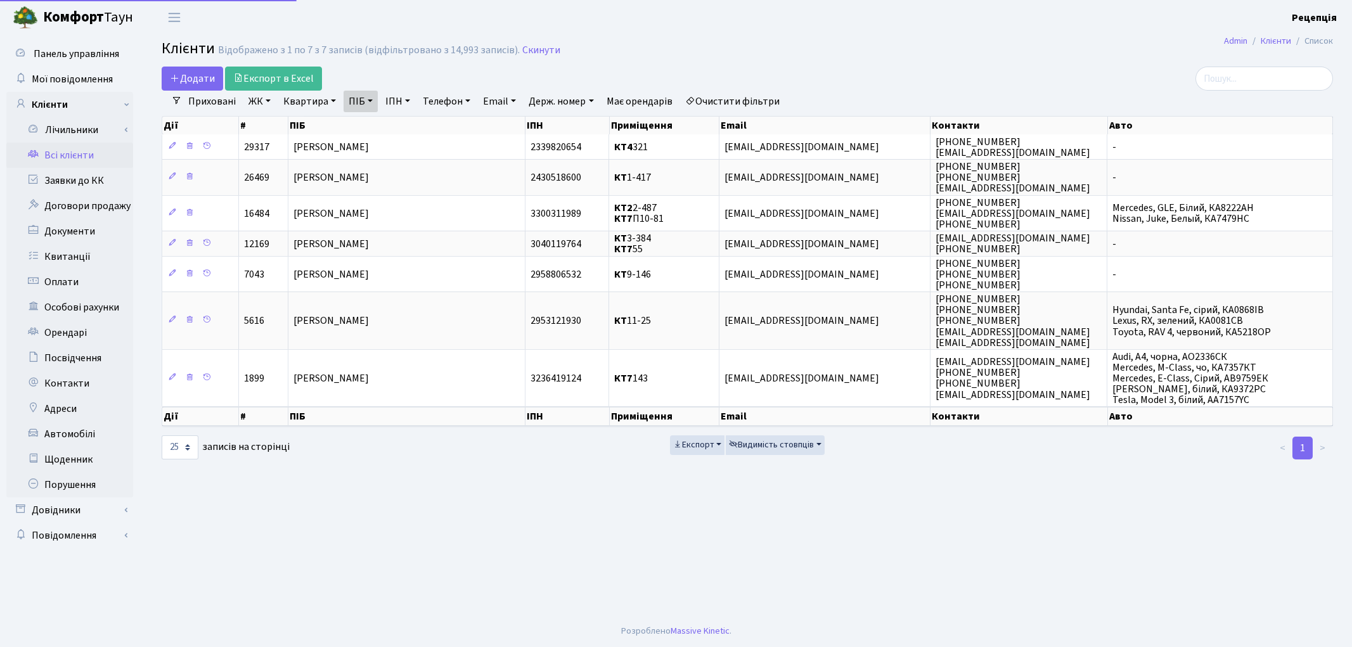
select select "25"
click at [95, 152] on link "Всі клієнти" at bounding box center [69, 155] width 127 height 25
select select "25"
click at [723, 96] on link "Очистити фільтри" at bounding box center [732, 102] width 105 height 22
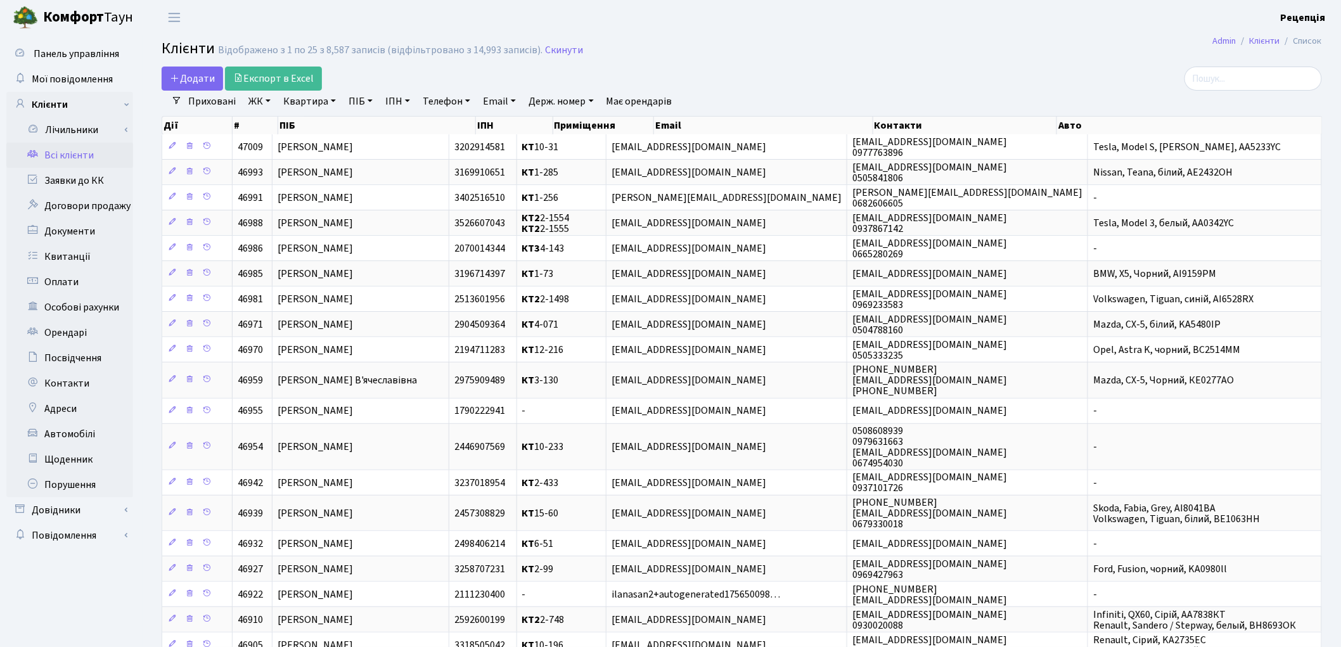
click at [258, 98] on link "ЖК" at bounding box center [259, 102] width 32 height 22
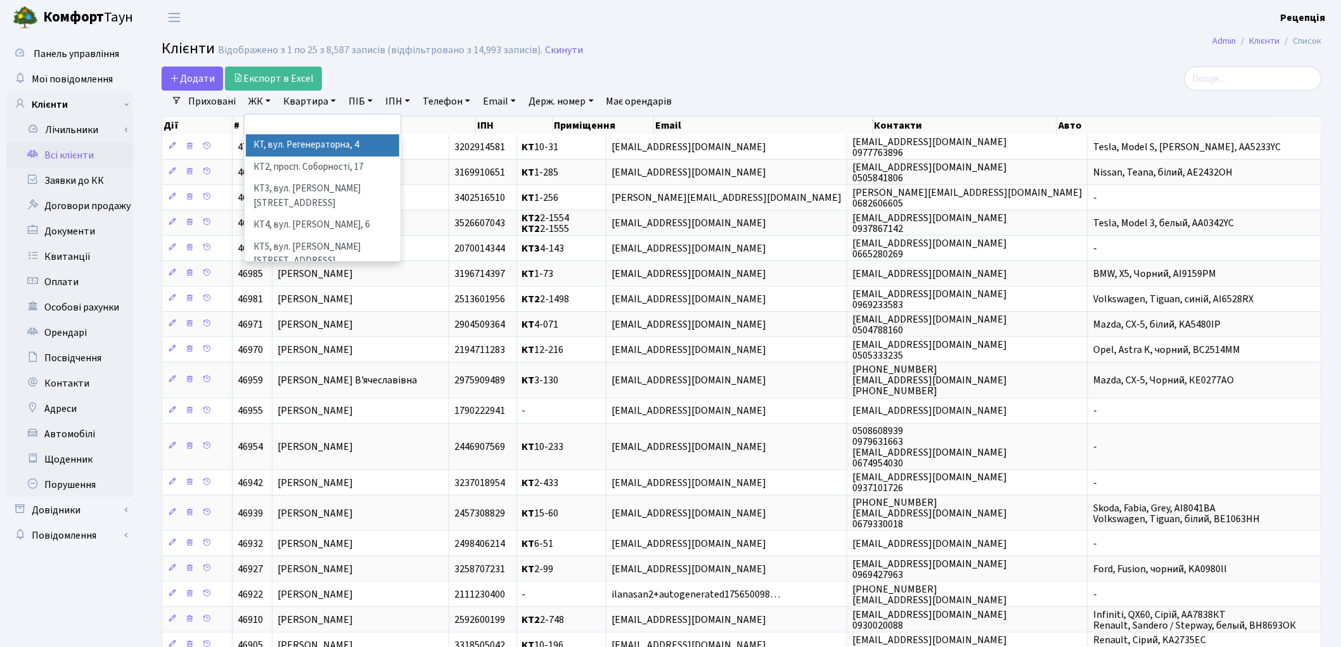
click at [261, 100] on link "ЖК" at bounding box center [259, 102] width 32 height 22
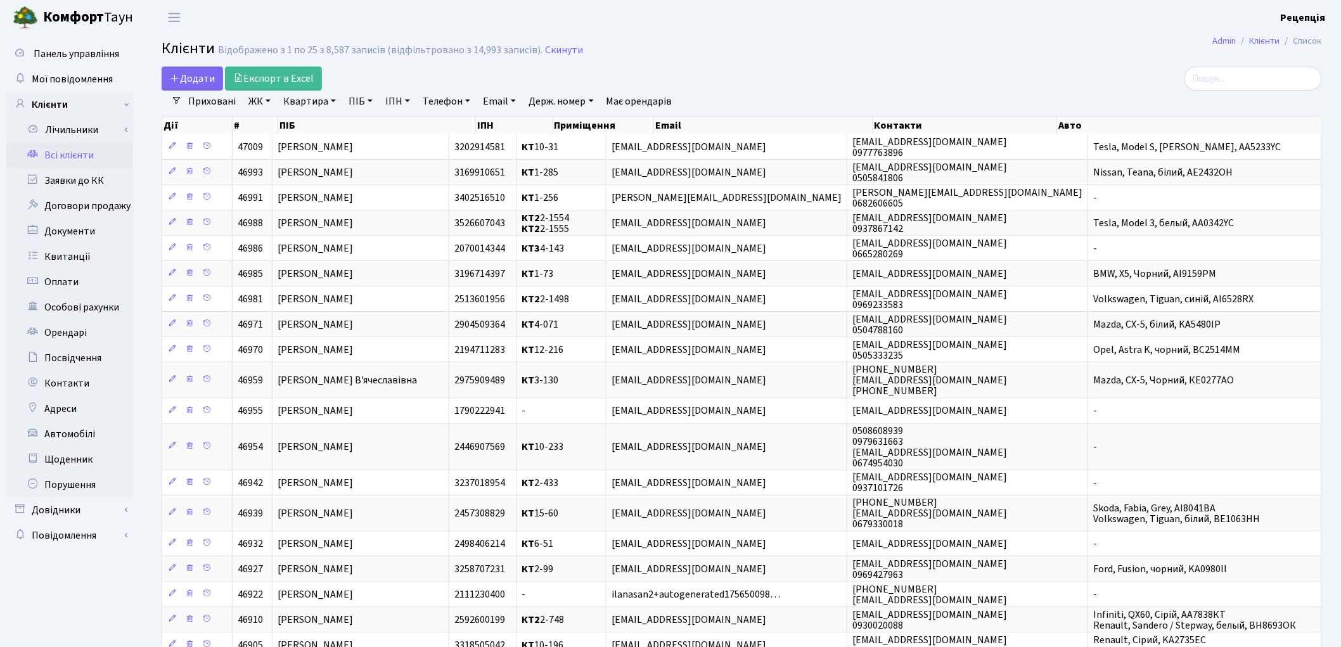
click at [360, 100] on link "ПІБ" at bounding box center [361, 102] width 34 height 22
type input "матюх"
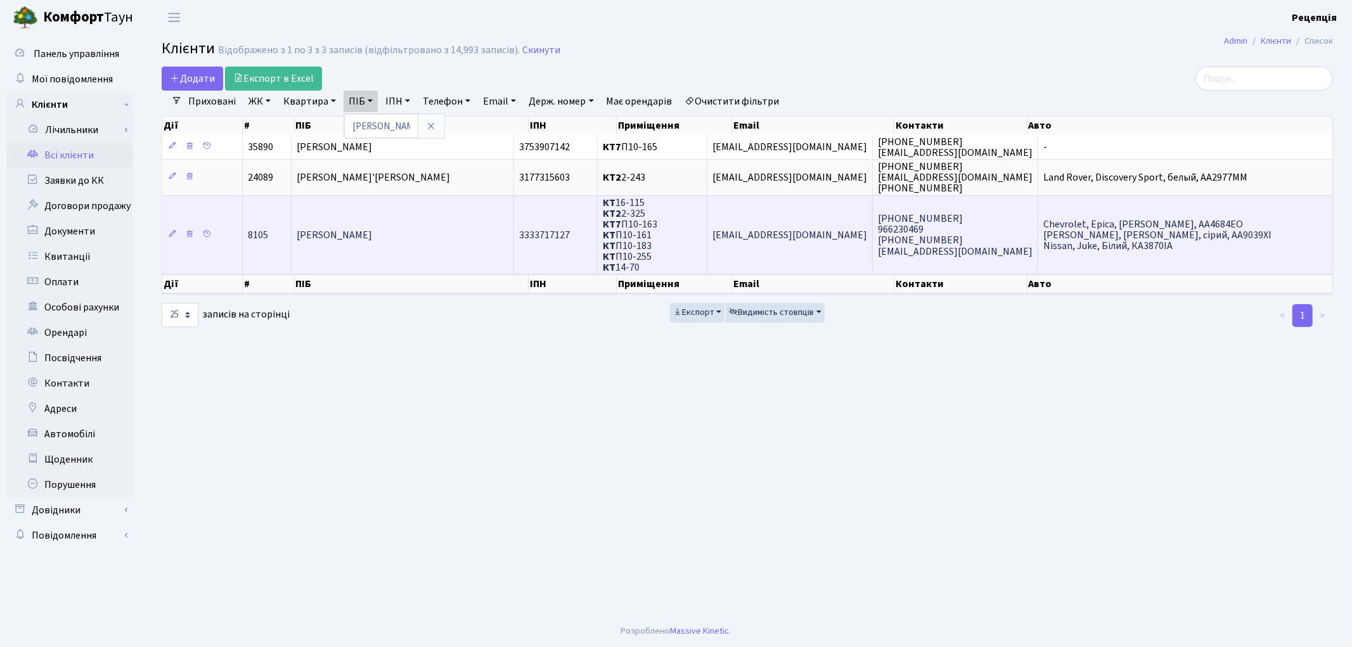
click at [372, 228] on span "[PERSON_NAME]" at bounding box center [334, 235] width 75 height 14
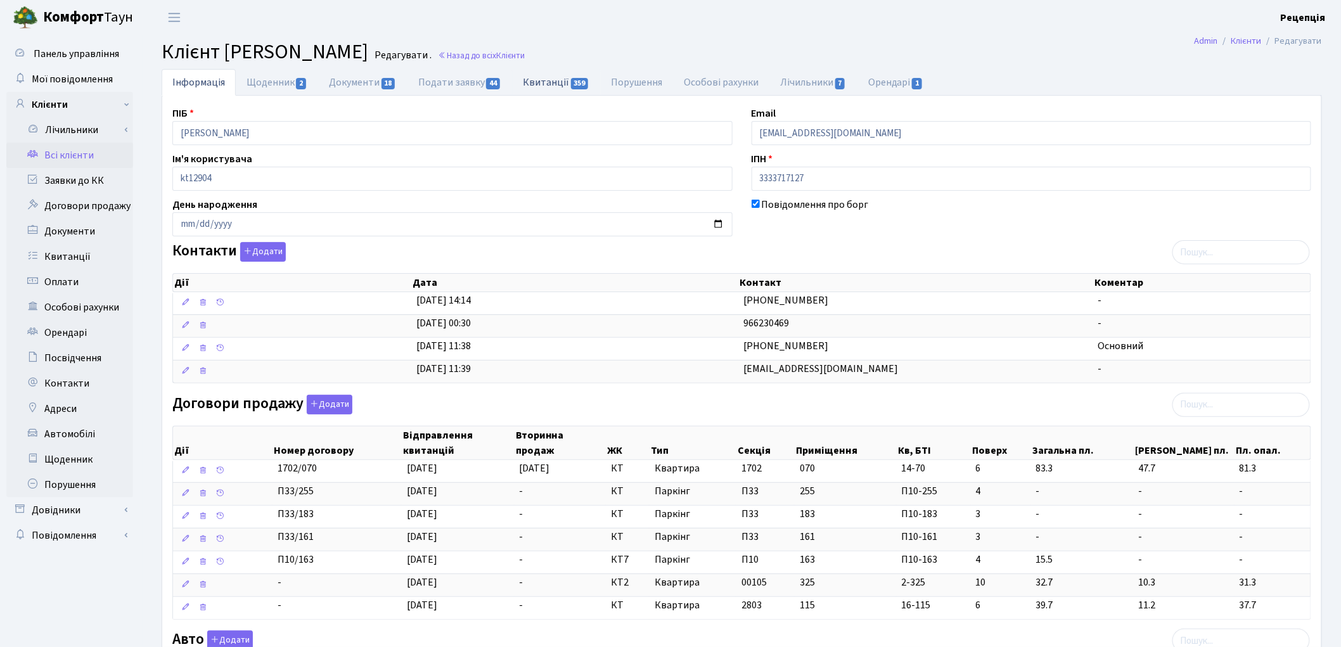
click at [547, 84] on link "Квитанції 359" at bounding box center [556, 82] width 88 height 26
select select "25"
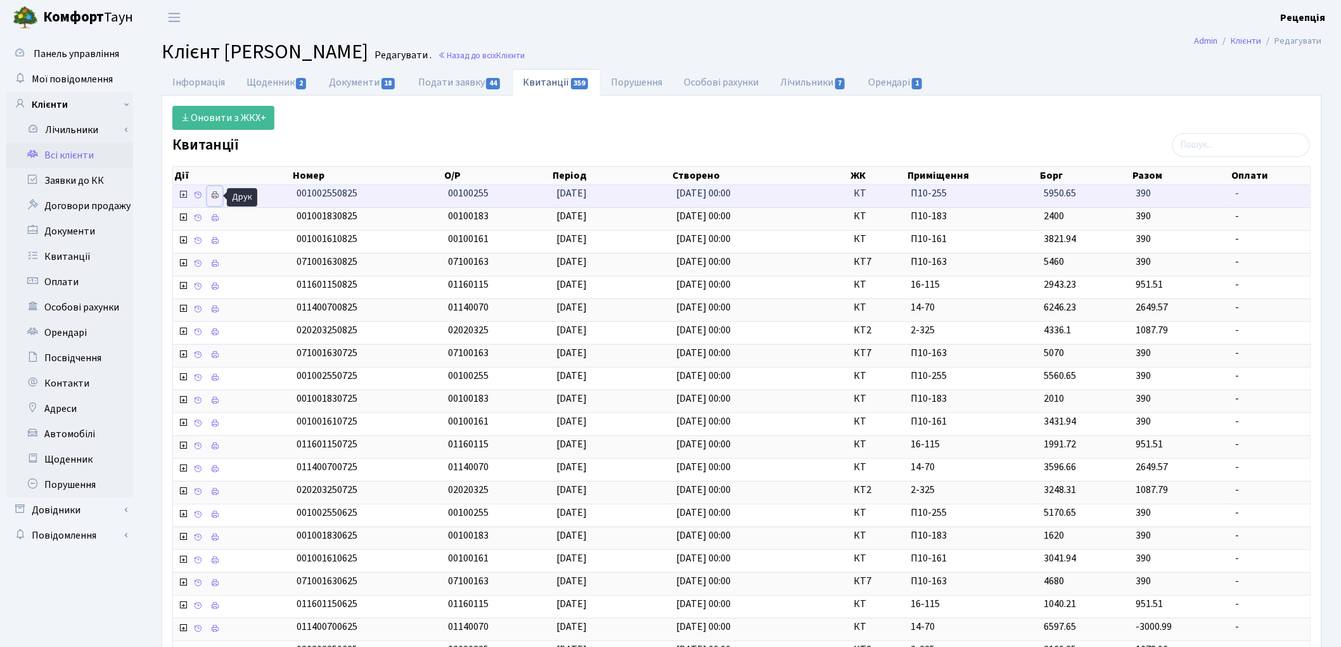
click at [217, 193] on icon at bounding box center [214, 195] width 9 height 9
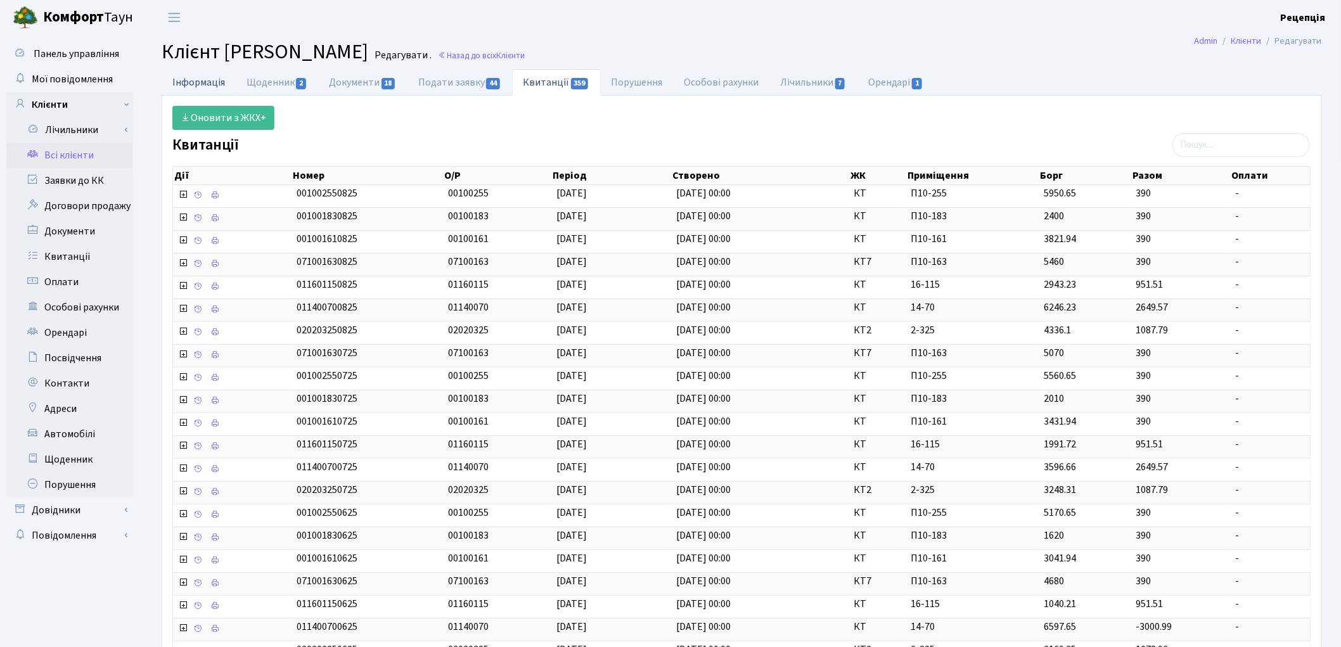
click at [194, 77] on link "Інформація" at bounding box center [199, 82] width 74 height 26
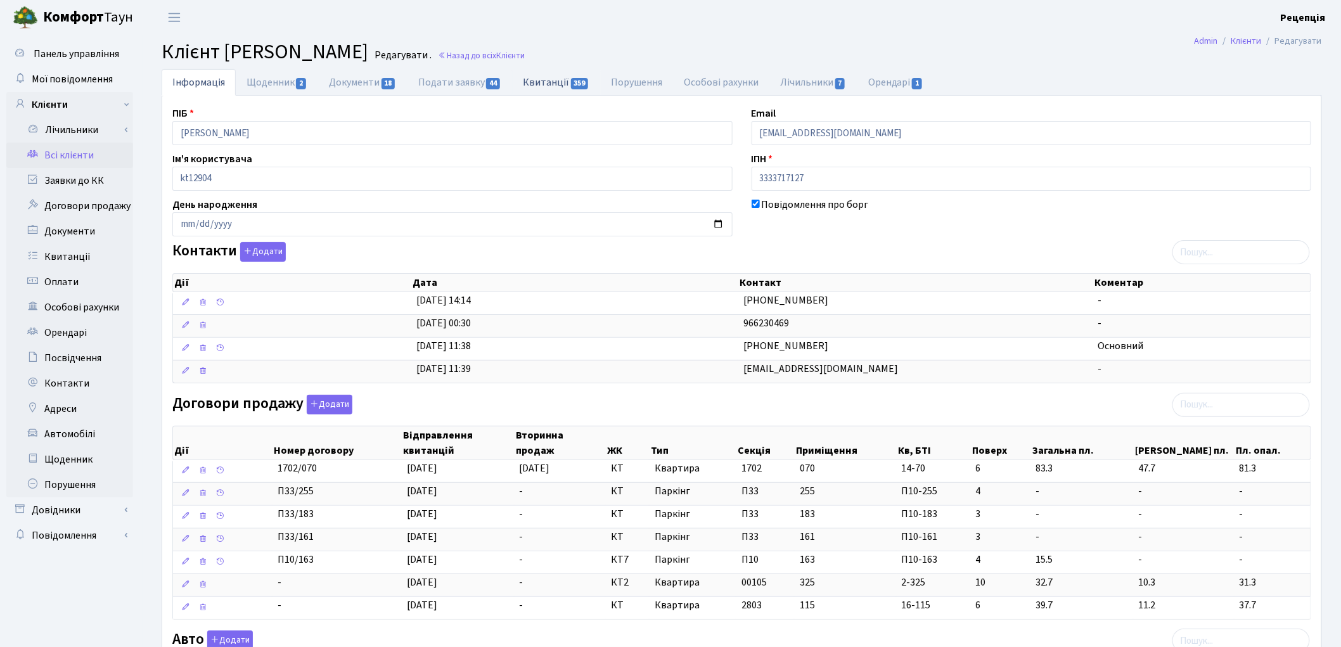
click at [553, 76] on link "Квитанції 359" at bounding box center [556, 82] width 88 height 26
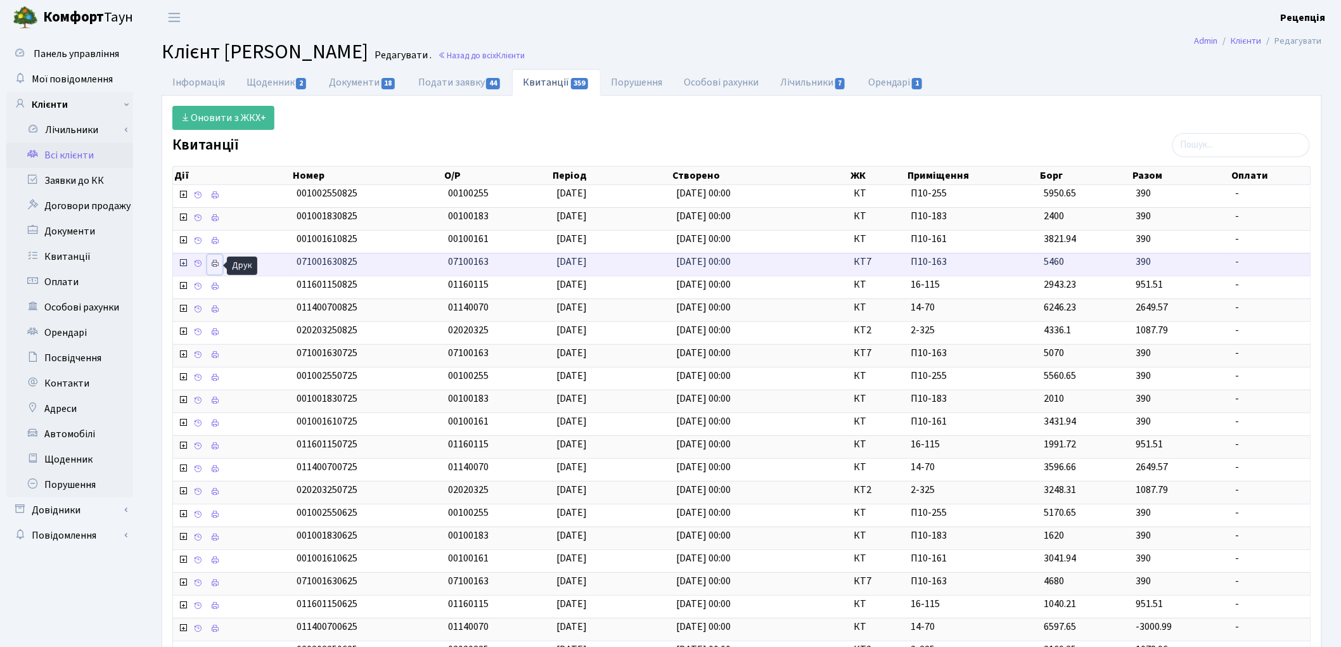
click at [216, 267] on icon at bounding box center [214, 263] width 9 height 9
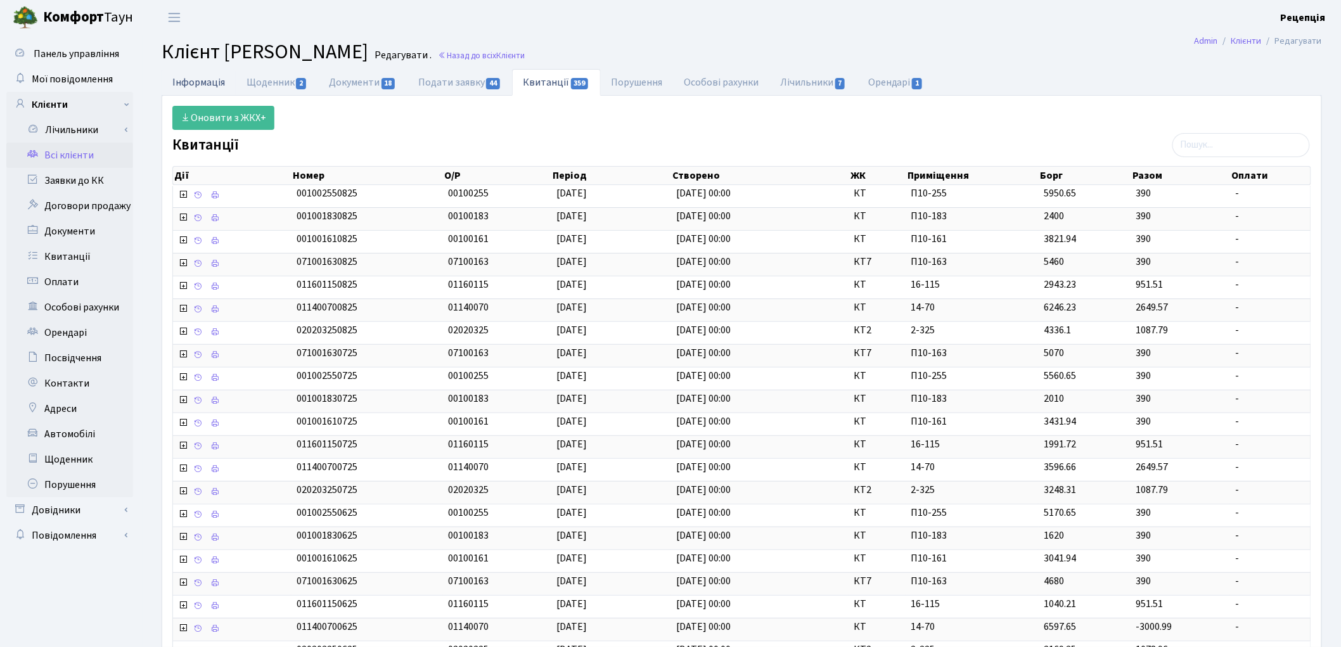
click at [198, 81] on link "Інформація" at bounding box center [199, 82] width 74 height 26
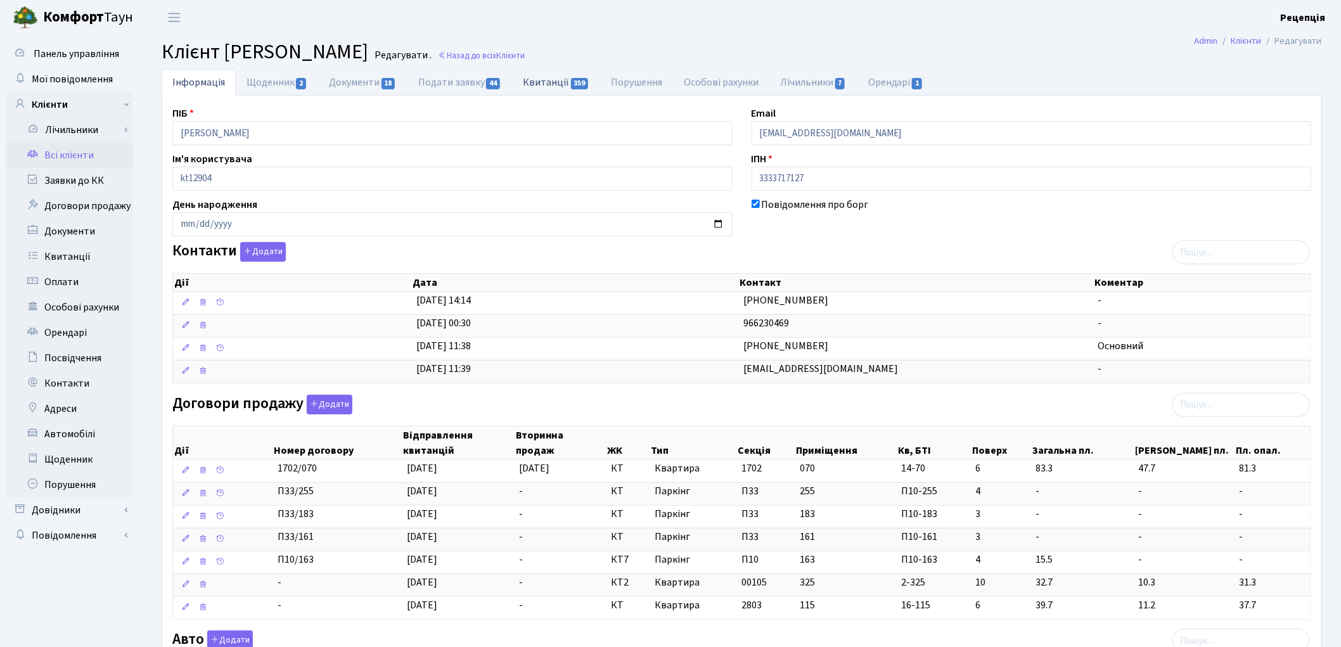
click at [527, 74] on link "Квитанції 359" at bounding box center [556, 82] width 88 height 26
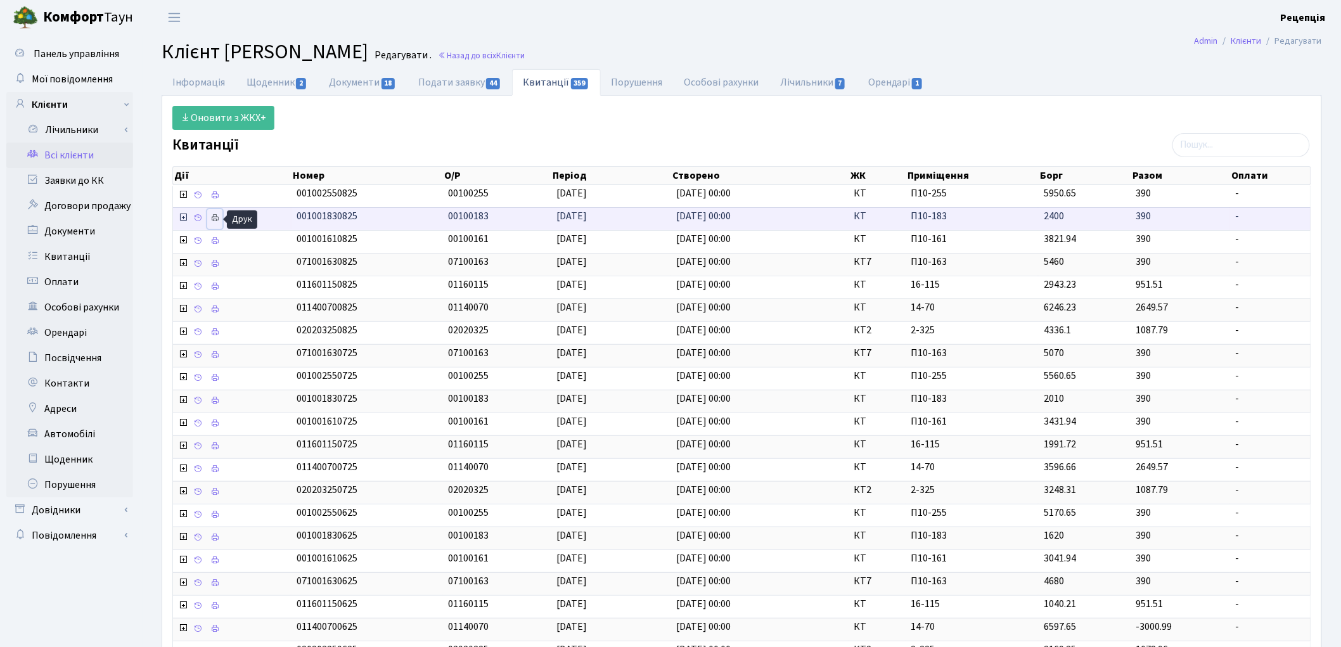
click at [216, 218] on icon at bounding box center [214, 218] width 9 height 9
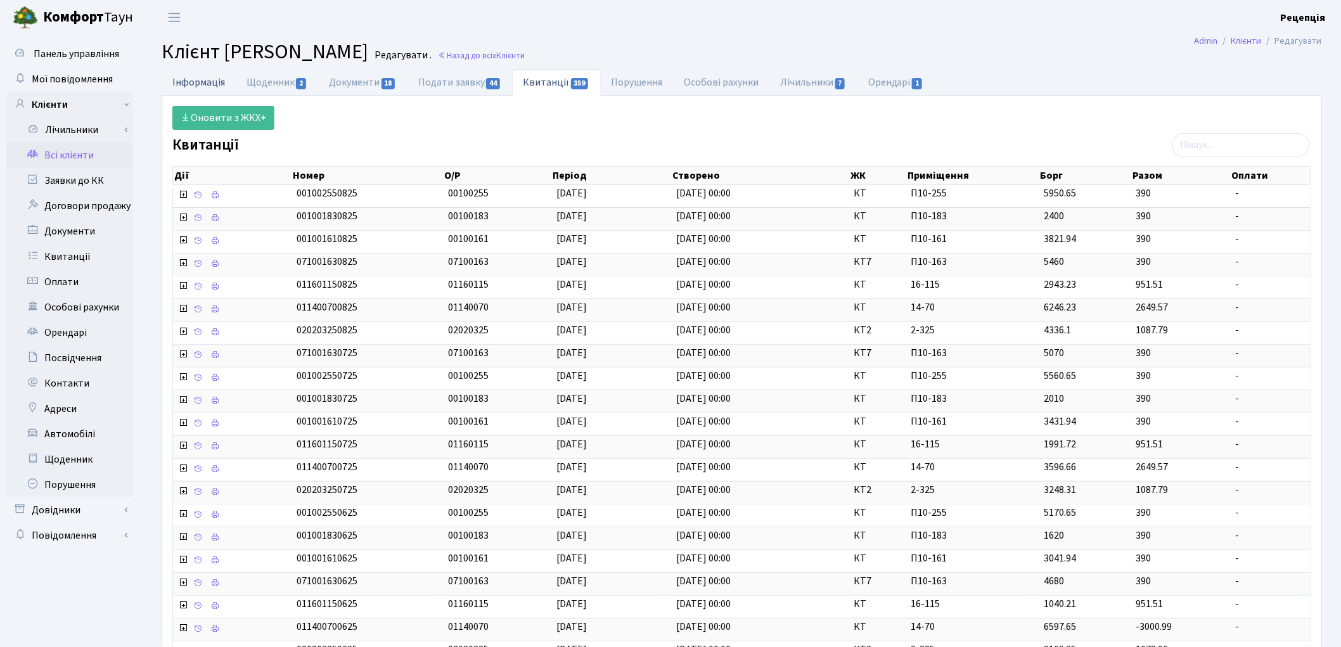
click at [185, 81] on link "Інформація" at bounding box center [199, 82] width 74 height 26
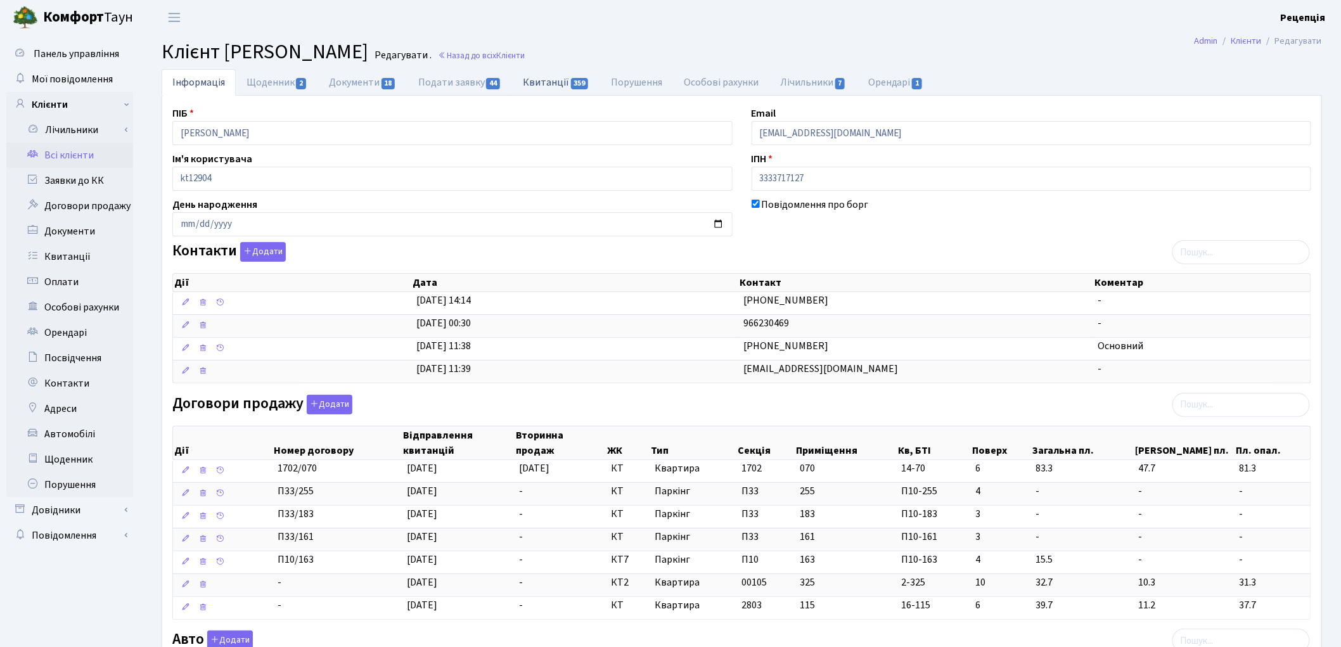
click at [553, 83] on link "Квитанції 359" at bounding box center [556, 82] width 88 height 26
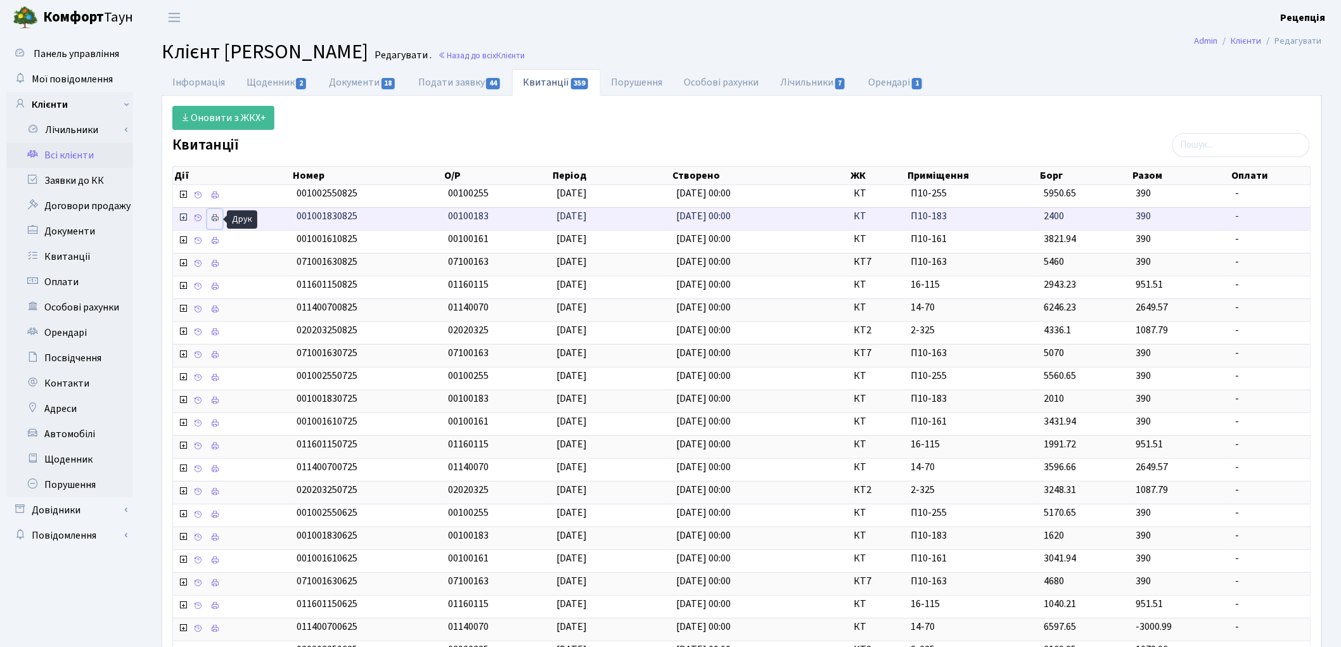
click at [220, 217] on link at bounding box center [214, 219] width 15 height 20
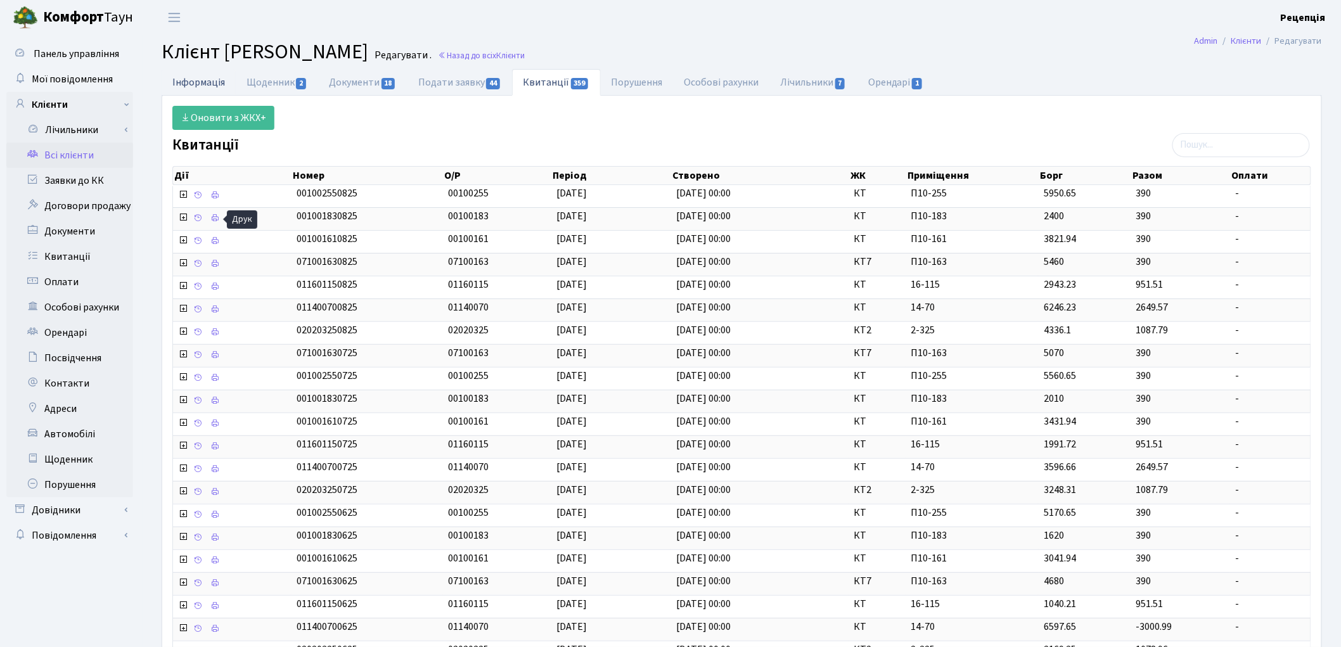
click at [184, 86] on link "Інформація" at bounding box center [199, 82] width 74 height 26
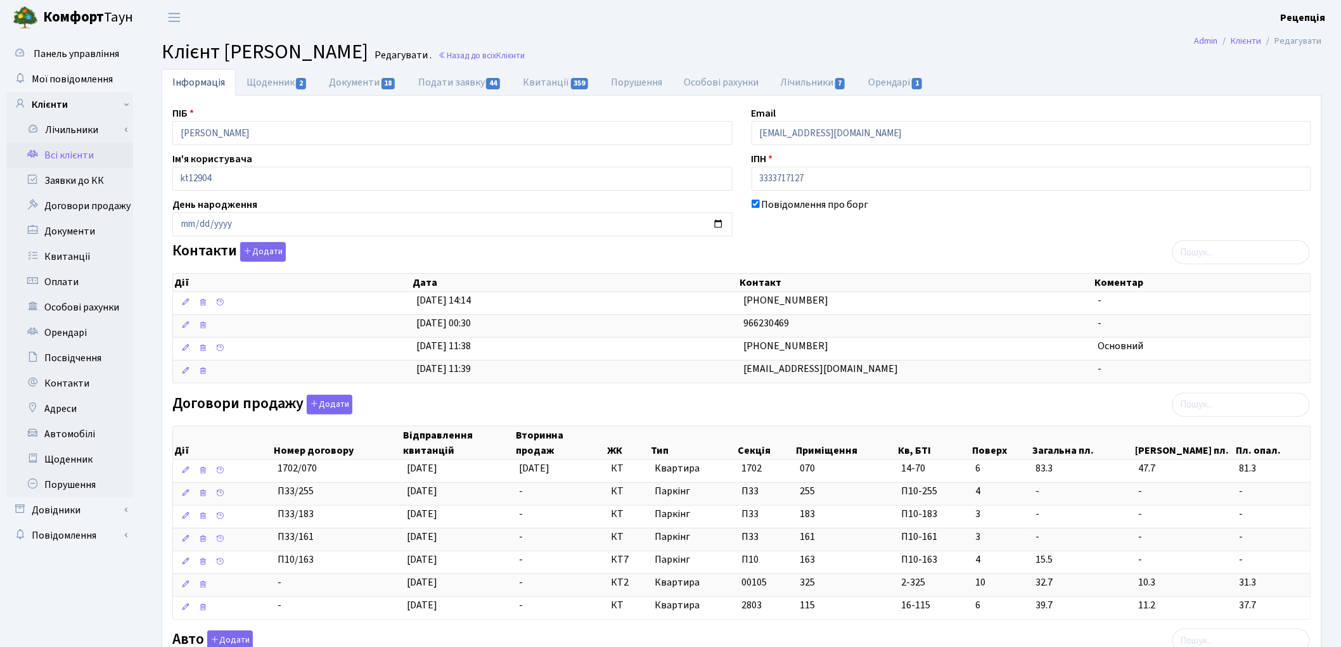
click at [67, 146] on link "Всі клієнти" at bounding box center [69, 155] width 127 height 25
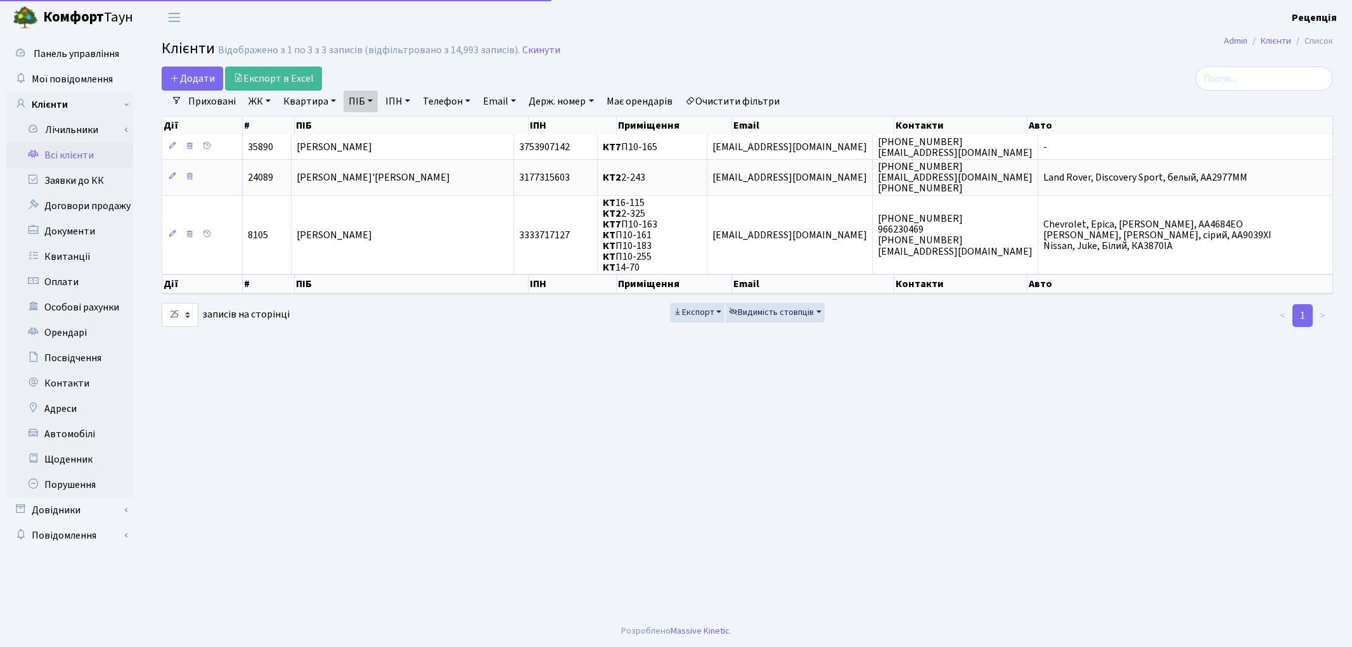
select select "25"
click at [723, 93] on link "Очистити фільтри" at bounding box center [732, 102] width 105 height 22
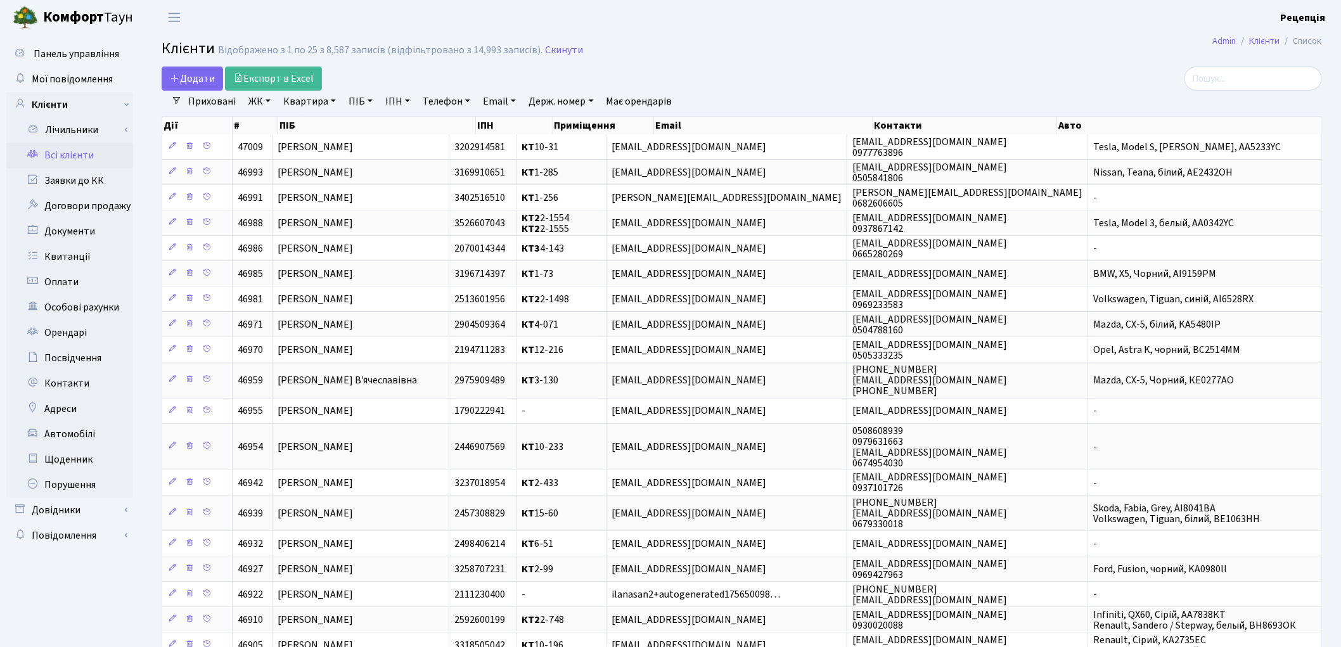
click at [254, 99] on link "ЖК" at bounding box center [259, 102] width 32 height 22
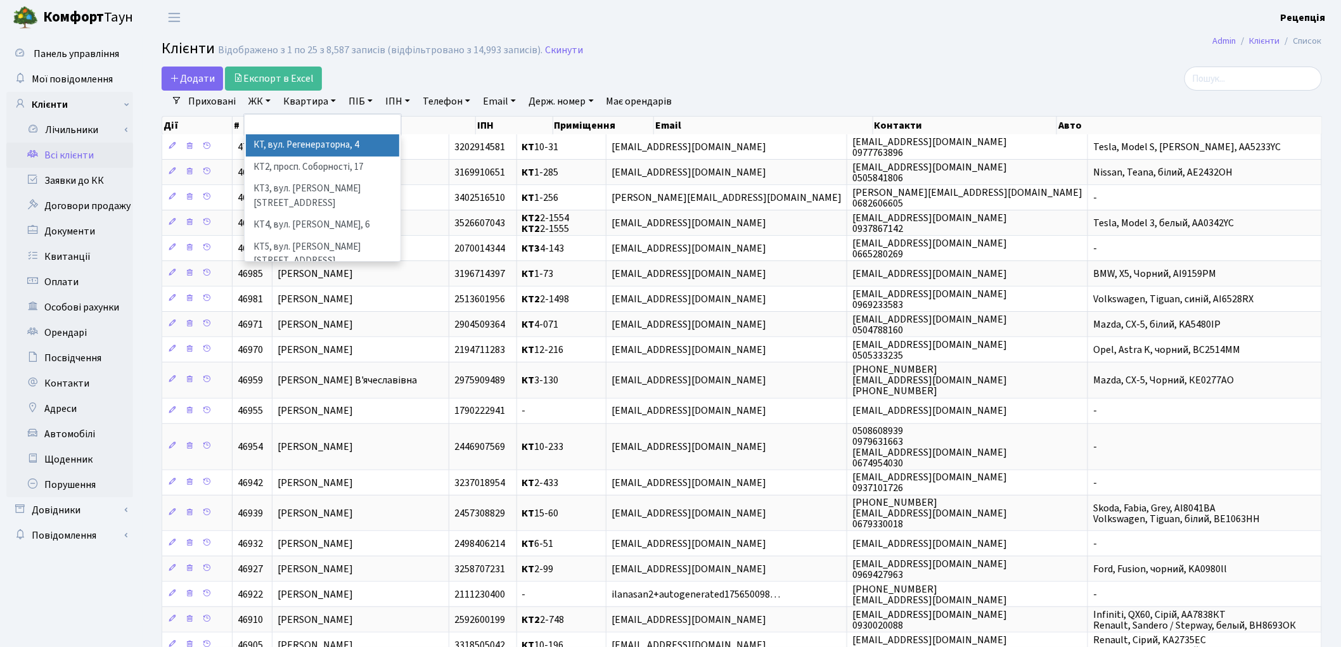
click at [279, 148] on li "КТ, вул. Регенераторна, 4" at bounding box center [322, 145] width 153 height 22
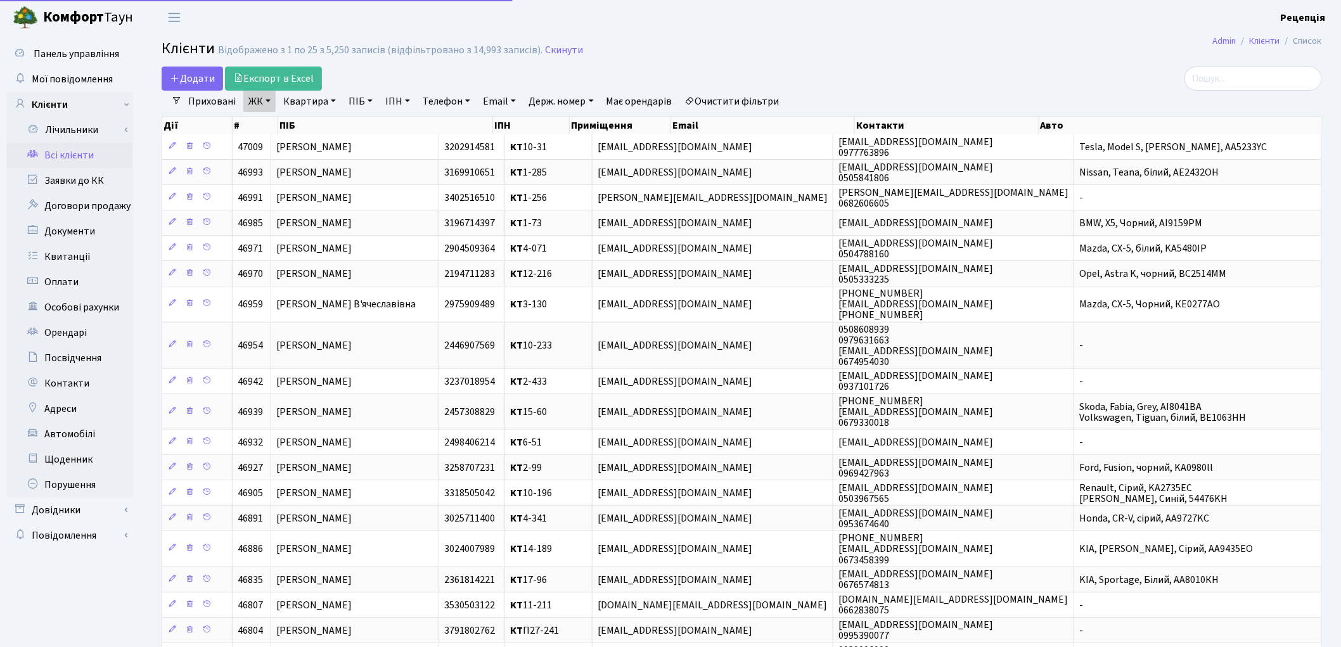
click at [306, 102] on link "Квартира" at bounding box center [309, 102] width 63 height 22
type input "11-4"
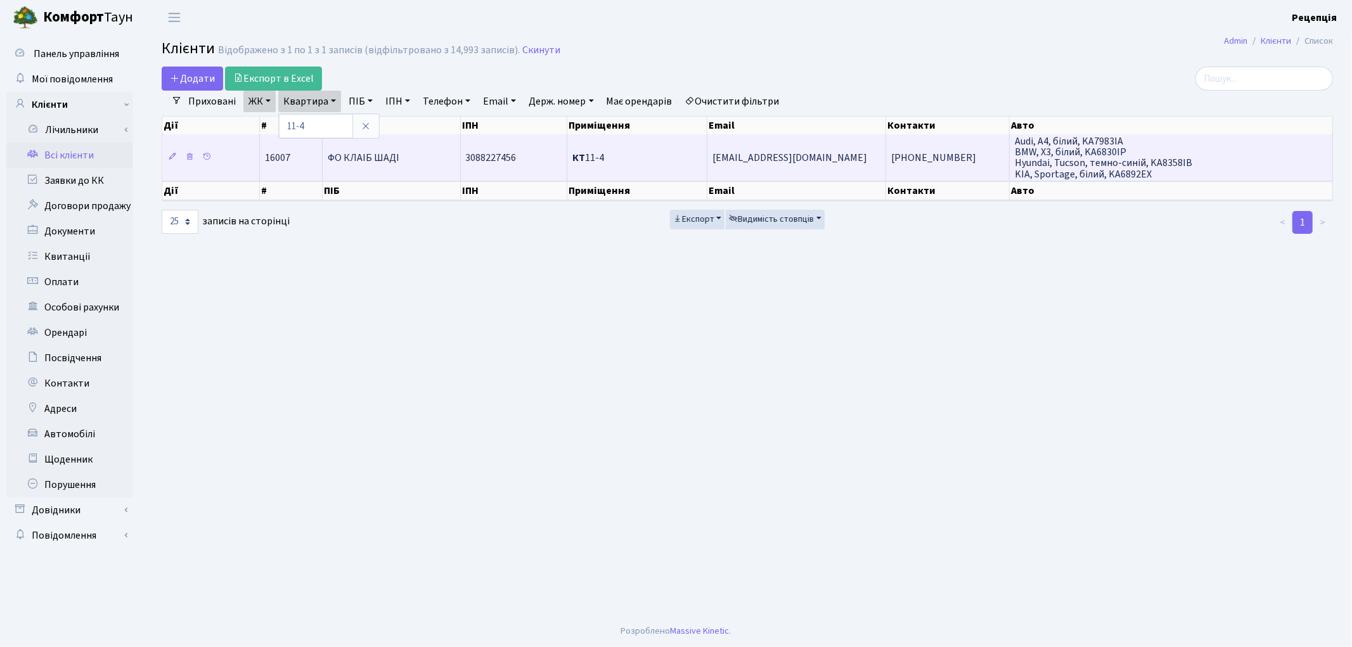
click at [432, 155] on td "ФО КЛАІБ ШАДІ" at bounding box center [392, 157] width 138 height 46
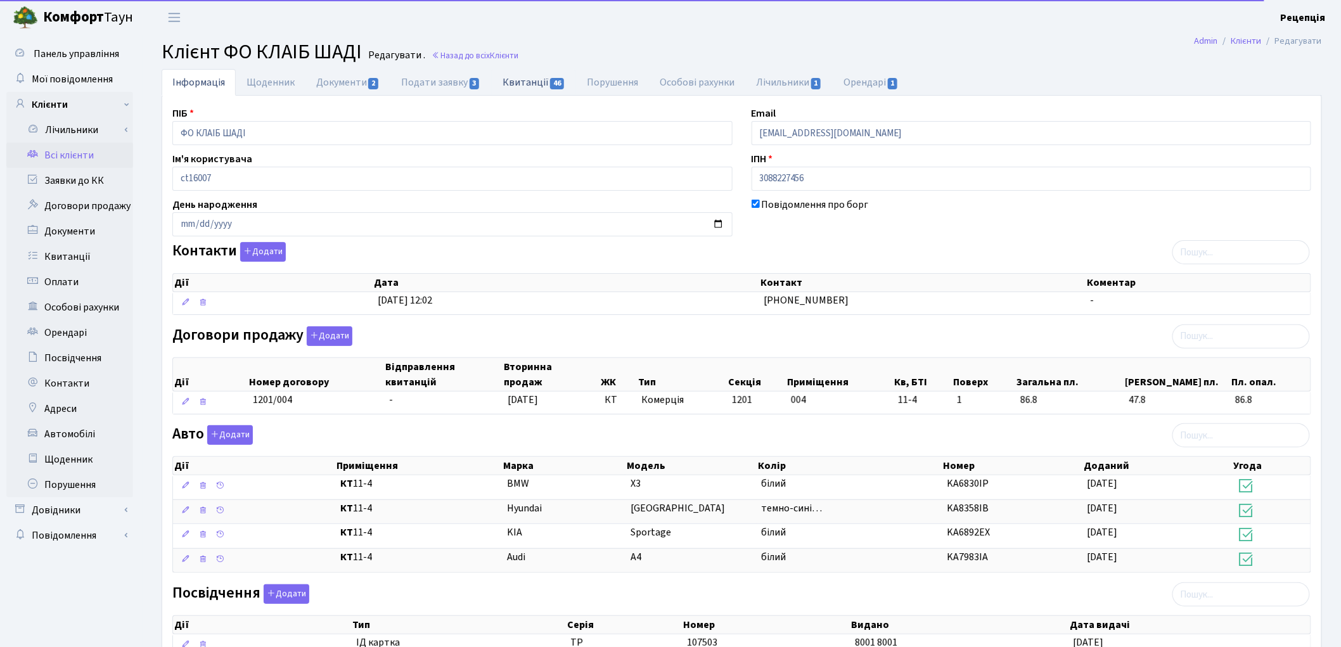
click at [531, 75] on link "Квитанції 46" at bounding box center [534, 82] width 84 height 26
select select "25"
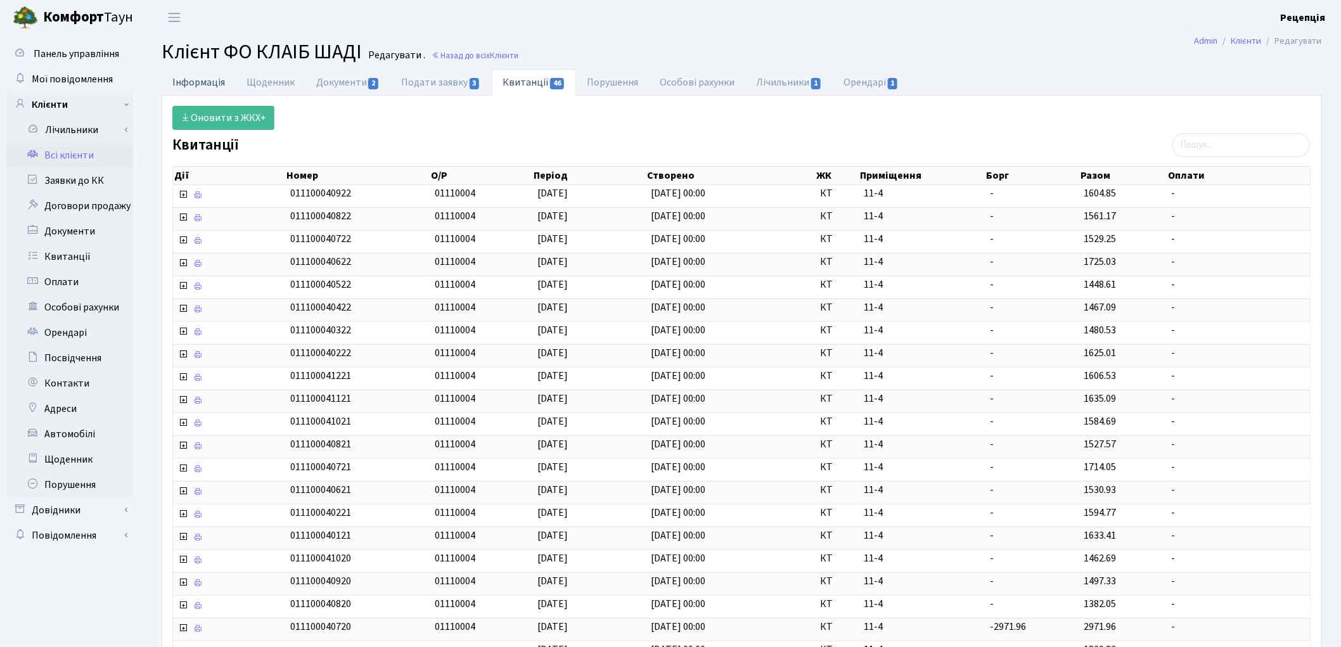
click at [187, 85] on link "Інформація" at bounding box center [199, 82] width 74 height 26
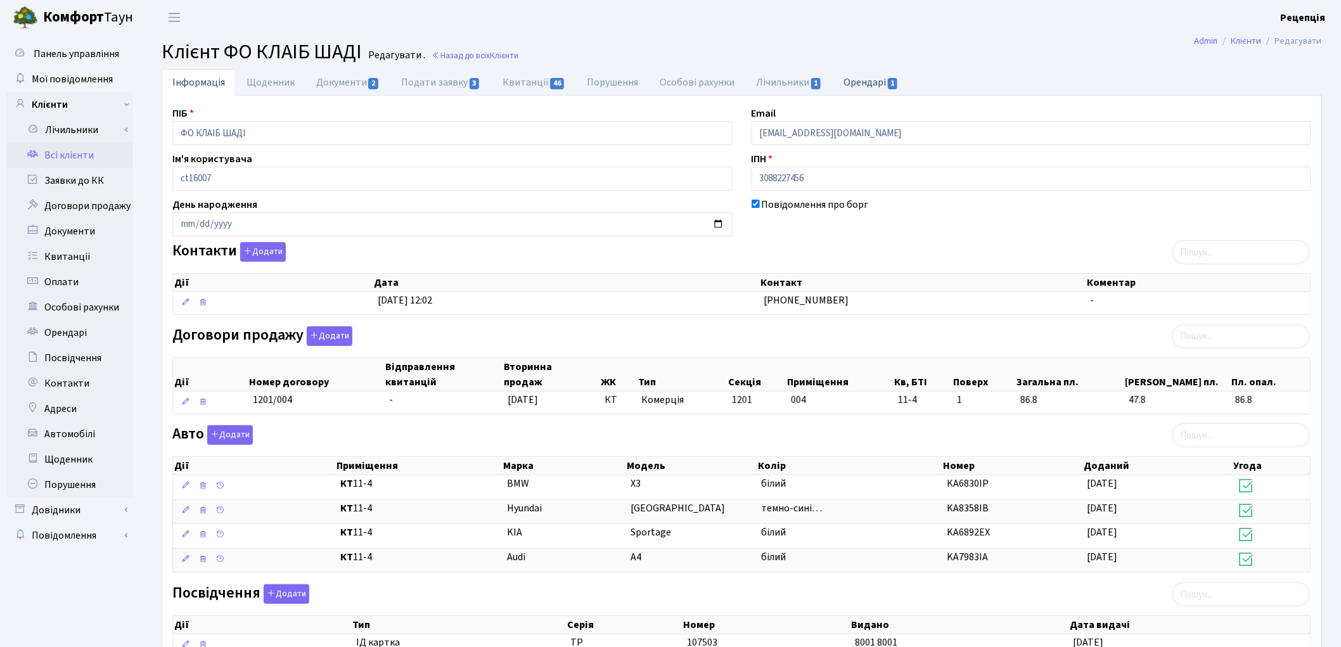
click at [872, 80] on link "Орендарі 1" at bounding box center [872, 82] width 77 height 26
select select "25"
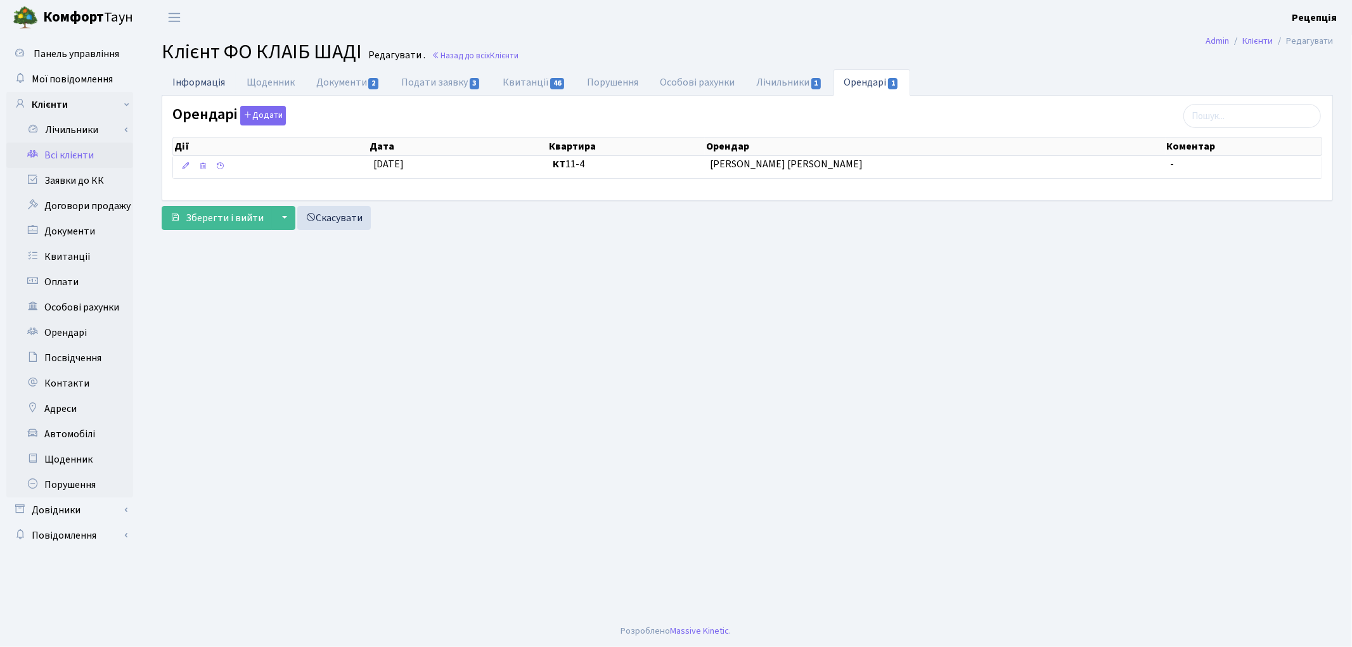
click at [181, 81] on link "Інформація" at bounding box center [199, 82] width 74 height 26
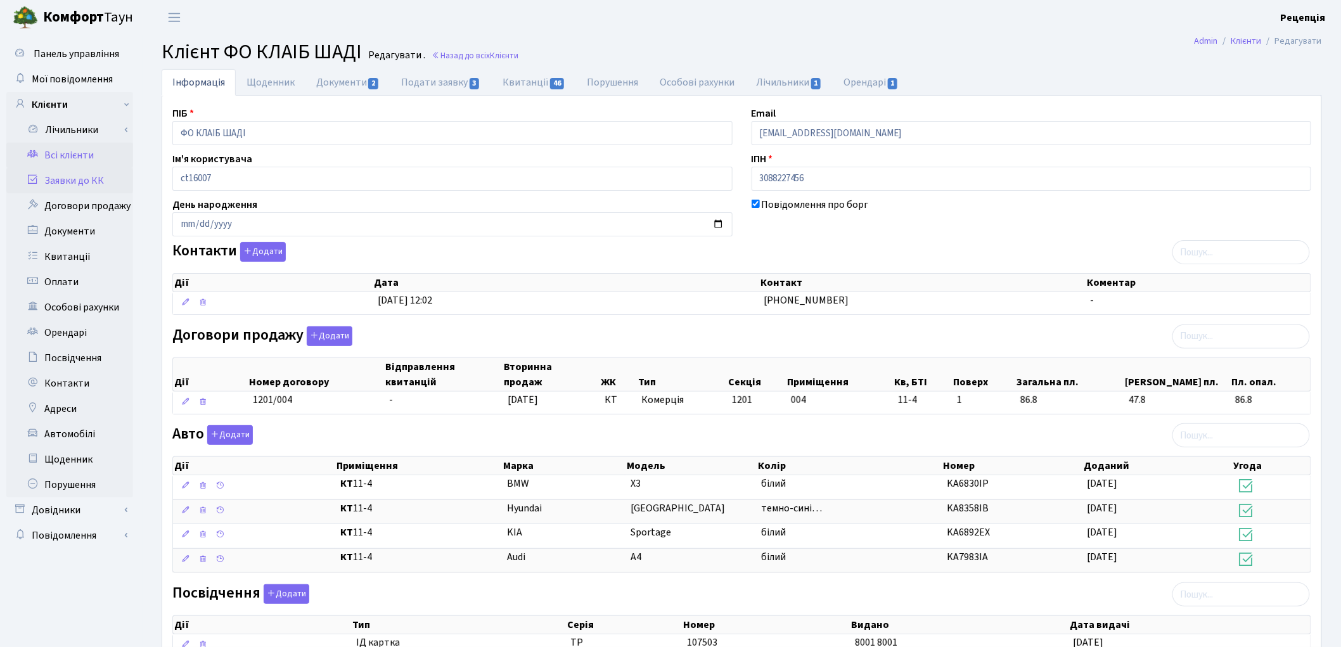
click at [51, 186] on link "Заявки до КК" at bounding box center [69, 180] width 127 height 25
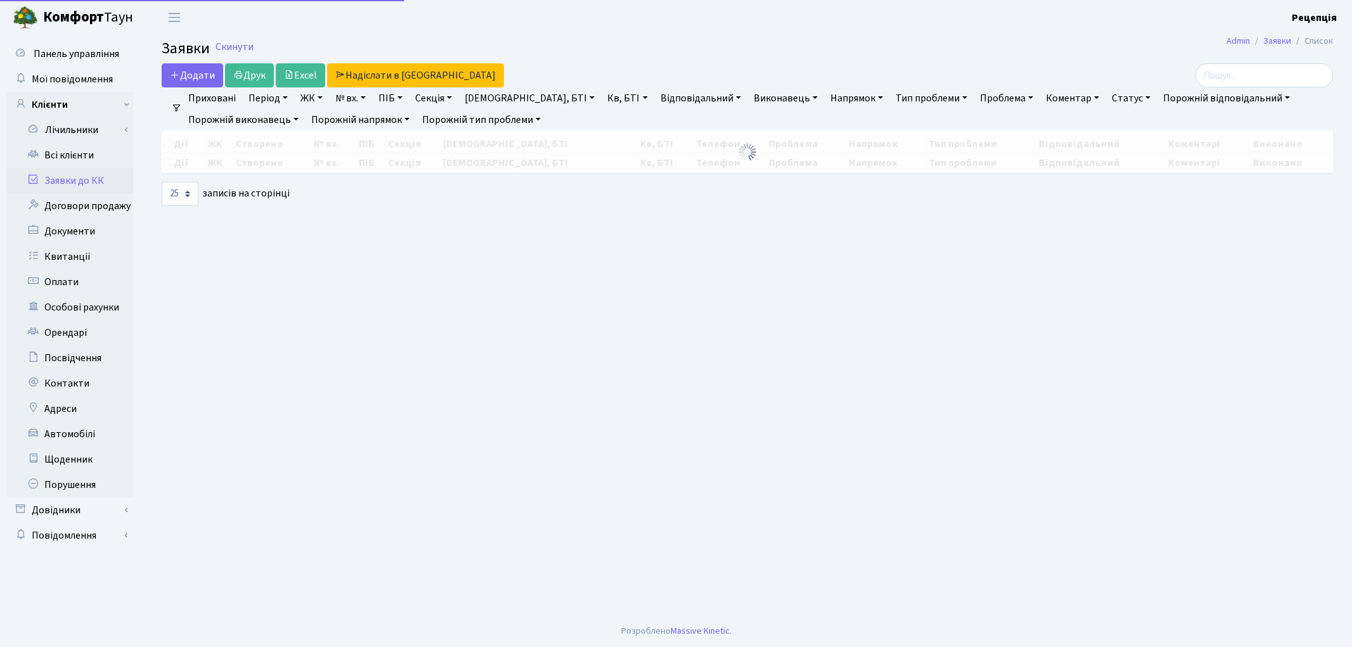
select select "25"
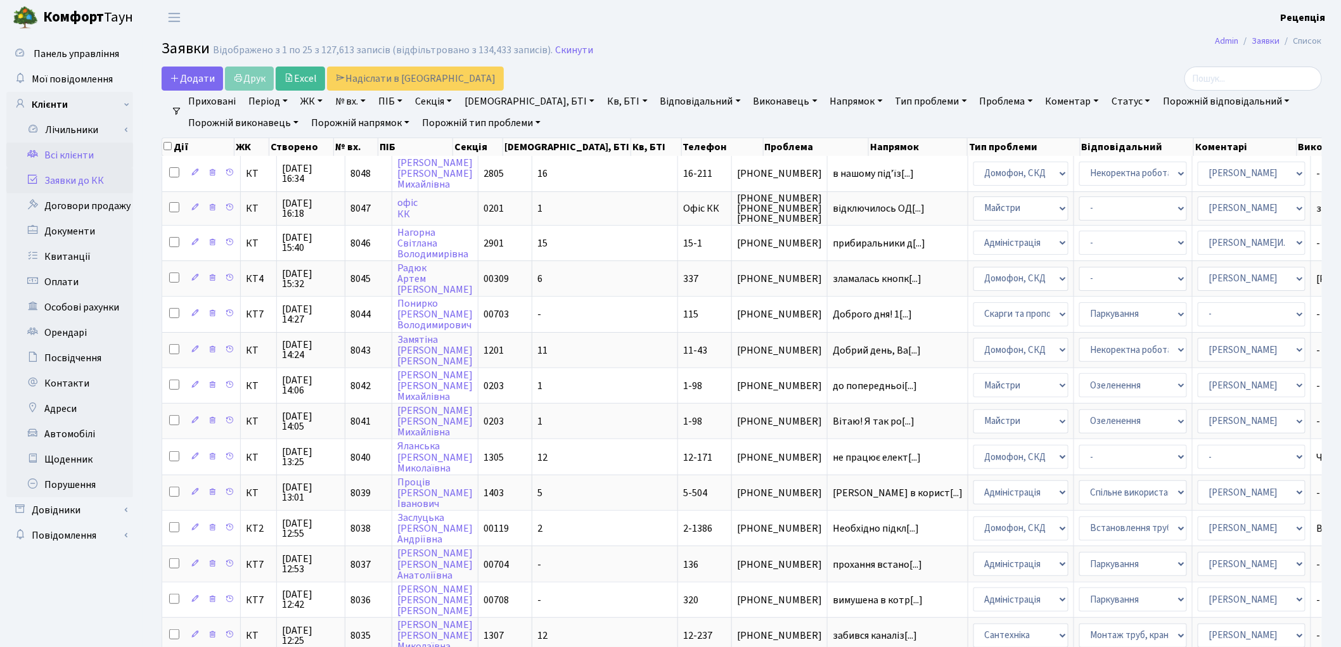
click at [64, 162] on link "Всі клієнти" at bounding box center [69, 155] width 127 height 25
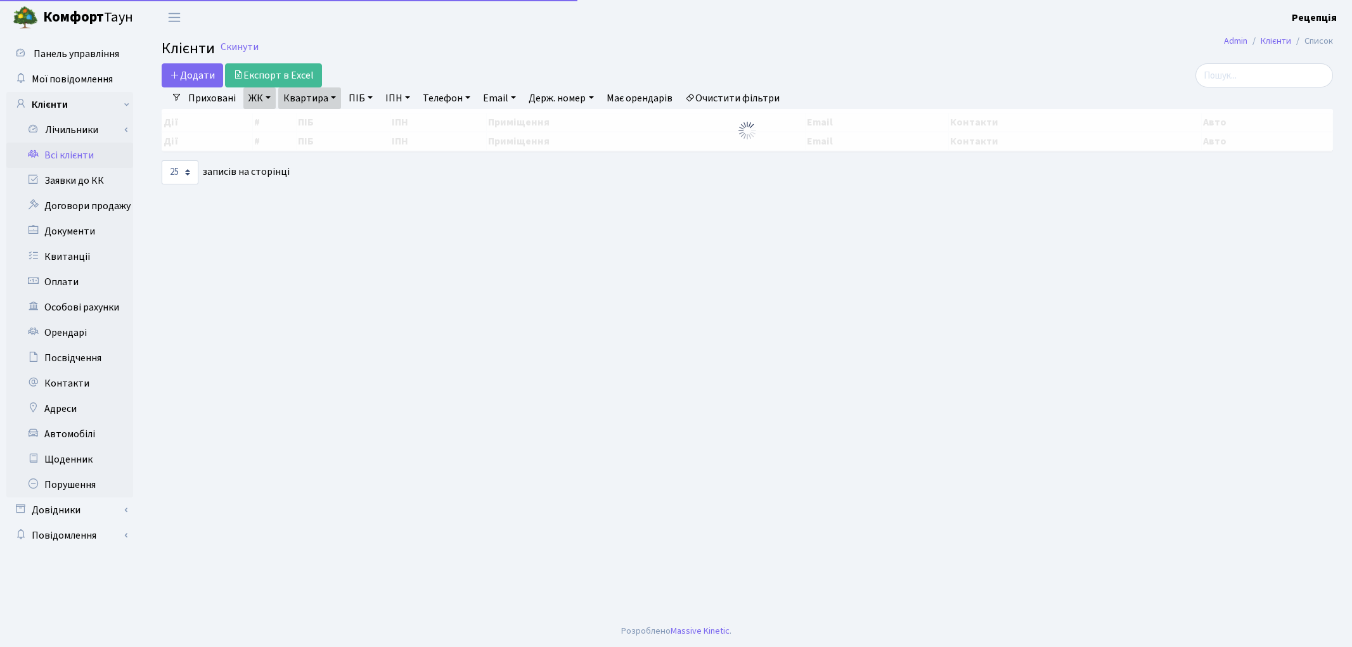
select select "25"
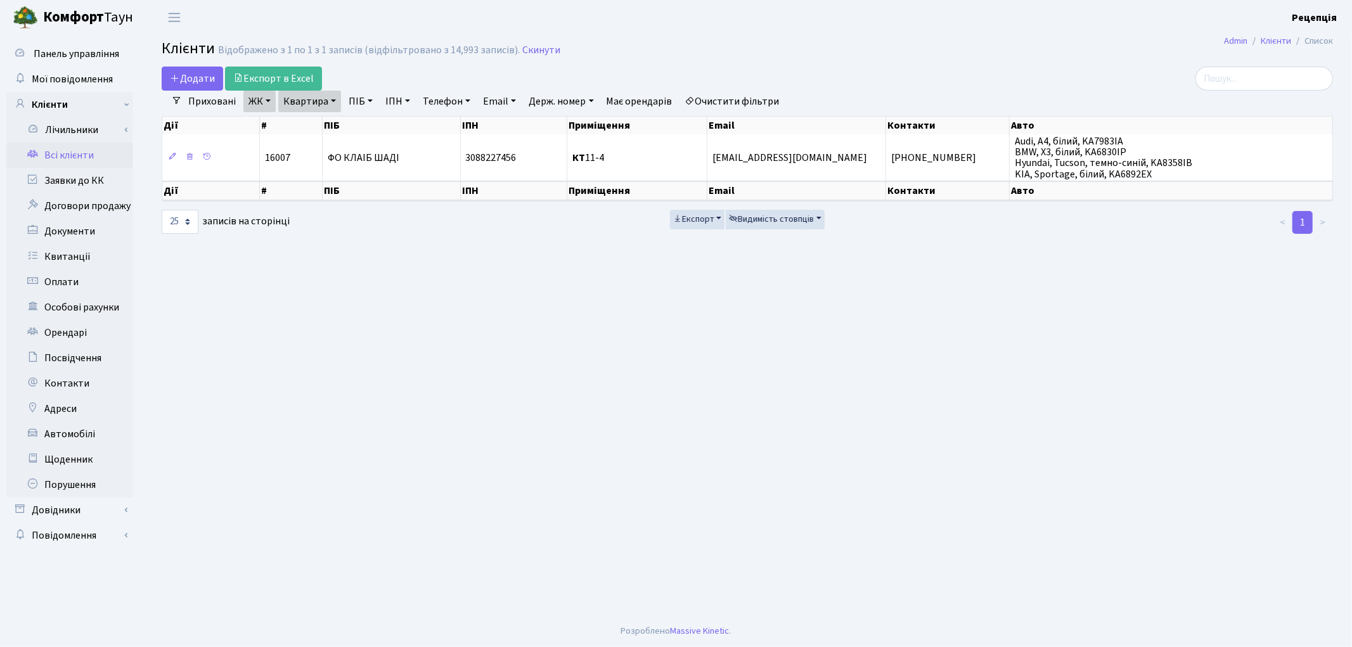
click at [746, 105] on link "Очистити фільтри" at bounding box center [732, 102] width 105 height 22
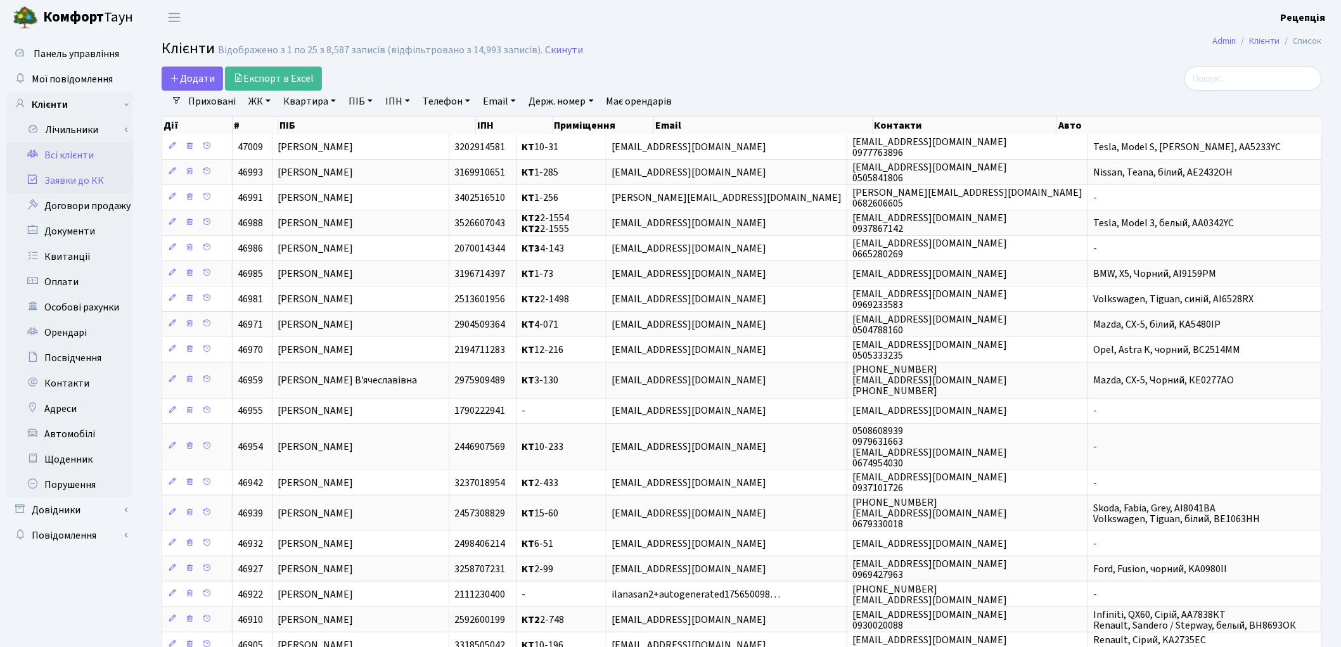
click at [85, 179] on link "Заявки до КК" at bounding box center [69, 180] width 127 height 25
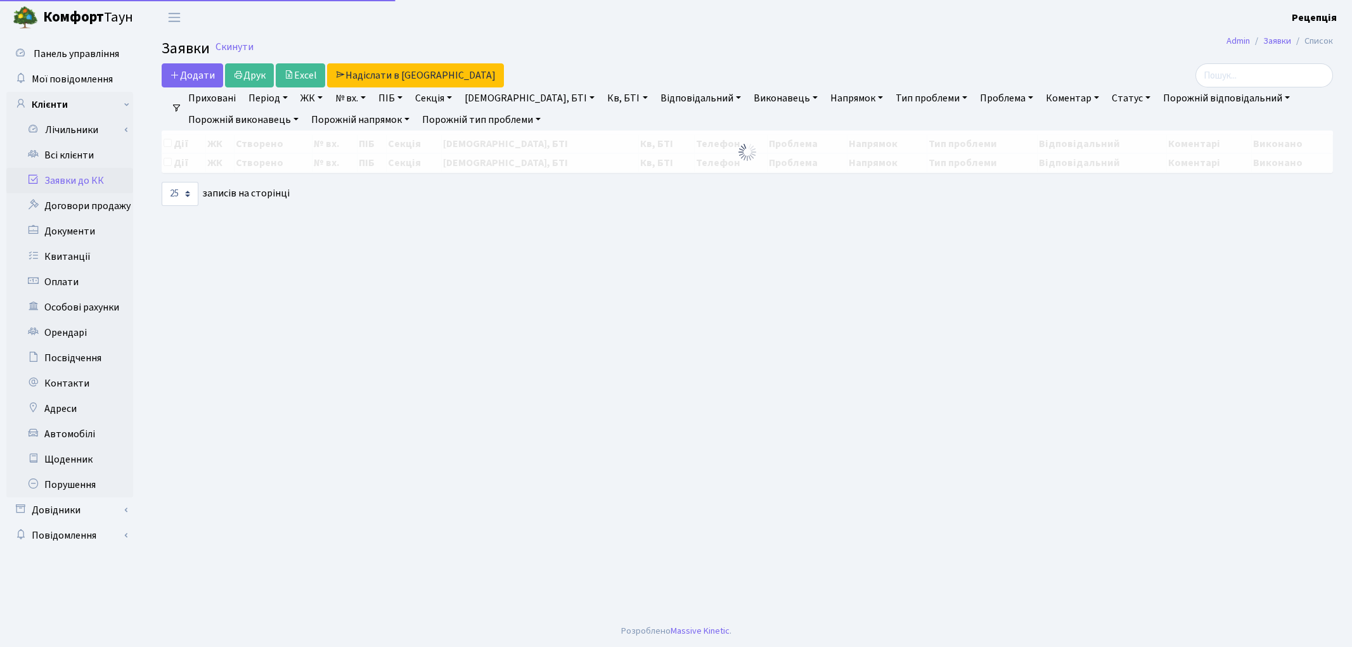
select select "25"
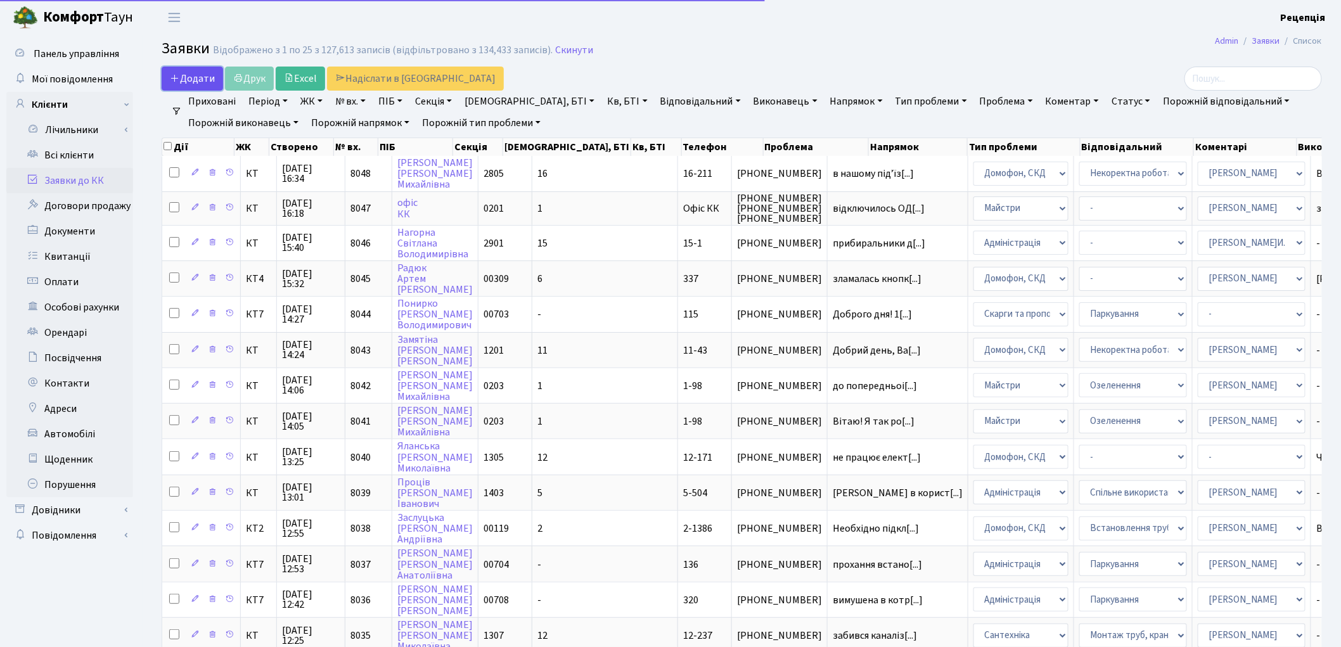
click at [205, 76] on span "Додати" at bounding box center [192, 79] width 45 height 14
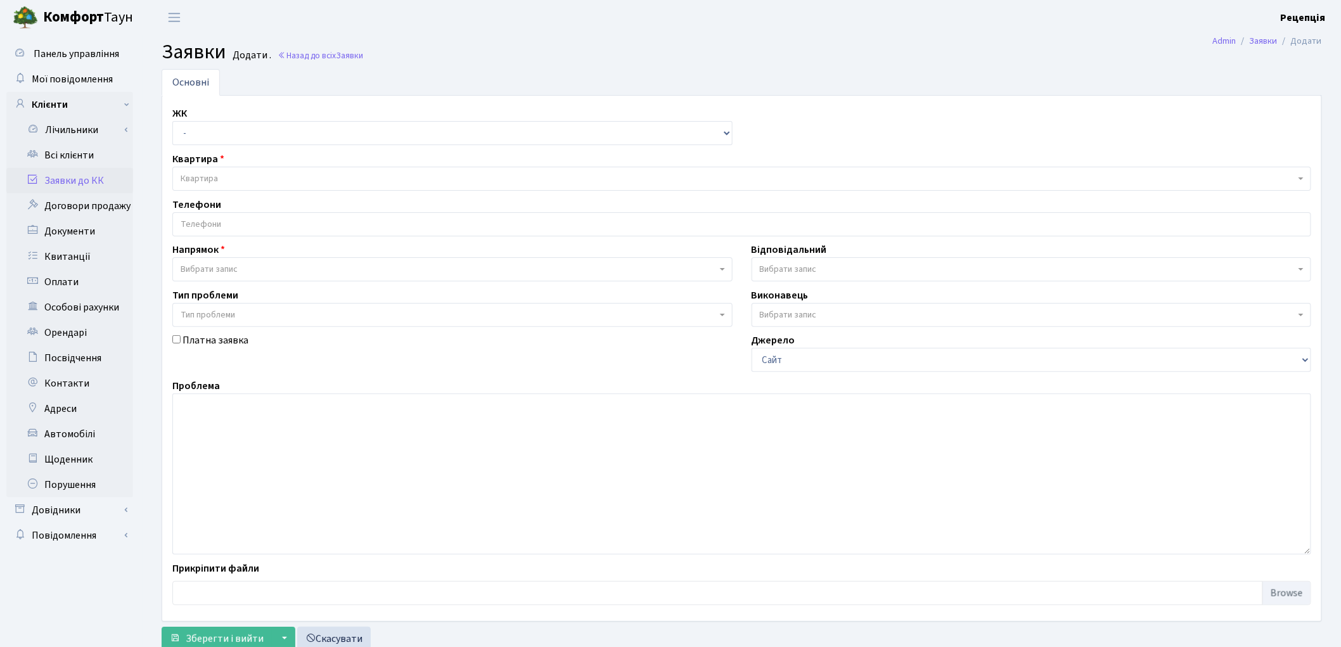
click at [193, 230] on input "search" at bounding box center [742, 224] width 1138 height 23
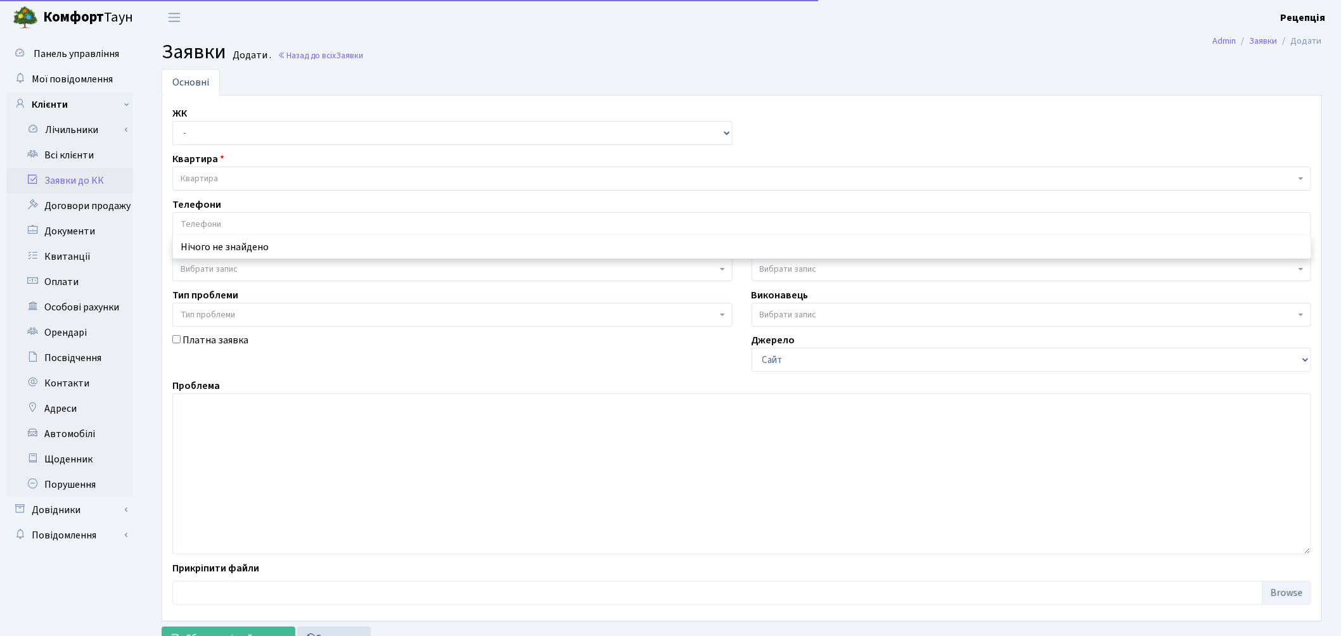
click at [193, 230] on input "search" at bounding box center [742, 224] width 1138 height 23
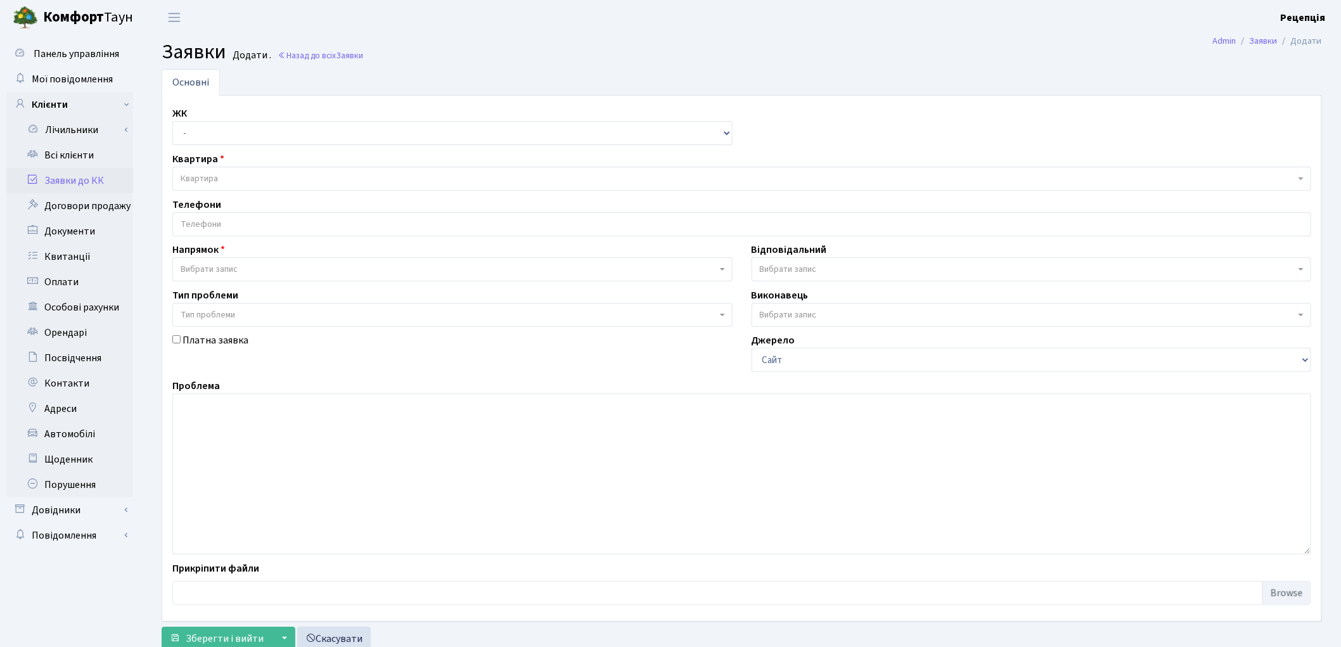
click at [203, 259] on span "Вибрати запис" at bounding box center [452, 269] width 560 height 24
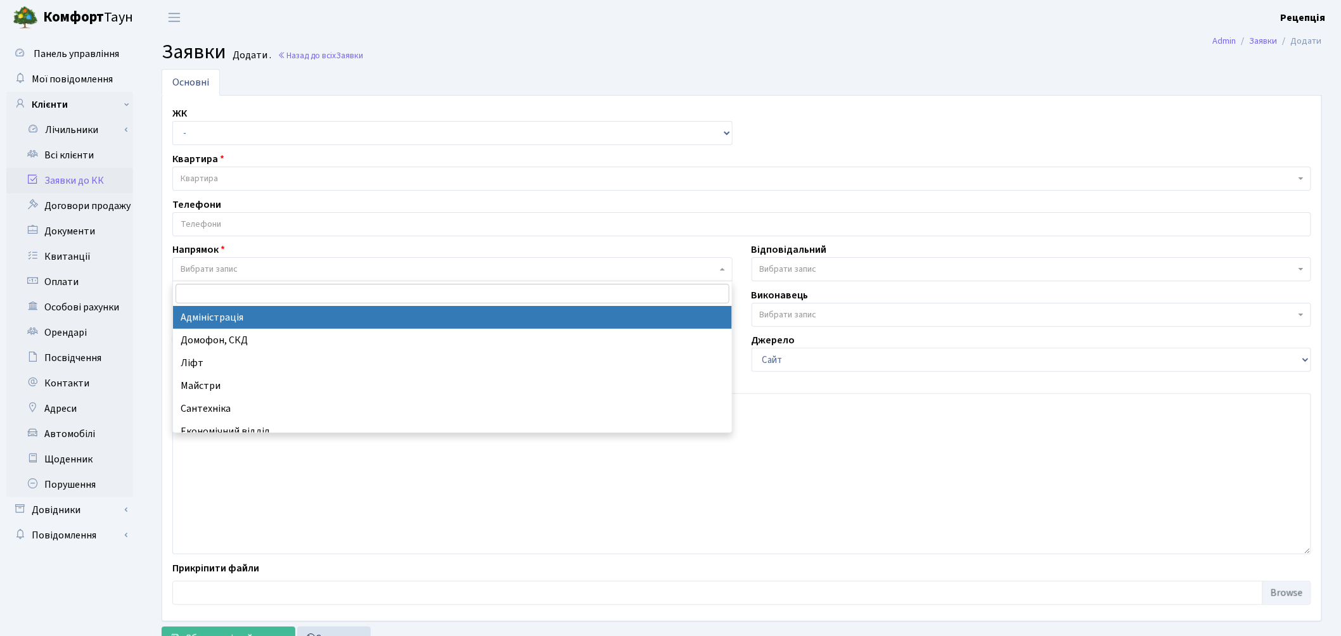
select select "5"
select select
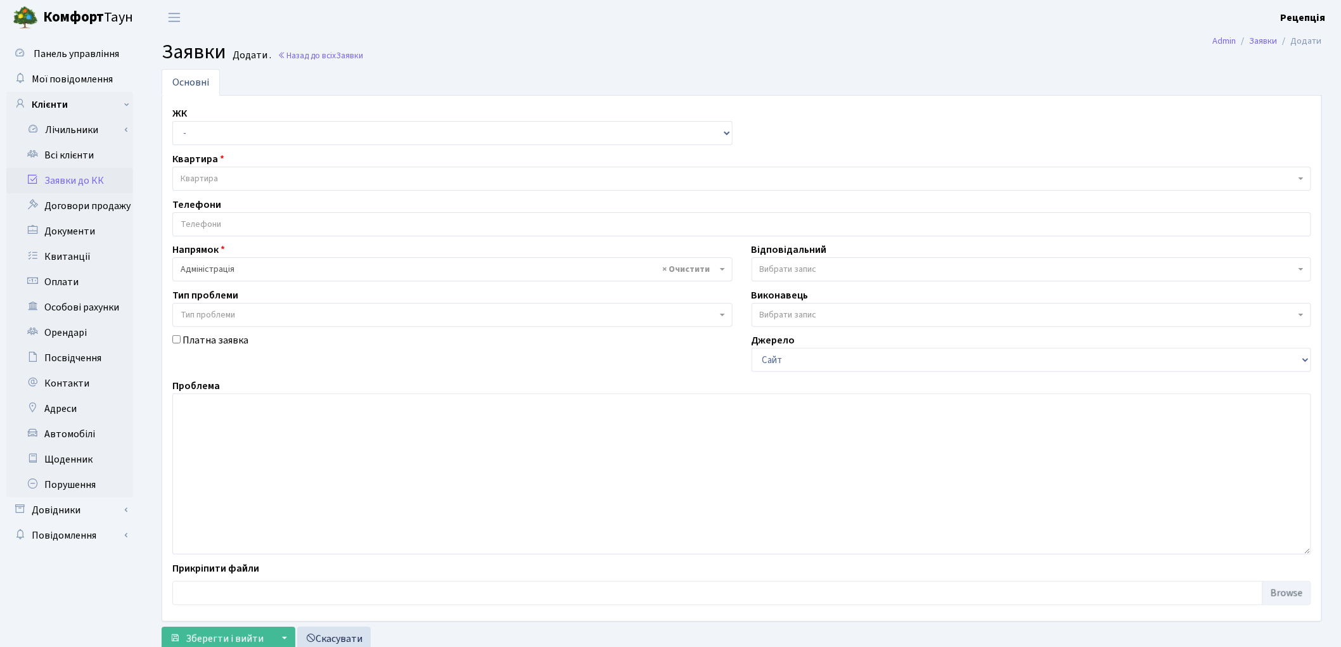
click at [73, 182] on link "Заявки до КК" at bounding box center [69, 180] width 127 height 25
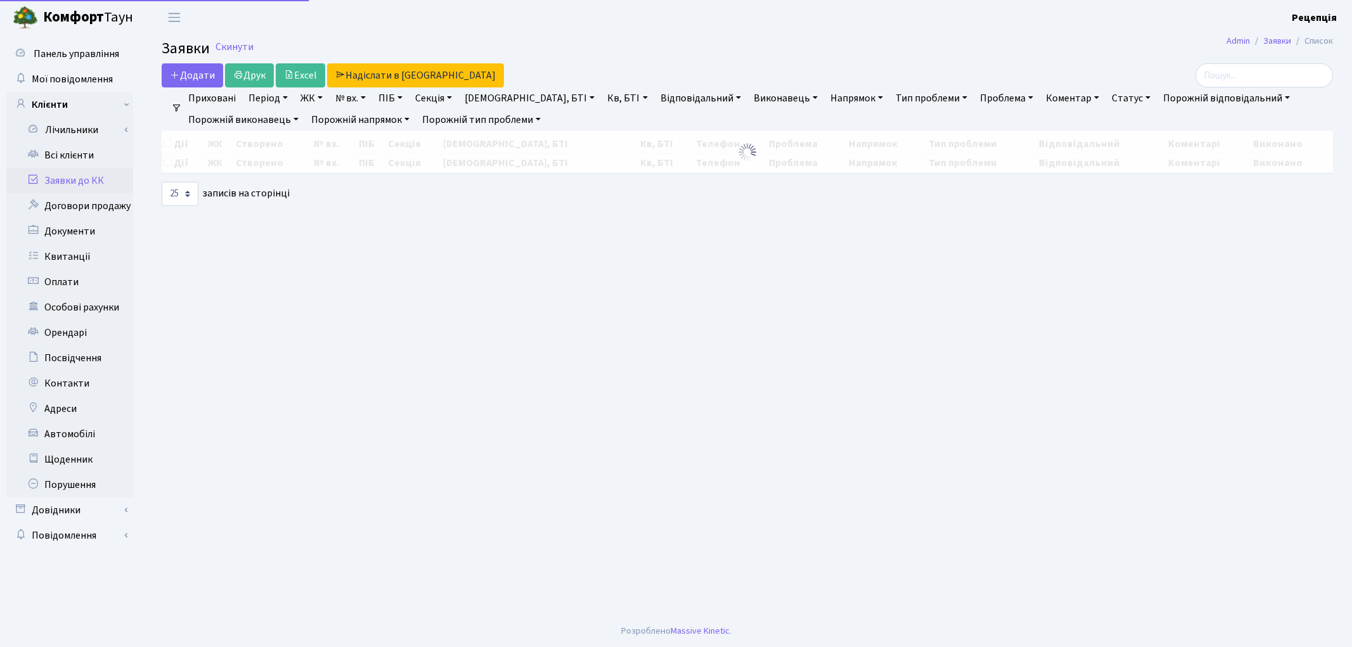
select select "25"
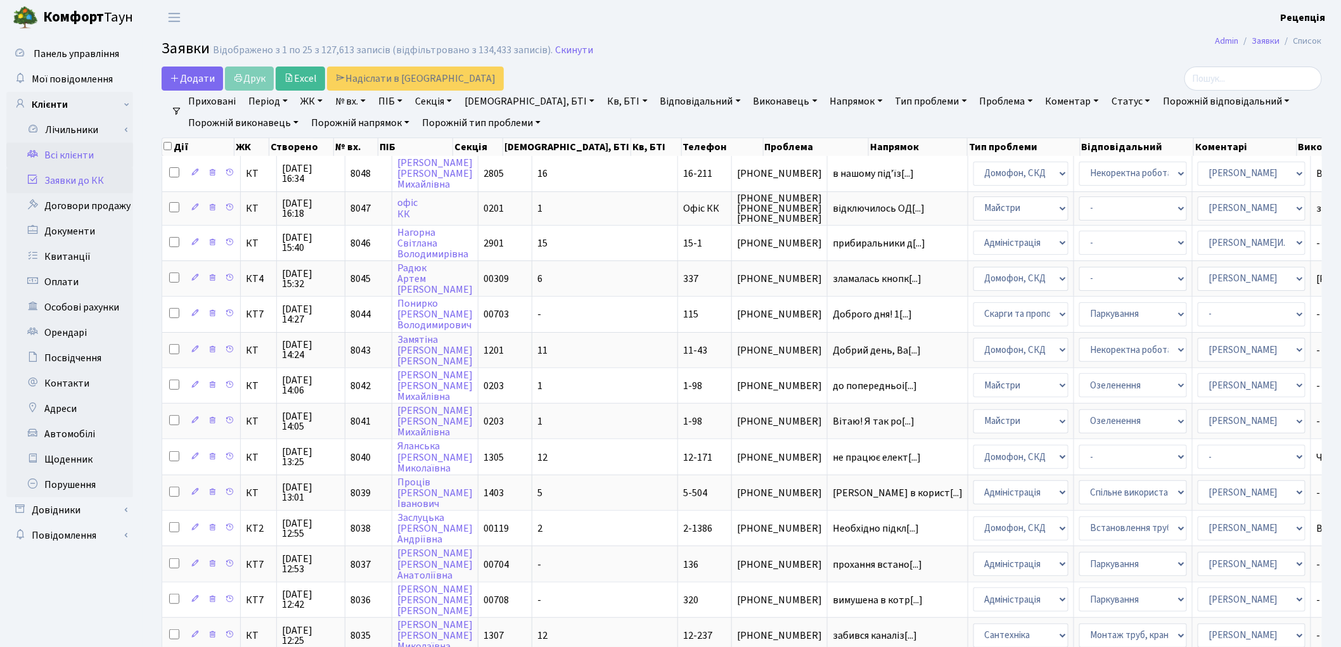
click at [86, 151] on link "Всі клієнти" at bounding box center [69, 155] width 127 height 25
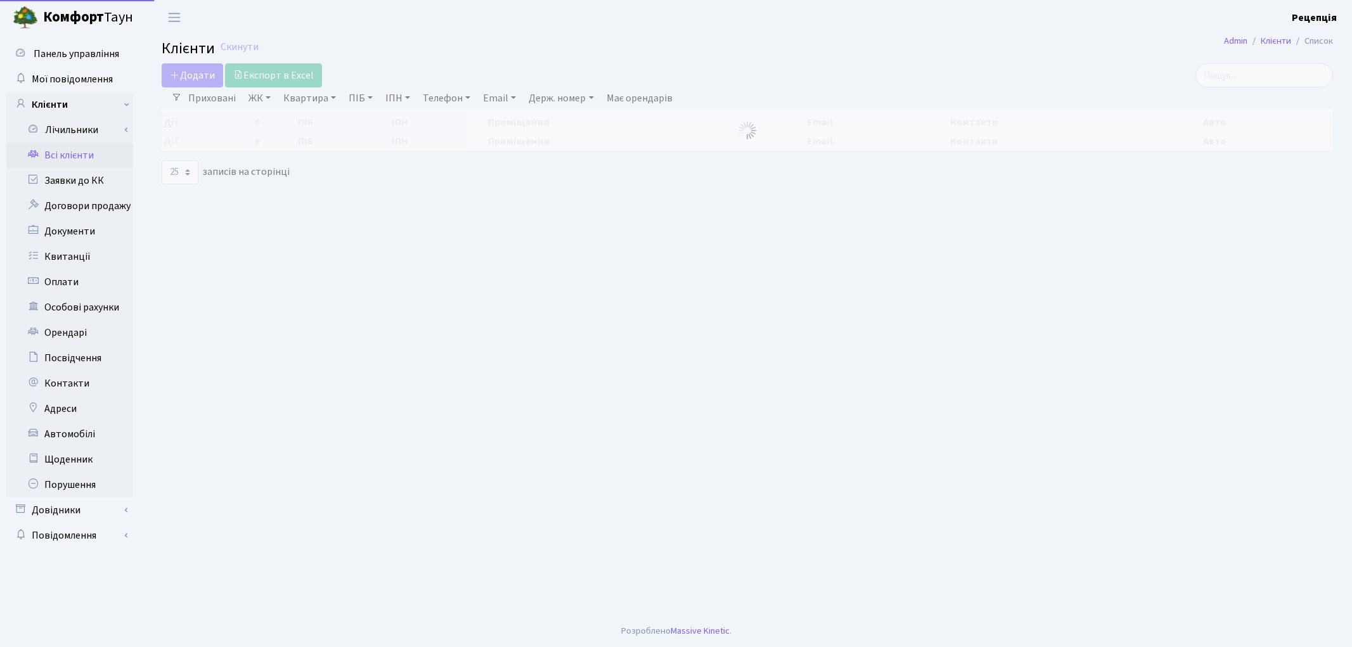
select select "25"
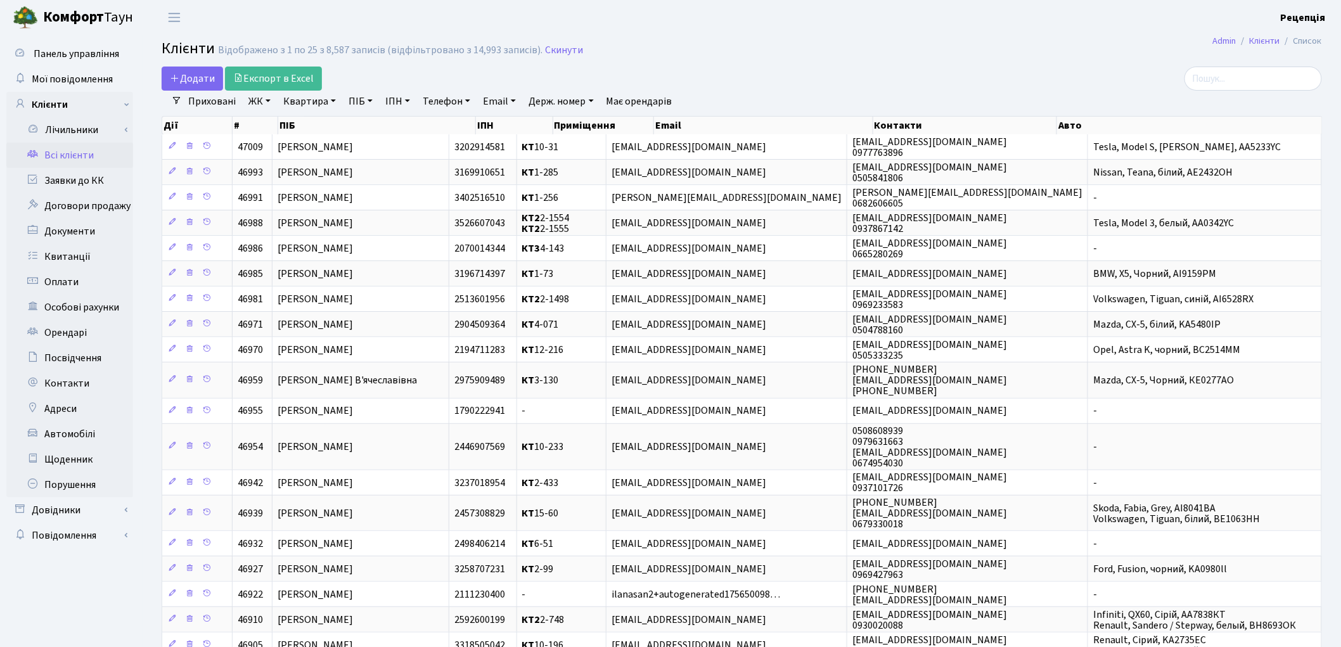
click at [707, 63] on main "Admin Клієнти Список Клієнти Відображено з 1 по 25 з 8,587 записів (відфільтров…" at bounding box center [742, 460] width 1199 height 850
click at [869, 47] on h2 "Клієнти Відображено з 1 по 25 з 8,587 записів (відфільтровано з 14,993 записів)…" at bounding box center [742, 51] width 1161 height 22
click at [727, 48] on h2 "Клієнти Відображено з 1 по 25 з 8,587 записів (відфільтровано з 14,993 записів)…" at bounding box center [742, 51] width 1161 height 22
click at [264, 97] on link "ЖК" at bounding box center [259, 102] width 32 height 22
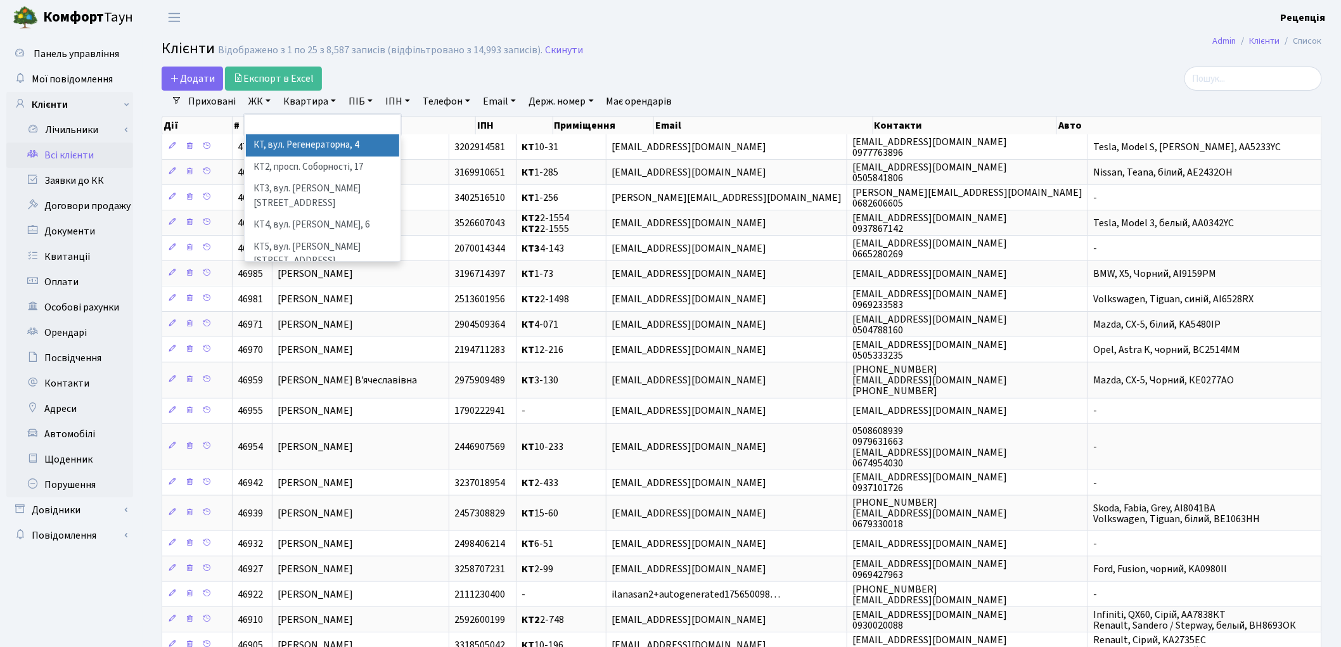
click at [264, 97] on link "ЖК" at bounding box center [259, 102] width 32 height 22
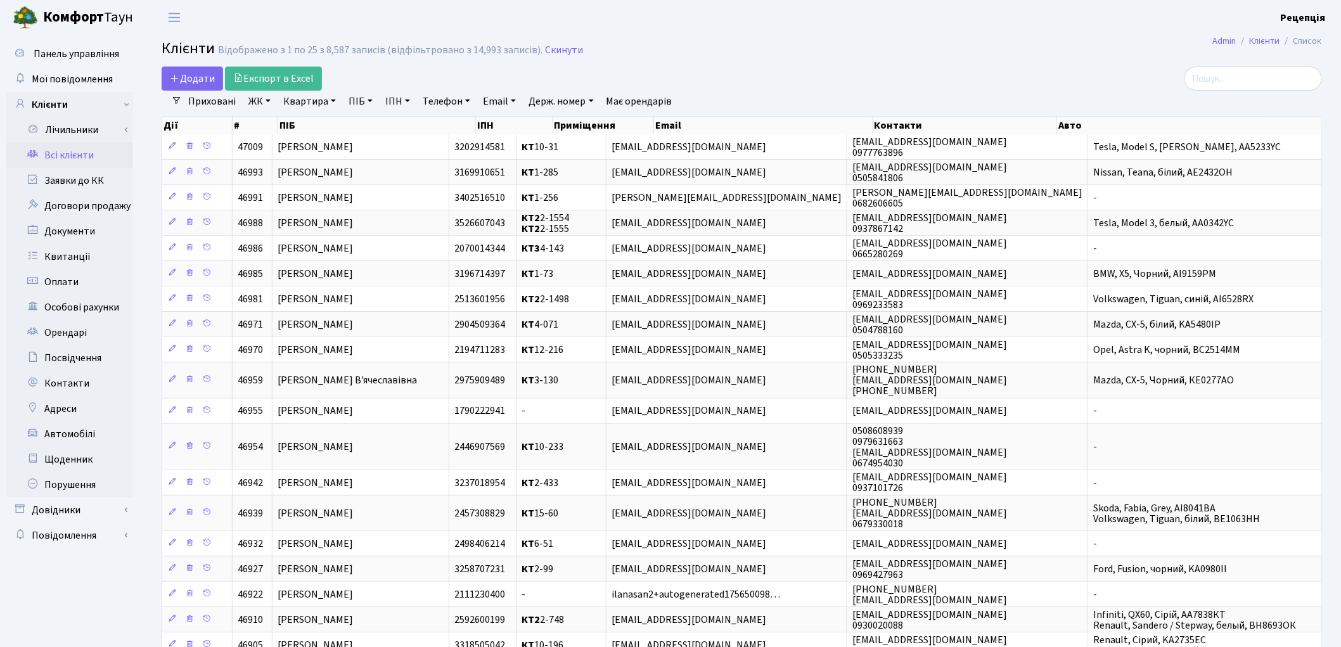
click at [853, 60] on h2 "Клієнти Відображено з 1 по 25 з 8,587 записів (відфільтровано з 14,993 записів)…" at bounding box center [742, 51] width 1161 height 22
click at [260, 106] on link "ЖК" at bounding box center [259, 102] width 32 height 22
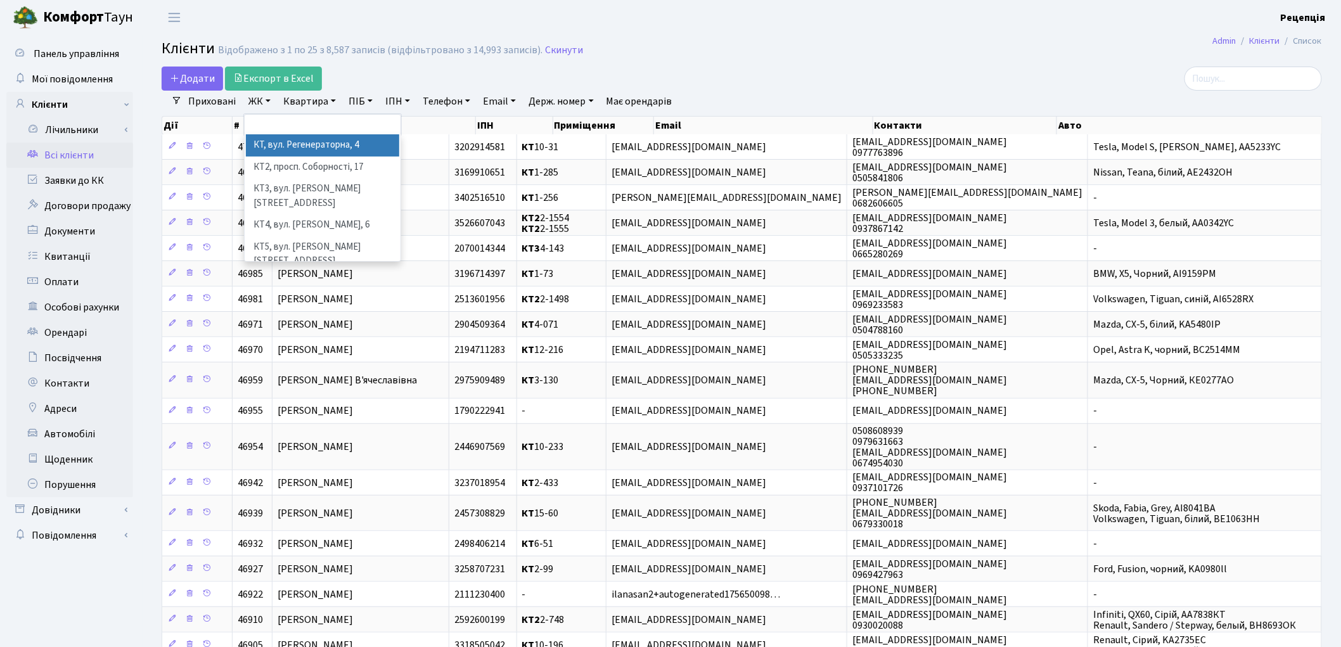
drag, startPoint x: 274, startPoint y: 142, endPoint x: 279, endPoint y: 137, distance: 6.7
click at [274, 142] on li "КТ, вул. Регенераторна, 4" at bounding box center [322, 145] width 153 height 22
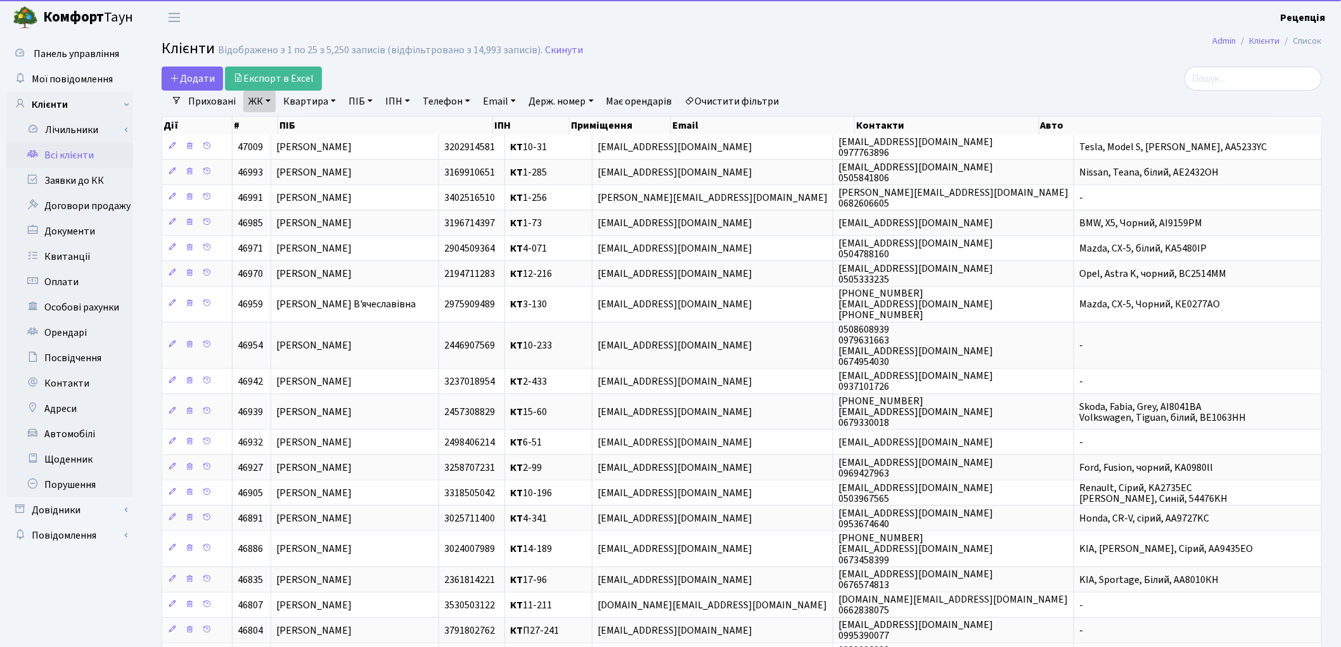
click at [305, 103] on link "Квартира" at bounding box center [309, 102] width 63 height 22
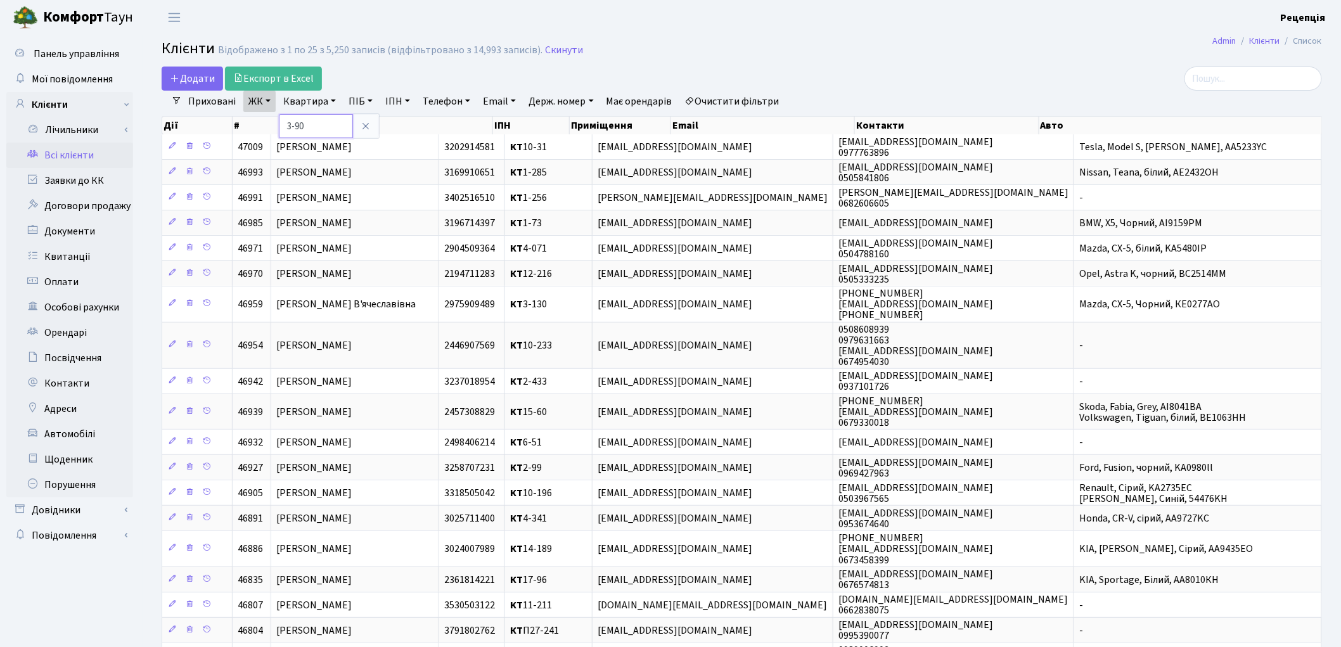
type input "3-90"
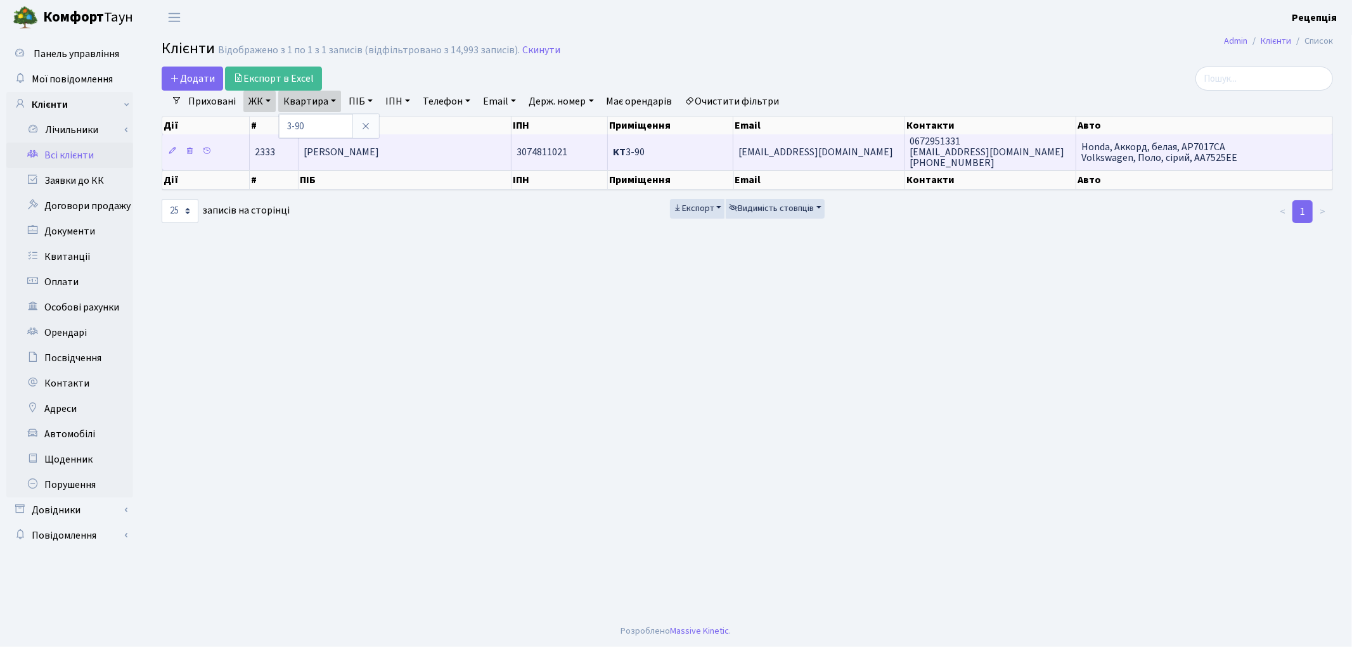
click at [437, 148] on td "[PERSON_NAME]" at bounding box center [405, 151] width 213 height 35
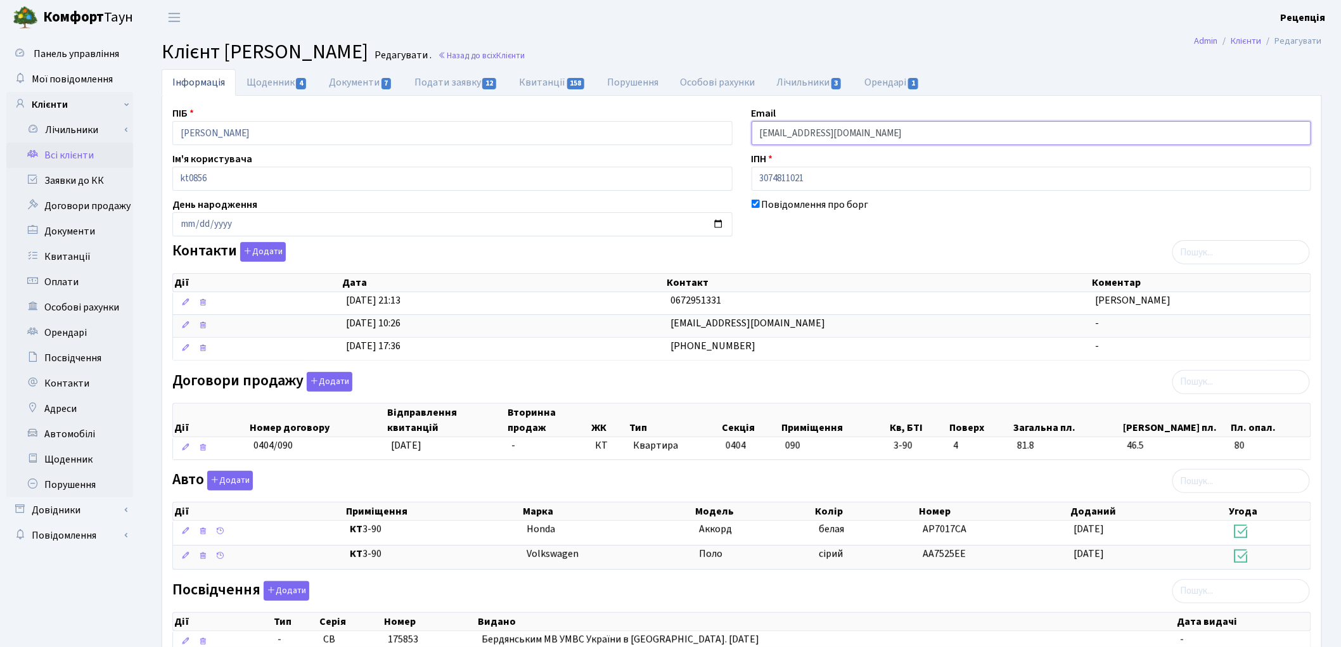
drag, startPoint x: 858, startPoint y: 138, endPoint x: 720, endPoint y: 153, distance: 139.0
click at [720, 153] on div "ПІБ [PERSON_NAME] Email [EMAIL_ADDRESS][DOMAIN_NAME] Ім'я користувача kt0856 ІП…" at bounding box center [742, 450] width 1158 height 688
click at [75, 159] on link "Всі клієнти" at bounding box center [69, 155] width 127 height 25
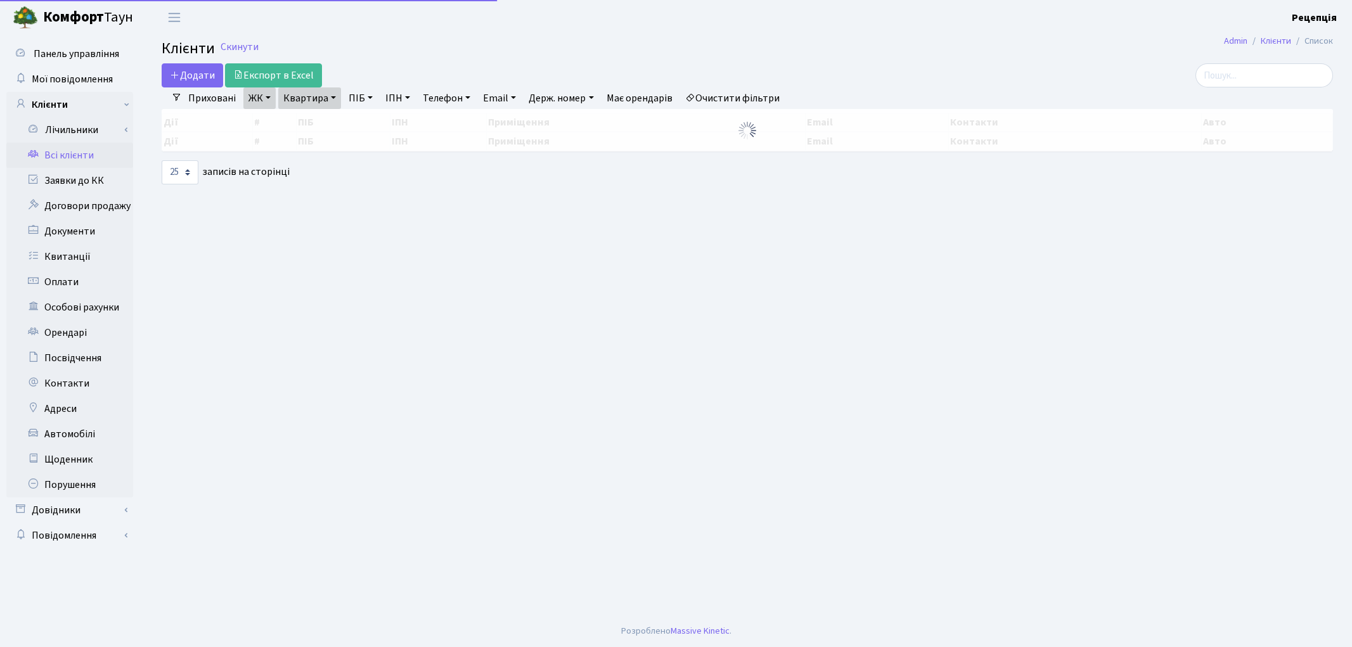
select select "25"
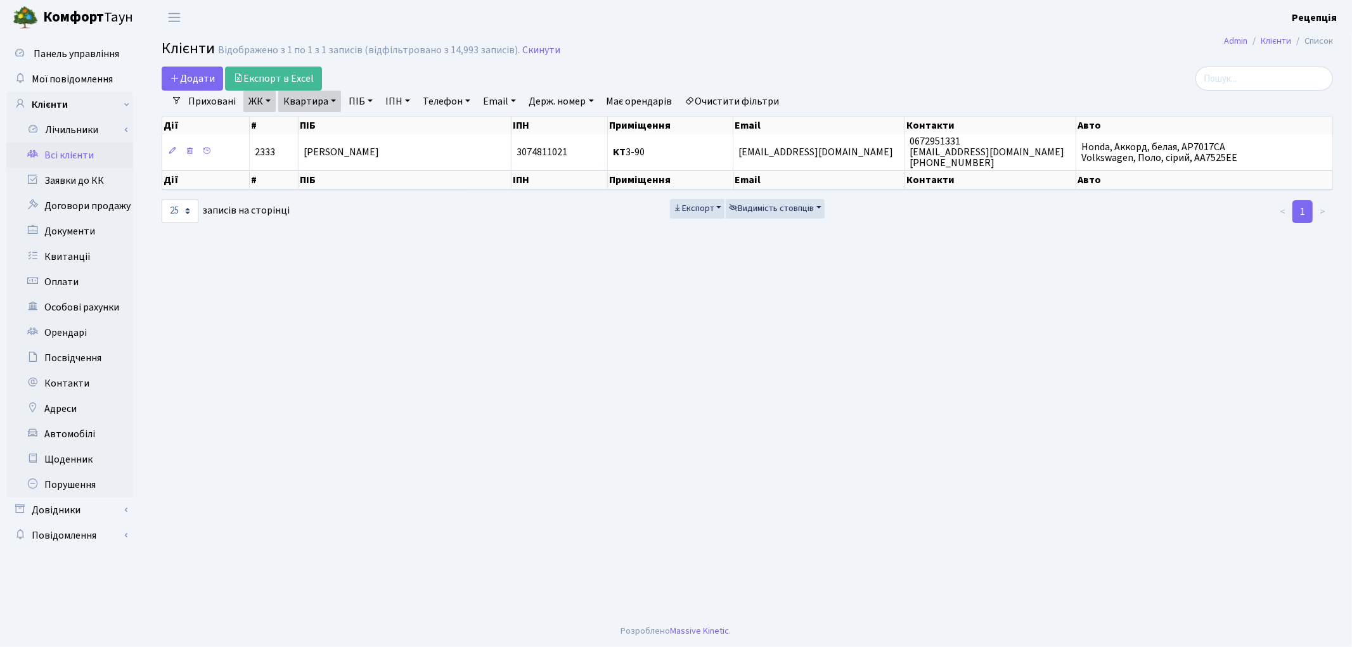
click at [738, 104] on link "Очистити фільтри" at bounding box center [732, 102] width 105 height 22
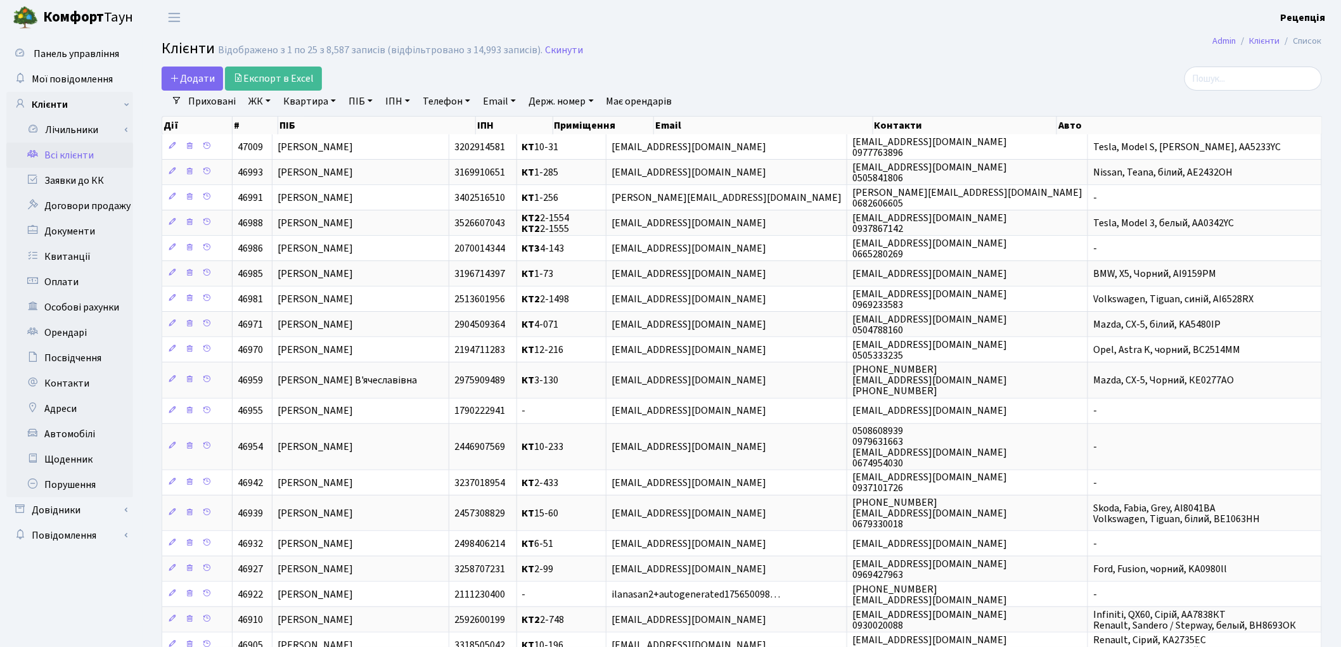
click at [877, 70] on div "Додати Експорт в Excel" at bounding box center [546, 79] width 768 height 24
